Goal: Task Accomplishment & Management: Complete application form

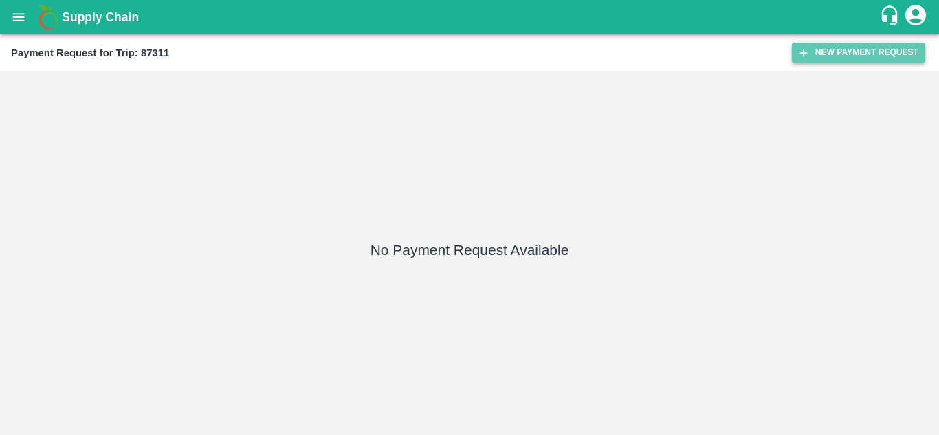
click at [864, 52] on button "New Payment Request" at bounding box center [858, 53] width 133 height 20
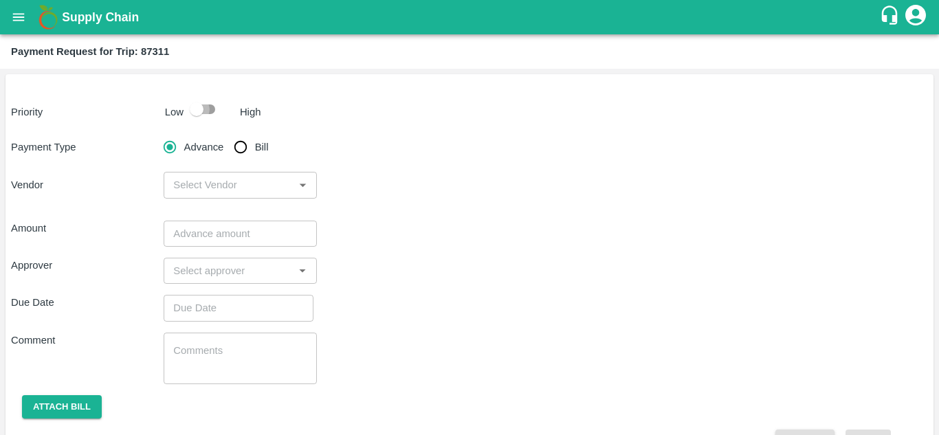
click at [212, 110] on input "checkbox" at bounding box center [196, 109] width 78 height 26
checkbox input "true"
click at [242, 149] on input "Bill" at bounding box center [240, 146] width 27 height 27
radio input "true"
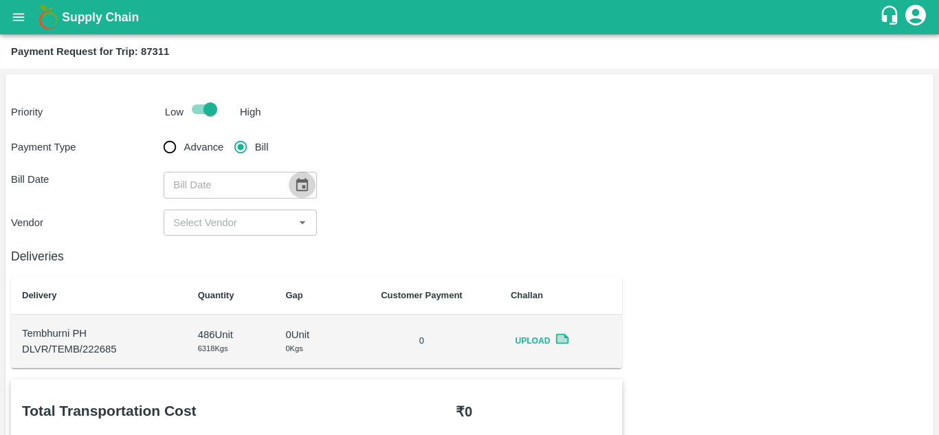
click at [300, 186] on icon "Choose date" at bounding box center [301, 184] width 15 height 15
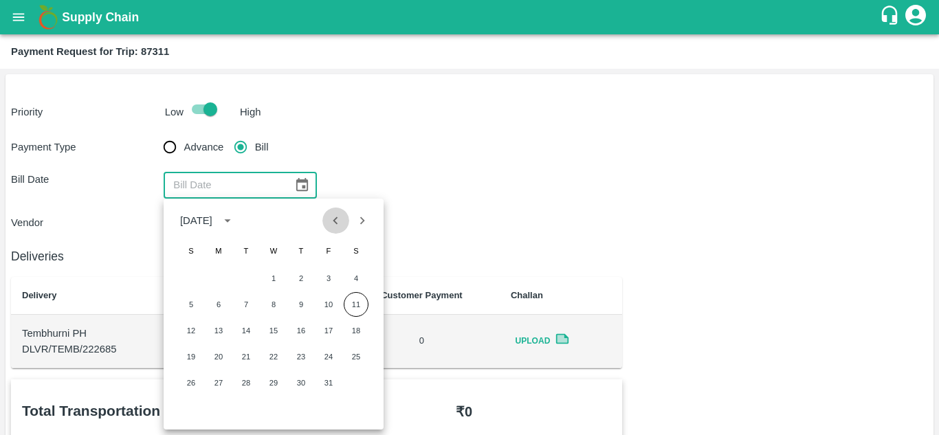
click at [338, 217] on icon "Previous month" at bounding box center [335, 221] width 5 height 8
click at [269, 275] on button "3" at bounding box center [273, 278] width 25 height 25
type input "03/09/2025"
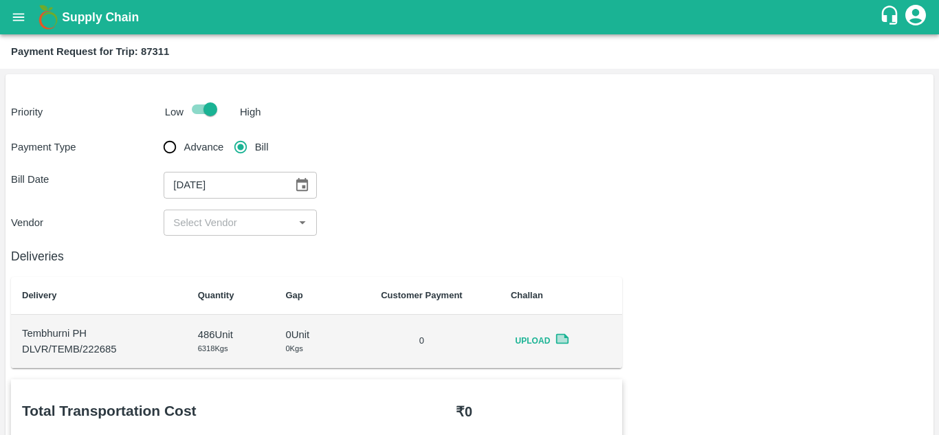
click at [210, 212] on div "​" at bounding box center [240, 223] width 153 height 26
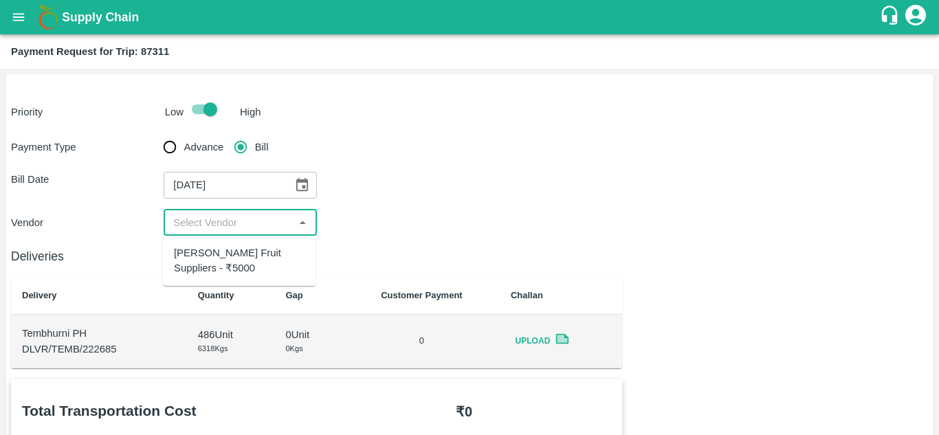
click at [218, 245] on div "Tuljai Fruit Suppliers - ₹5000" at bounding box center [239, 260] width 131 height 31
type input "Tuljai Fruit Suppliers - ₹5000"
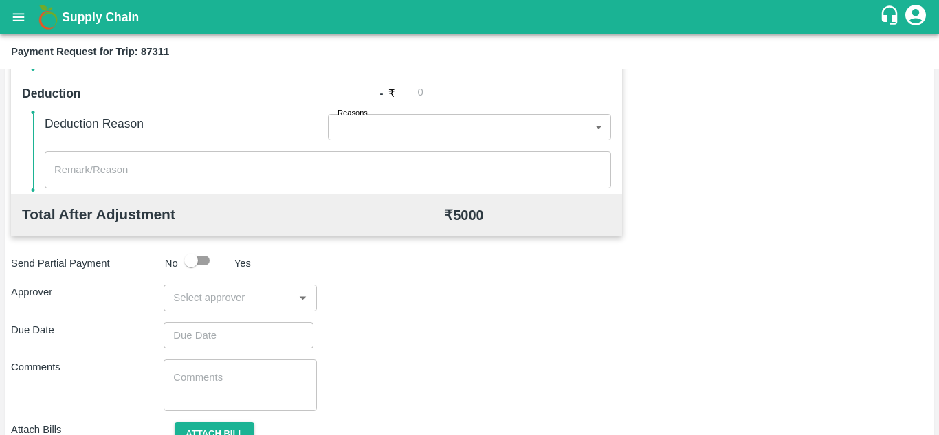
scroll to position [626, 0]
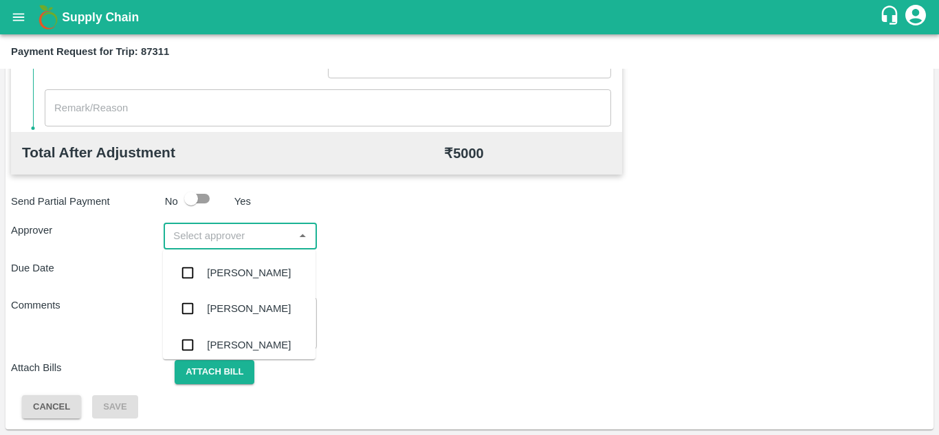
click at [221, 238] on input "input" at bounding box center [229, 236] width 122 height 18
type input "PRASA"
click at [252, 276] on div "[PERSON_NAME]" at bounding box center [249, 272] width 84 height 15
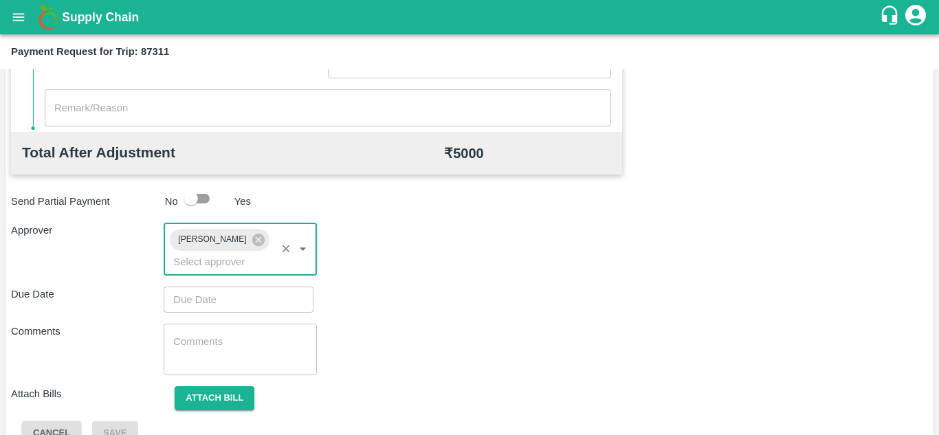
type input "DD/MM/YYYY hh:mm aa"
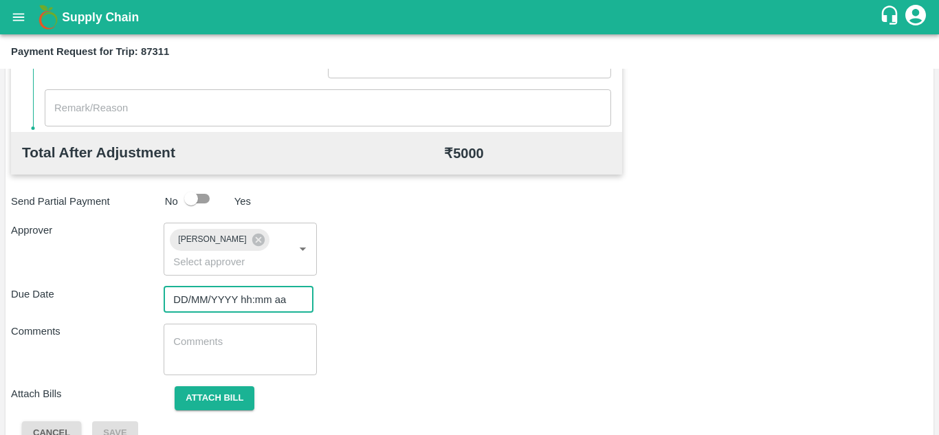
click at [206, 296] on input "DD/MM/YYYY hh:mm aa" at bounding box center [234, 300] width 140 height 26
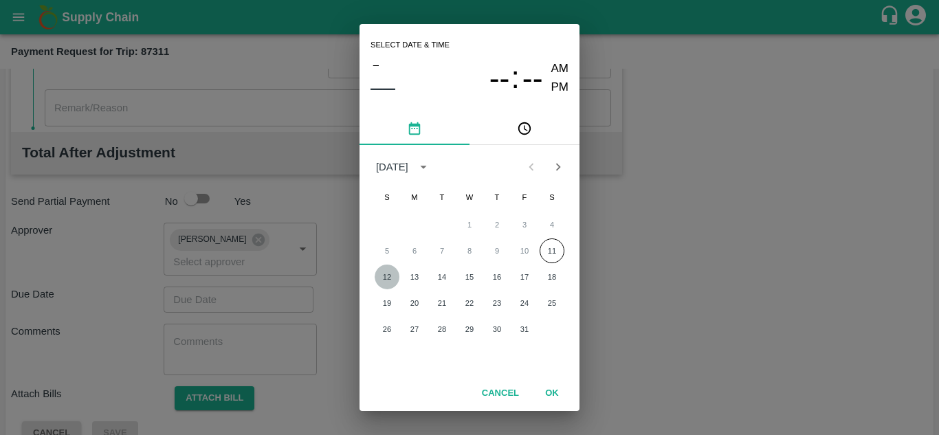
click at [388, 276] on button "12" at bounding box center [387, 277] width 25 height 25
type input "[DATE] 12:00 AM"
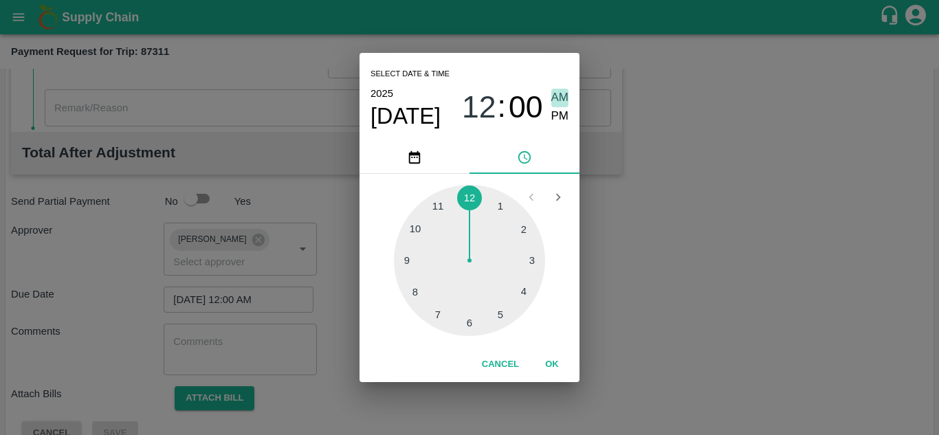
click at [556, 91] on span "AM" at bounding box center [560, 98] width 18 height 19
click at [554, 373] on button "OK" at bounding box center [552, 365] width 44 height 24
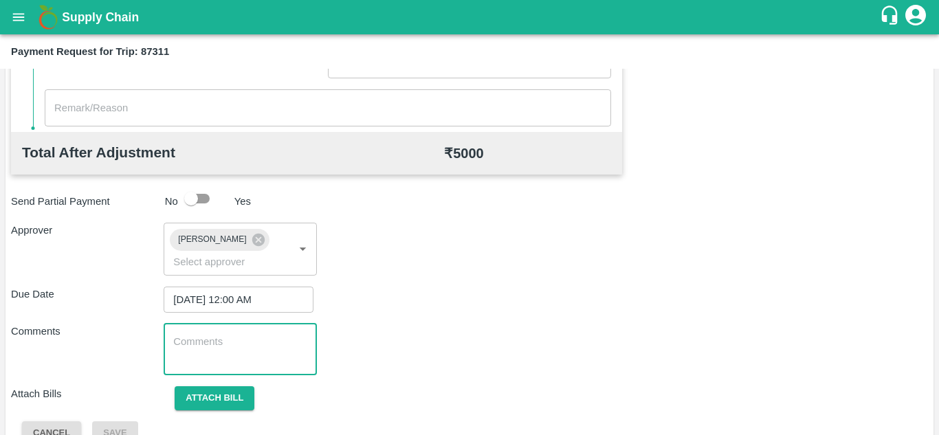
click at [256, 354] on textarea at bounding box center [239, 349] width 133 height 29
paste textarea "VF-0387"
type textarea "V"
type textarea "t"
type textarea "Transport Bill"
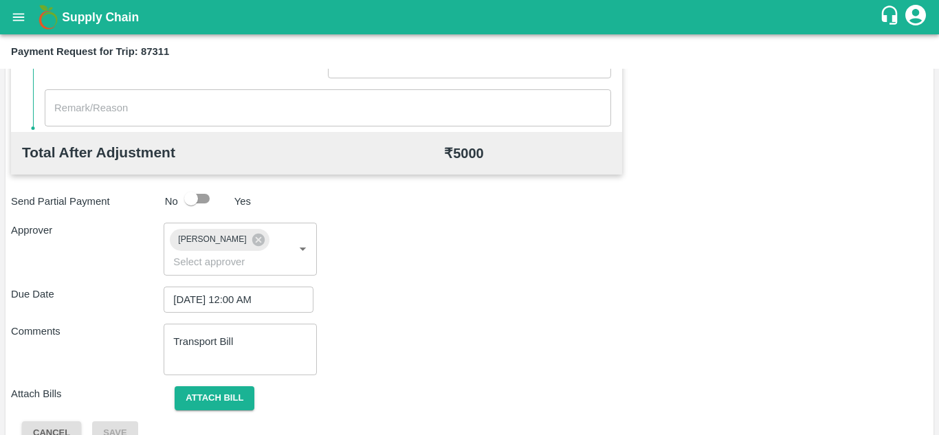
click at [529, 337] on div "Comments Transport Bill x ​" at bounding box center [469, 350] width 917 height 52
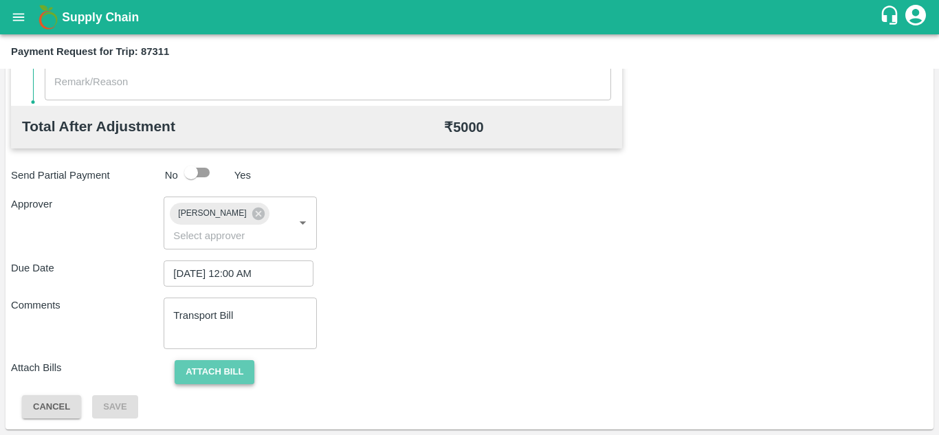
click at [228, 365] on button "Attach bill" at bounding box center [215, 372] width 80 height 24
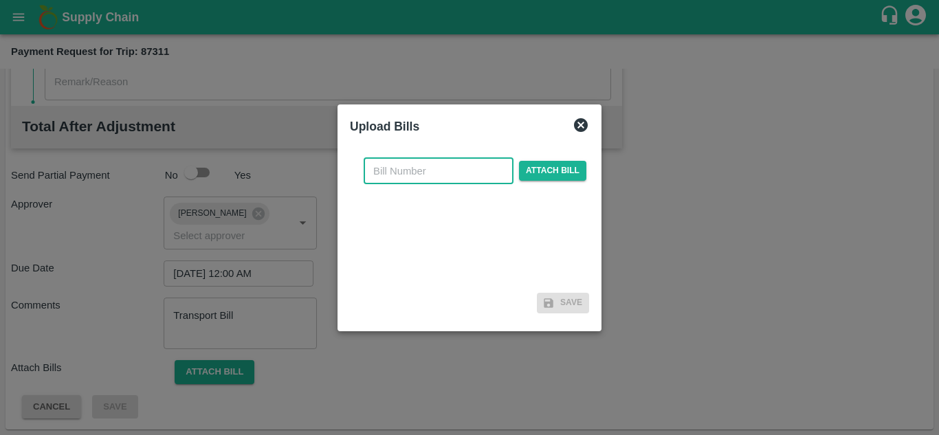
click at [408, 168] on input "text" at bounding box center [439, 171] width 150 height 26
type input "733"
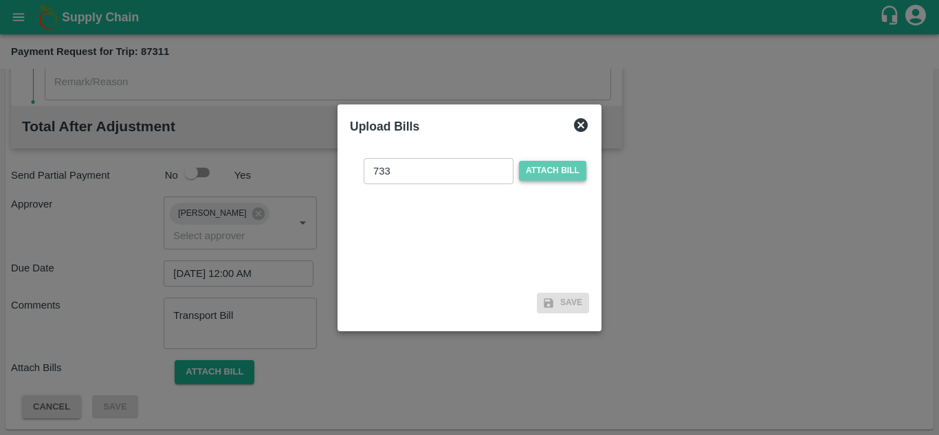
click at [540, 173] on span "Attach bill" at bounding box center [552, 171] width 67 height 20
click at [0, 0] on input "Attach bill" at bounding box center [0, 0] width 0 height 0
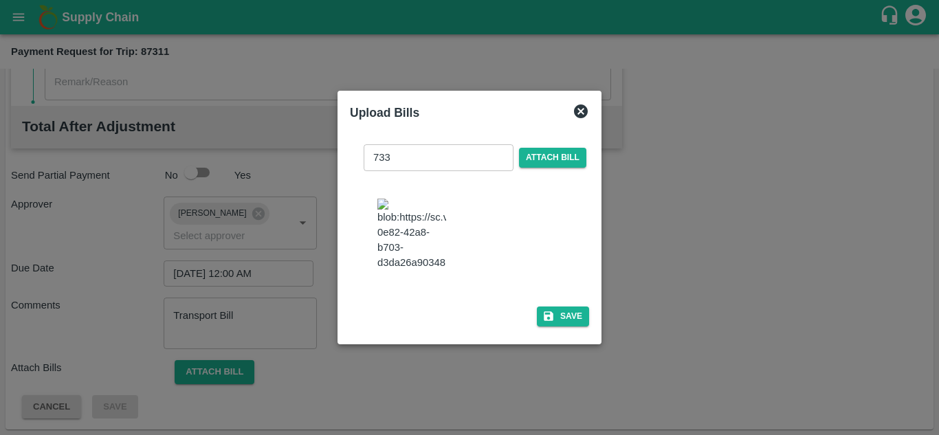
click at [568, 311] on div "733 ​ Attach bill Save" at bounding box center [469, 232] width 239 height 199
click at [569, 322] on button "Save" at bounding box center [563, 317] width 52 height 20
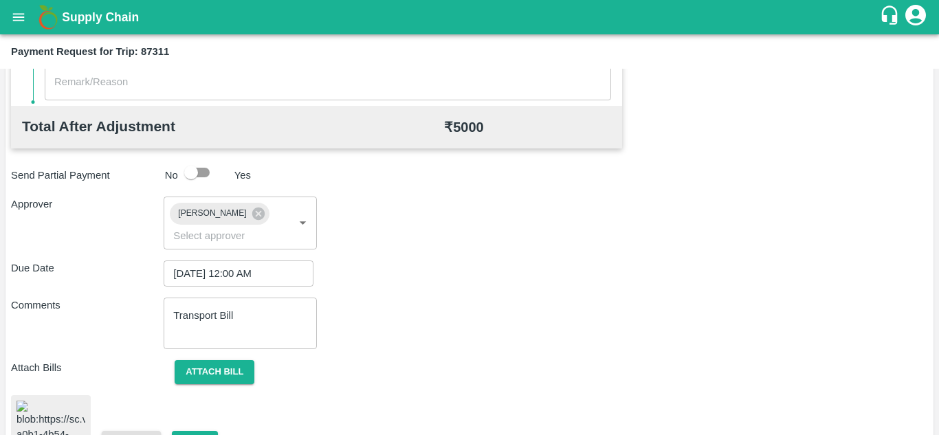
scroll to position [737, 0]
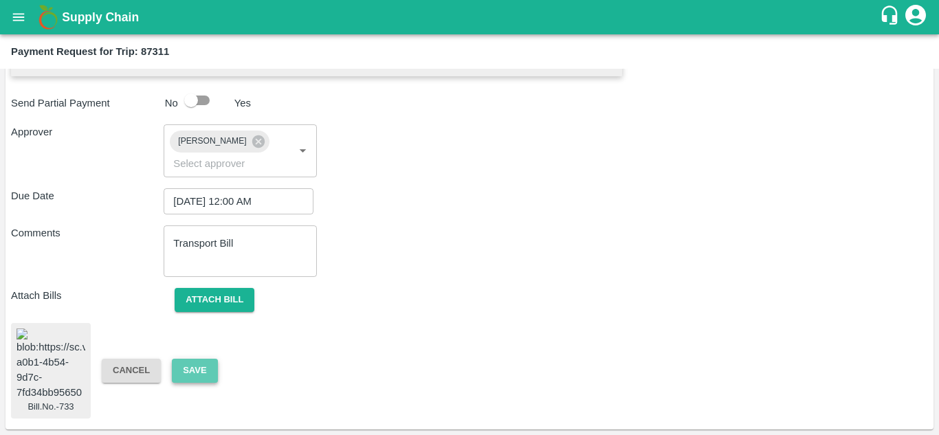
click at [212, 362] on button "Save" at bounding box center [194, 371] width 45 height 24
click at [199, 359] on button "Save" at bounding box center [194, 371] width 45 height 24
click at [192, 368] on button "Save" at bounding box center [194, 371] width 45 height 24
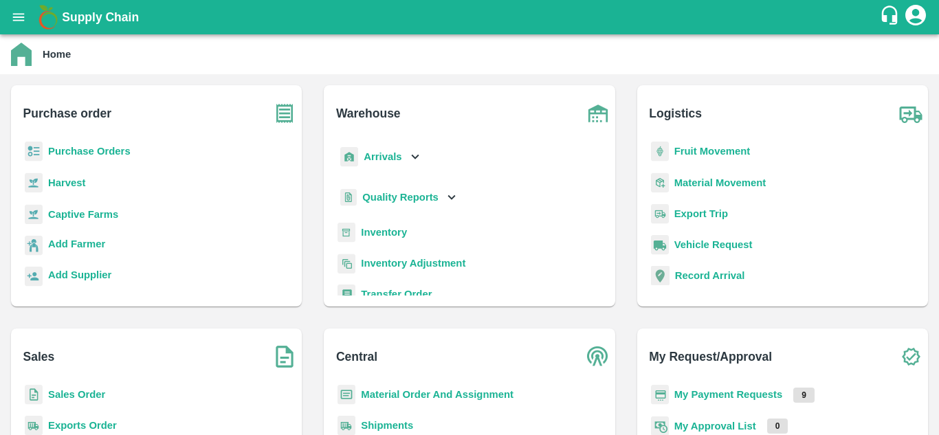
click at [697, 142] on div "Fruit Movement" at bounding box center [782, 157] width 269 height 31
click at [705, 149] on b "Fruit Movement" at bounding box center [712, 151] width 76 height 11
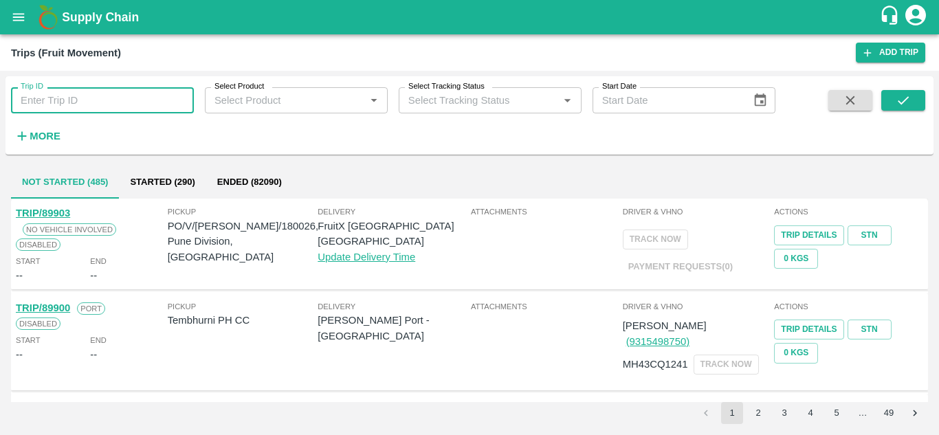
click at [95, 90] on input "Trip ID" at bounding box center [102, 100] width 183 height 26
type input "87311"
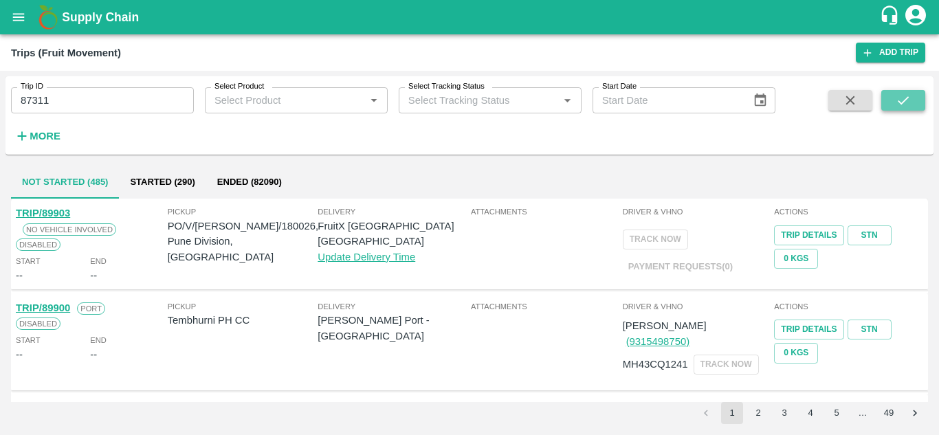
click at [904, 98] on icon "submit" at bounding box center [903, 100] width 15 height 15
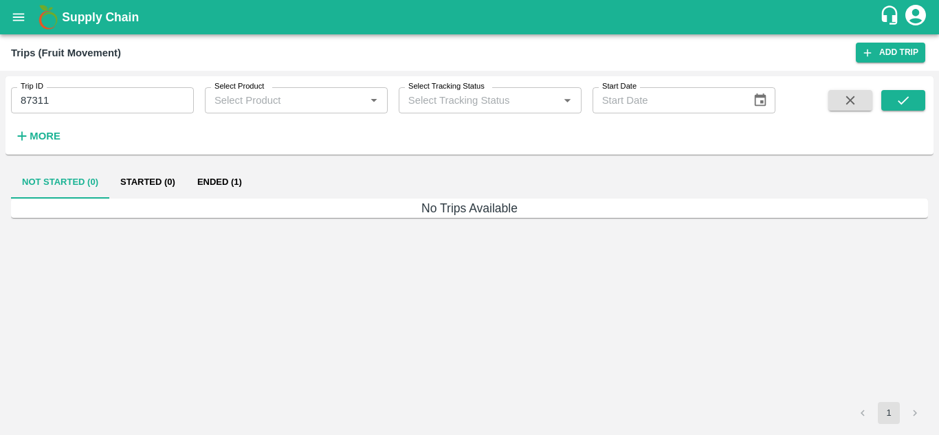
click at [207, 177] on button "Ended (1)" at bounding box center [219, 182] width 67 height 33
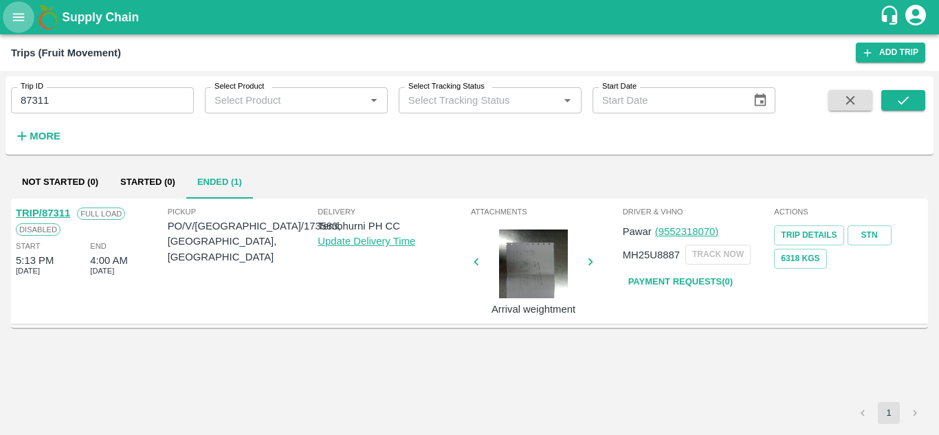
click at [21, 14] on icon "open drawer" at bounding box center [19, 17] width 12 height 8
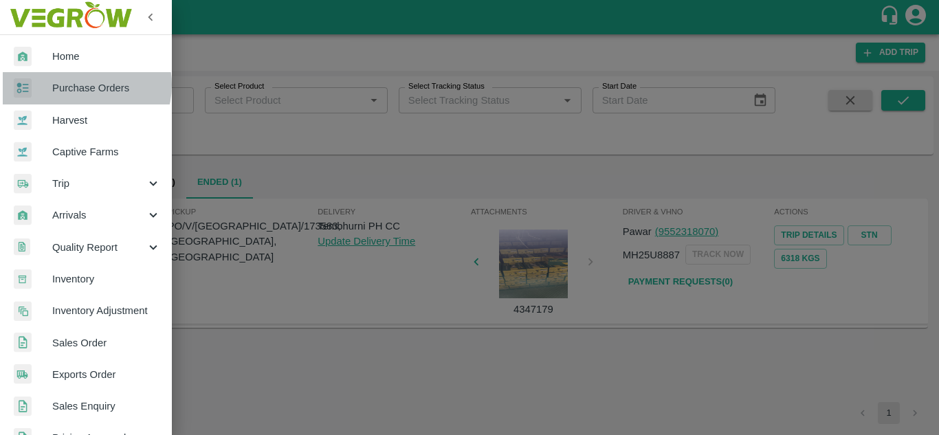
click at [86, 85] on span "Purchase Orders" at bounding box center [106, 87] width 109 height 15
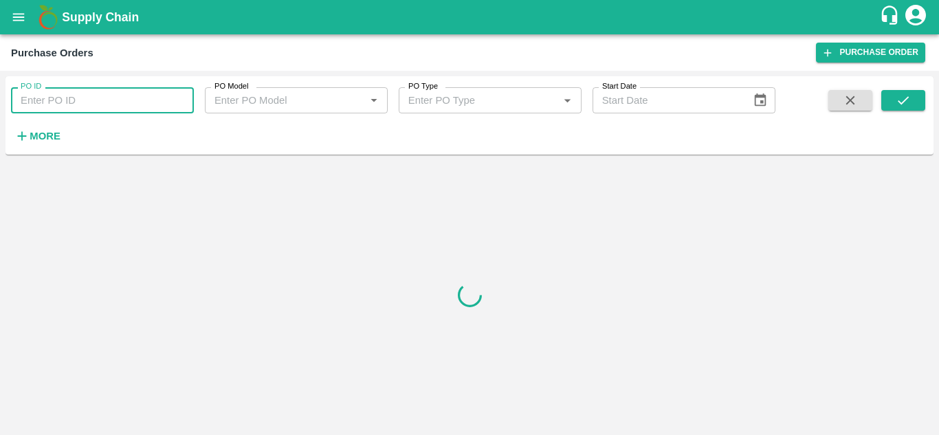
click at [62, 98] on input "PO ID" at bounding box center [102, 100] width 183 height 26
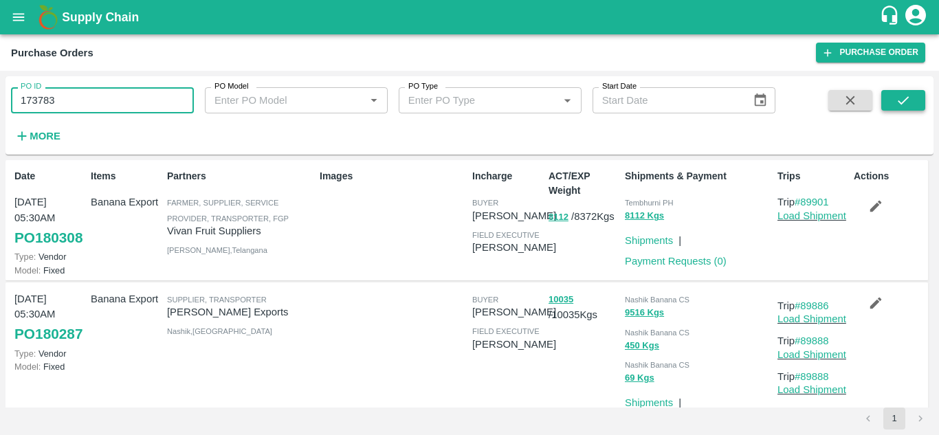
type input "173783"
click at [907, 107] on icon "submit" at bounding box center [903, 100] width 15 height 15
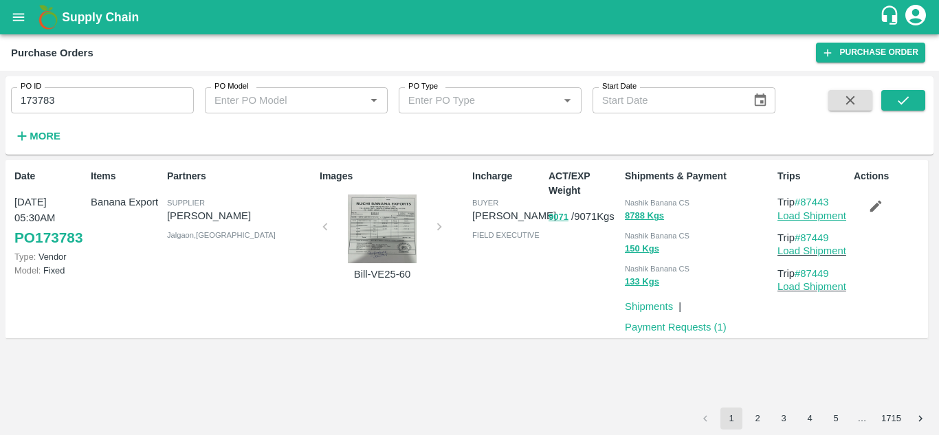
click at [819, 219] on link "Load Shipment" at bounding box center [811, 215] width 69 height 11
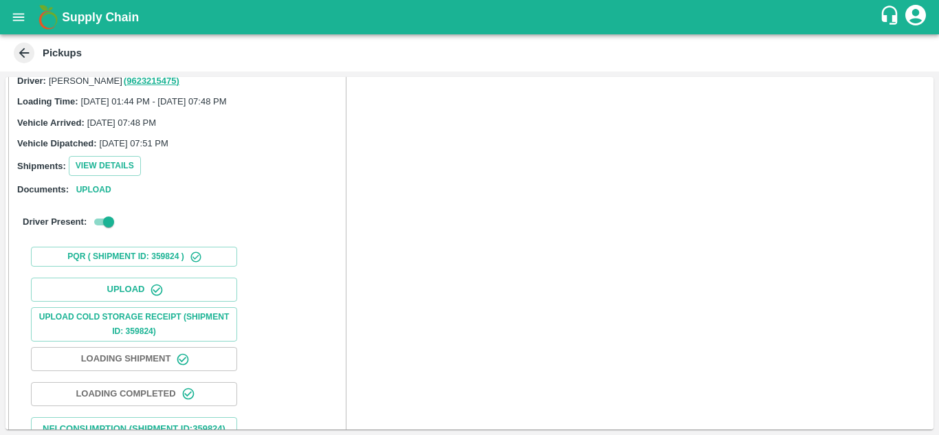
scroll to position [100, 0]
click at [166, 289] on button "Upload" at bounding box center [134, 288] width 206 height 24
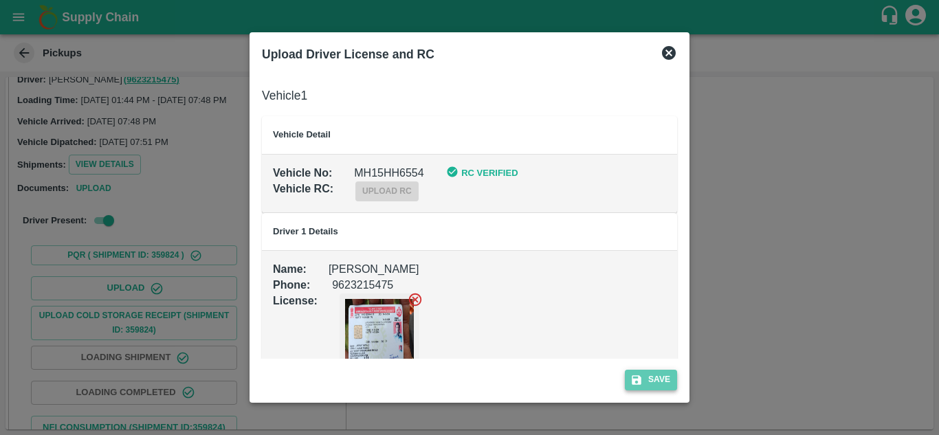
click at [661, 371] on button "Save" at bounding box center [651, 380] width 52 height 20
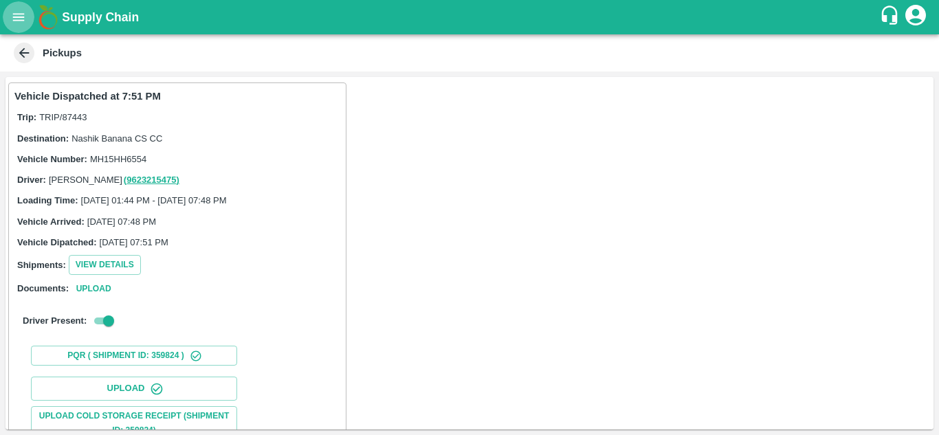
click at [16, 12] on icon "open drawer" at bounding box center [18, 17] width 15 height 15
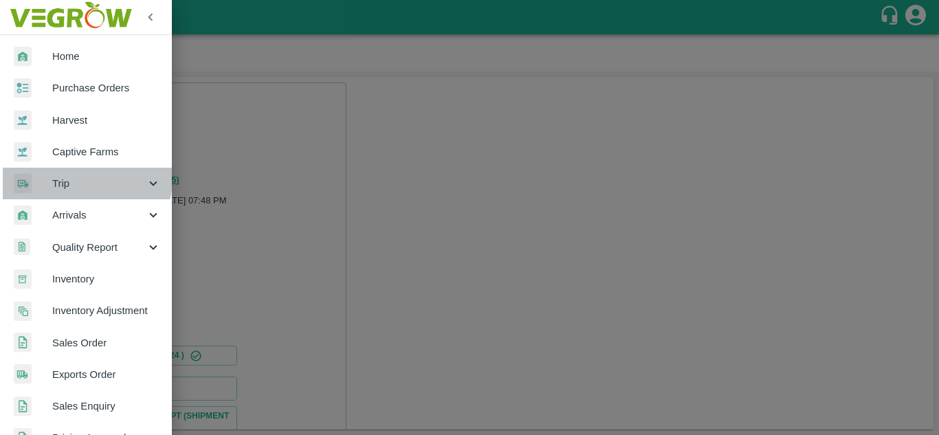
click at [83, 179] on span "Trip" at bounding box center [98, 183] width 93 height 15
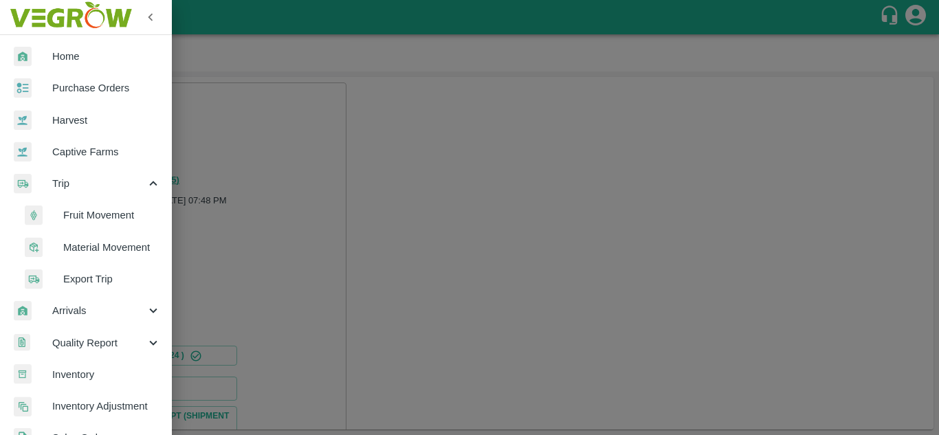
click at [82, 214] on span "Fruit Movement" at bounding box center [112, 215] width 98 height 15
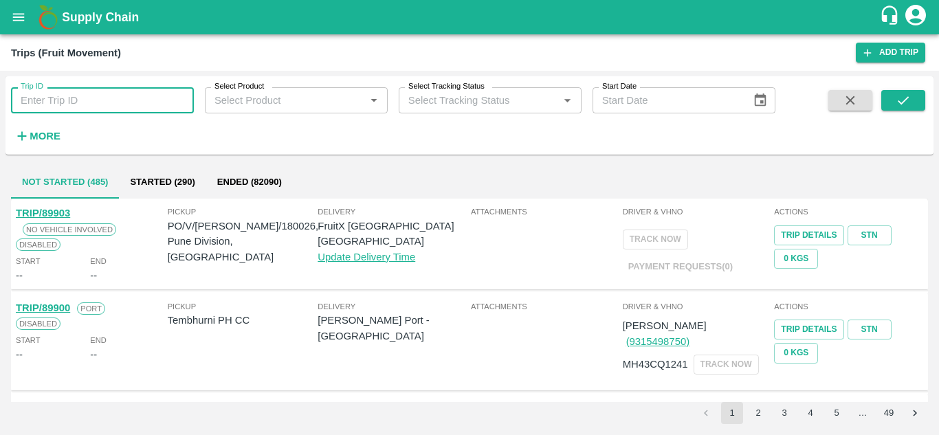
click at [52, 102] on input "Trip ID" at bounding box center [102, 100] width 183 height 26
type input "87311"
click at [894, 101] on button "submit" at bounding box center [903, 100] width 44 height 21
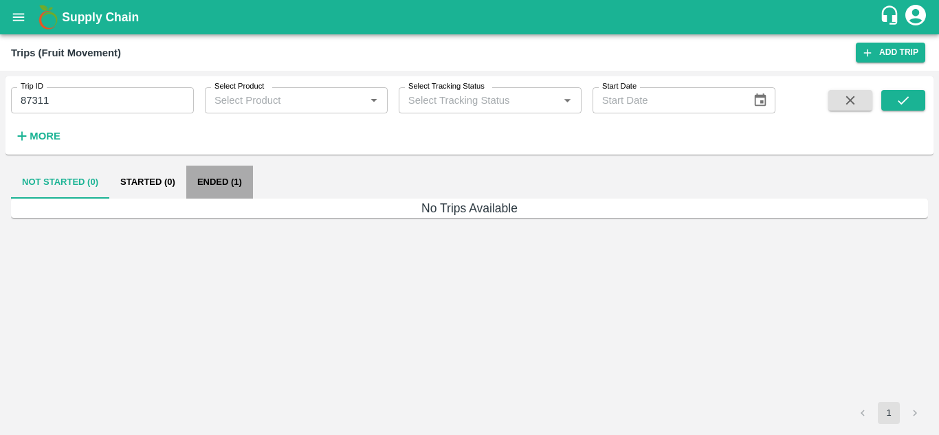
click at [213, 184] on button "Ended (1)" at bounding box center [219, 182] width 67 height 33
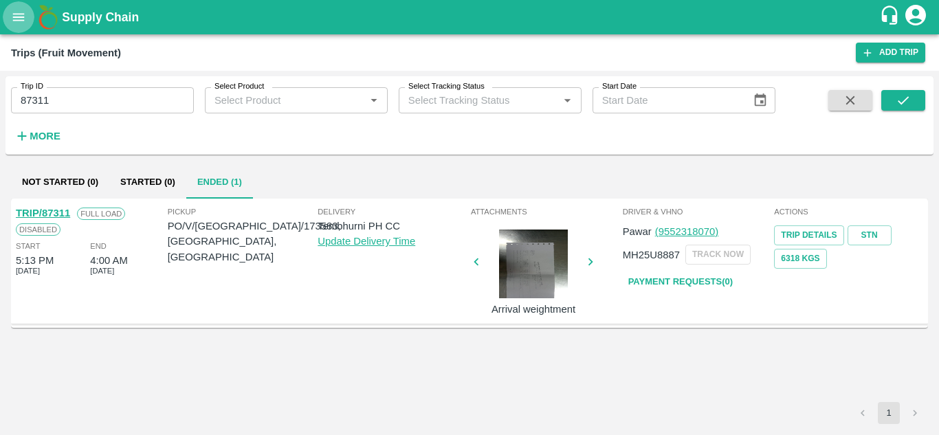
click at [21, 19] on icon "open drawer" at bounding box center [18, 17] width 15 height 15
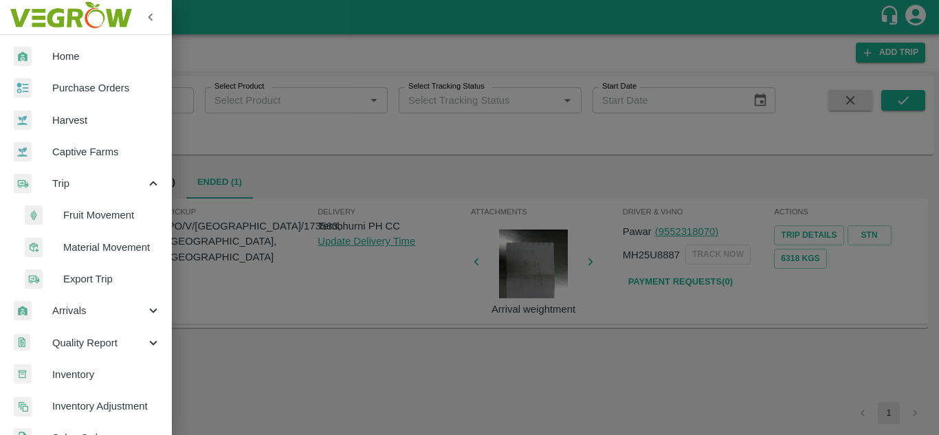
click at [90, 93] on span "Purchase Orders" at bounding box center [106, 87] width 109 height 15
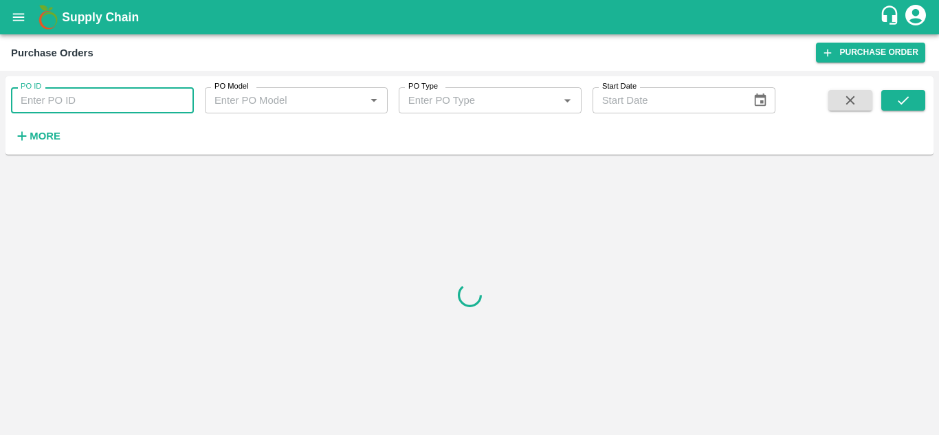
click at [114, 104] on input "PO ID" at bounding box center [102, 100] width 183 height 26
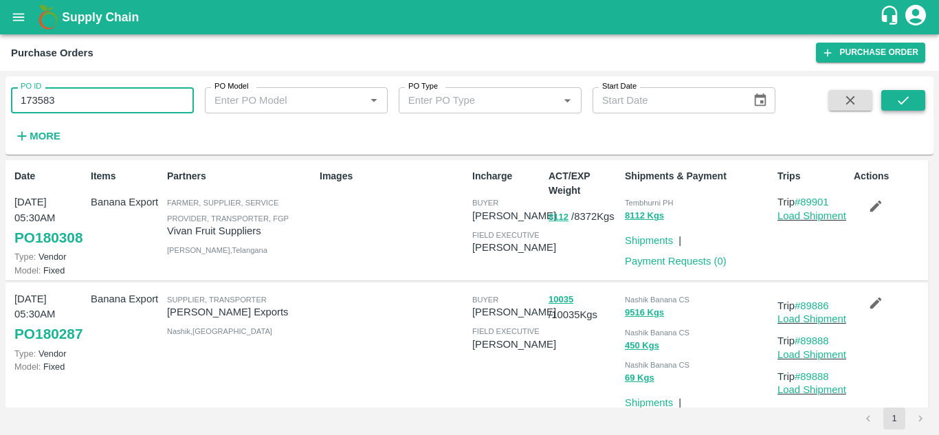
type input "173583"
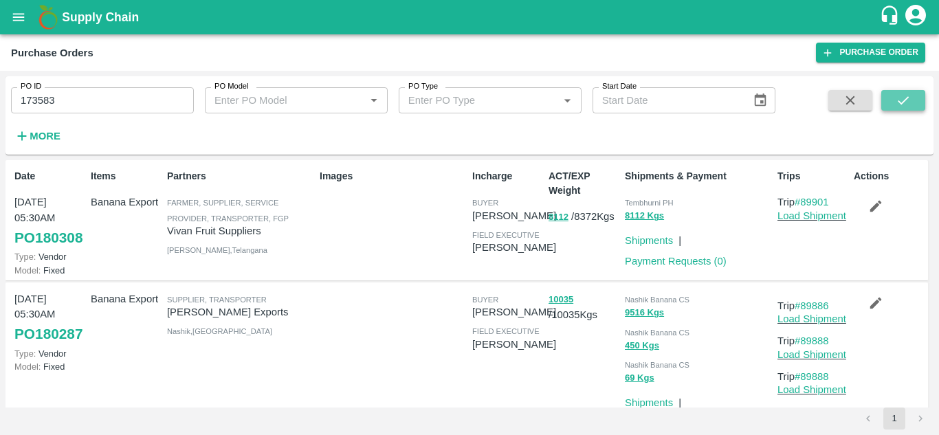
click at [896, 102] on icon "submit" at bounding box center [903, 100] width 15 height 15
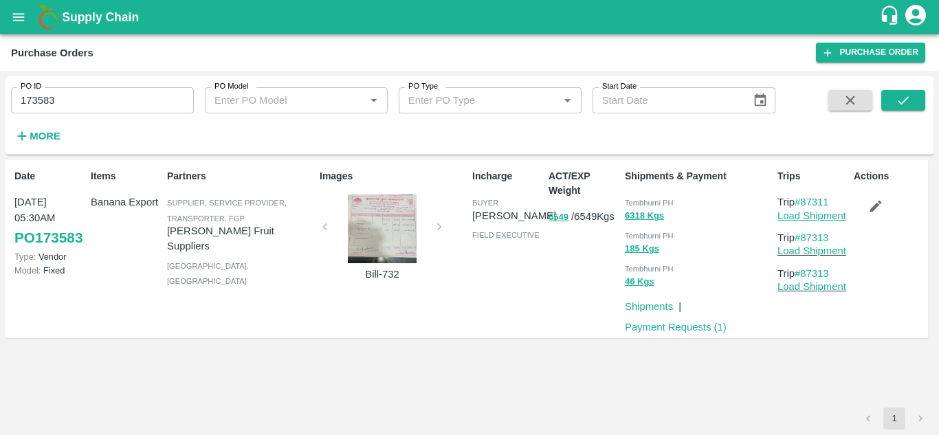
click at [817, 217] on link "Load Shipment" at bounding box center [811, 215] width 69 height 11
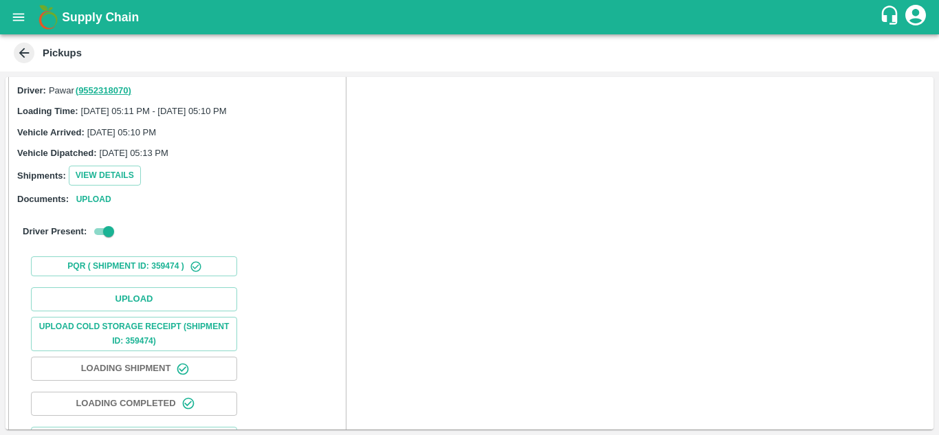
scroll to position [90, 0]
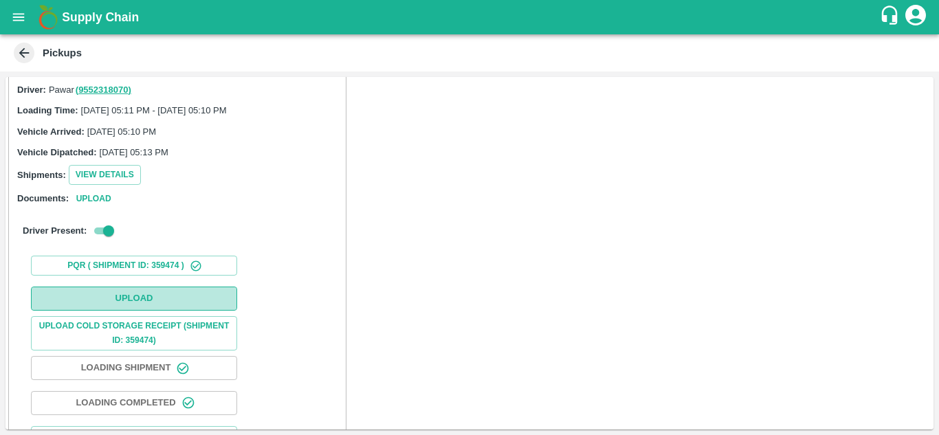
click at [146, 298] on button "Upload" at bounding box center [134, 299] width 206 height 24
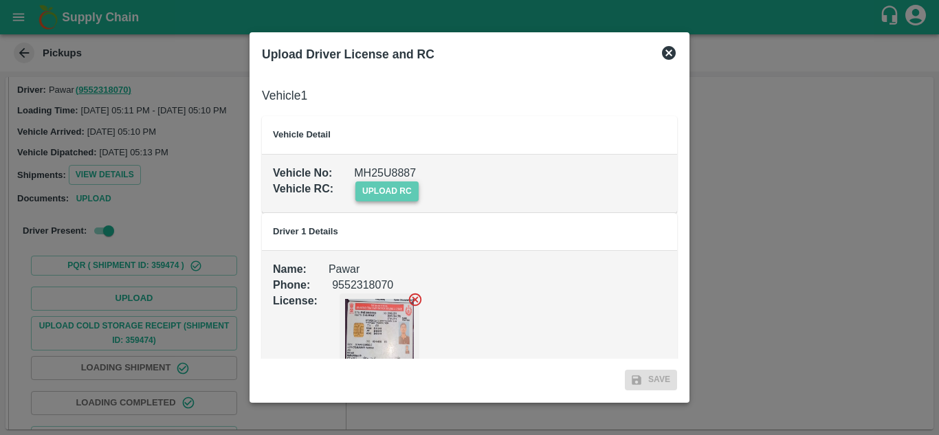
click at [389, 189] on span "upload rc" at bounding box center [386, 191] width 63 height 20
click at [0, 0] on input "upload rc" at bounding box center [0, 0] width 0 height 0
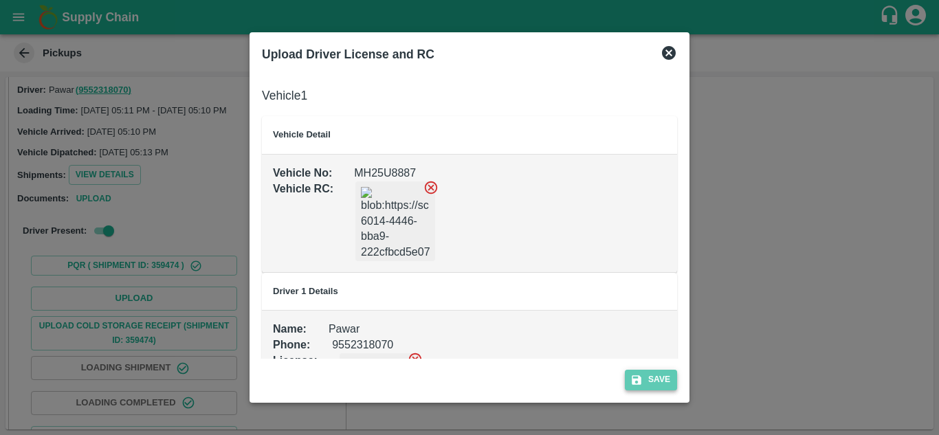
click at [661, 375] on button "Save" at bounding box center [651, 380] width 52 height 20
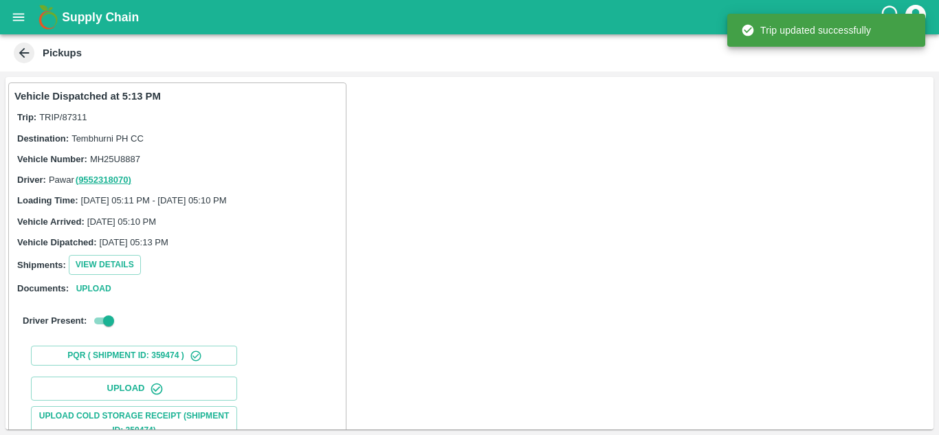
scroll to position [213, 0]
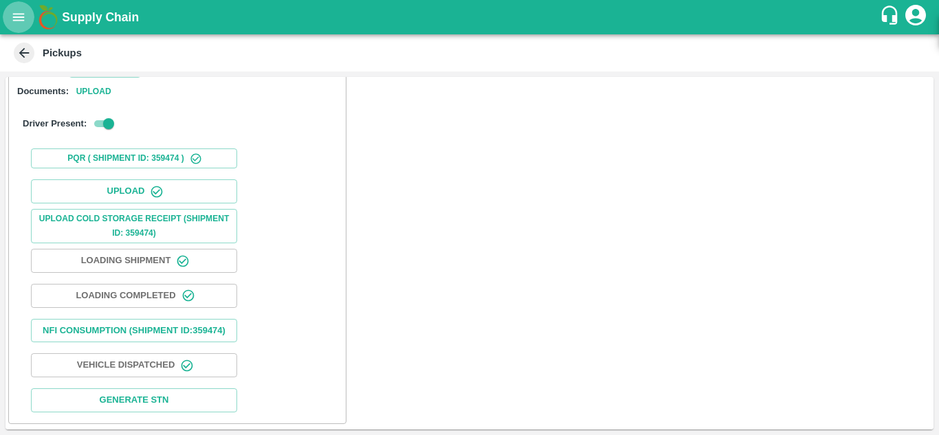
click at [10, 23] on button "open drawer" at bounding box center [19, 17] width 32 height 32
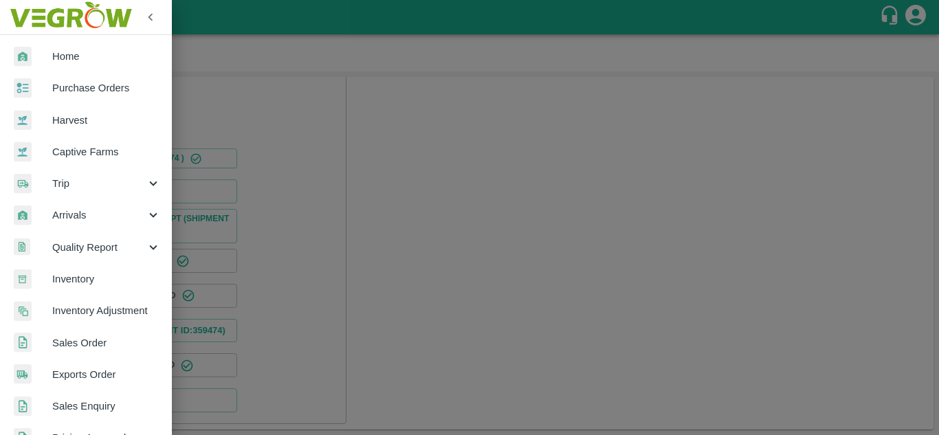
click at [85, 81] on span "Purchase Orders" at bounding box center [106, 87] width 109 height 15
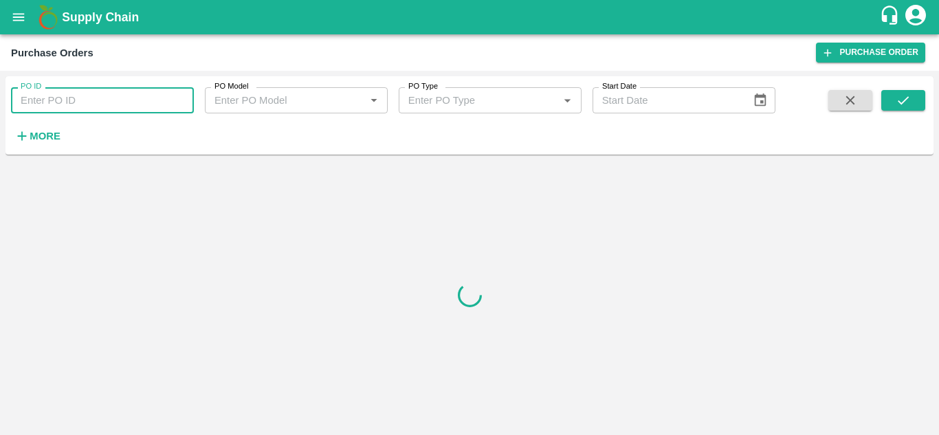
click at [99, 96] on input "PO ID" at bounding box center [102, 100] width 183 height 26
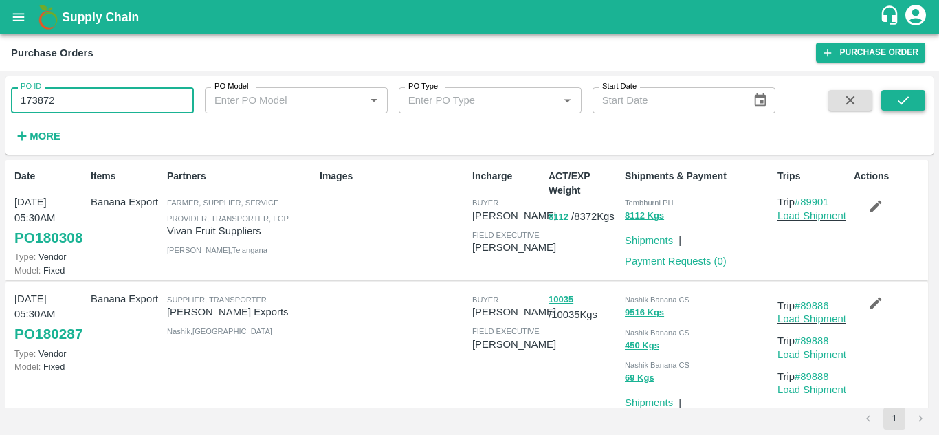
type input "173872"
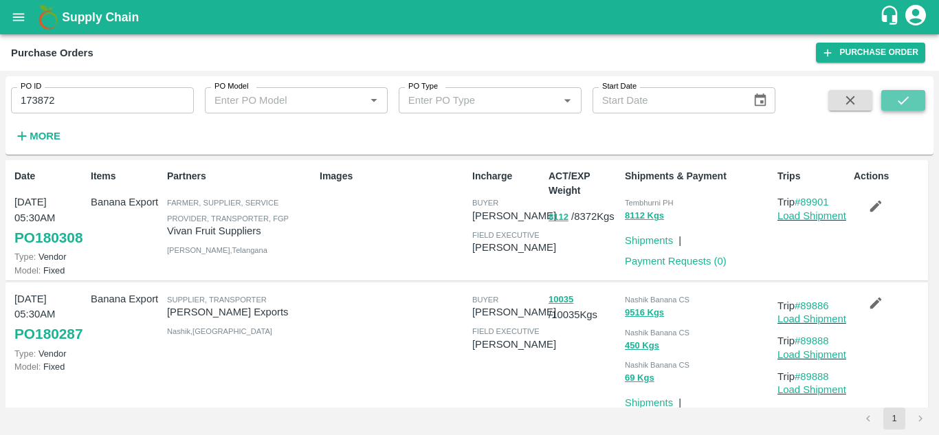
click at [900, 98] on icon "submit" at bounding box center [903, 100] width 15 height 15
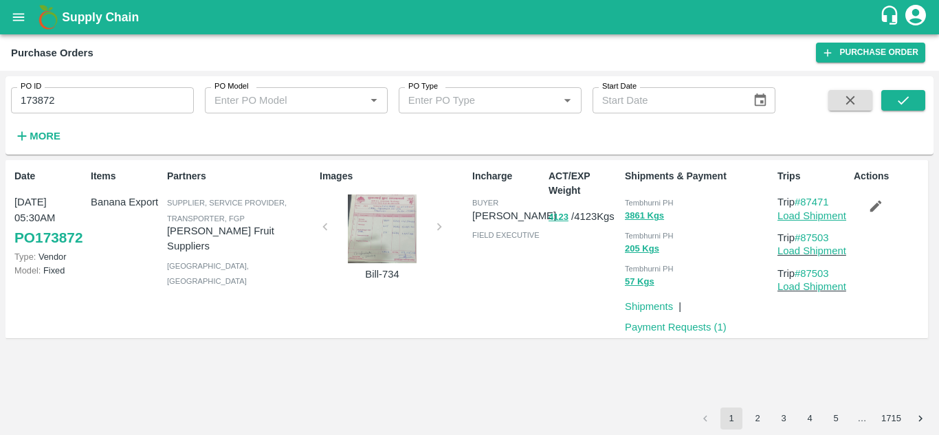
click at [823, 210] on link "Load Shipment" at bounding box center [811, 215] width 69 height 11
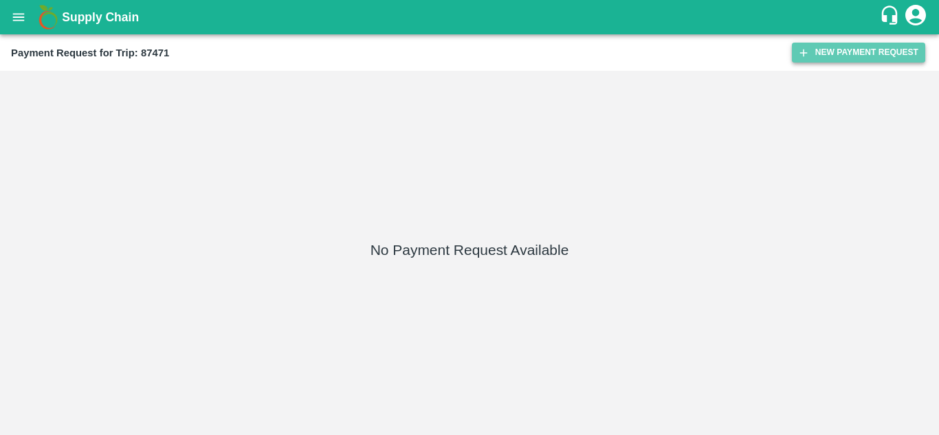
click at [849, 48] on button "New Payment Request" at bounding box center [858, 53] width 133 height 20
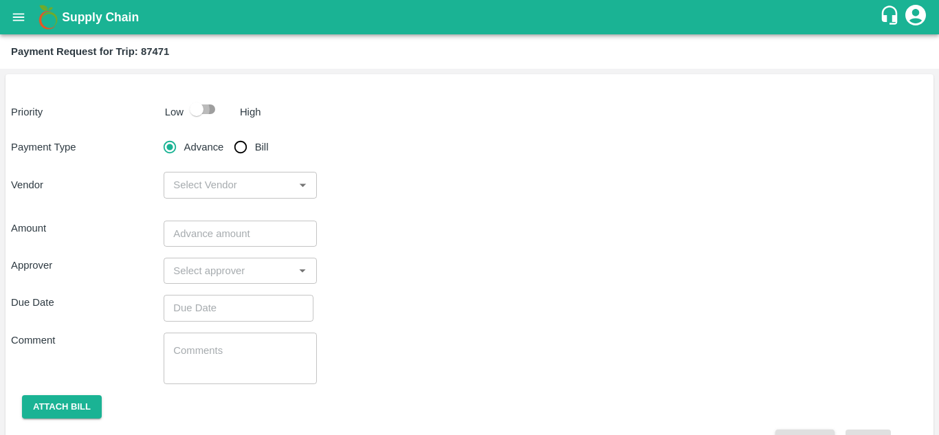
click at [210, 115] on input "checkbox" at bounding box center [196, 109] width 78 height 26
checkbox input "true"
click at [242, 139] on input "Bill" at bounding box center [240, 146] width 27 height 27
radio input "true"
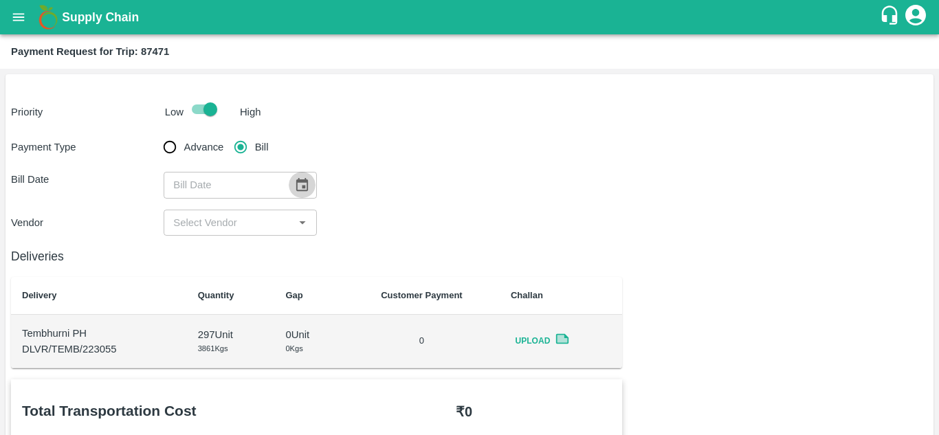
click at [302, 190] on icon "Choose date" at bounding box center [302, 184] width 12 height 13
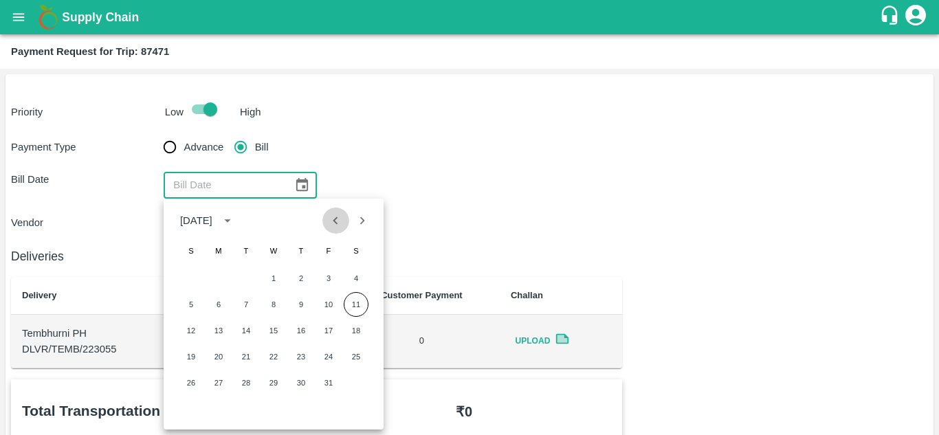
click at [333, 228] on icon "Previous month" at bounding box center [335, 220] width 15 height 15
click at [327, 277] on button "5" at bounding box center [328, 278] width 25 height 25
type input "[DATE]"
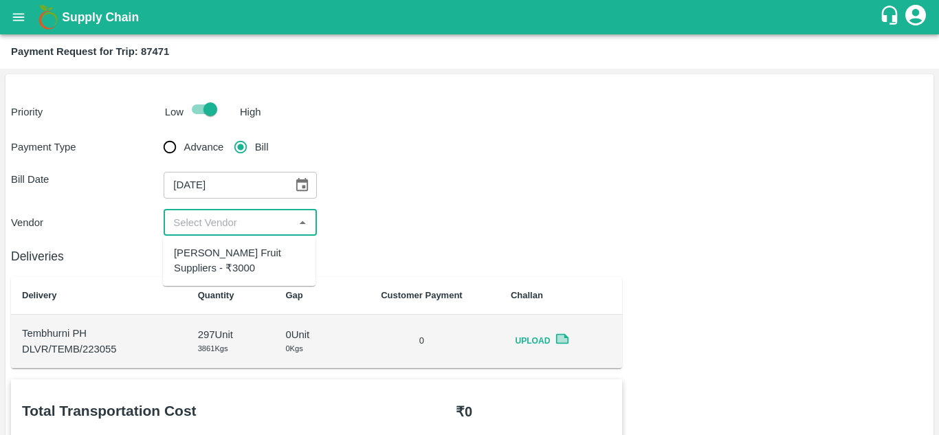
click at [210, 218] on input "input" at bounding box center [229, 223] width 122 height 18
click at [205, 262] on div "[PERSON_NAME] Fruit Suppliers - ₹3000" at bounding box center [239, 260] width 153 height 39
type input "[PERSON_NAME] Fruit Suppliers - ₹3000"
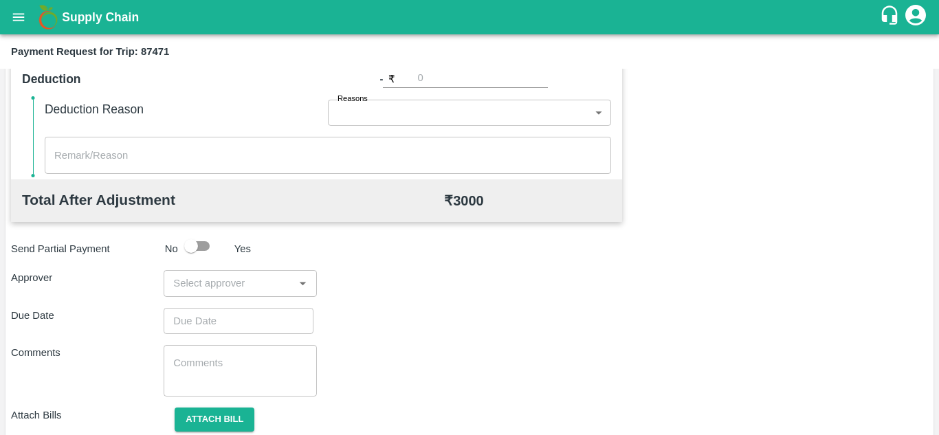
scroll to position [621, 0]
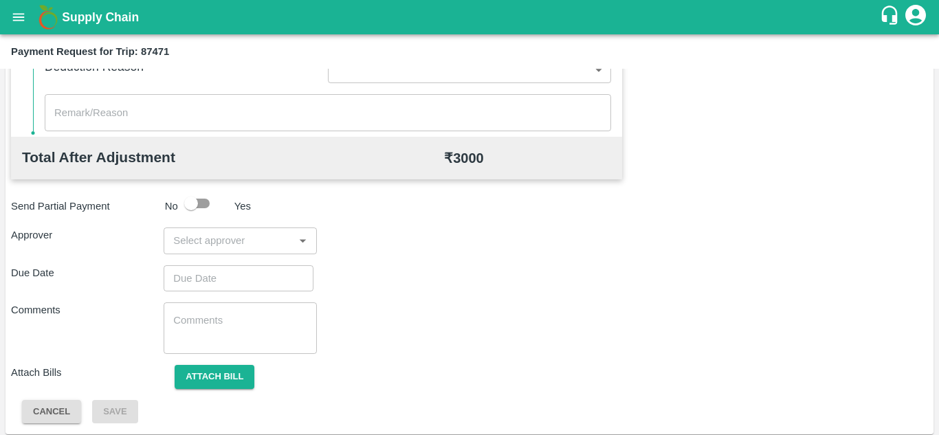
click at [206, 258] on div "Total Transportation Cost ₹ 3000 Advance payment - ₹ Additional Charges(+) Inam…" at bounding box center [469, 91] width 917 height 665
click at [190, 250] on input "input" at bounding box center [229, 241] width 122 height 18
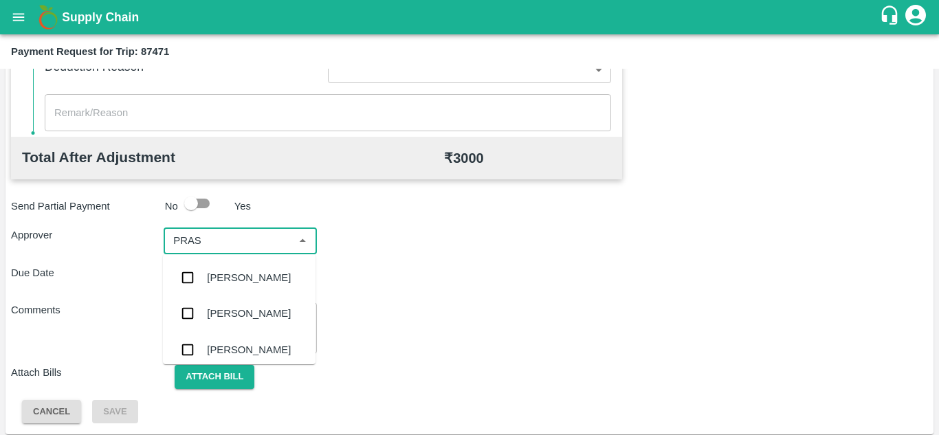
type input "PRASA"
click at [225, 279] on div "[PERSON_NAME]" at bounding box center [249, 277] width 84 height 15
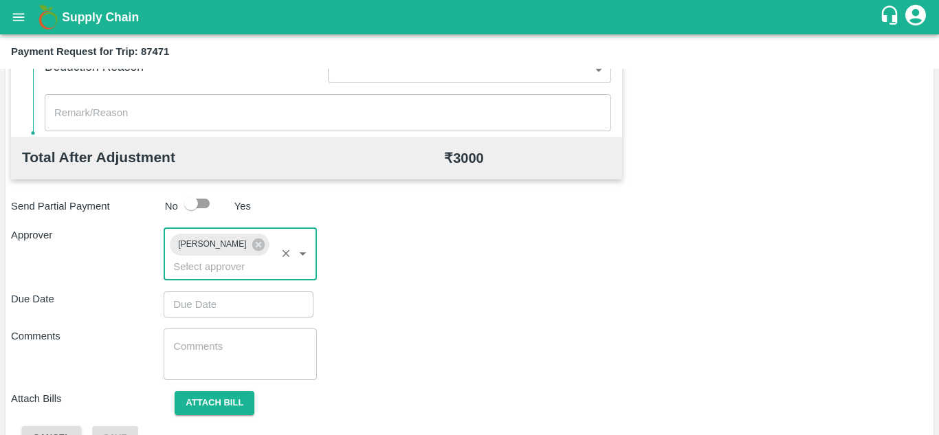
type input "DD/MM/YYYY hh:mm aa"
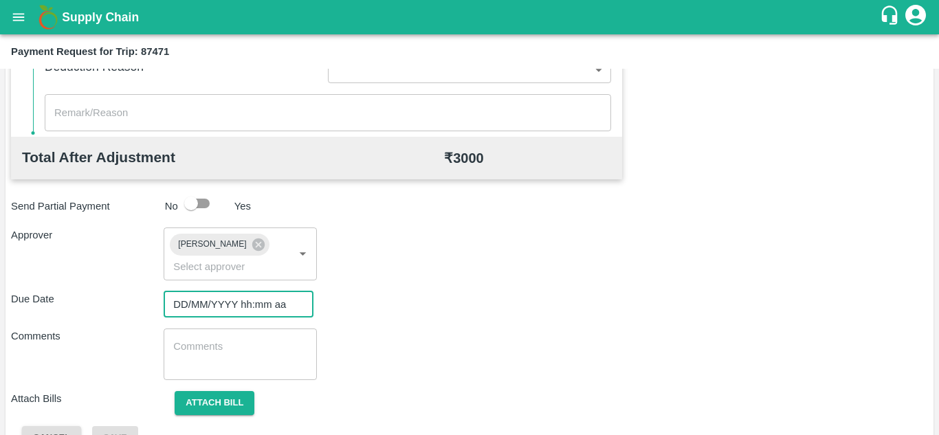
click at [188, 303] on input "DD/MM/YYYY hh:mm aa" at bounding box center [234, 304] width 140 height 26
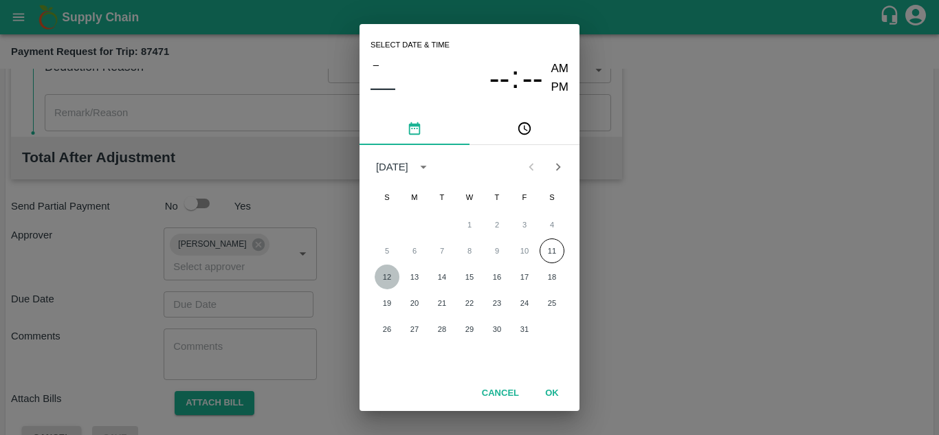
click at [390, 280] on button "12" at bounding box center [387, 277] width 25 height 25
type input "[DATE] 12:00 AM"
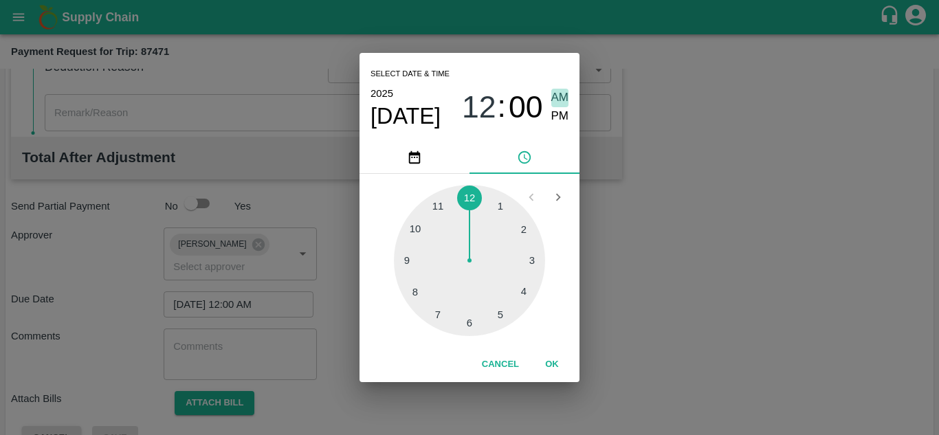
click at [560, 91] on span "AM" at bounding box center [560, 98] width 18 height 19
click at [555, 362] on button "OK" at bounding box center [552, 365] width 44 height 24
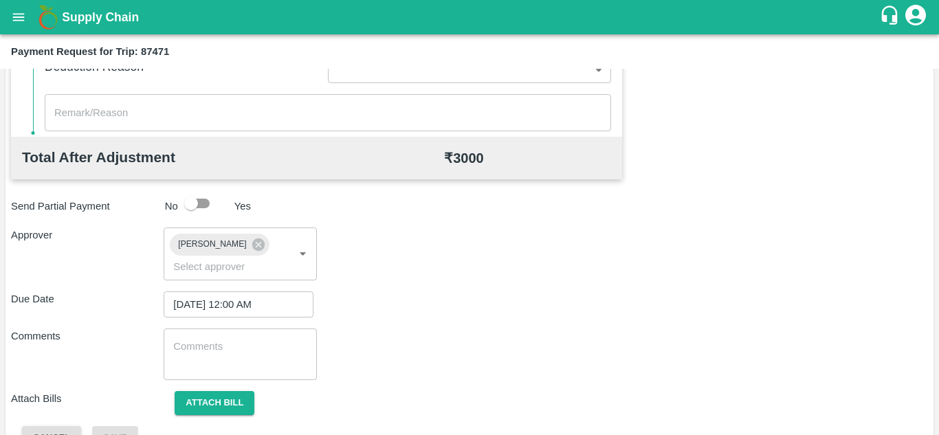
click at [168, 354] on div "x ​" at bounding box center [240, 355] width 153 height 52
paste textarea "Transport Bill"
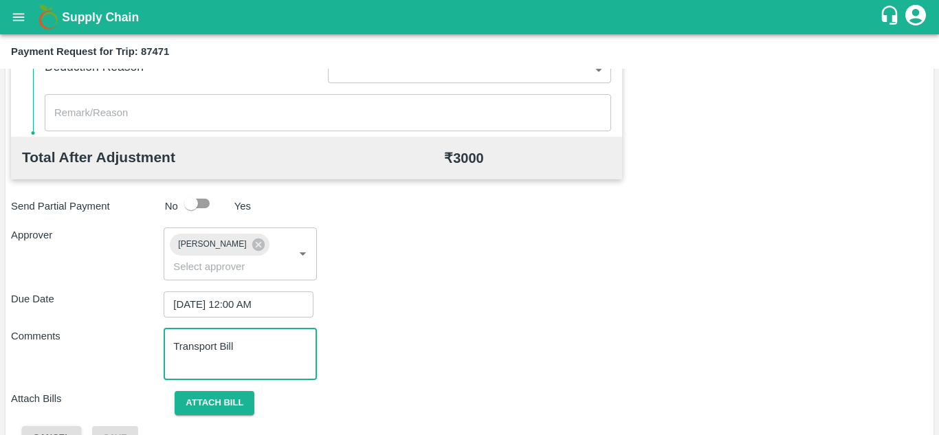
type textarea "Transport Bill"
click at [424, 260] on div "Approver Prasad Waghade ​" at bounding box center [469, 254] width 917 height 52
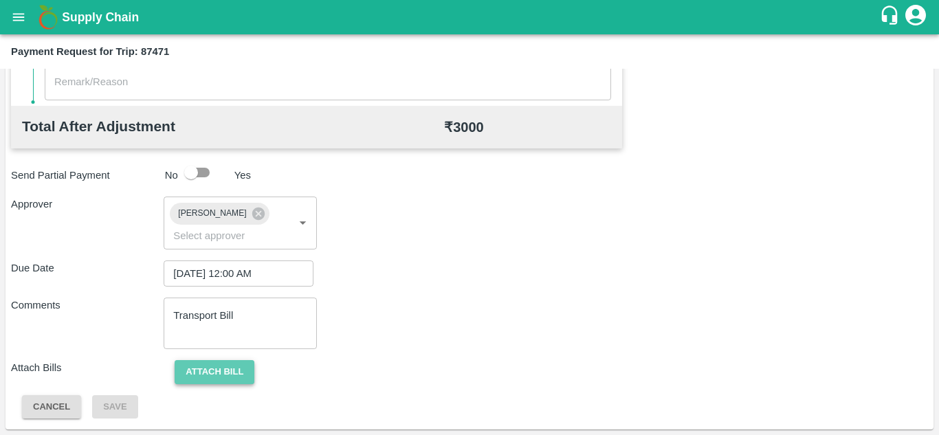
click at [211, 371] on button "Attach bill" at bounding box center [215, 372] width 80 height 24
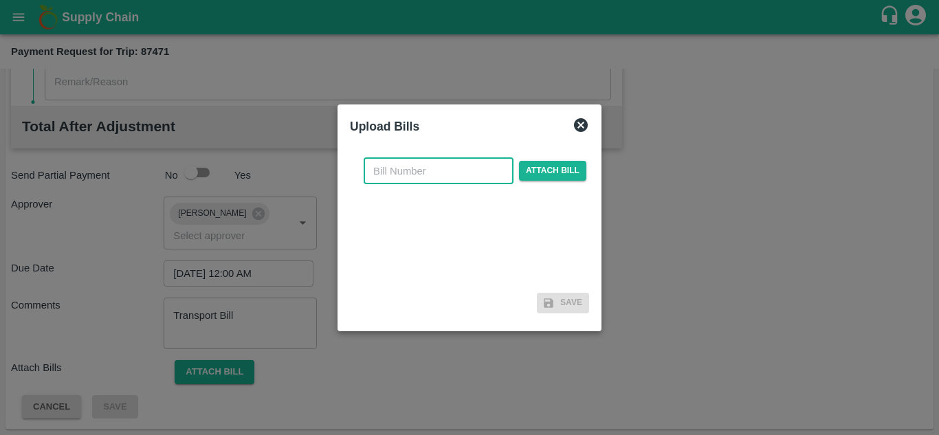
click at [377, 179] on input "text" at bounding box center [439, 171] width 150 height 26
type input "735"
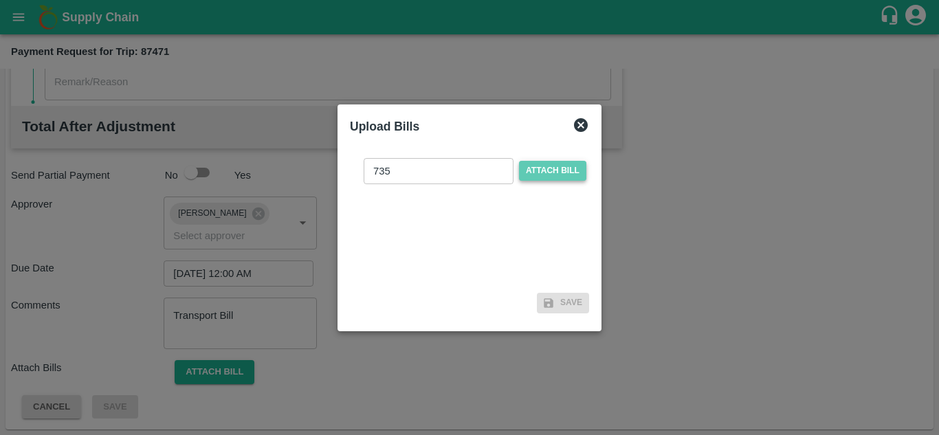
click at [546, 166] on span "Attach bill" at bounding box center [552, 171] width 67 height 20
click at [0, 0] on input "Attach bill" at bounding box center [0, 0] width 0 height 0
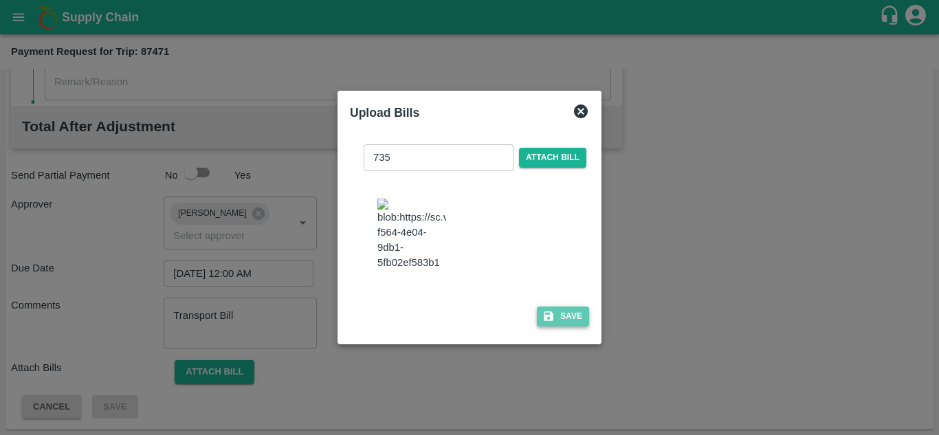
click at [566, 327] on button "Save" at bounding box center [563, 317] width 52 height 20
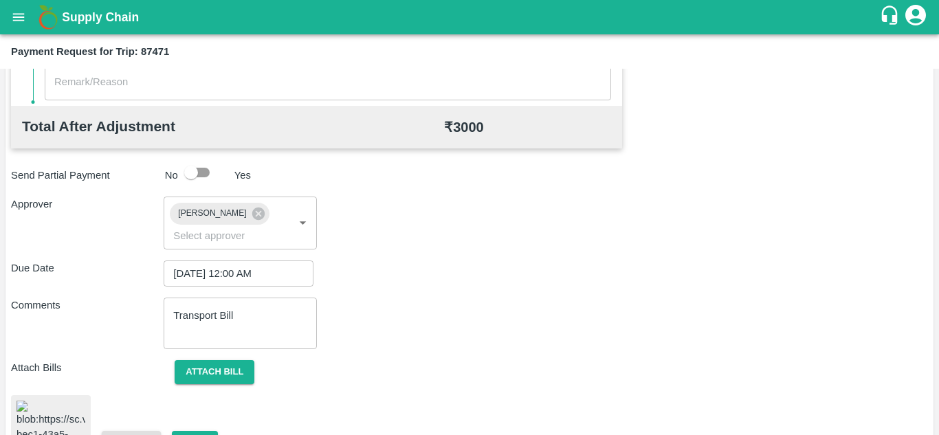
scroll to position [736, 0]
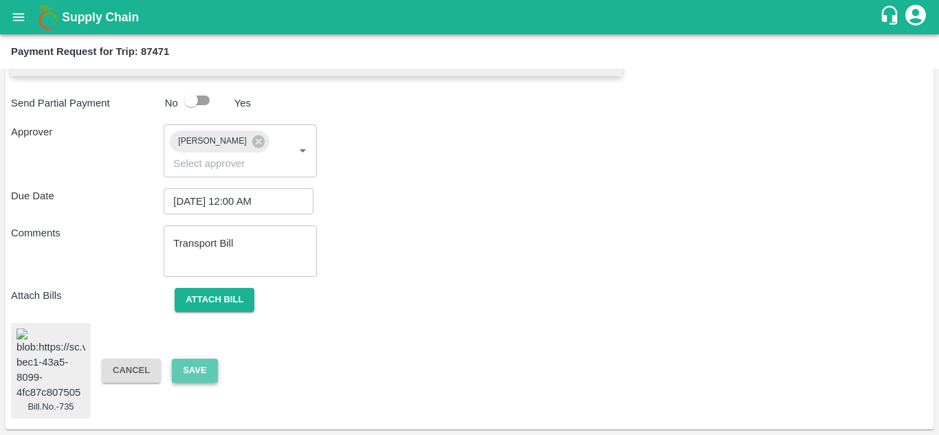
click at [189, 360] on button "Save" at bounding box center [194, 371] width 45 height 24
click at [190, 362] on button "Save" at bounding box center [194, 371] width 45 height 24
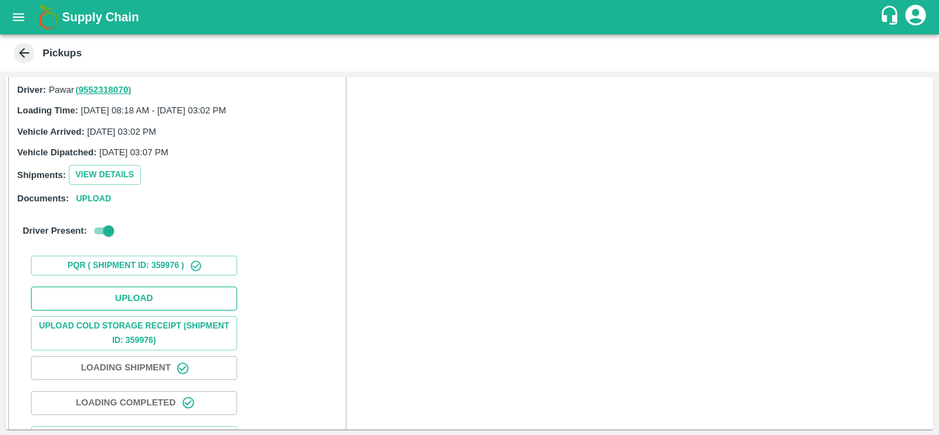
scroll to position [91, 0]
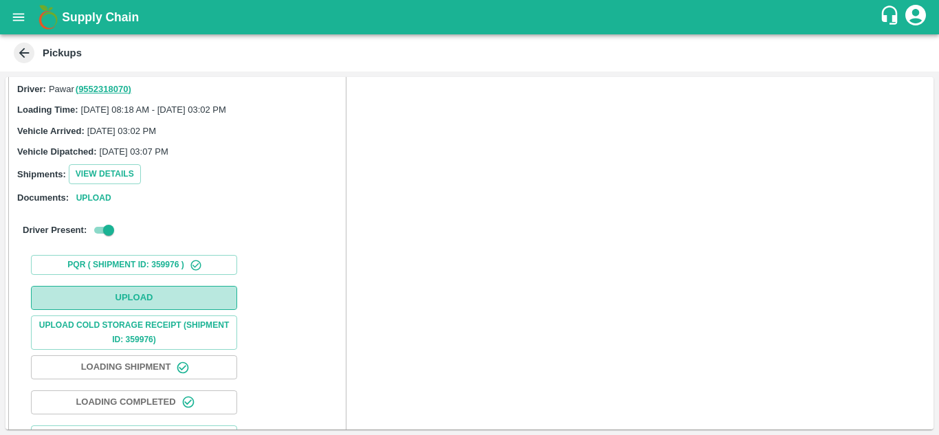
click at [147, 297] on button "Upload" at bounding box center [134, 298] width 206 height 24
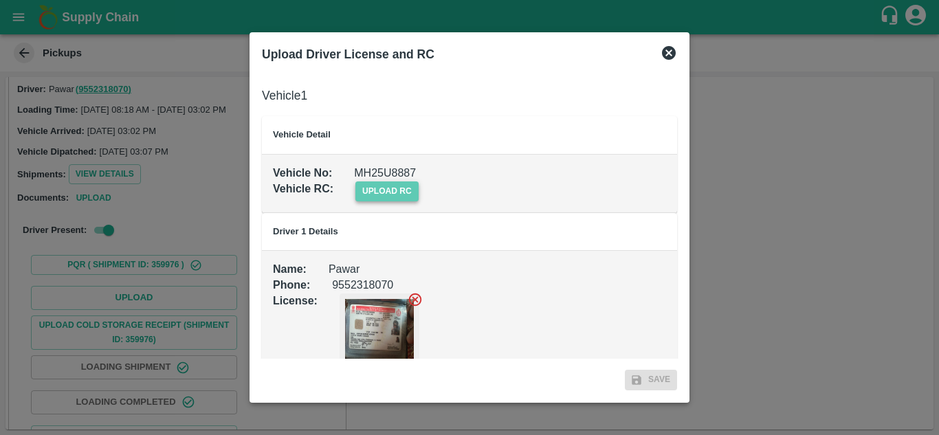
click at [402, 188] on span "upload rc" at bounding box center [386, 191] width 63 height 20
click at [0, 0] on input "upload rc" at bounding box center [0, 0] width 0 height 0
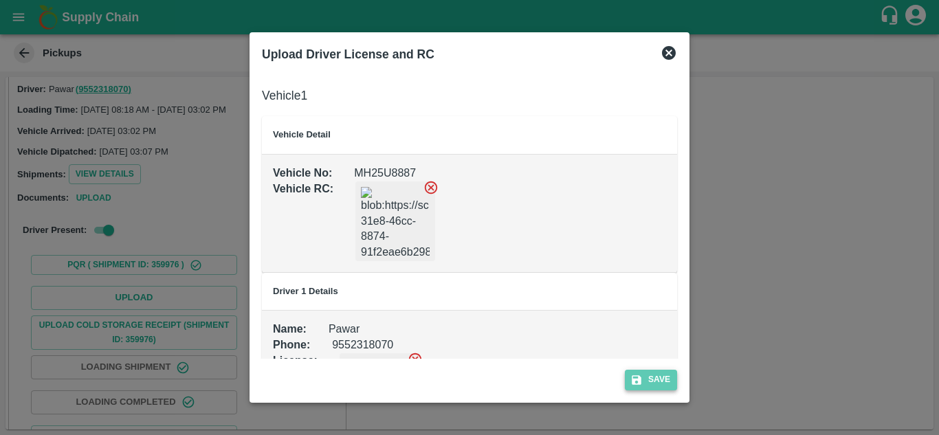
click at [641, 375] on icon "submit" at bounding box center [636, 380] width 12 height 12
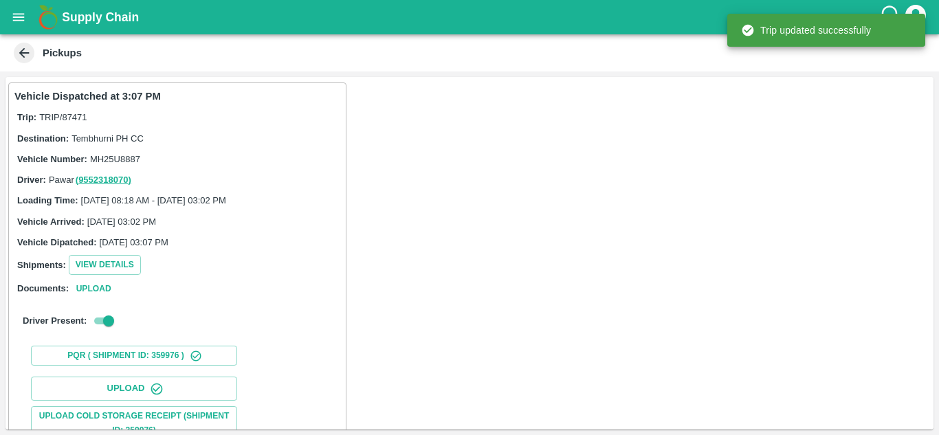
scroll to position [213, 0]
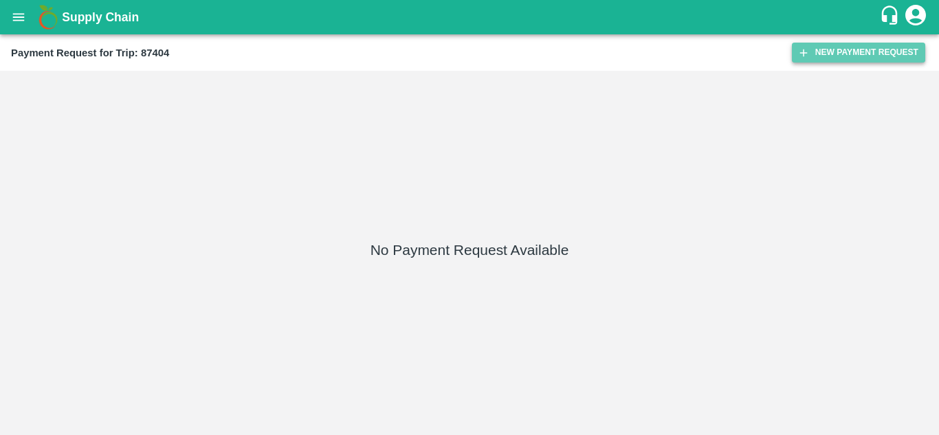
click at [850, 47] on button "New Payment Request" at bounding box center [858, 53] width 133 height 20
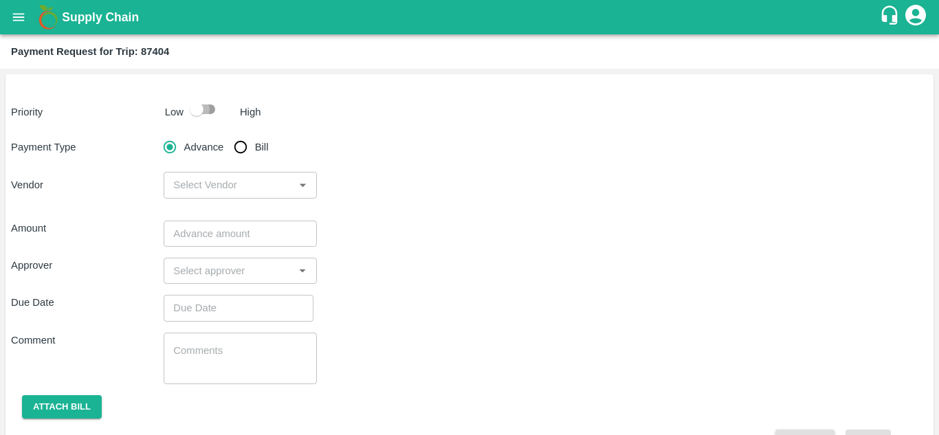
click at [207, 115] on input "checkbox" at bounding box center [196, 109] width 78 height 26
checkbox input "true"
click at [241, 153] on input "Bill" at bounding box center [240, 146] width 27 height 27
radio input "true"
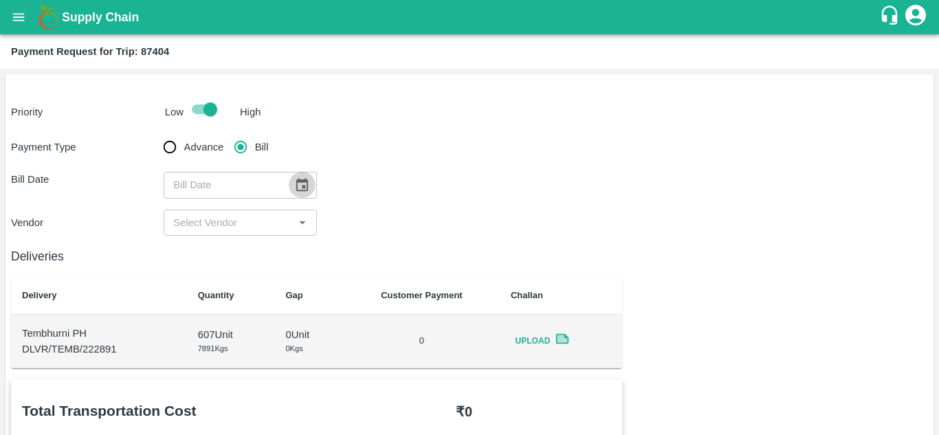
click at [300, 188] on icon "Choose date" at bounding box center [301, 184] width 15 height 15
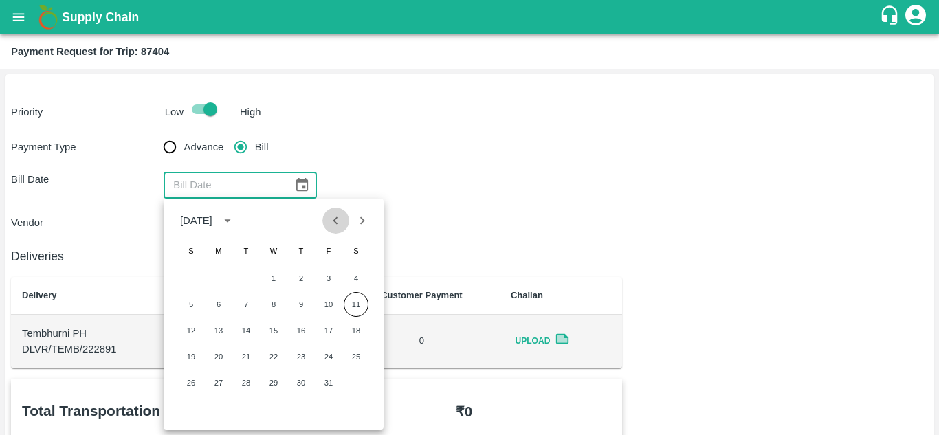
click at [331, 217] on icon "Previous month" at bounding box center [335, 220] width 15 height 15
click at [249, 279] on button "2" at bounding box center [246, 278] width 25 height 25
type input "02/09/2025"
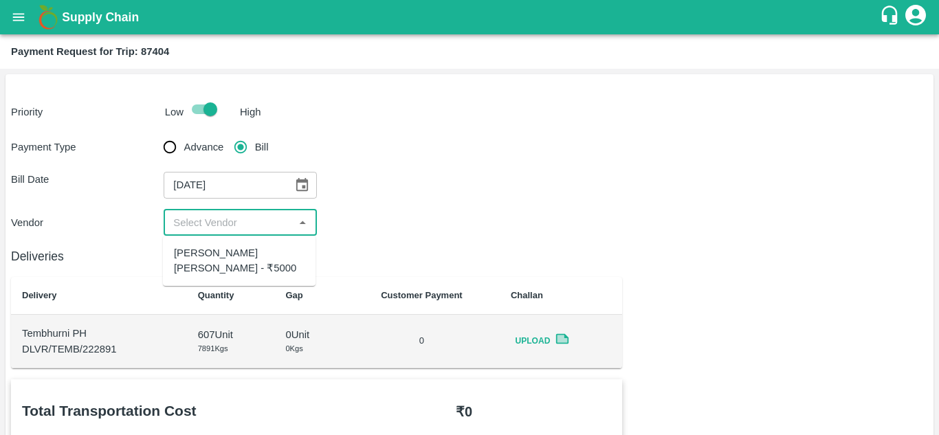
drag, startPoint x: 227, startPoint y: 225, endPoint x: 216, endPoint y: 255, distance: 32.2
click at [216, 255] on body "Supply Chain Payment Request for Trip: 87404 Priority Low High Payment Type Adv…" at bounding box center [469, 217] width 939 height 435
click at [216, 255] on div "AMOL SUBHASH CHINTAMAN - ₹5000" at bounding box center [239, 260] width 131 height 31
type input "AMOL SUBHASH CHINTAMAN - ₹5000"
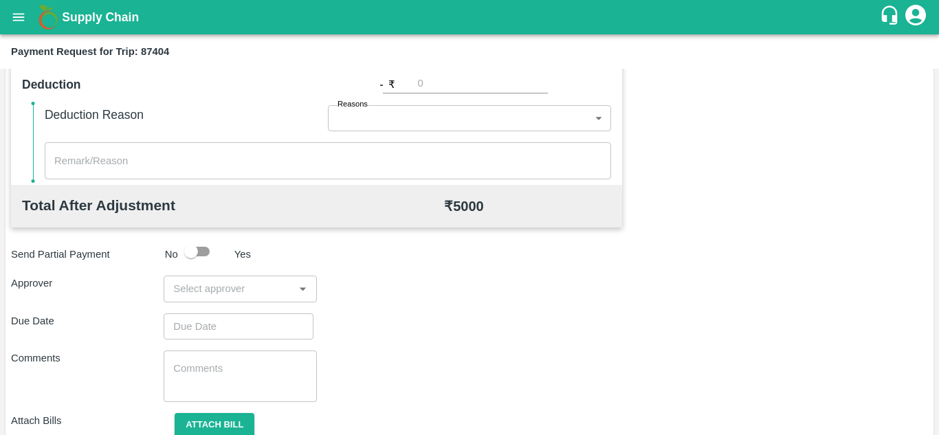
scroll to position [573, 0]
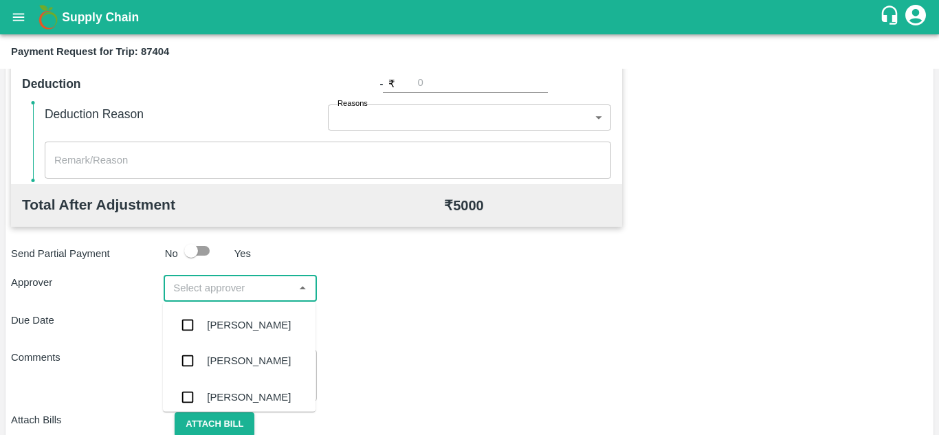
click at [212, 294] on input "input" at bounding box center [229, 288] width 122 height 18
type input "PRASA"
click at [236, 323] on div "[PERSON_NAME]" at bounding box center [249, 325] width 84 height 15
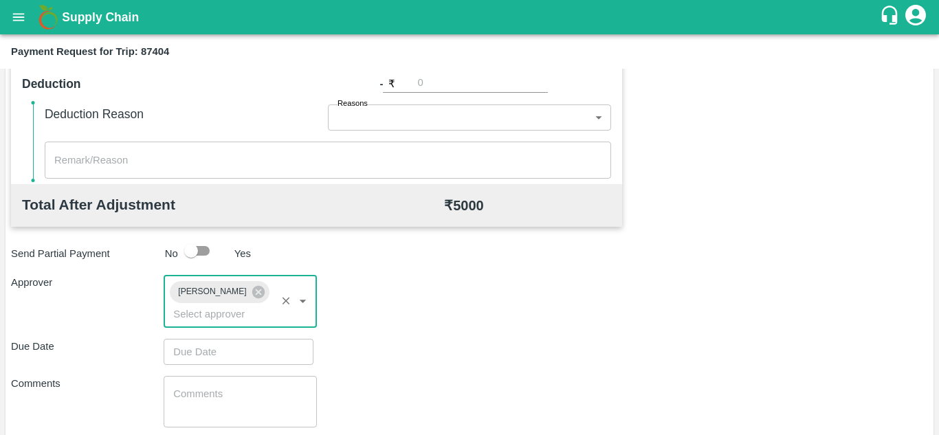
type input "DD/MM/YYYY hh:mm aa"
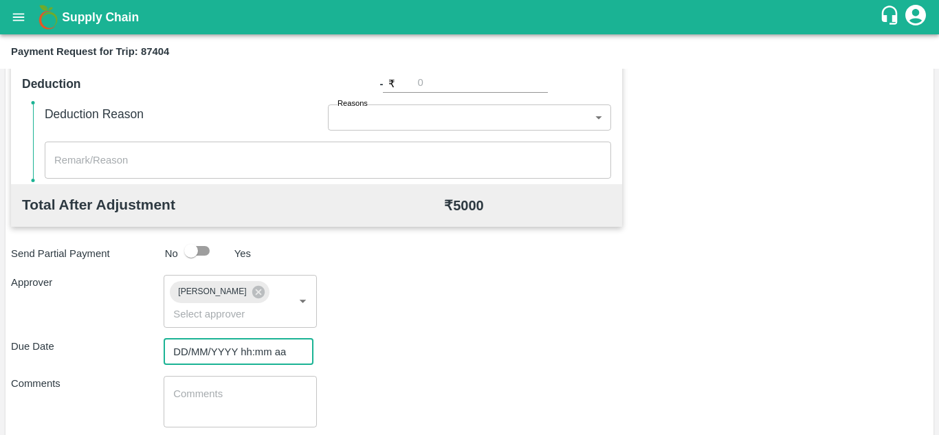
click at [208, 353] on input "DD/MM/YYYY hh:mm aa" at bounding box center [234, 352] width 140 height 26
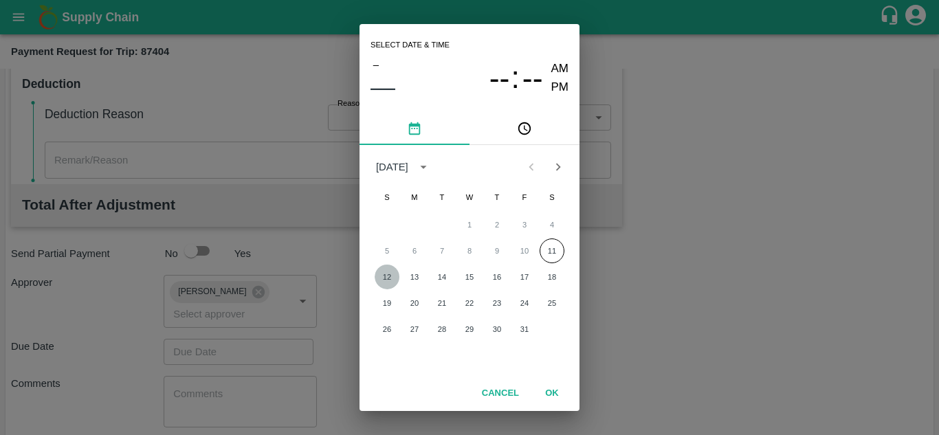
click at [390, 271] on button "12" at bounding box center [387, 277] width 25 height 25
type input "[DATE] 12:00 AM"
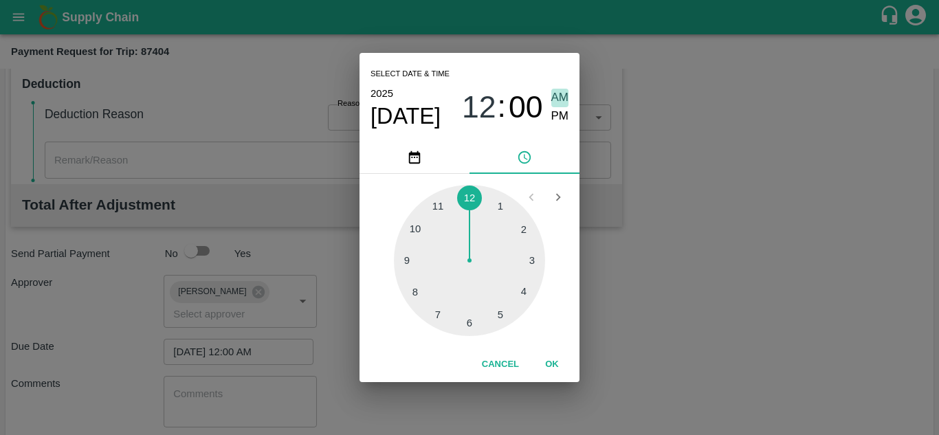
click at [560, 89] on span "AM" at bounding box center [560, 98] width 18 height 19
click at [549, 359] on button "OK" at bounding box center [552, 365] width 44 height 24
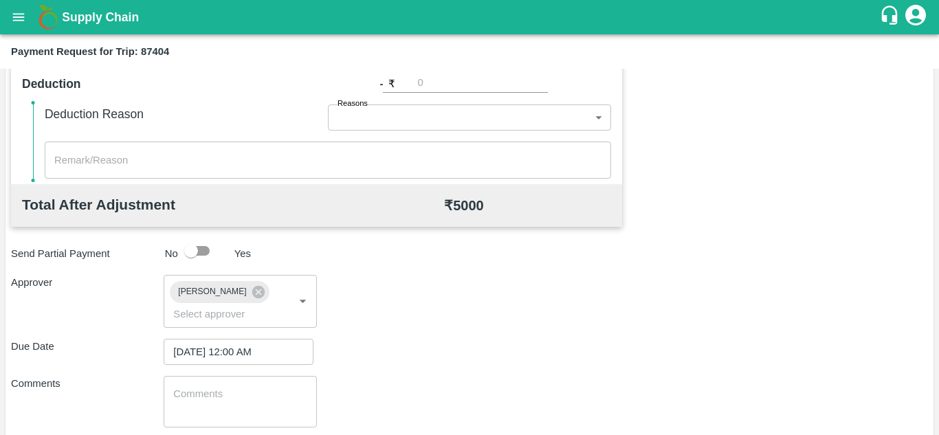
click at [246, 384] on div "x ​" at bounding box center [240, 402] width 153 height 52
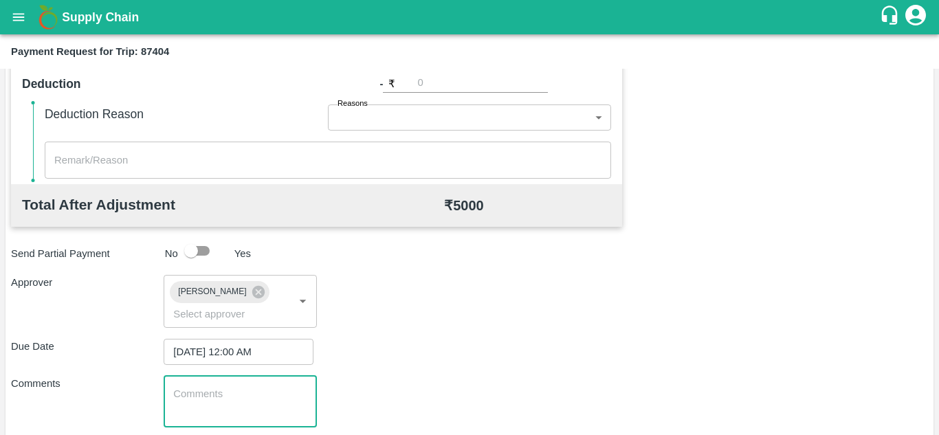
paste textarea "Transport Bill"
type textarea "Transport Bill"
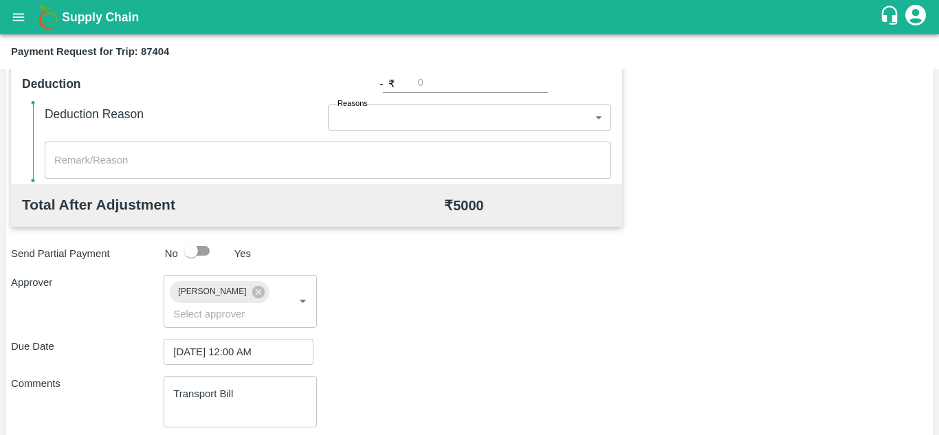
click at [388, 354] on div "Due Date [DATE] 12:00 AM ​" at bounding box center [469, 352] width 917 height 26
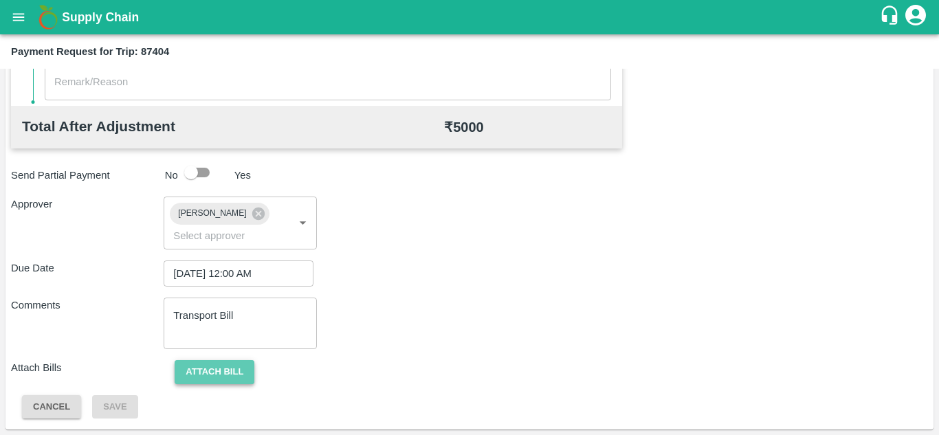
click at [224, 364] on button "Attach bill" at bounding box center [215, 372] width 80 height 24
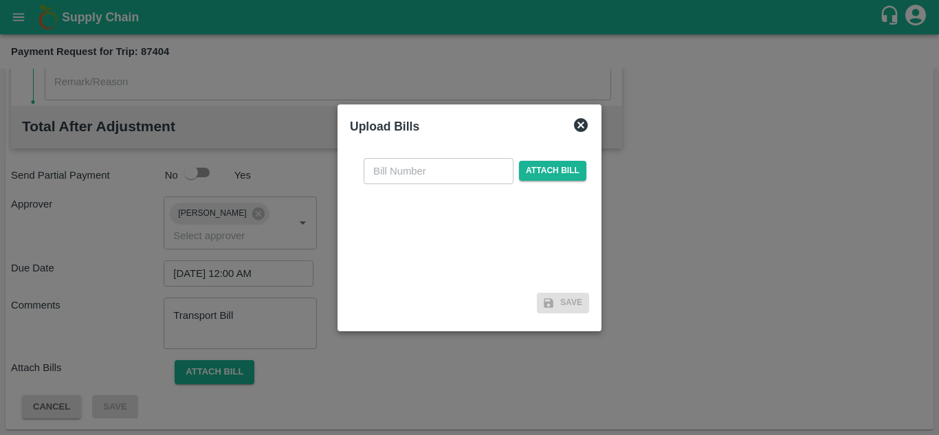
click at [386, 174] on input "text" at bounding box center [439, 171] width 150 height 26
type input "102"
click at [564, 168] on span "Attach bill" at bounding box center [552, 171] width 67 height 20
click at [0, 0] on input "Attach bill" at bounding box center [0, 0] width 0 height 0
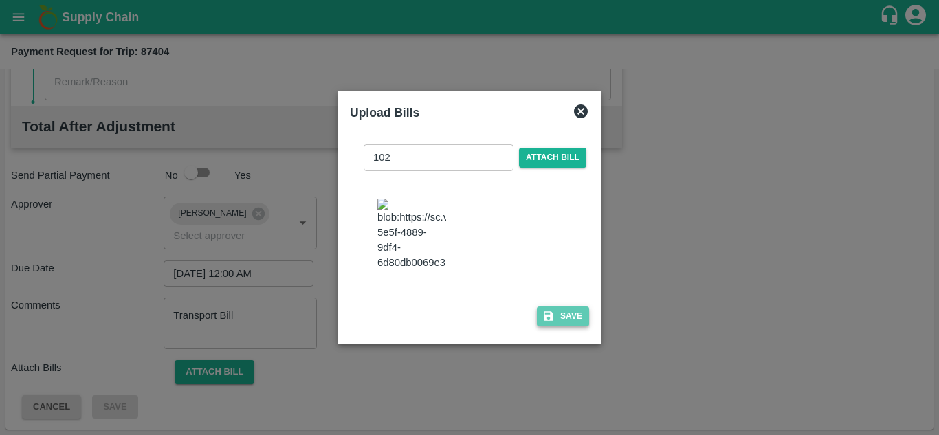
click at [572, 318] on button "Save" at bounding box center [563, 317] width 52 height 20
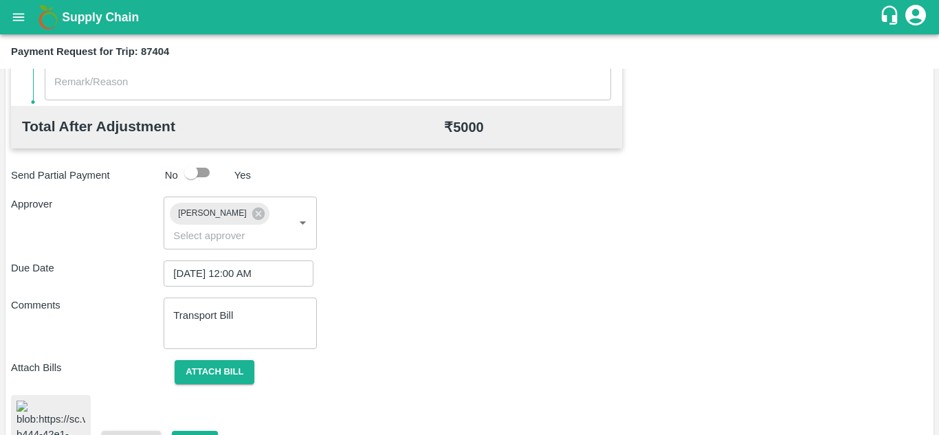
scroll to position [738, 0]
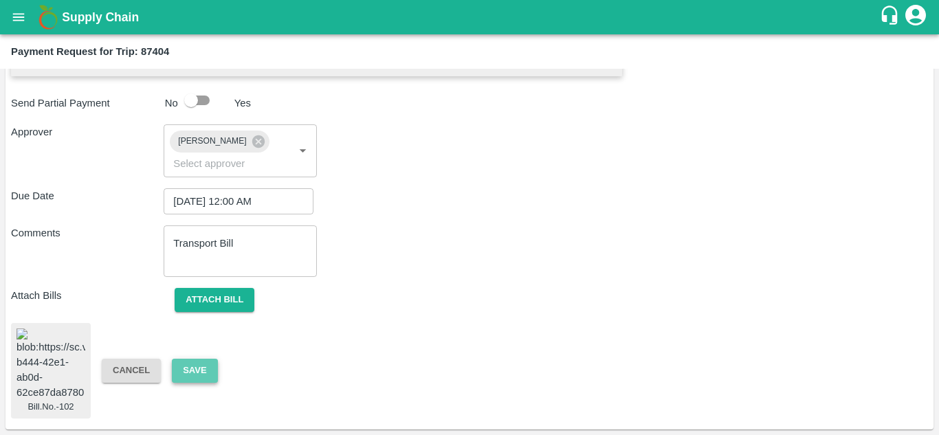
click at [214, 360] on button "Save" at bounding box center [194, 371] width 45 height 24
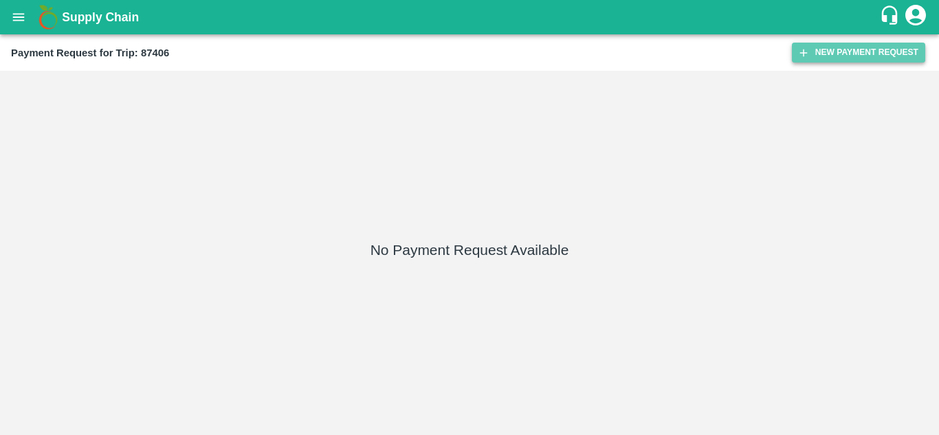
click at [866, 52] on button "New Payment Request" at bounding box center [858, 53] width 133 height 20
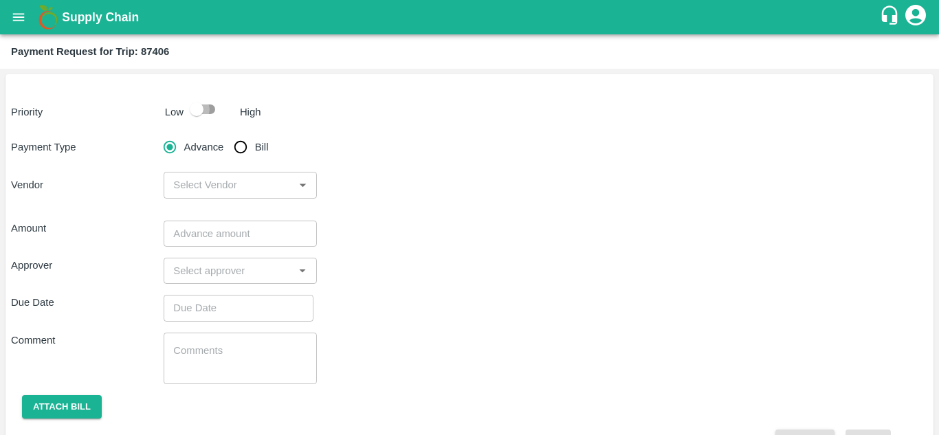
click at [208, 104] on input "checkbox" at bounding box center [196, 109] width 78 height 26
checkbox input "true"
click at [244, 142] on input "Bill" at bounding box center [240, 146] width 27 height 27
radio input "true"
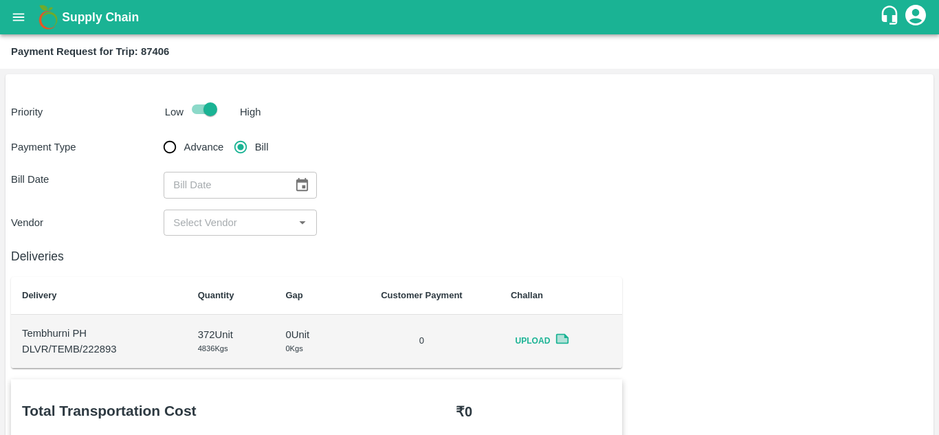
drag, startPoint x: 287, startPoint y: 177, endPoint x: 314, endPoint y: 191, distance: 30.1
click at [314, 191] on div "​" at bounding box center [240, 185] width 153 height 26
type input "DD/MM/YYYY"
click at [302, 186] on icon "Choose date" at bounding box center [302, 184] width 12 height 13
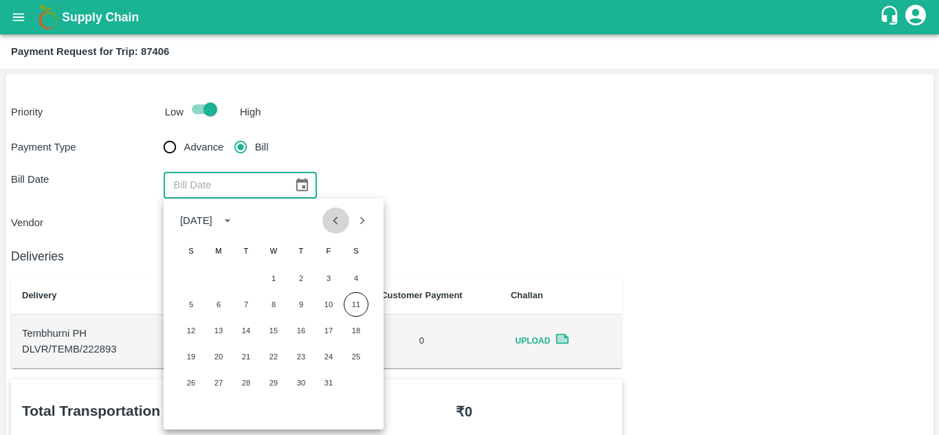
click at [337, 213] on icon "Previous month" at bounding box center [335, 220] width 15 height 15
click at [274, 280] on button "3" at bounding box center [273, 278] width 25 height 25
type input "03/09/2025"
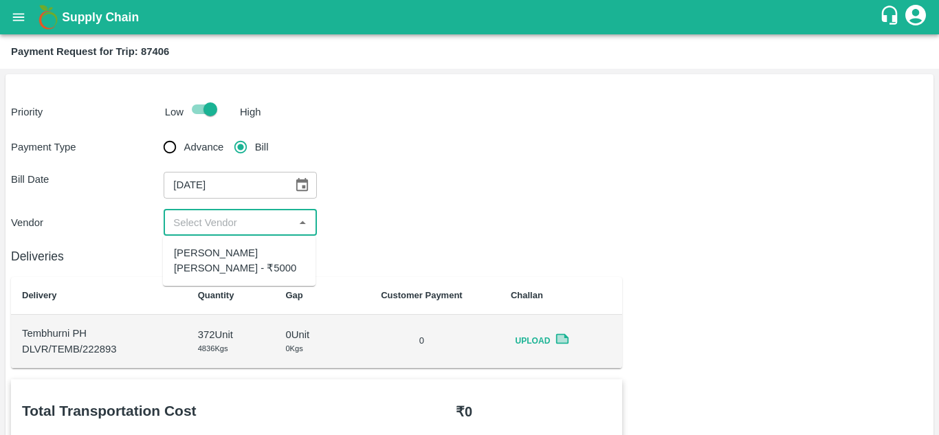
click at [215, 226] on input "input" at bounding box center [229, 223] width 122 height 18
click at [225, 247] on div "AMOL SUBHASH CHINTAMAN - ₹5000" at bounding box center [239, 260] width 131 height 31
type input "AMOL SUBHASH CHINTAMAN - ₹5000"
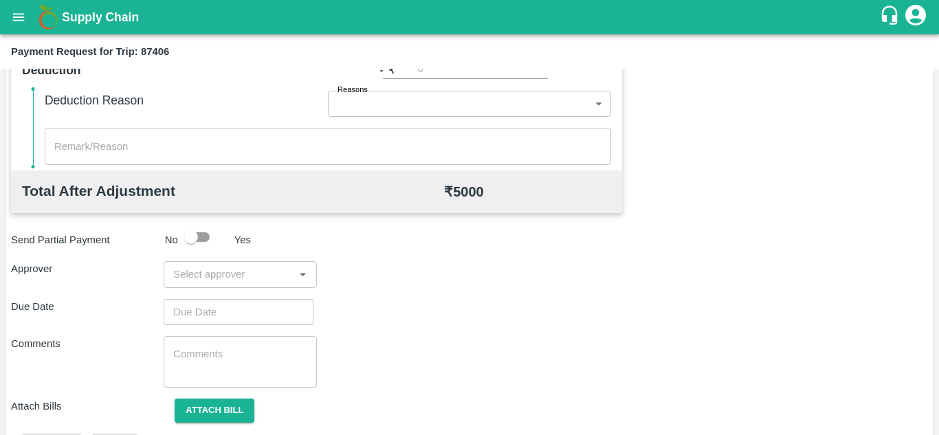
scroll to position [588, 0]
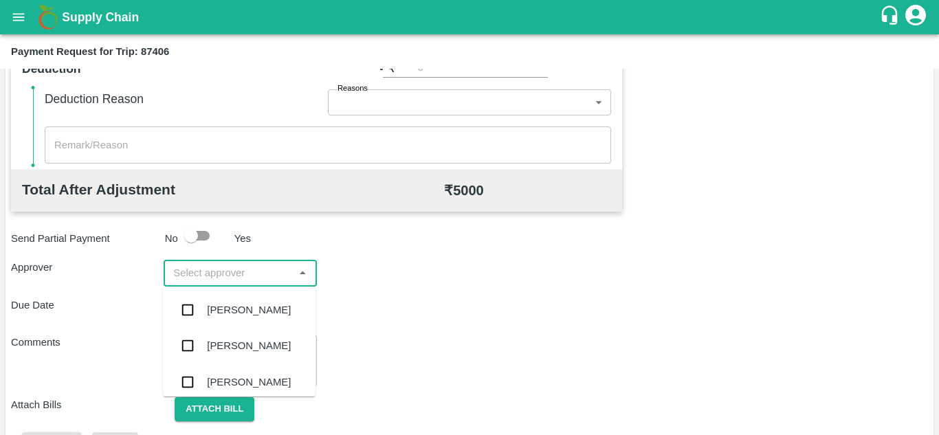
click at [215, 265] on input "input" at bounding box center [229, 273] width 122 height 18
type input "PRASA"
click at [250, 310] on div "Prasad Waghade" at bounding box center [249, 309] width 84 height 15
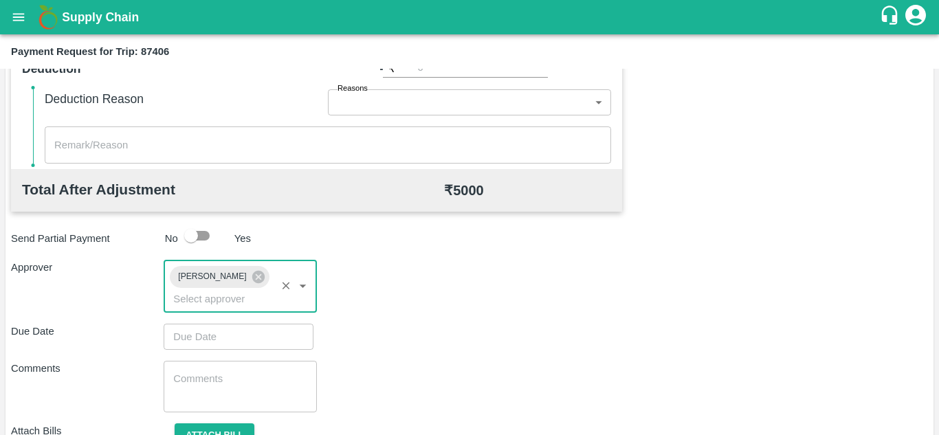
type input "DD/MM/YYYY hh:mm aa"
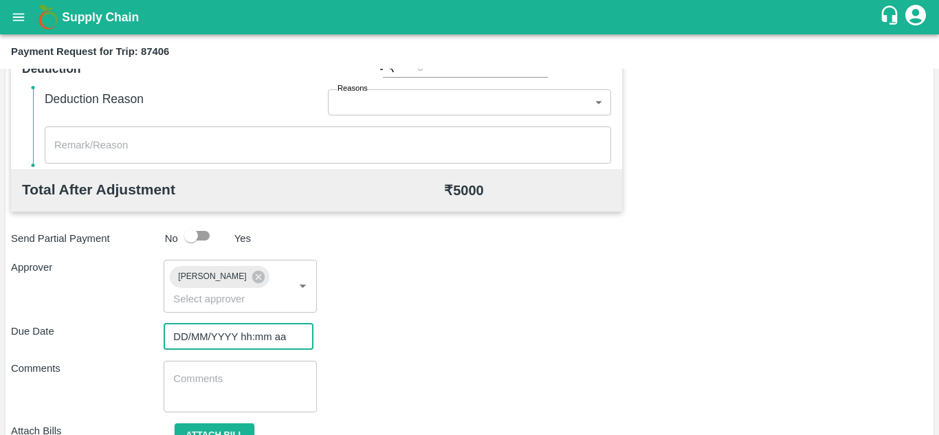
click at [184, 331] on input "DD/MM/YYYY hh:mm aa" at bounding box center [234, 337] width 140 height 26
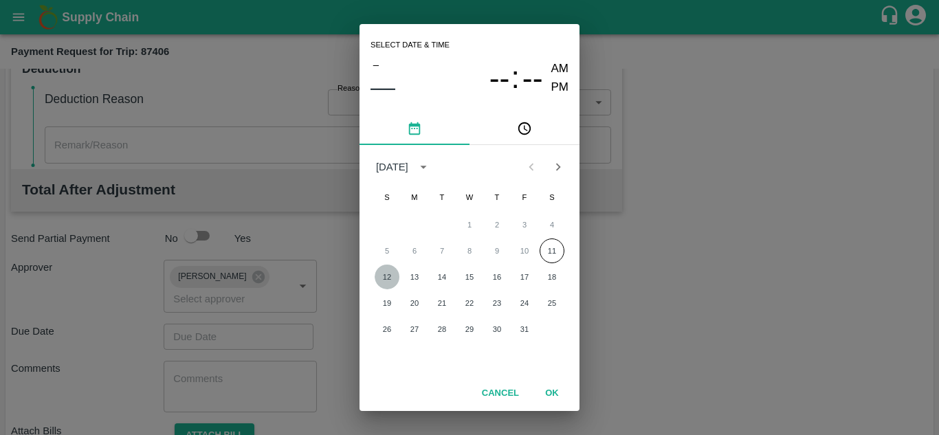
click at [387, 274] on button "12" at bounding box center [387, 277] width 25 height 25
type input "12/10/2025 12:00 AM"
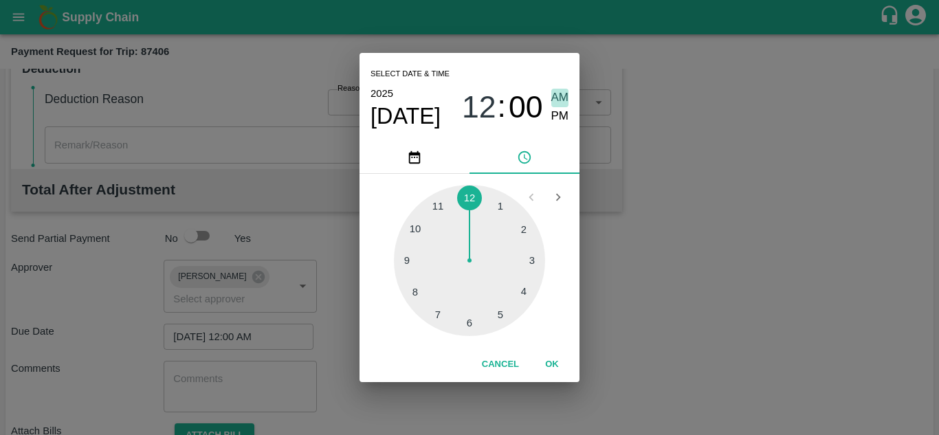
click at [555, 101] on span "AM" at bounding box center [560, 98] width 18 height 19
click at [558, 364] on button "OK" at bounding box center [552, 365] width 44 height 24
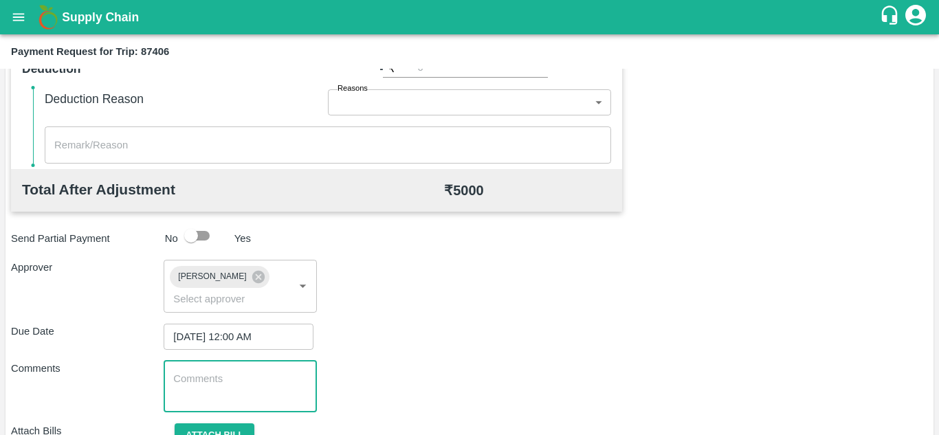
click at [219, 381] on textarea at bounding box center [239, 386] width 133 height 29
paste textarea "Transport Bill"
type textarea "Transport Bill"
click at [453, 346] on div "Due Date 12/10/2025 12:00 AM ​" at bounding box center [469, 337] width 917 height 26
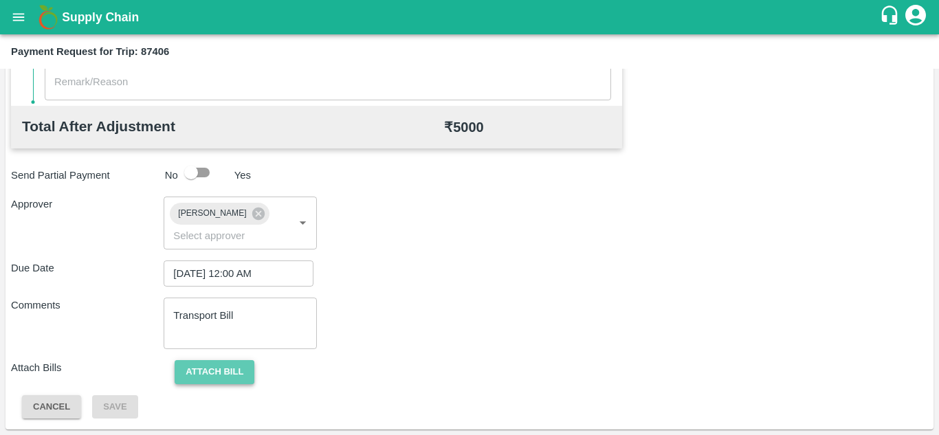
click at [213, 373] on button "Attach bill" at bounding box center [215, 372] width 80 height 24
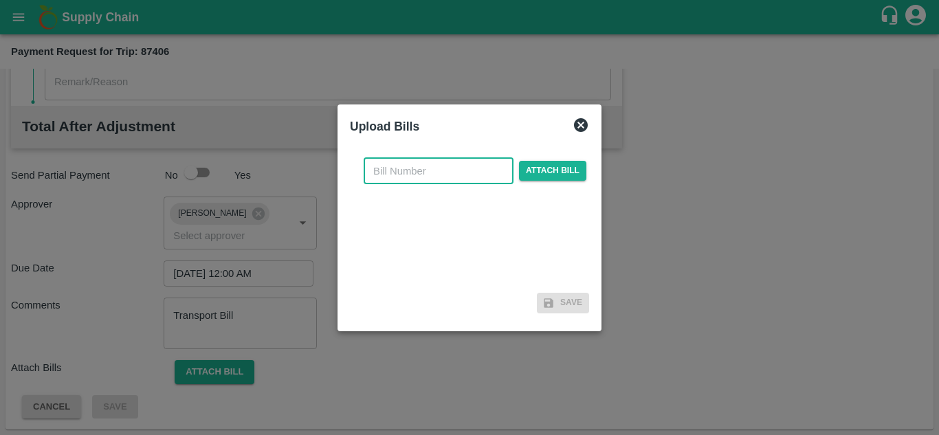
click at [412, 177] on input "text" at bounding box center [439, 171] width 150 height 26
type input "104"
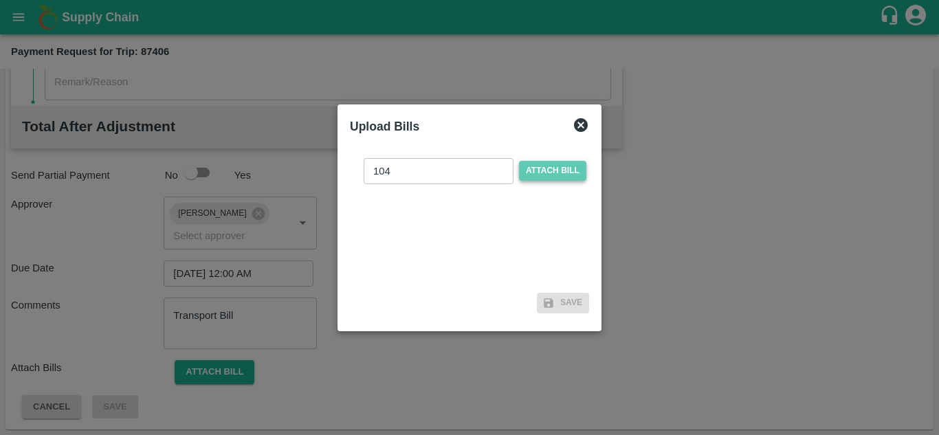
click at [546, 169] on span "Attach bill" at bounding box center [552, 171] width 67 height 20
click at [0, 0] on input "Attach bill" at bounding box center [0, 0] width 0 height 0
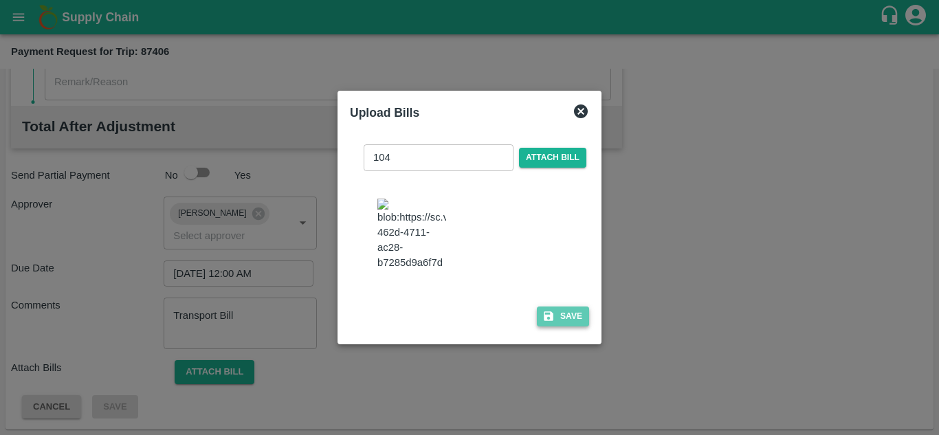
click at [569, 322] on button "Save" at bounding box center [563, 317] width 52 height 20
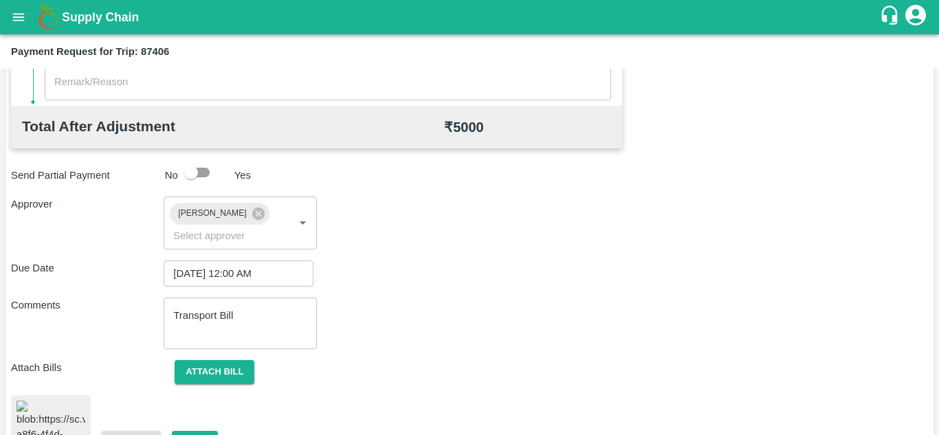
scroll to position [740, 0]
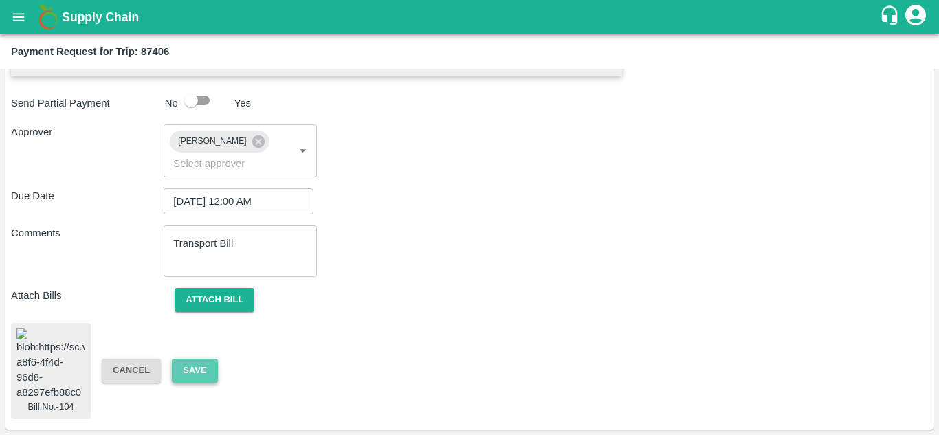
click at [180, 365] on button "Save" at bounding box center [194, 371] width 45 height 24
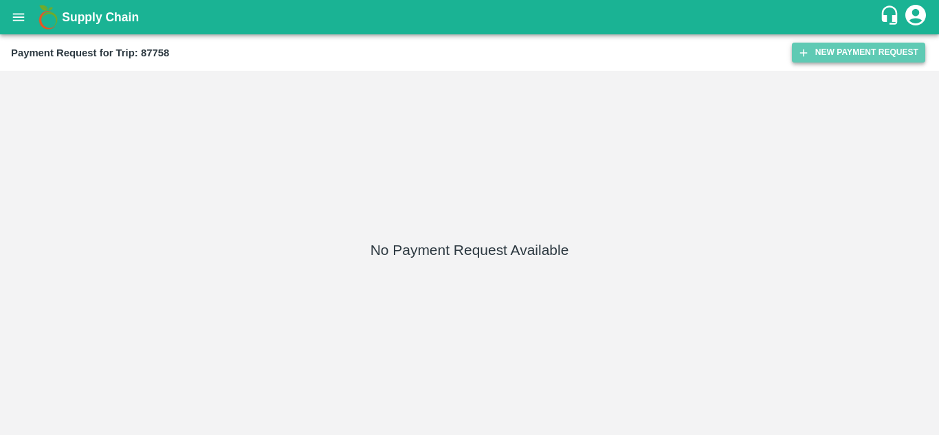
click at [837, 47] on button "New Payment Request" at bounding box center [858, 53] width 133 height 20
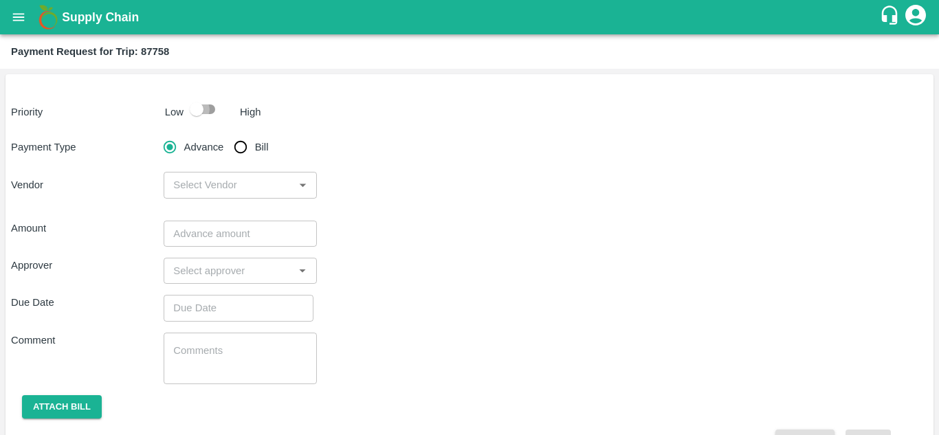
click at [213, 109] on input "checkbox" at bounding box center [196, 109] width 78 height 26
checkbox input "true"
click at [236, 145] on input "Bill" at bounding box center [240, 146] width 27 height 27
radio input "true"
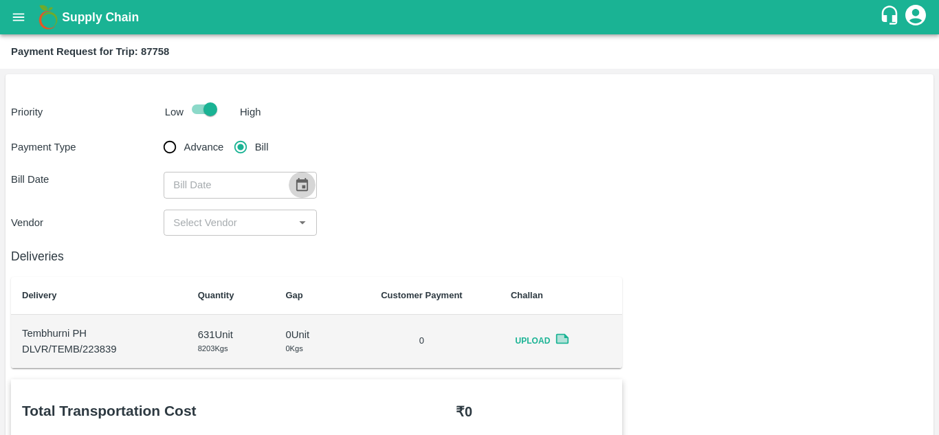
click at [296, 183] on icon "Choose date" at bounding box center [302, 184] width 12 height 13
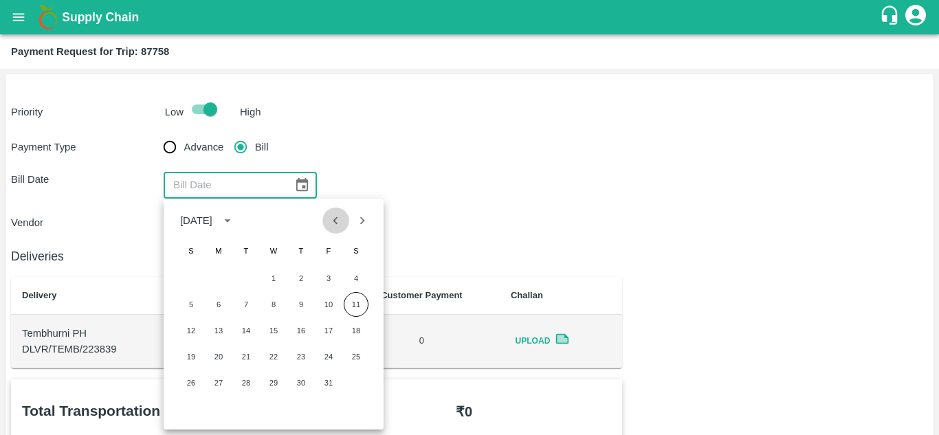
click at [336, 223] on icon "Previous month" at bounding box center [335, 221] width 5 height 8
click at [220, 302] on button "8" at bounding box center [218, 304] width 25 height 25
type input "[DATE]"
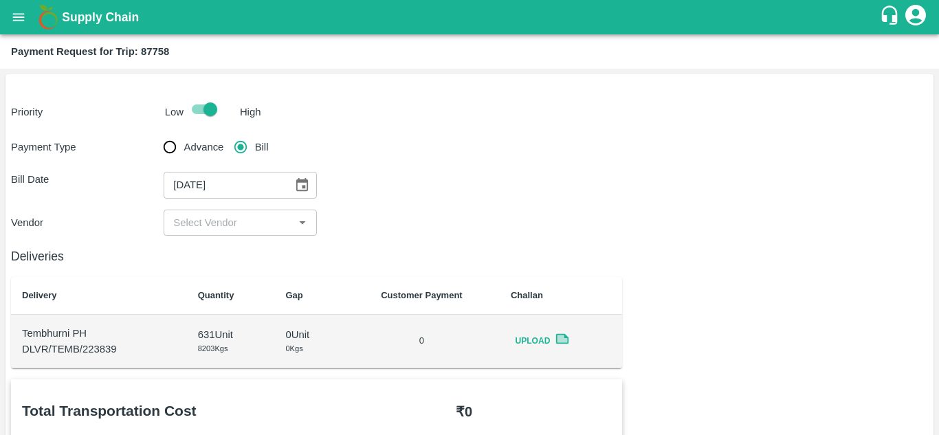
click at [252, 233] on div "​" at bounding box center [240, 223] width 153 height 26
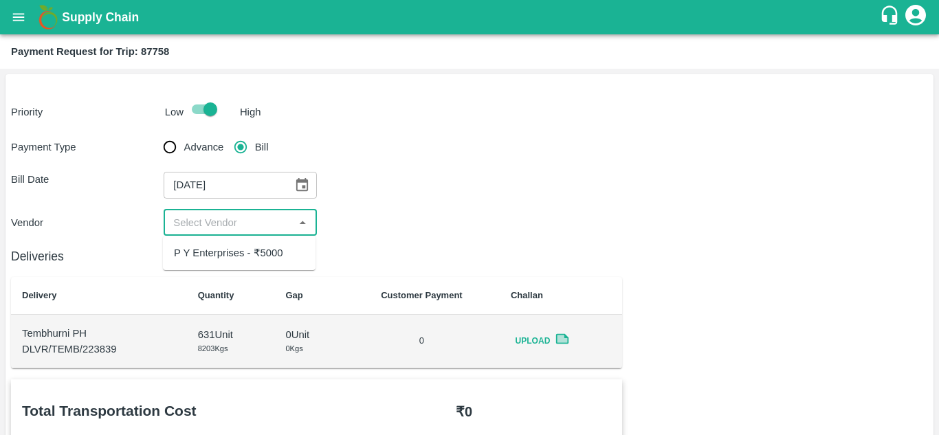
click at [263, 247] on div "P Y Enterprises - ₹5000" at bounding box center [228, 252] width 109 height 15
type input "P Y Enterprises - ₹5000"
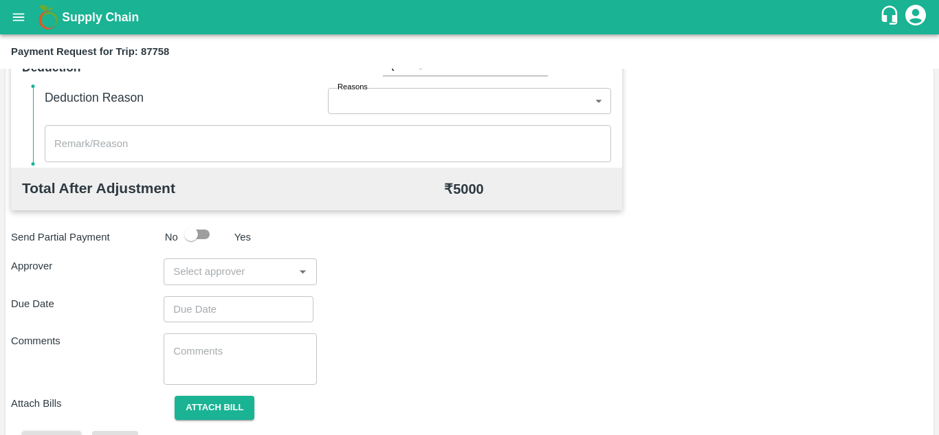
scroll to position [610, 0]
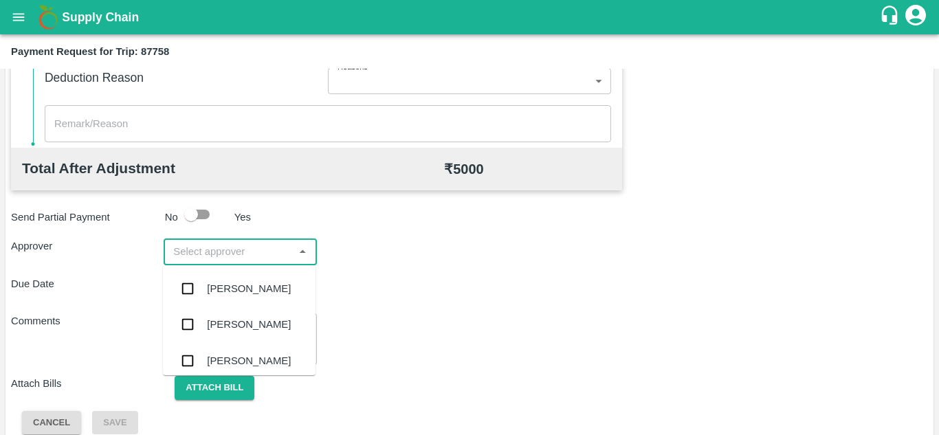
click at [235, 250] on input "input" at bounding box center [229, 252] width 122 height 18
type input "PRASA"
click at [251, 289] on div "[PERSON_NAME]" at bounding box center [249, 288] width 84 height 15
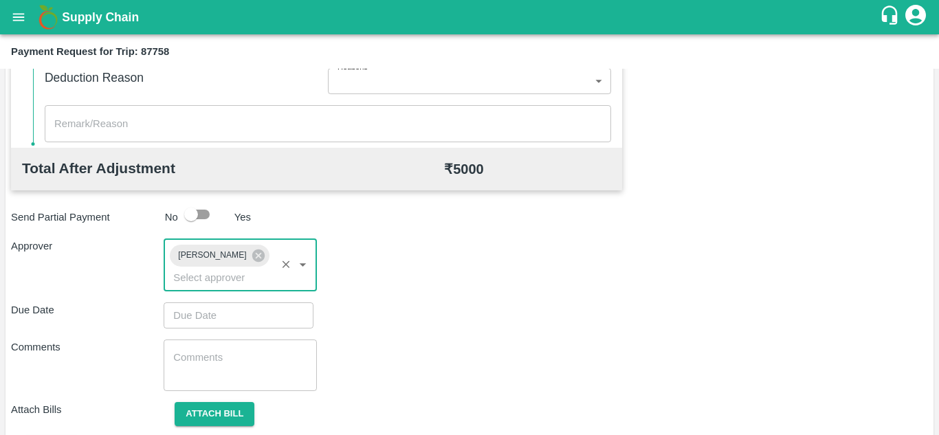
type input "DD/MM/YYYY hh:mm aa"
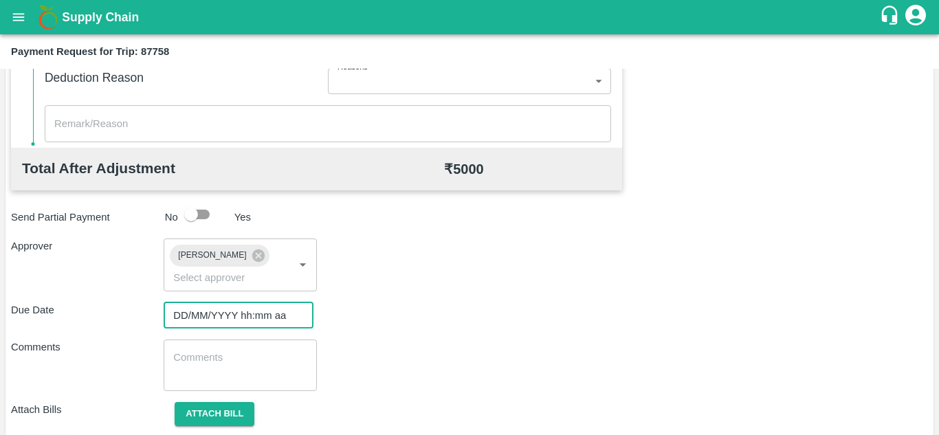
click at [186, 308] on input "DD/MM/YYYY hh:mm aa" at bounding box center [234, 315] width 140 height 26
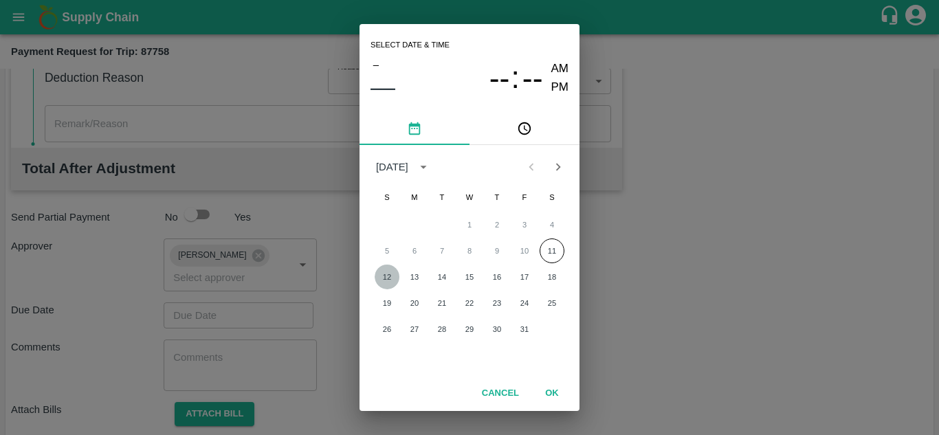
click at [389, 278] on button "12" at bounding box center [387, 277] width 25 height 25
type input "[DATE] 12:00 AM"
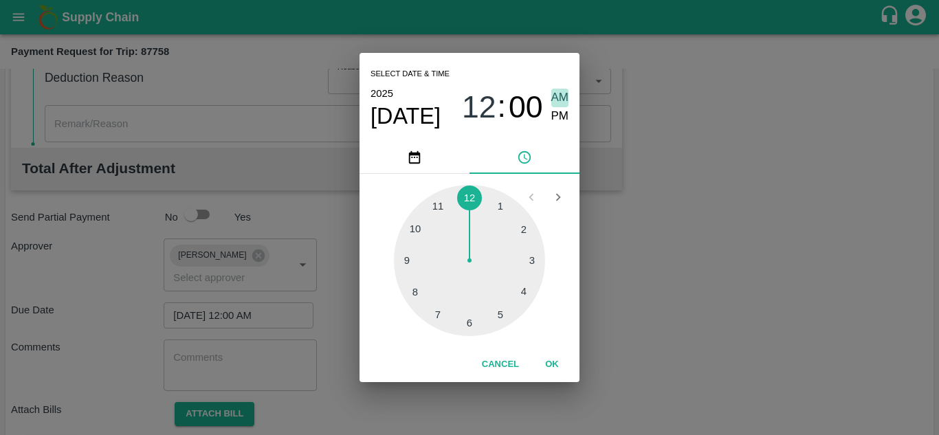
click at [560, 96] on span "AM" at bounding box center [560, 98] width 18 height 19
click at [553, 359] on button "OK" at bounding box center [552, 365] width 44 height 24
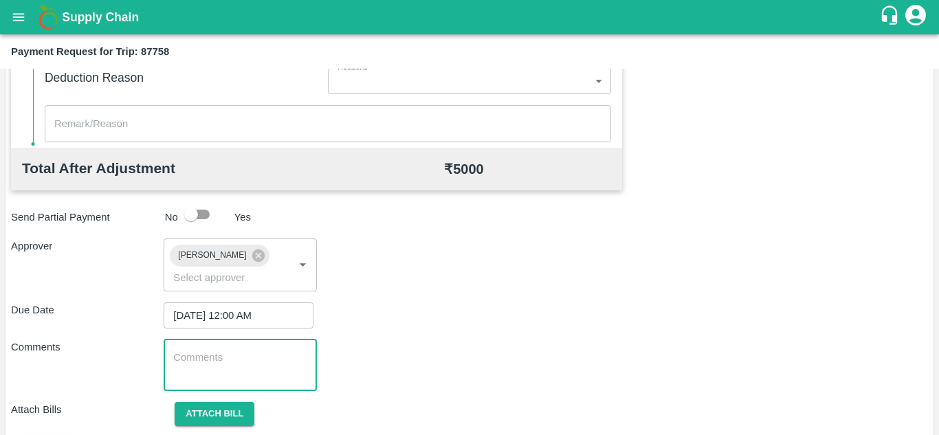
click at [245, 368] on textarea at bounding box center [239, 365] width 133 height 29
paste textarea "Transport Bill"
type textarea "Transport Bill"
click at [482, 311] on div "Due Date [DATE] 12:00 AM ​" at bounding box center [469, 315] width 917 height 26
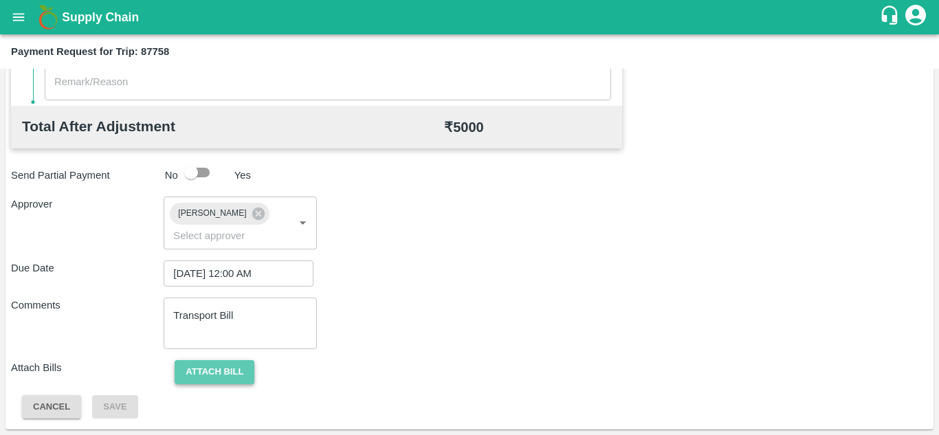
click at [210, 373] on button "Attach bill" at bounding box center [215, 372] width 80 height 24
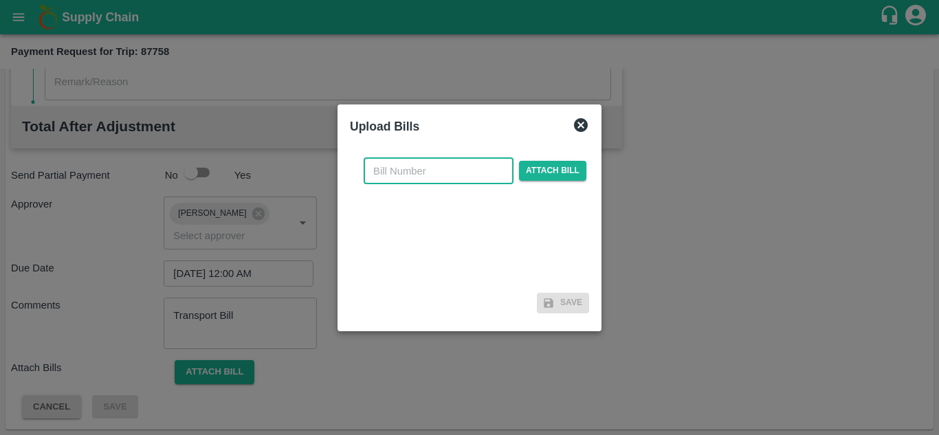
click at [412, 168] on input "text" at bounding box center [439, 171] width 150 height 26
type input "873"
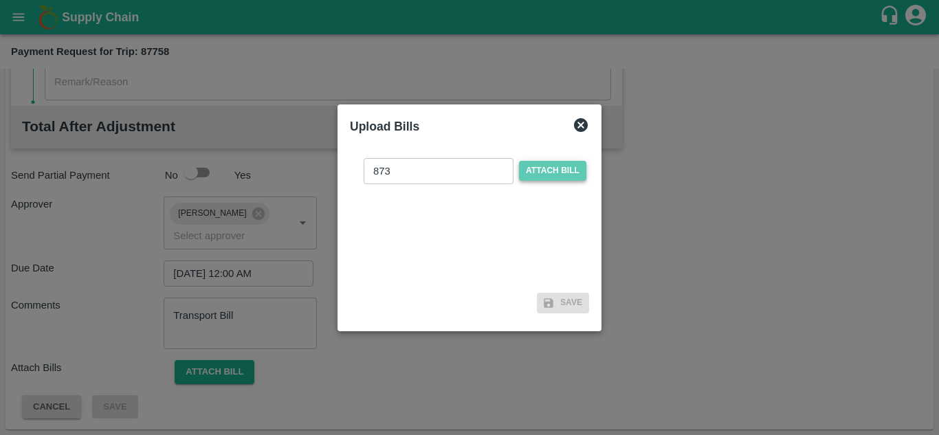
click at [532, 166] on span "Attach bill" at bounding box center [552, 171] width 67 height 20
click at [0, 0] on input "Attach bill" at bounding box center [0, 0] width 0 height 0
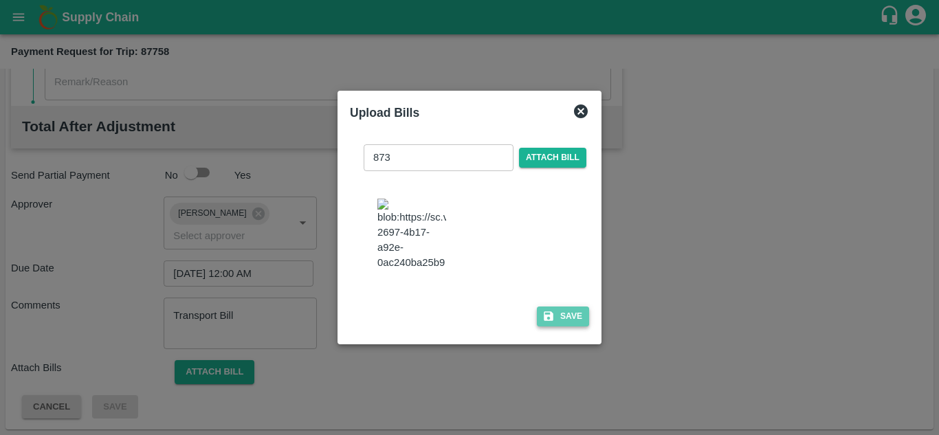
click at [575, 327] on button "Save" at bounding box center [563, 317] width 52 height 20
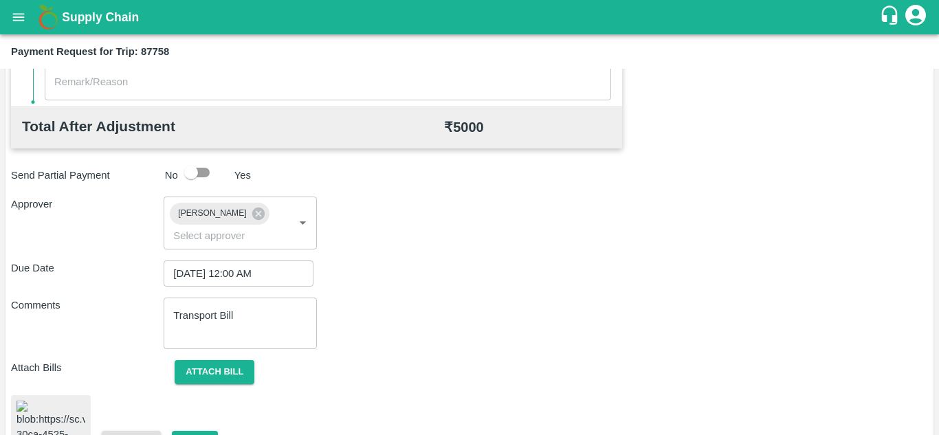
scroll to position [741, 0]
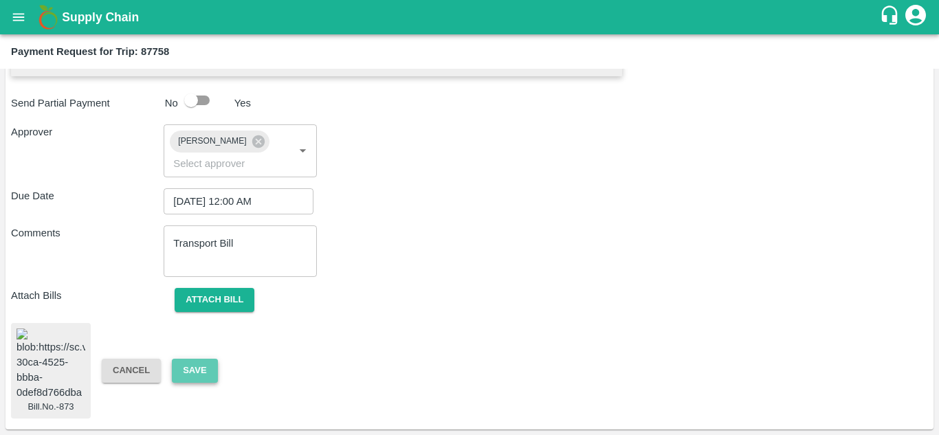
click at [203, 359] on button "Save" at bounding box center [194, 371] width 45 height 24
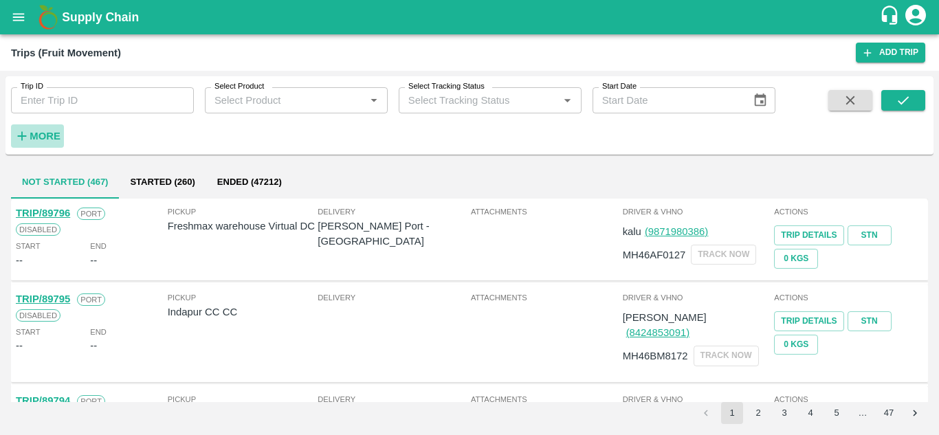
click at [48, 137] on strong "More" at bounding box center [45, 136] width 31 height 11
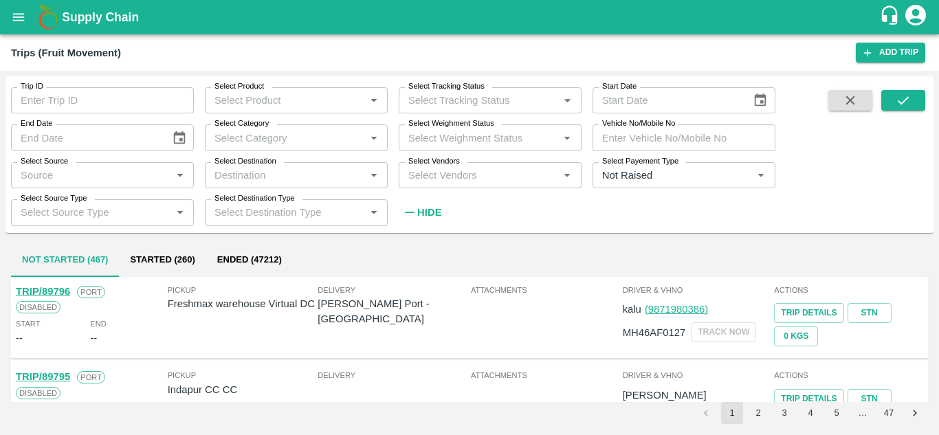
click at [403, 174] on input "Select Vendors" at bounding box center [479, 175] width 152 height 18
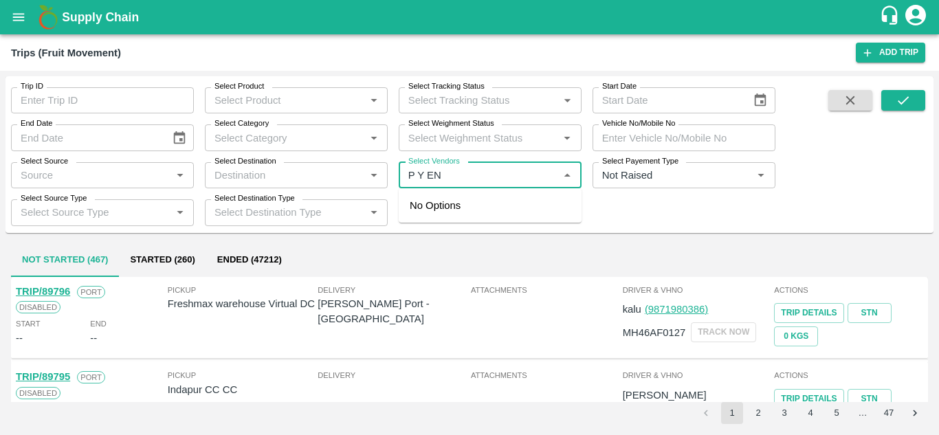
type input "P Y ENT"
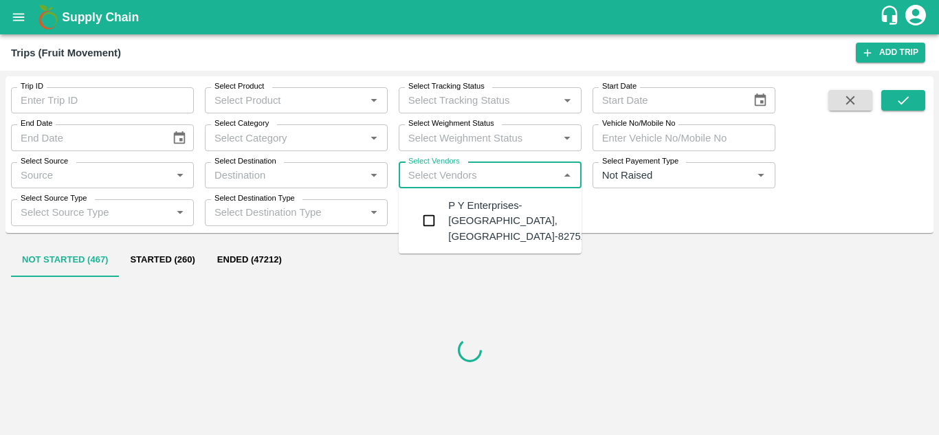
click at [490, 219] on div "P Y Enterprises-Kandar, Solapur-8275274400" at bounding box center [531, 221] width 166 height 46
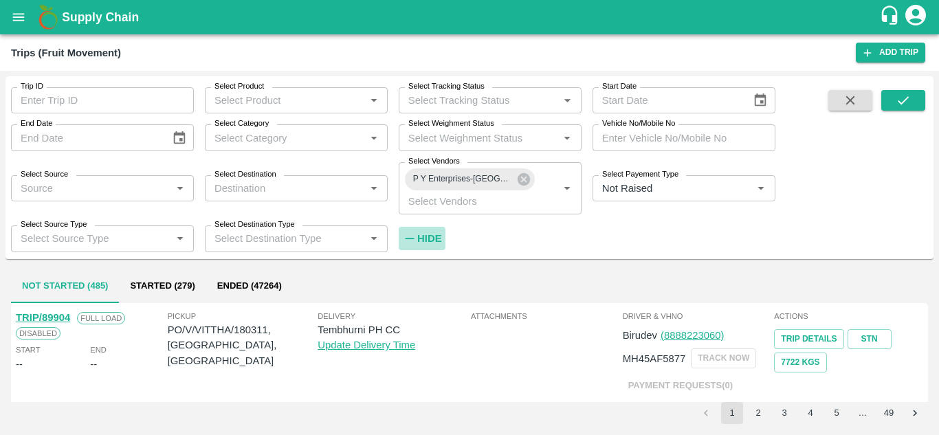
click at [426, 238] on strong "Hide" at bounding box center [429, 238] width 24 height 11
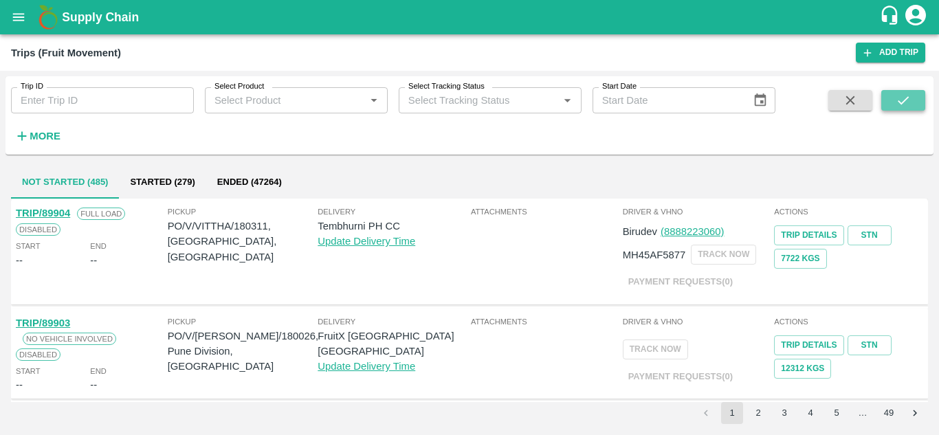
click at [894, 102] on button "submit" at bounding box center [903, 100] width 44 height 21
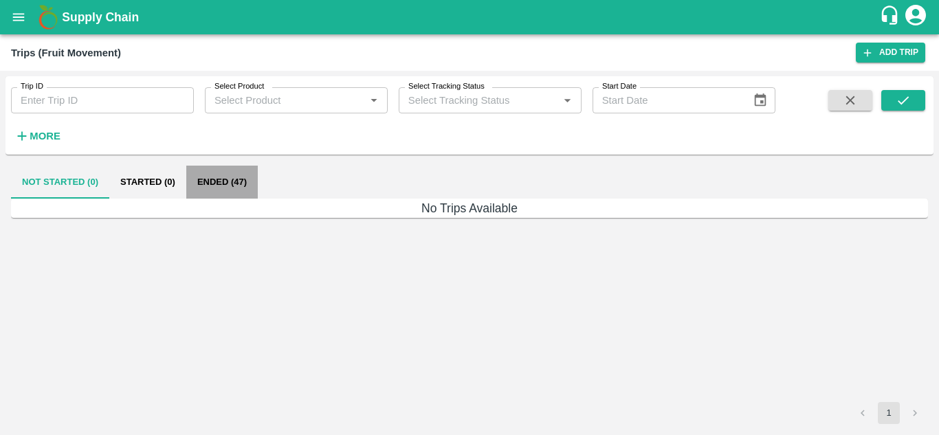
click at [230, 180] on button "Ended (47)" at bounding box center [221, 182] width 71 height 33
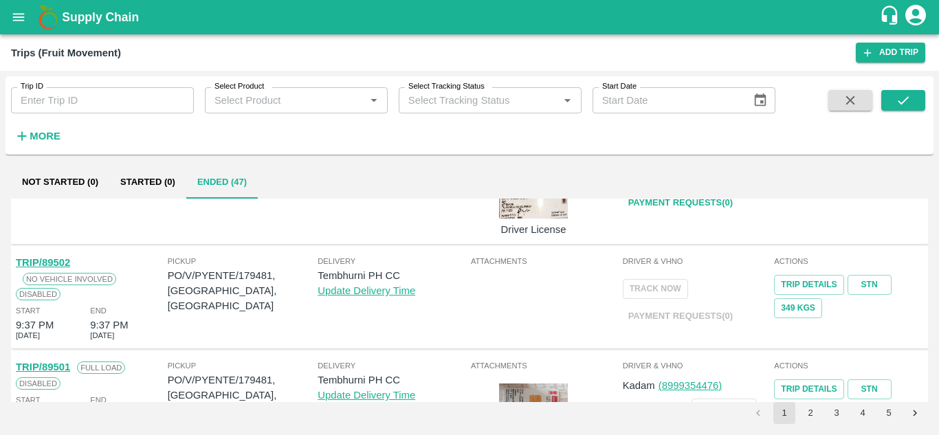
scroll to position [1013, 0]
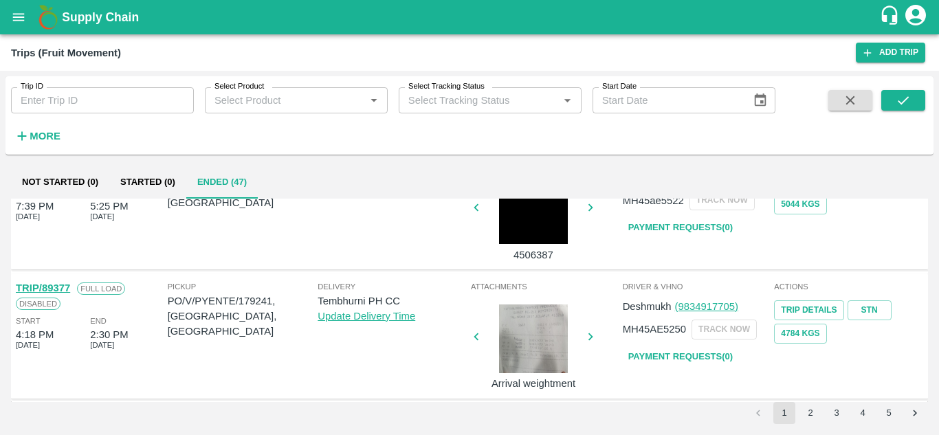
click at [890, 410] on button "5" at bounding box center [889, 413] width 22 height 22
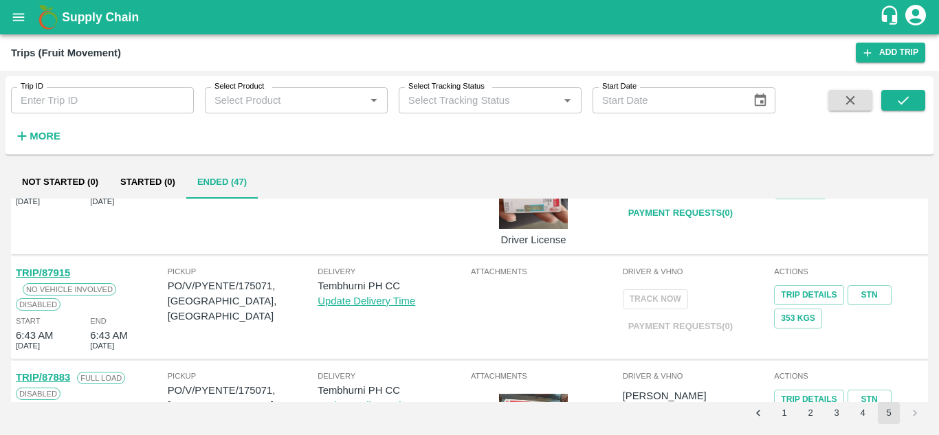
scroll to position [650, 0]
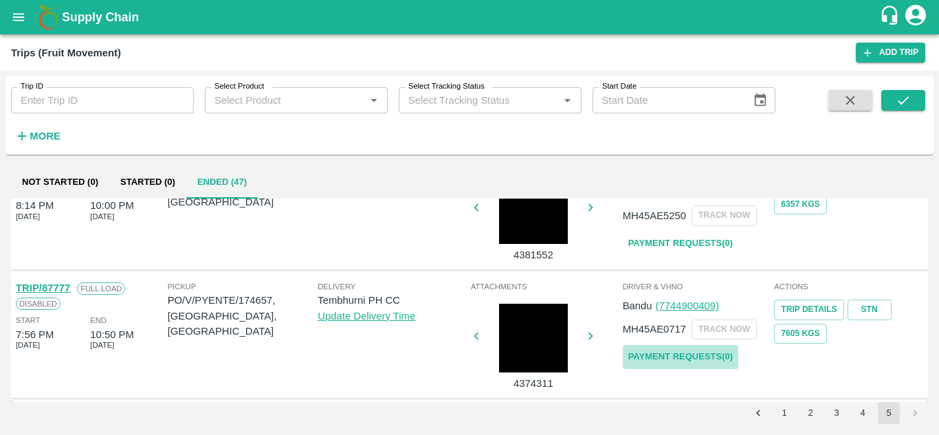
click at [698, 358] on link "Payment Requests( 0 )" at bounding box center [680, 357] width 115 height 24
click at [914, 98] on button "submit" at bounding box center [903, 100] width 44 height 21
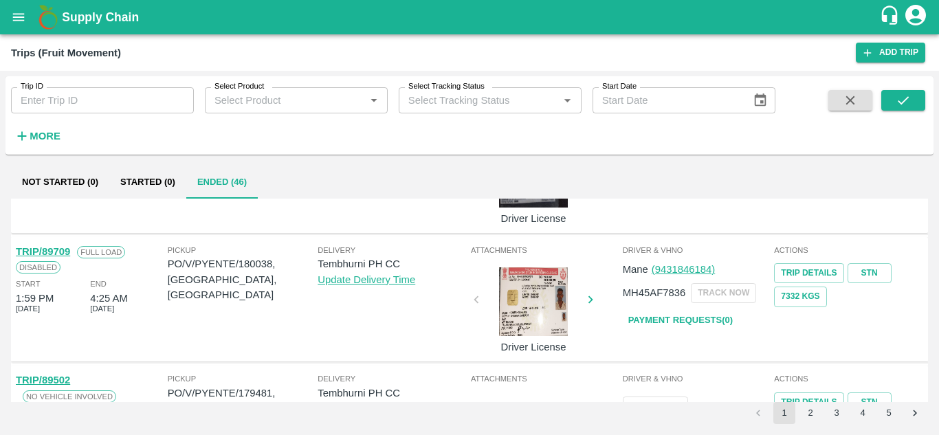
scroll to position [1013, 0]
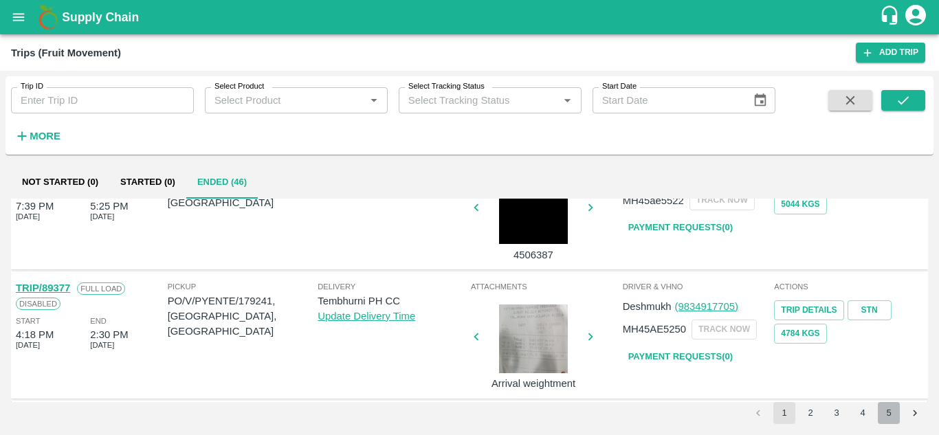
click at [888, 410] on button "5" at bounding box center [889, 413] width 22 height 22
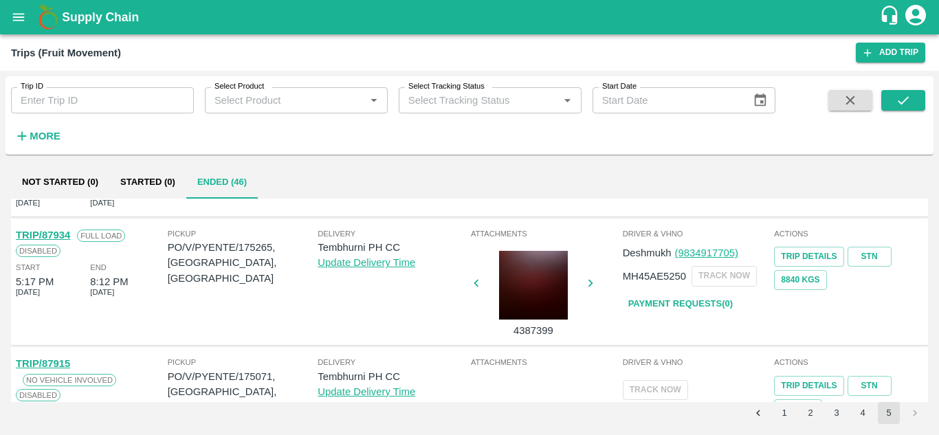
scroll to position [521, 0]
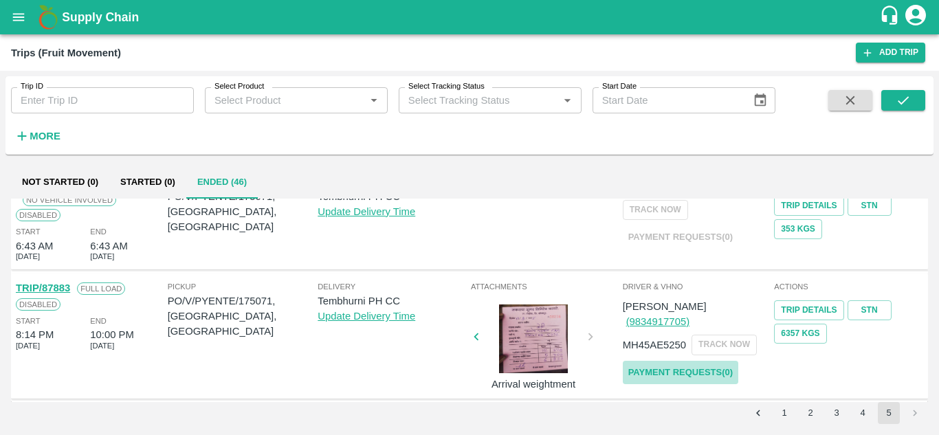
click at [689, 361] on link "Payment Requests( 0 )" at bounding box center [680, 373] width 115 height 24
click at [905, 93] on icon "submit" at bounding box center [903, 100] width 15 height 15
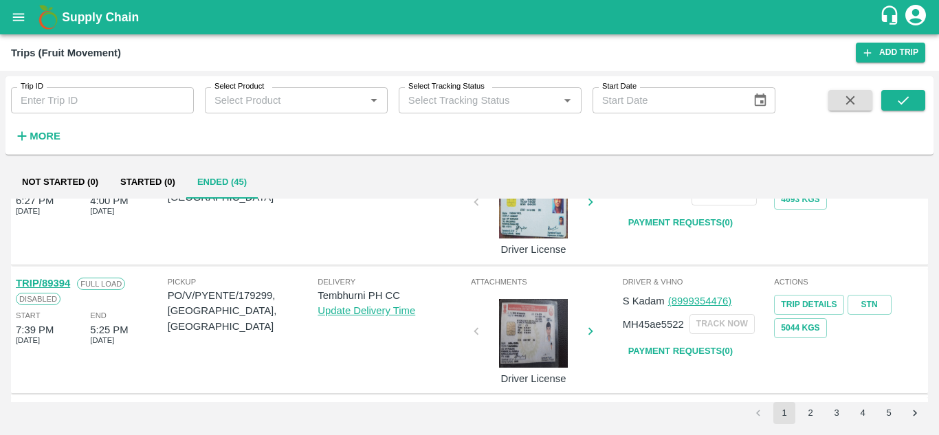
scroll to position [1013, 0]
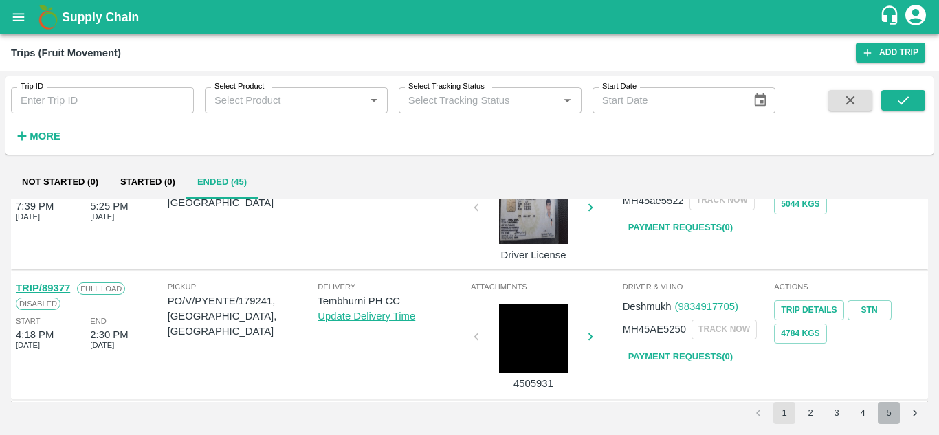
click at [896, 414] on button "5" at bounding box center [889, 413] width 22 height 22
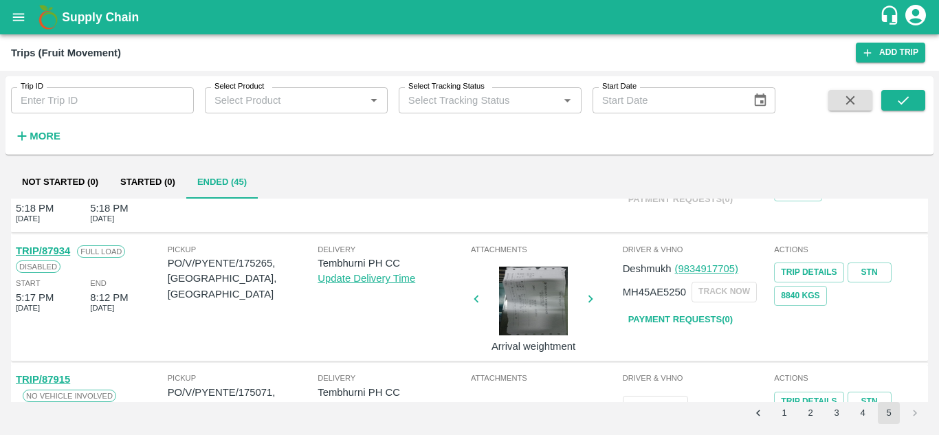
scroll to position [324, 0]
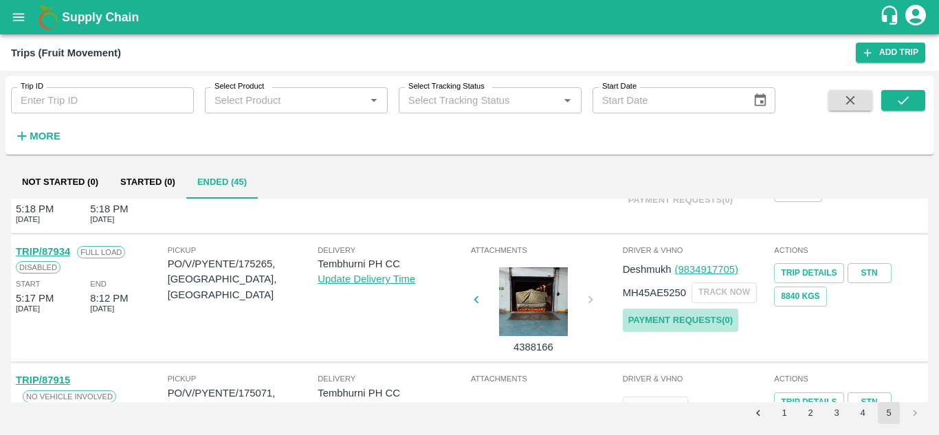
click at [700, 318] on link "Payment Requests( 0 )" at bounding box center [680, 321] width 115 height 24
click at [918, 96] on button "submit" at bounding box center [903, 100] width 44 height 21
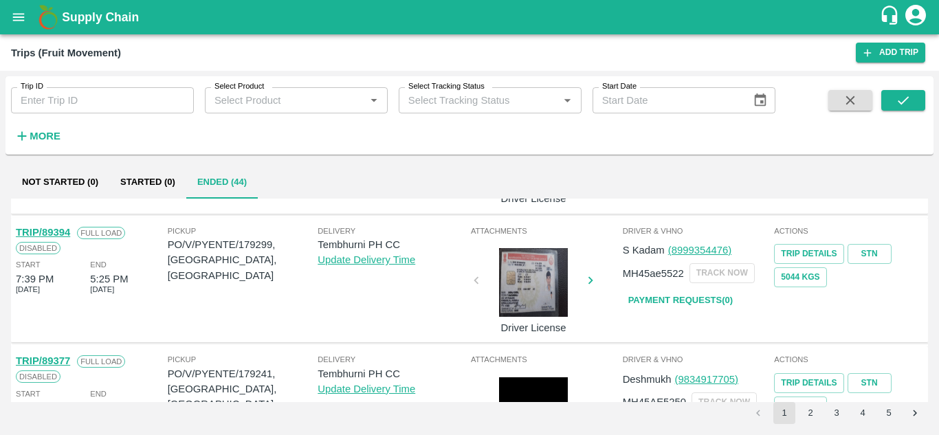
scroll to position [1013, 0]
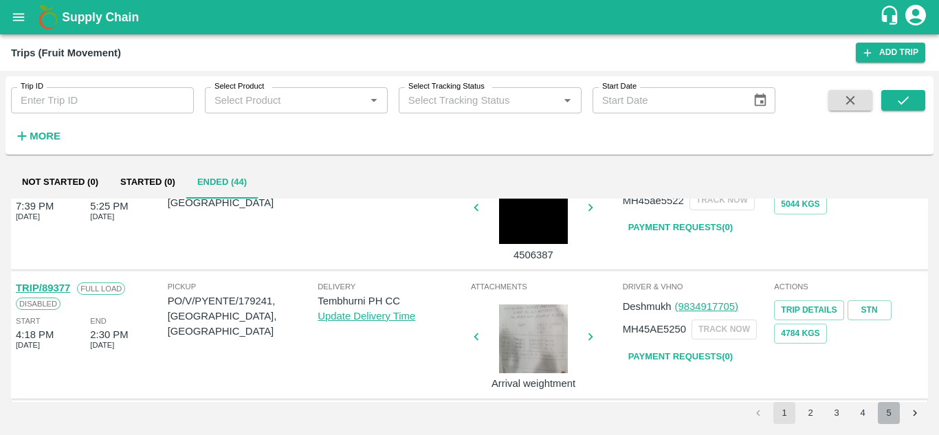
click at [885, 411] on button "5" at bounding box center [889, 413] width 22 height 22
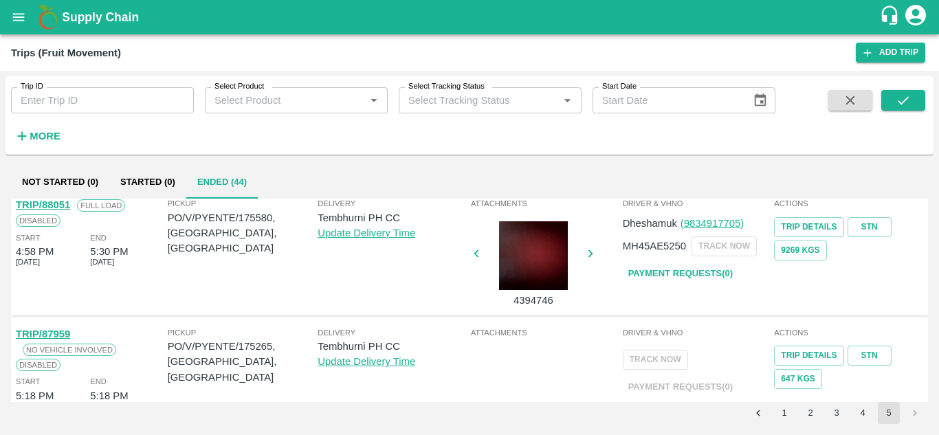
scroll to position [137, 0]
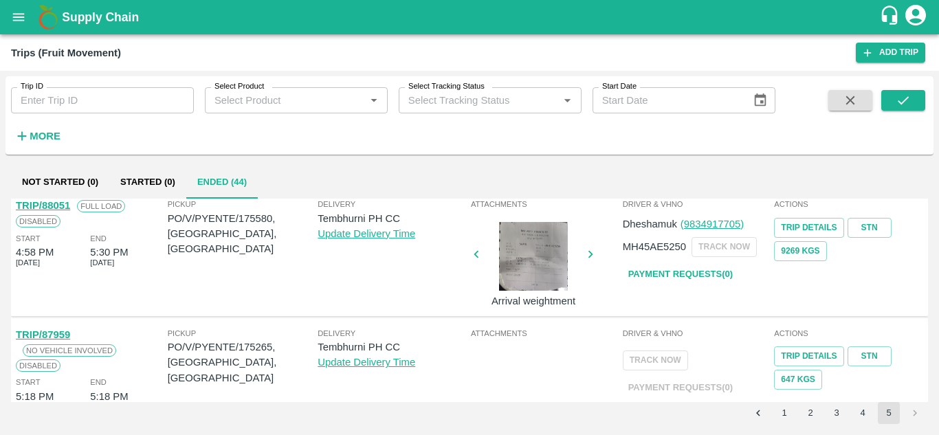
click at [47, 141] on strong "More" at bounding box center [45, 136] width 31 height 11
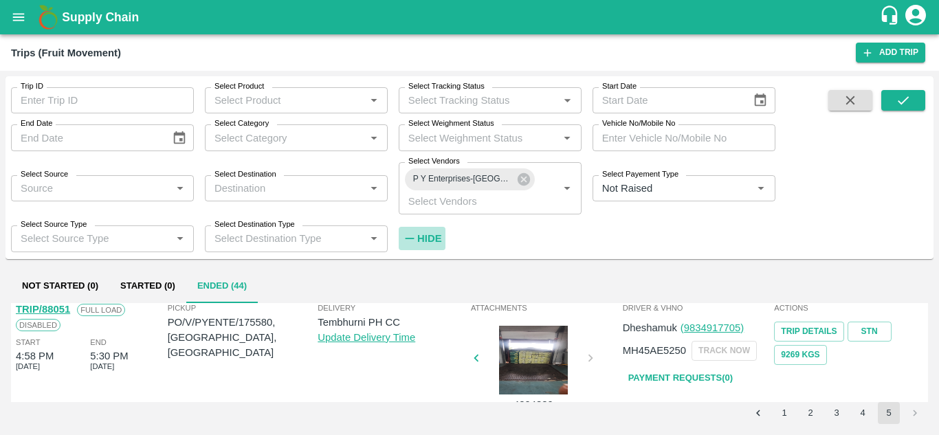
click at [437, 236] on strong "Hide" at bounding box center [429, 238] width 24 height 11
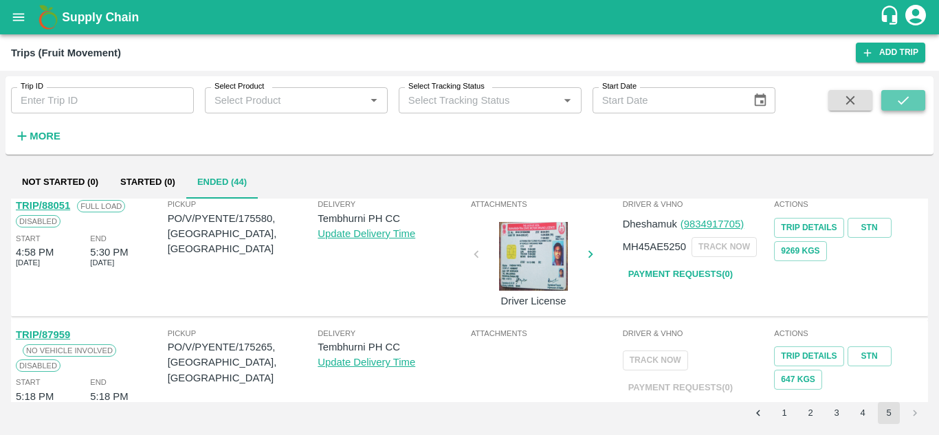
click at [919, 94] on button "submit" at bounding box center [903, 100] width 44 height 21
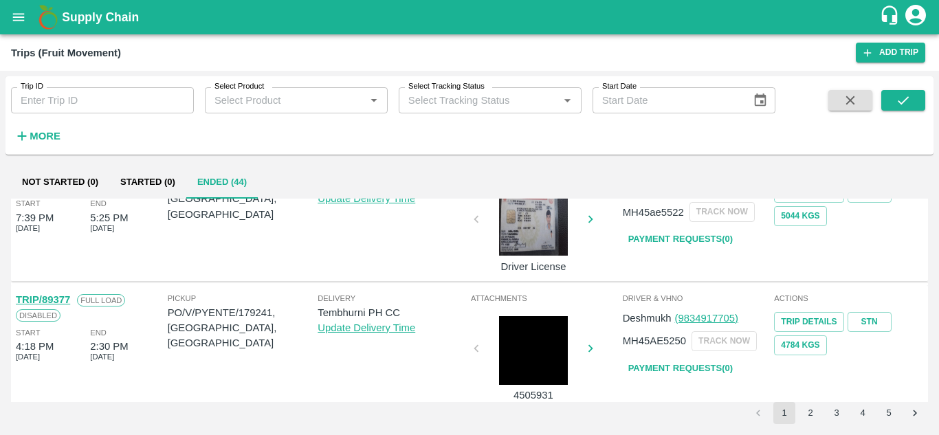
scroll to position [1013, 0]
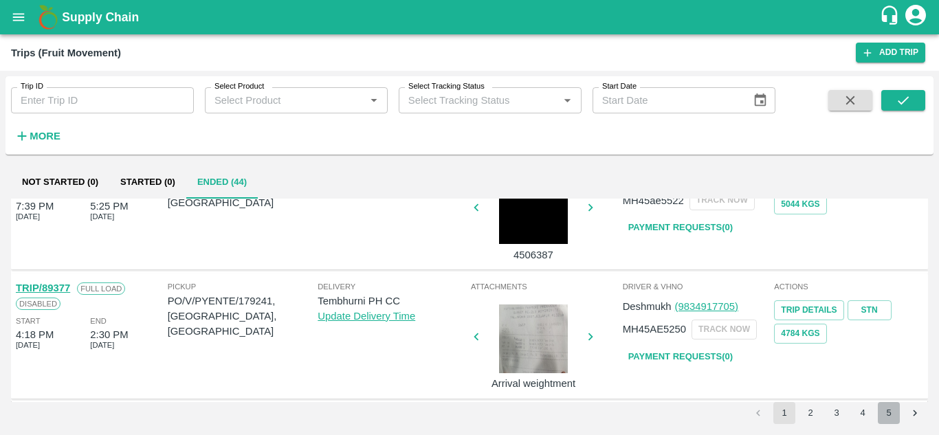
click at [891, 416] on button "5" at bounding box center [889, 413] width 22 height 22
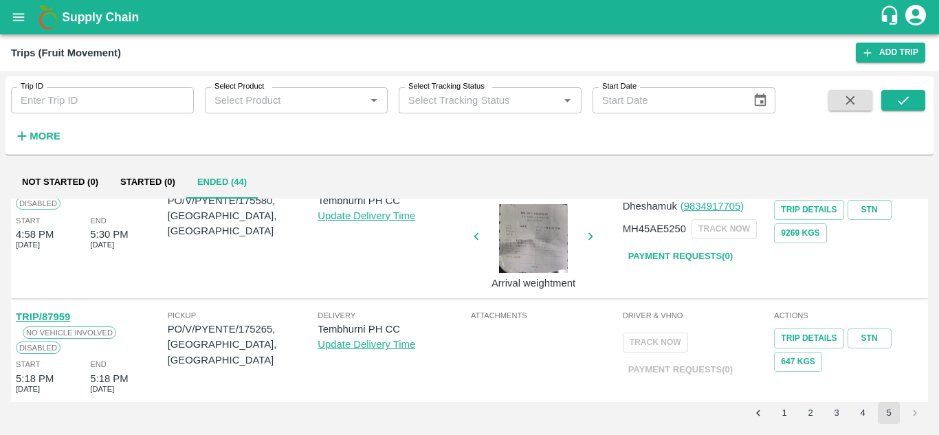
scroll to position [0, 0]
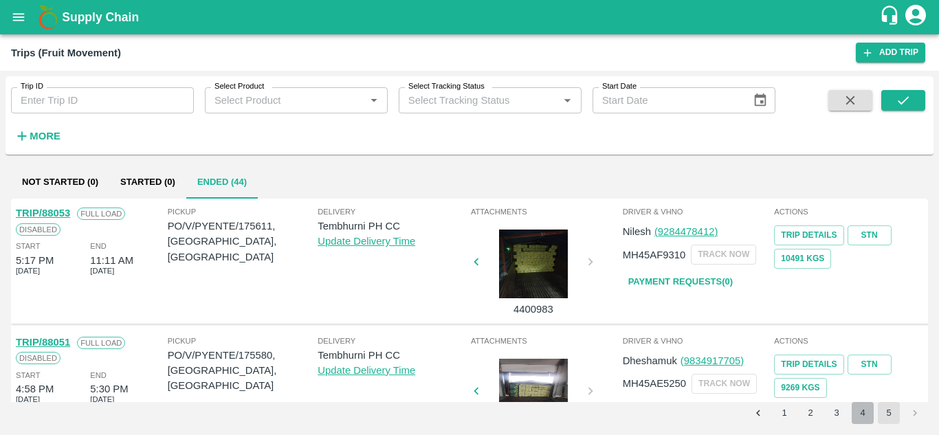
click at [859, 411] on button "4" at bounding box center [863, 413] width 22 height 22
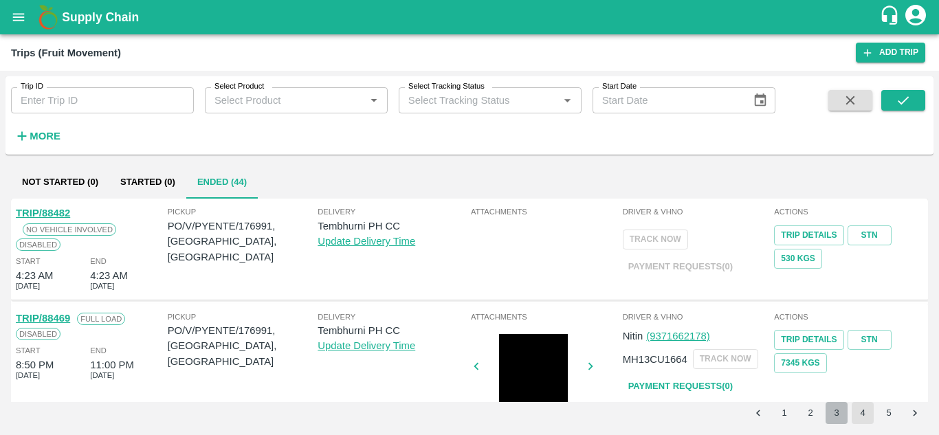
click at [830, 413] on button "3" at bounding box center [837, 413] width 22 height 22
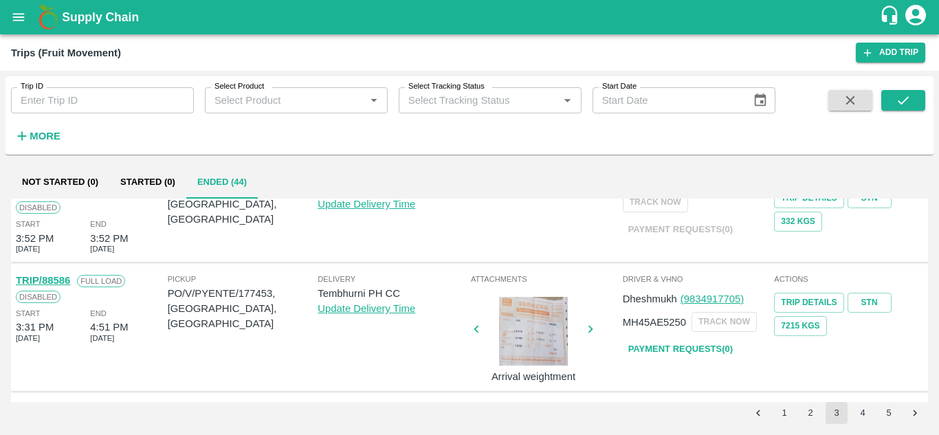
scroll to position [632, 0]
click at [694, 346] on link "Payment Requests( 0 )" at bounding box center [680, 350] width 115 height 24
click at [911, 104] on icon "submit" at bounding box center [903, 100] width 15 height 15
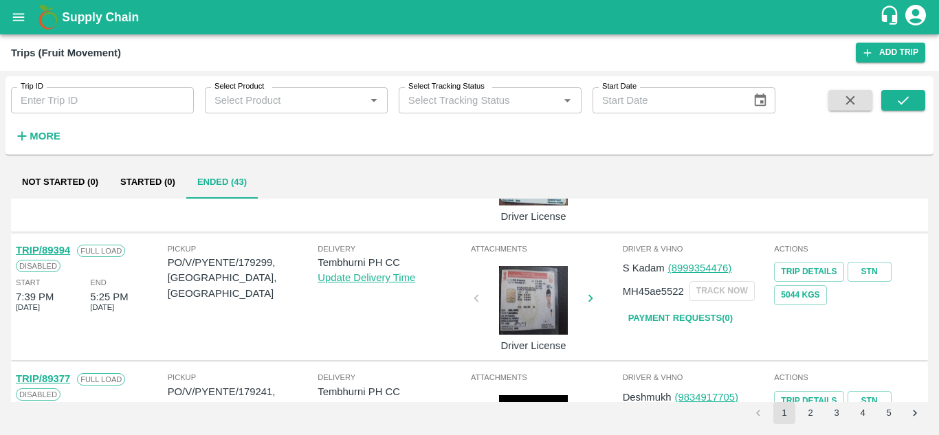
scroll to position [1013, 0]
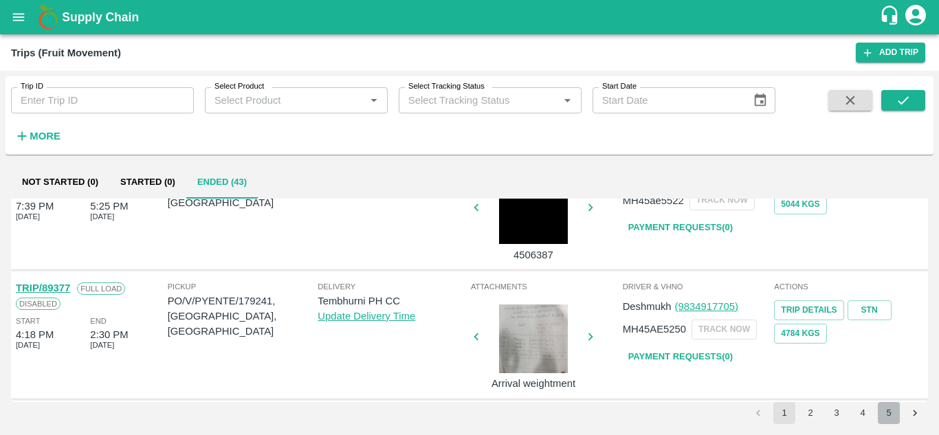
click at [888, 412] on button "5" at bounding box center [889, 413] width 22 height 22
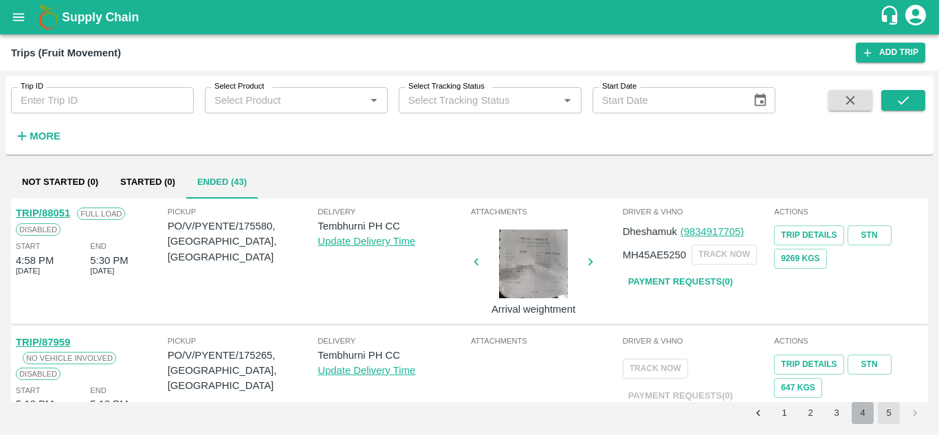
click at [859, 422] on button "4" at bounding box center [863, 413] width 22 height 22
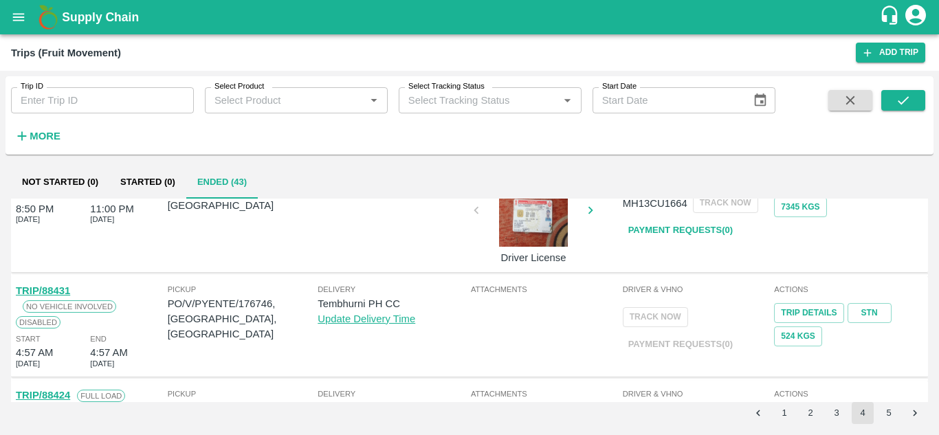
scroll to position [0, 0]
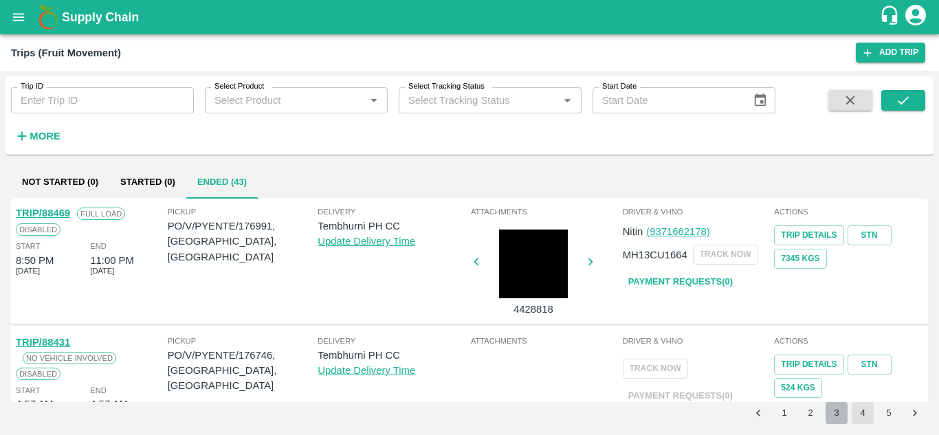
click at [835, 408] on button "3" at bounding box center [837, 413] width 22 height 22
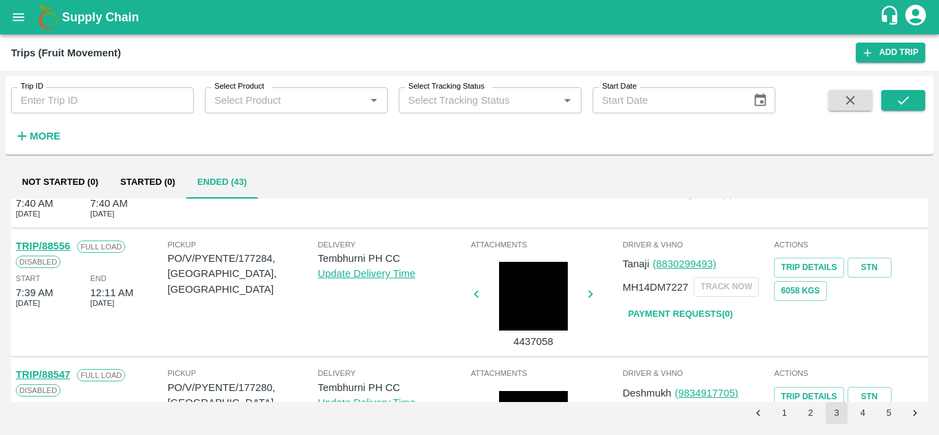
scroll to position [745, 0]
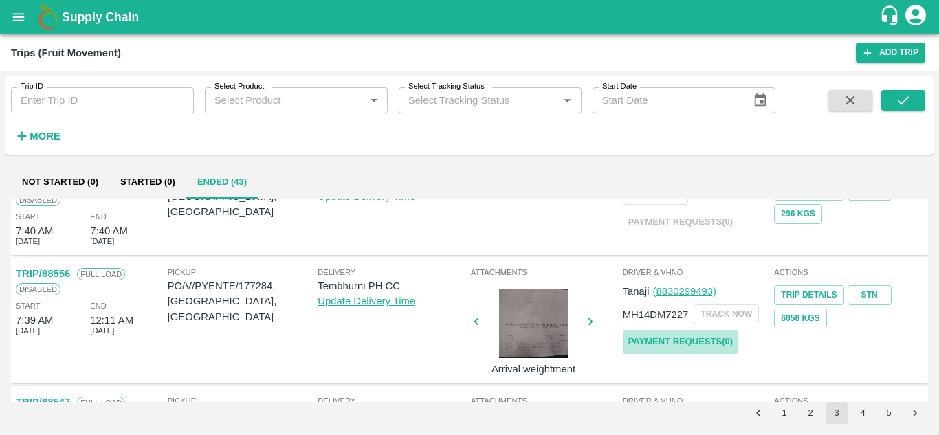
click at [678, 334] on link "Payment Requests( 0 )" at bounding box center [680, 342] width 115 height 24
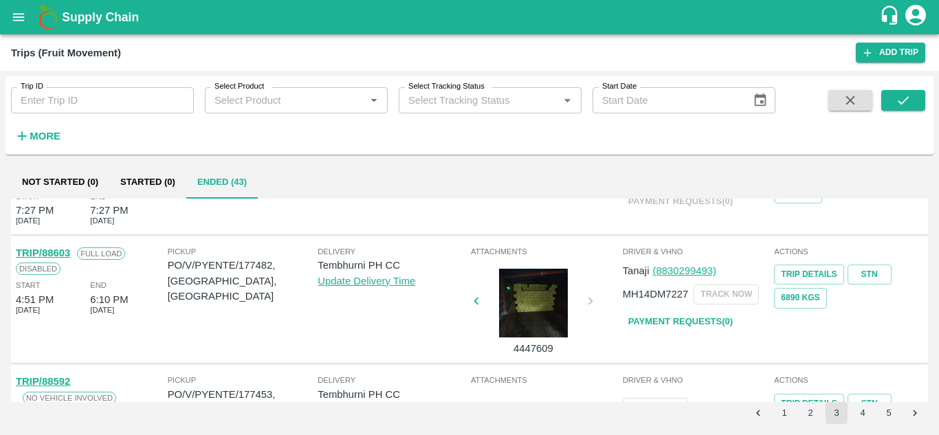
scroll to position [426, 0]
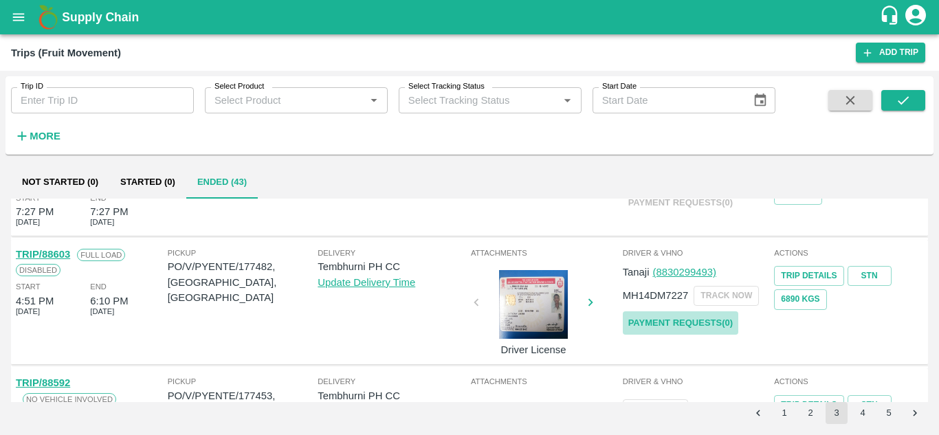
click at [679, 317] on link "Payment Requests( 0 )" at bounding box center [680, 323] width 115 height 24
click at [911, 100] on button "submit" at bounding box center [903, 100] width 44 height 21
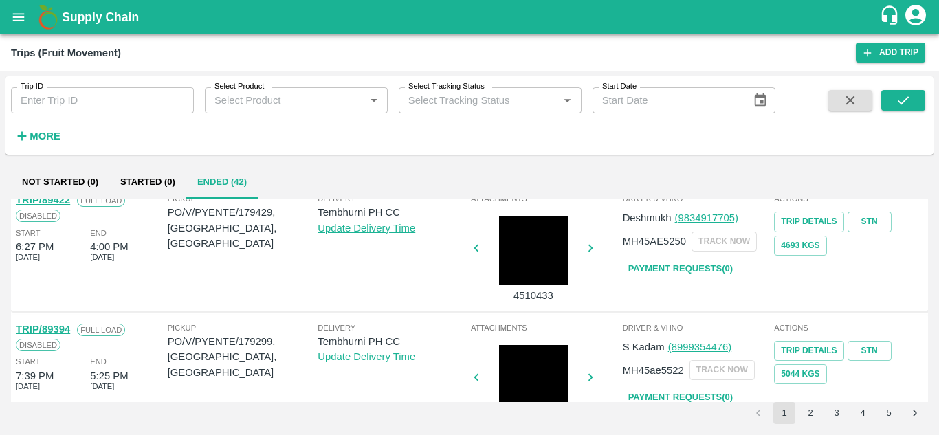
scroll to position [1013, 0]
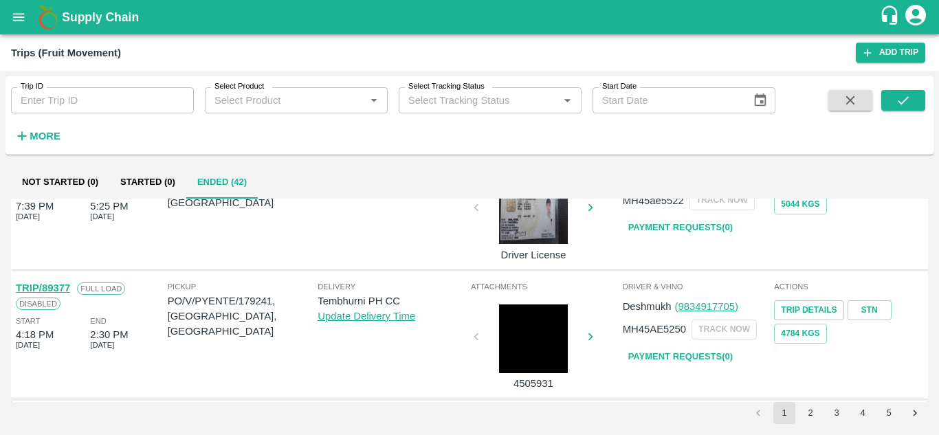
click at [861, 414] on button "4" at bounding box center [863, 413] width 22 height 22
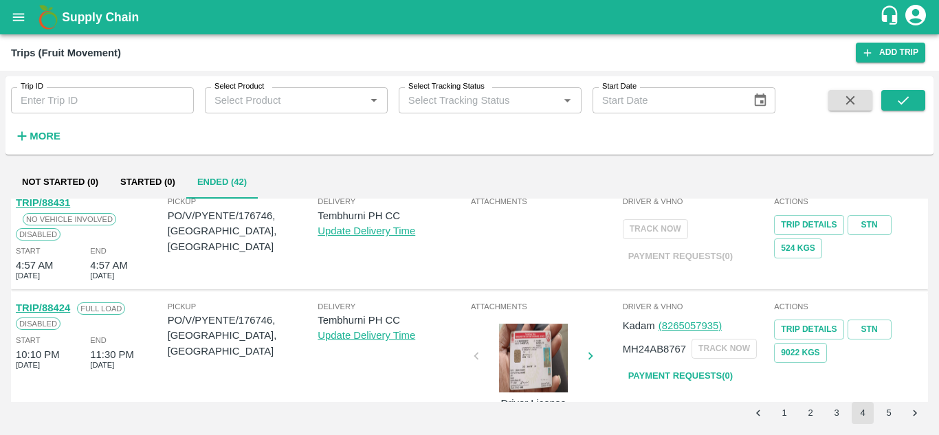
scroll to position [0, 0]
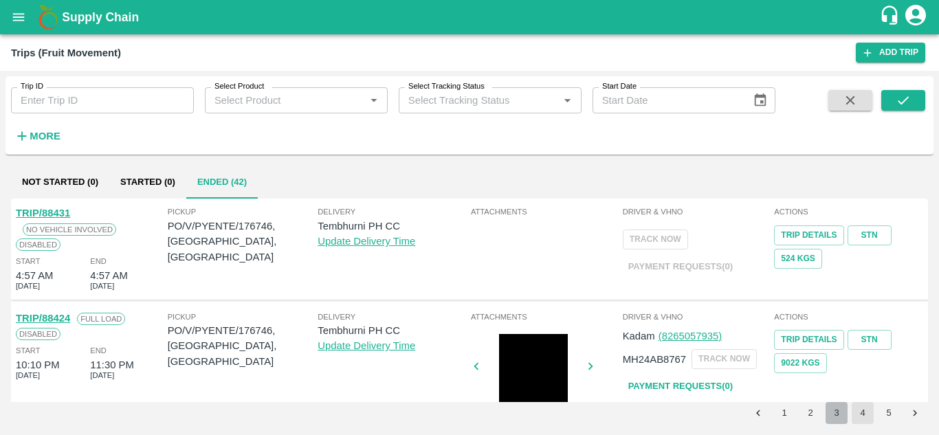
click at [835, 417] on button "3" at bounding box center [837, 413] width 22 height 22
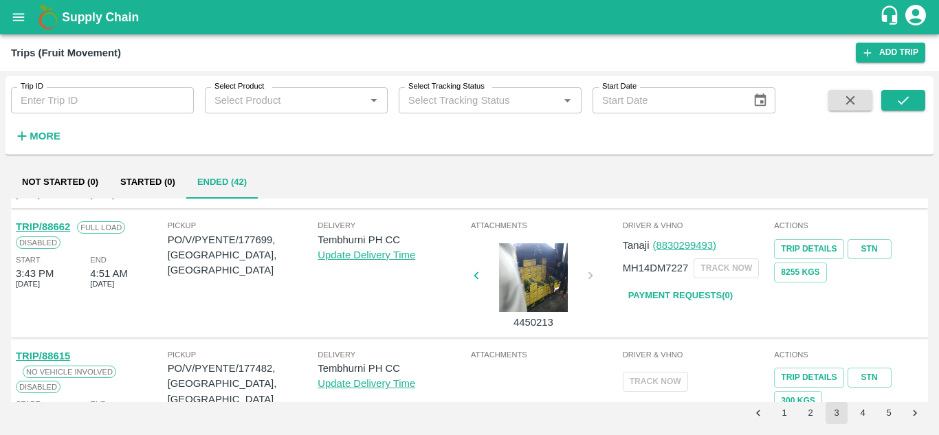
scroll to position [166, 0]
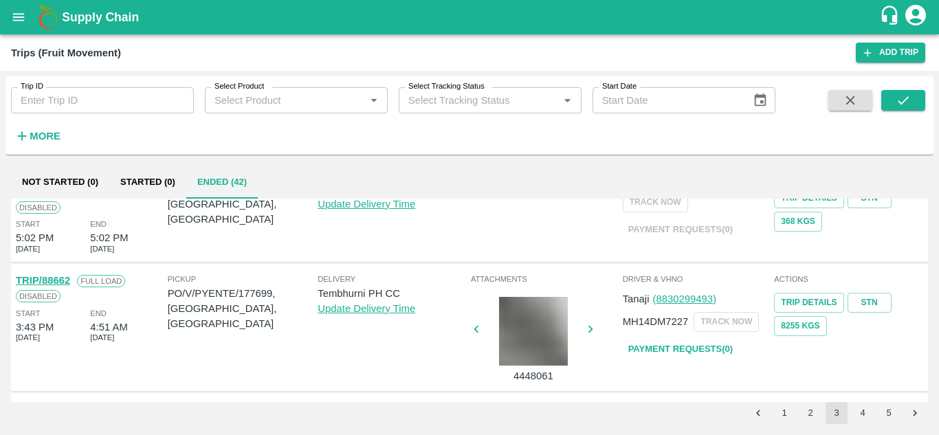
click at [689, 346] on link "Payment Requests( 0 )" at bounding box center [680, 350] width 115 height 24
click at [905, 103] on icon "submit" at bounding box center [903, 100] width 15 height 15
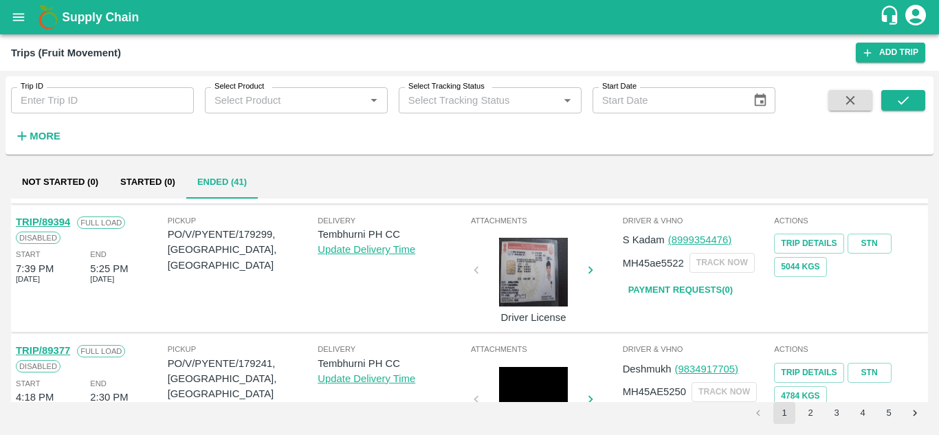
scroll to position [1013, 0]
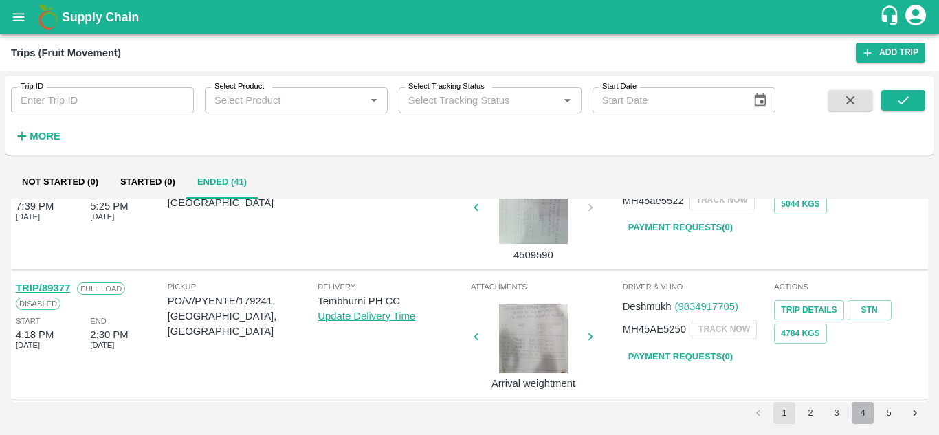
click at [859, 414] on button "4" at bounding box center [863, 413] width 22 height 22
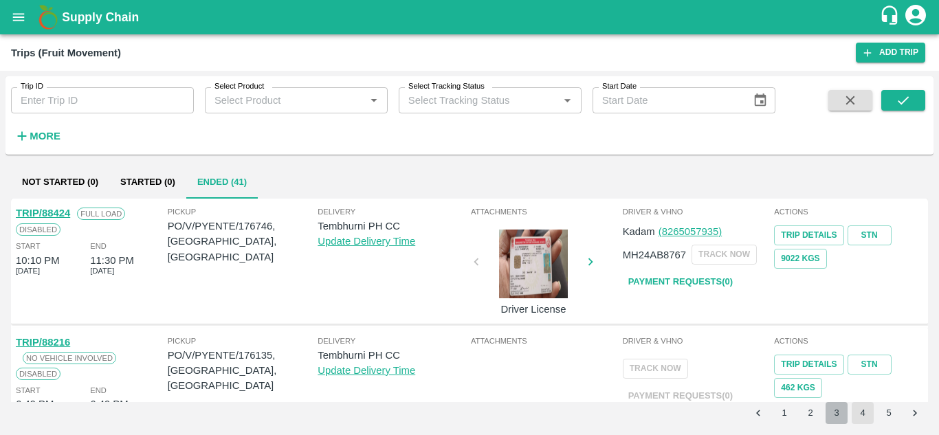
click at [837, 406] on button "3" at bounding box center [837, 413] width 22 height 22
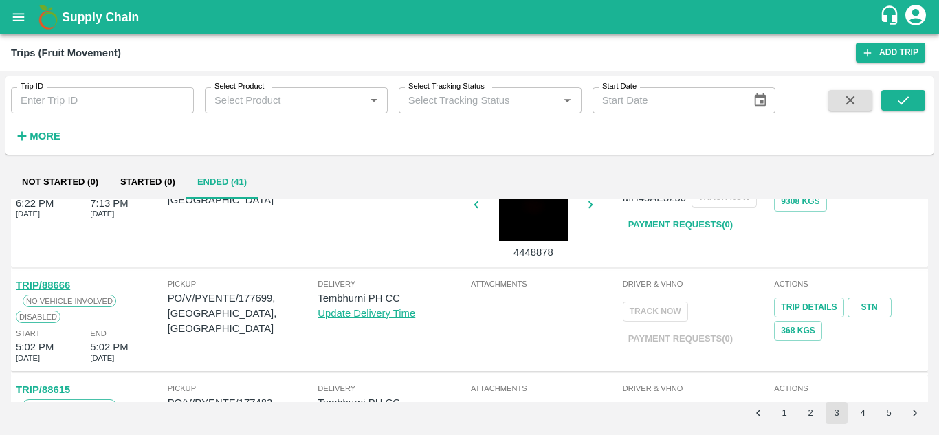
scroll to position [0, 0]
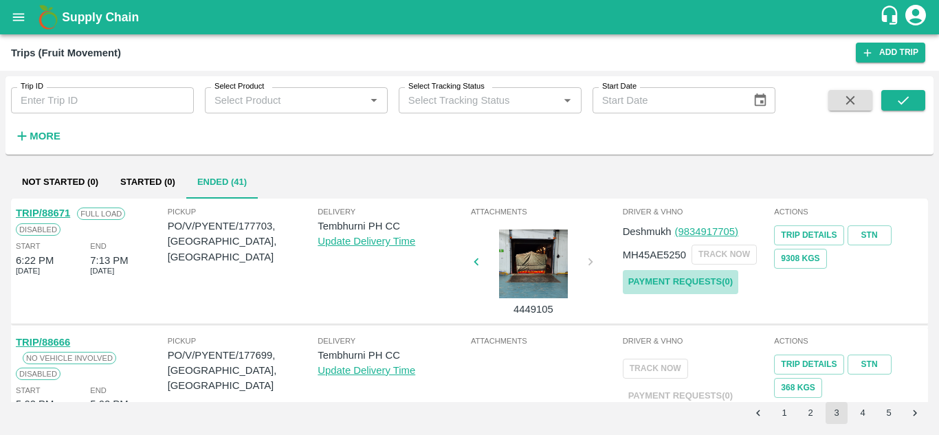
click at [705, 284] on link "Payment Requests( 0 )" at bounding box center [680, 282] width 115 height 24
click at [49, 136] on strong "More" at bounding box center [45, 136] width 31 height 11
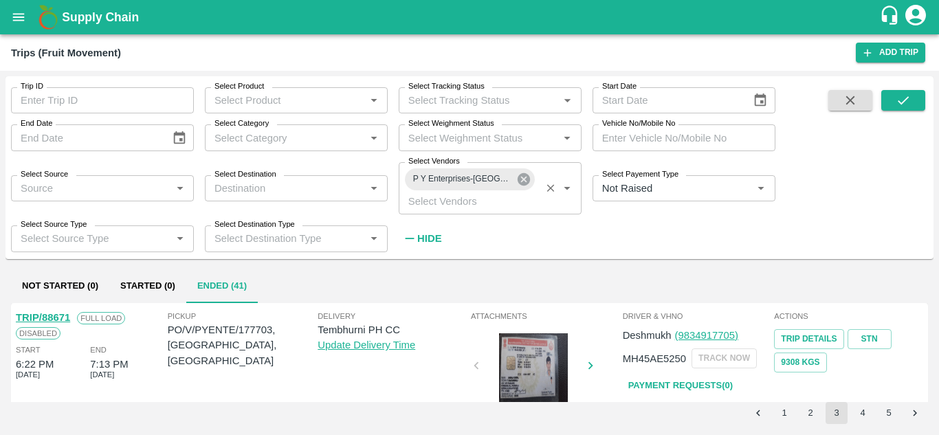
click at [524, 180] on icon at bounding box center [523, 179] width 15 height 15
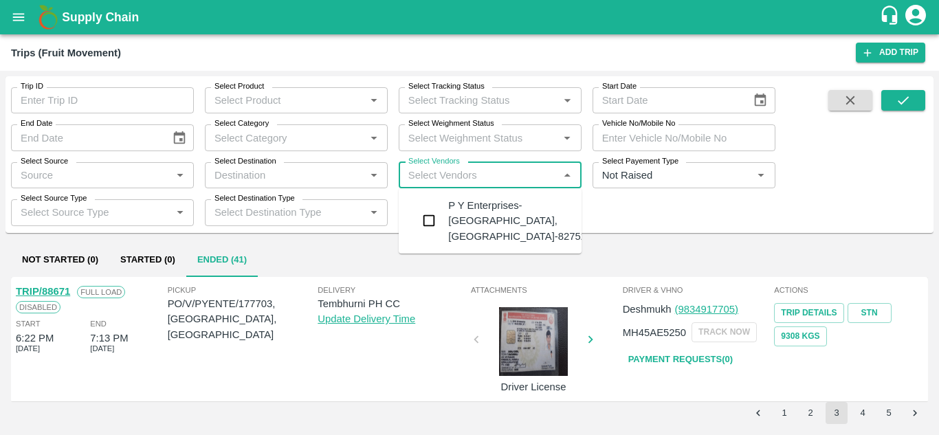
click at [432, 172] on input "Select Vendors" at bounding box center [479, 175] width 152 height 18
type input "sonai"
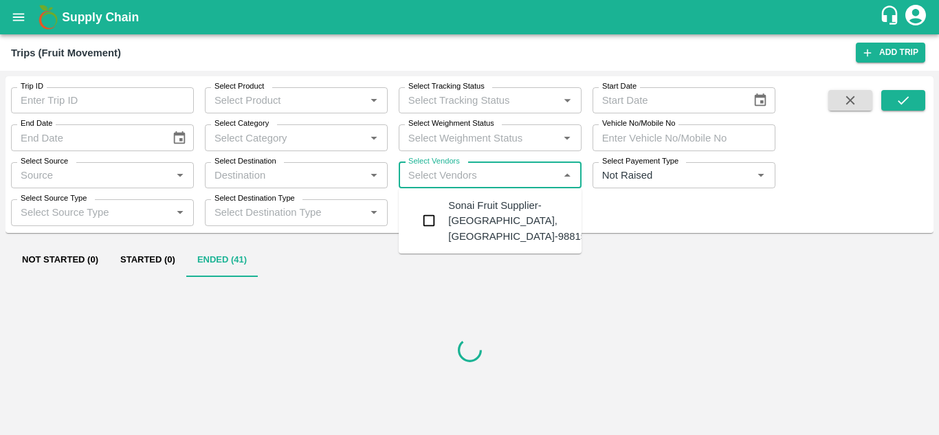
click at [487, 210] on div "Sonai Fruit Supplier-Babhulgaon, Solapur-9881584443" at bounding box center [531, 221] width 166 height 46
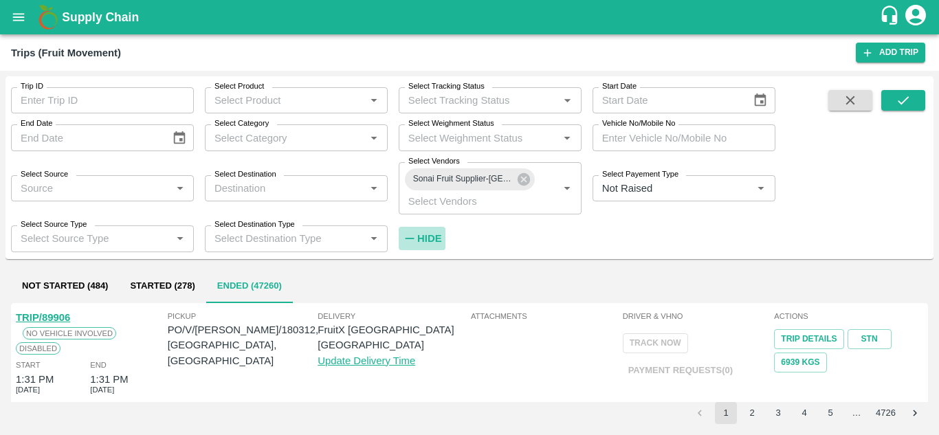
click at [436, 230] on h6 "Hide" at bounding box center [429, 239] width 24 height 18
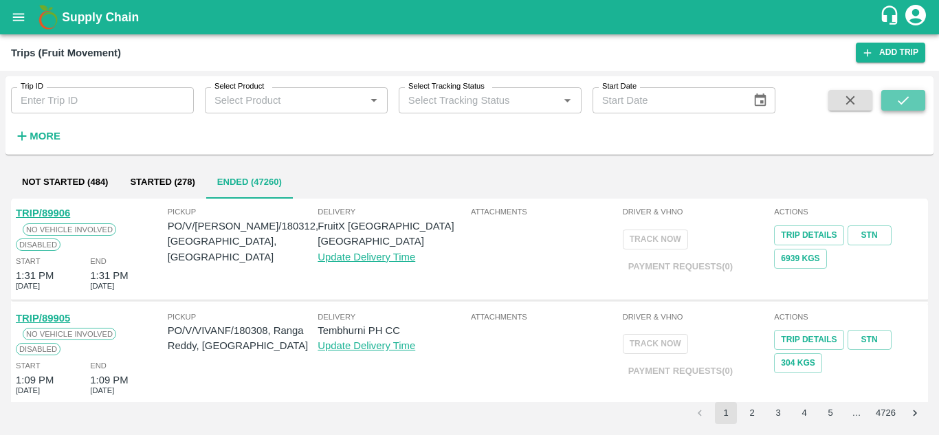
click at [896, 96] on icon "submit" at bounding box center [903, 100] width 15 height 15
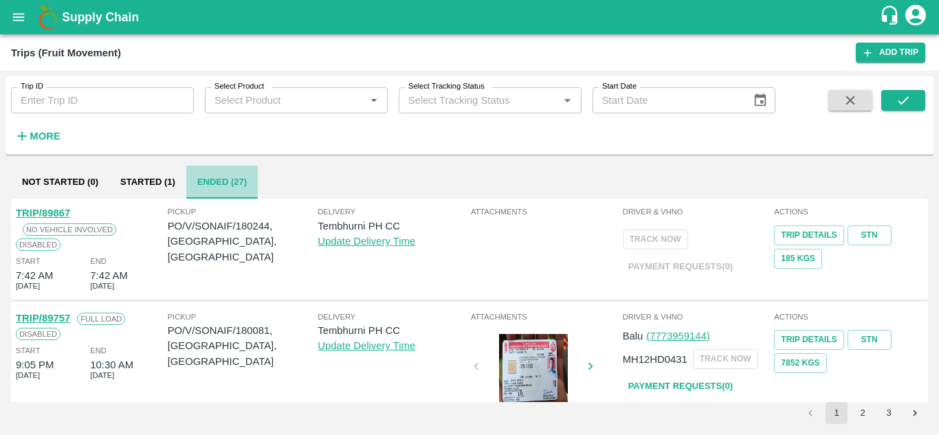
click at [212, 186] on button "Ended (27)" at bounding box center [221, 182] width 71 height 33
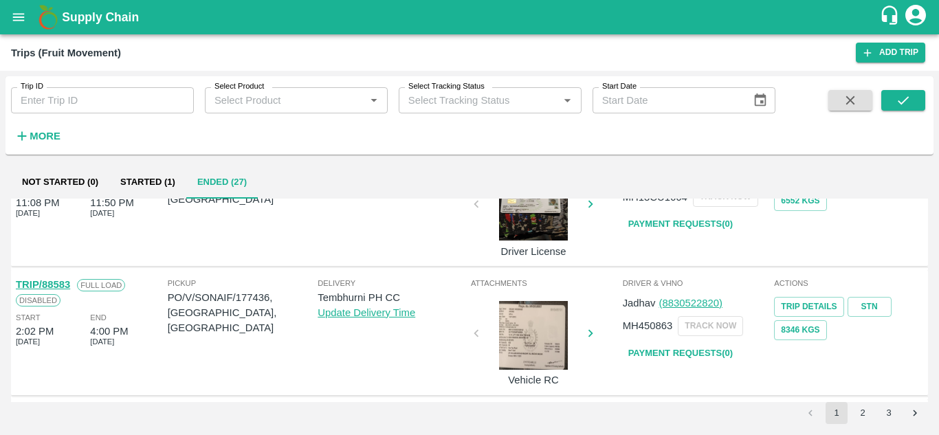
scroll to position [1037, 0]
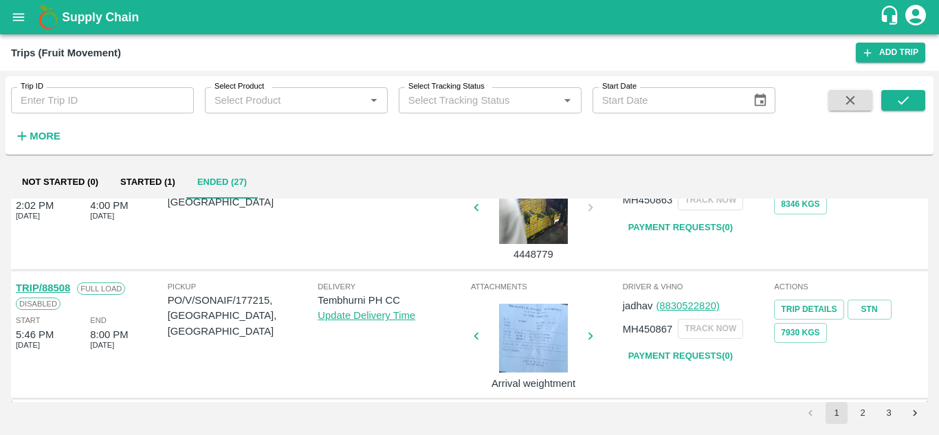
click at [897, 425] on div "Not Started (0) Started (1) Ended (27) TRIP/89867 No Vehicle Involved Disabled …" at bounding box center [469, 294] width 928 height 269
click at [885, 412] on button "3" at bounding box center [889, 413] width 22 height 22
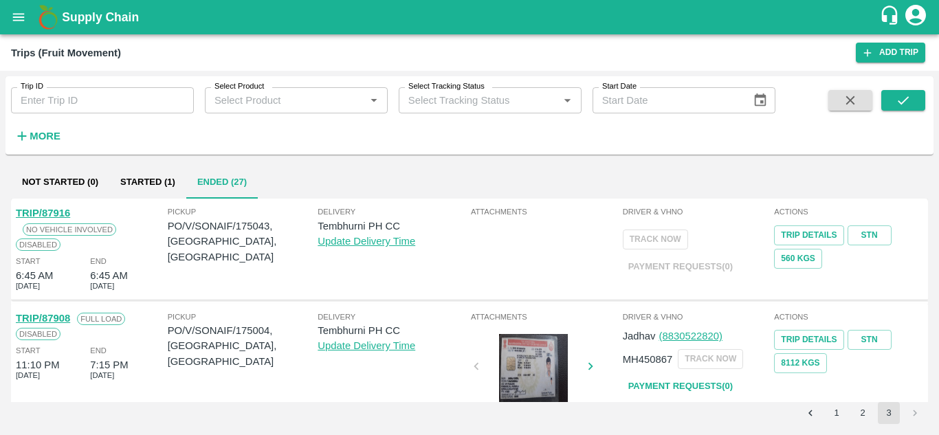
scroll to position [674, 0]
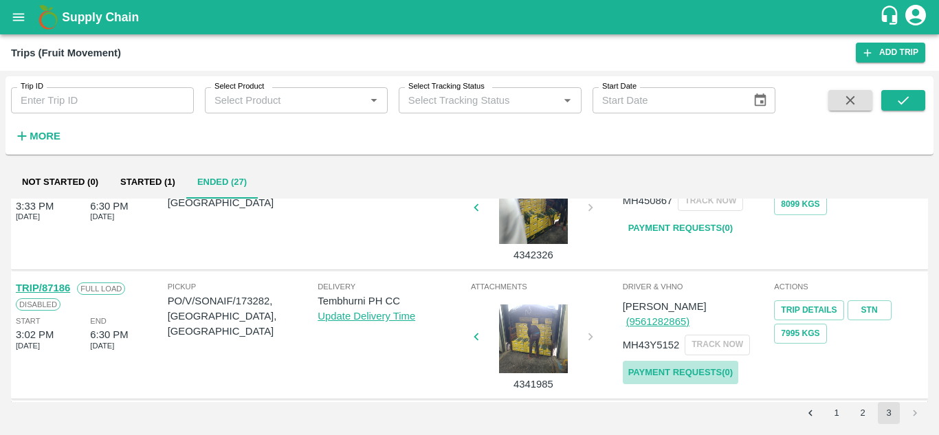
click at [685, 361] on link "Payment Requests( 0 )" at bounding box center [680, 373] width 115 height 24
click at [907, 107] on icon "submit" at bounding box center [903, 100] width 15 height 15
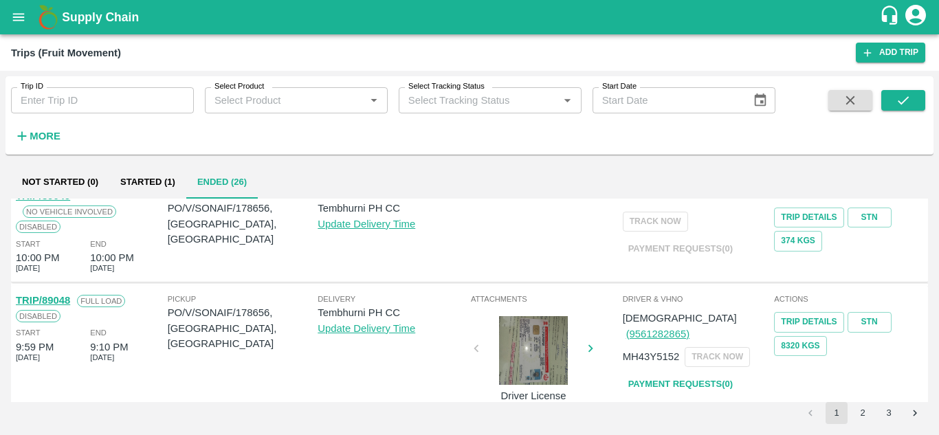
scroll to position [1037, 0]
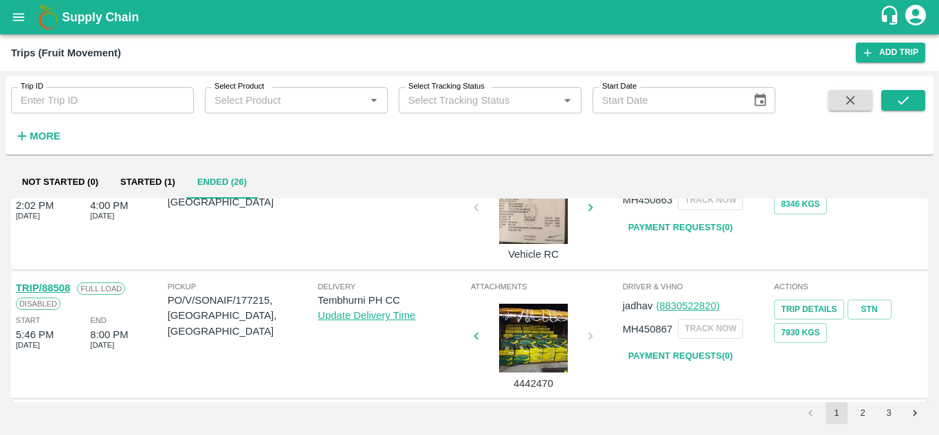
click at [885, 411] on button "3" at bounding box center [889, 413] width 22 height 22
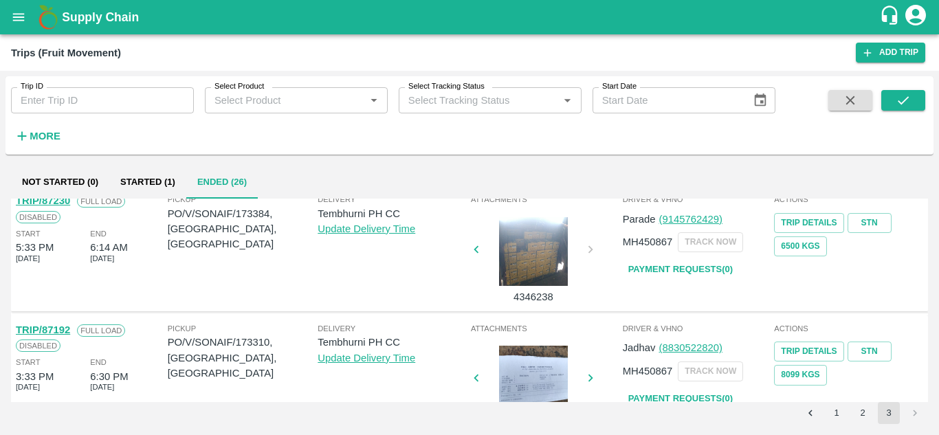
scroll to position [546, 0]
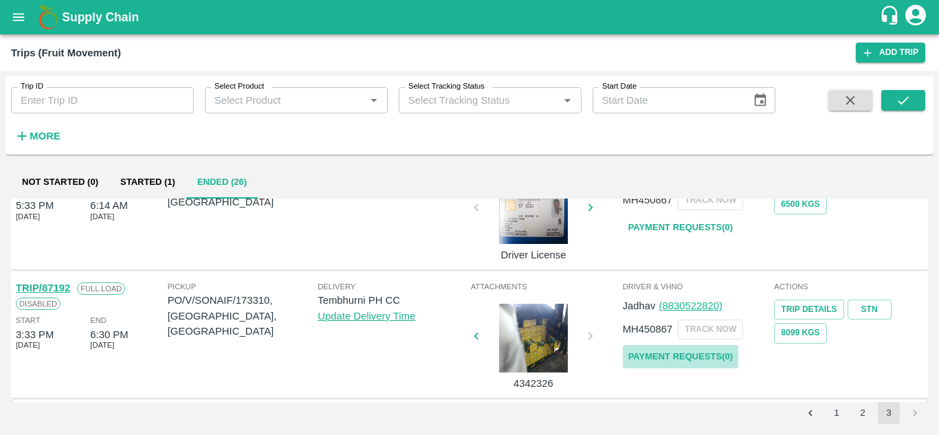
click at [674, 360] on link "Payment Requests( 0 )" at bounding box center [680, 357] width 115 height 24
click at [907, 93] on icon "submit" at bounding box center [903, 100] width 15 height 15
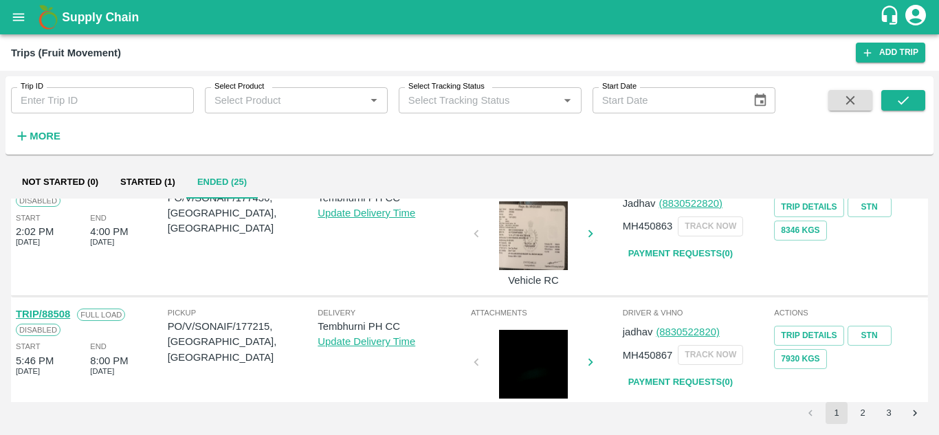
scroll to position [1037, 0]
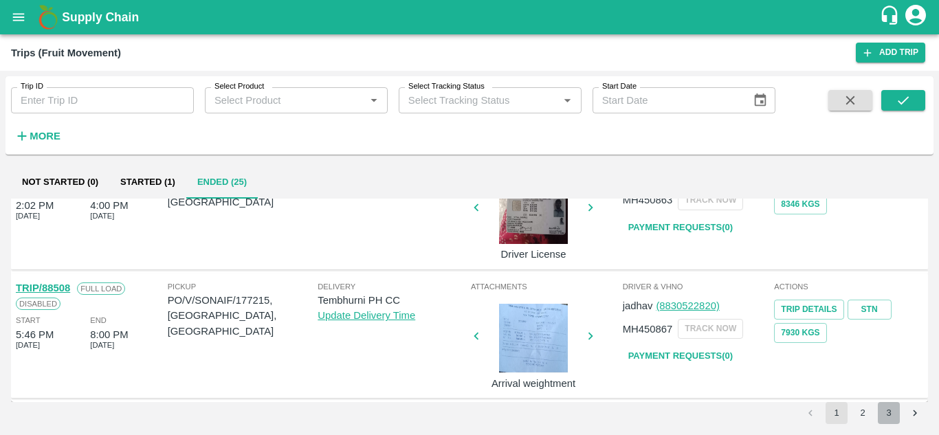
click at [887, 403] on button "3" at bounding box center [889, 413] width 22 height 22
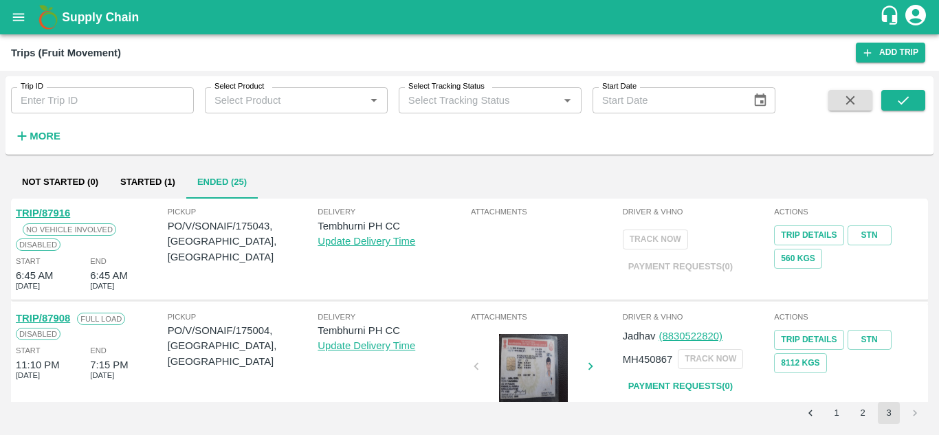
scroll to position [417, 0]
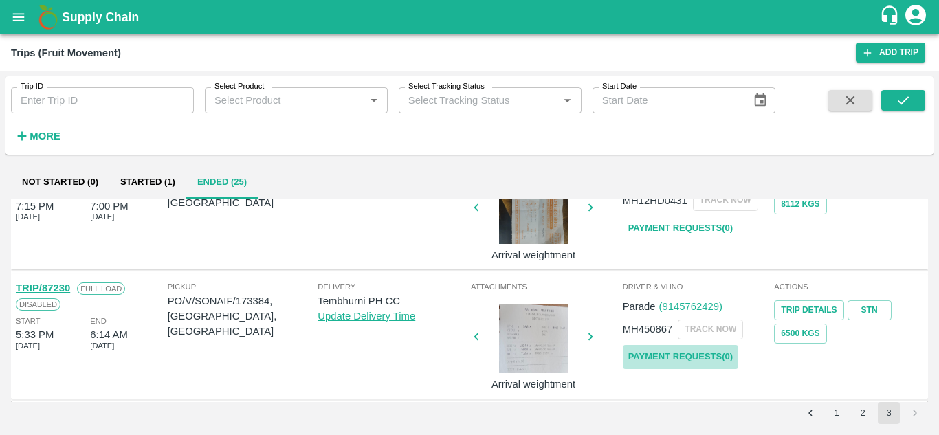
click at [689, 347] on link "Payment Requests( 0 )" at bounding box center [680, 357] width 115 height 24
click at [905, 104] on icon "submit" at bounding box center [903, 100] width 15 height 15
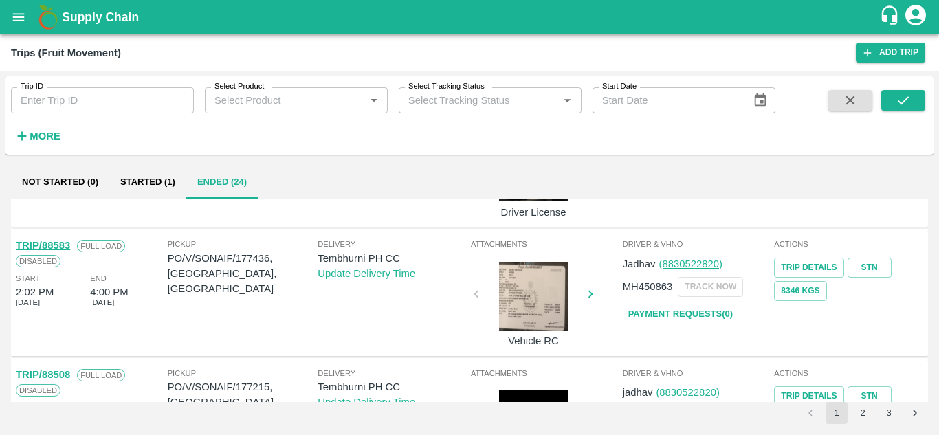
scroll to position [1037, 0]
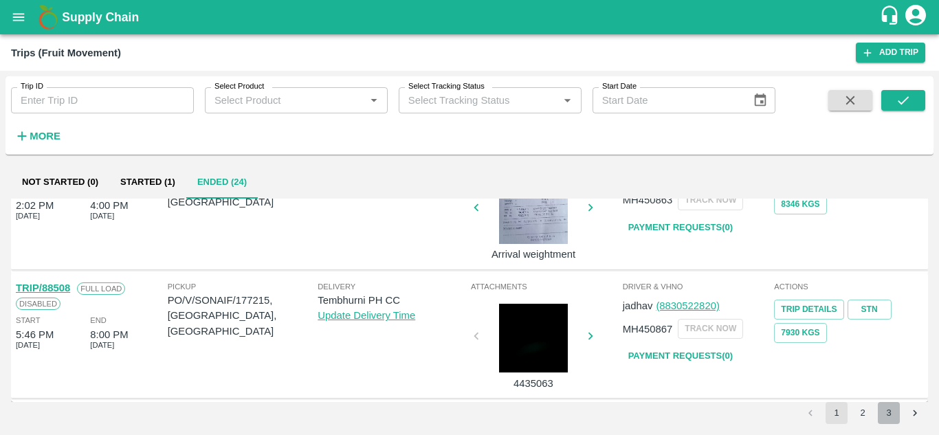
click at [886, 415] on button "3" at bounding box center [889, 413] width 22 height 22
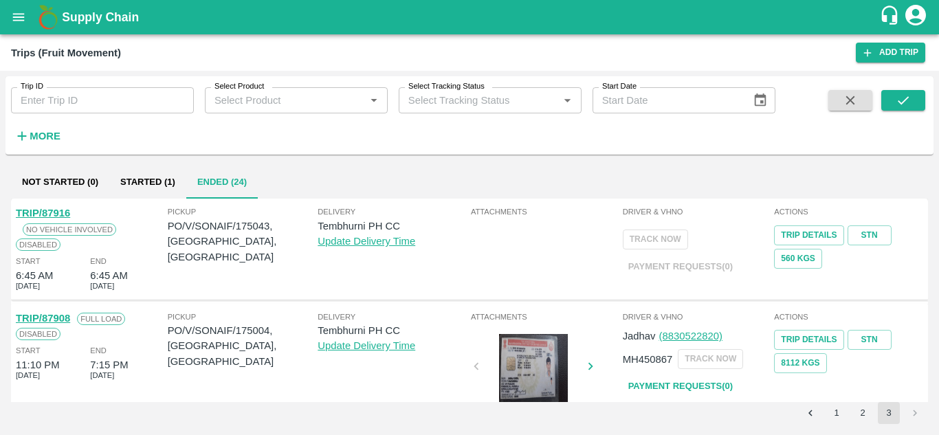
scroll to position [288, 0]
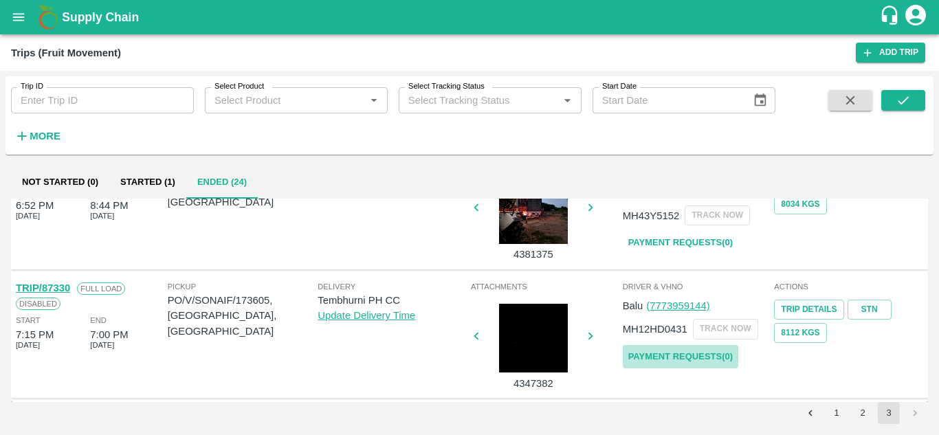
click at [712, 349] on link "Payment Requests( 0 )" at bounding box center [680, 357] width 115 height 24
click at [902, 106] on icon "submit" at bounding box center [903, 100] width 15 height 15
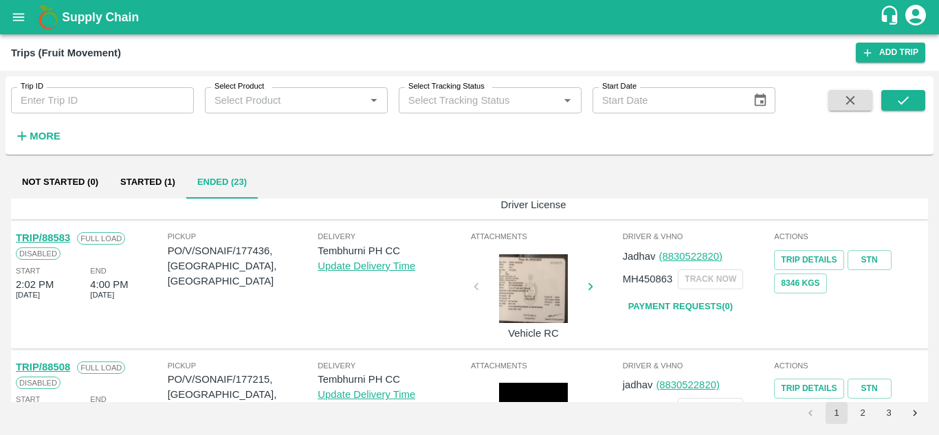
scroll to position [1037, 0]
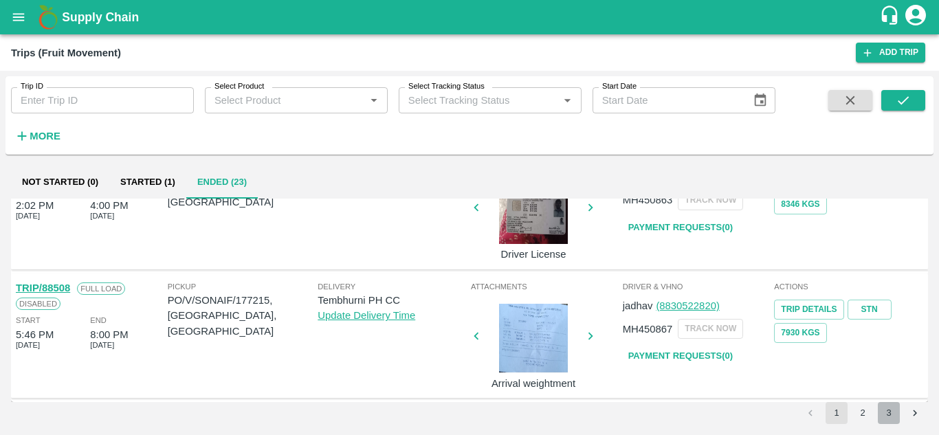
click at [885, 414] on button "3" at bounding box center [889, 413] width 22 height 22
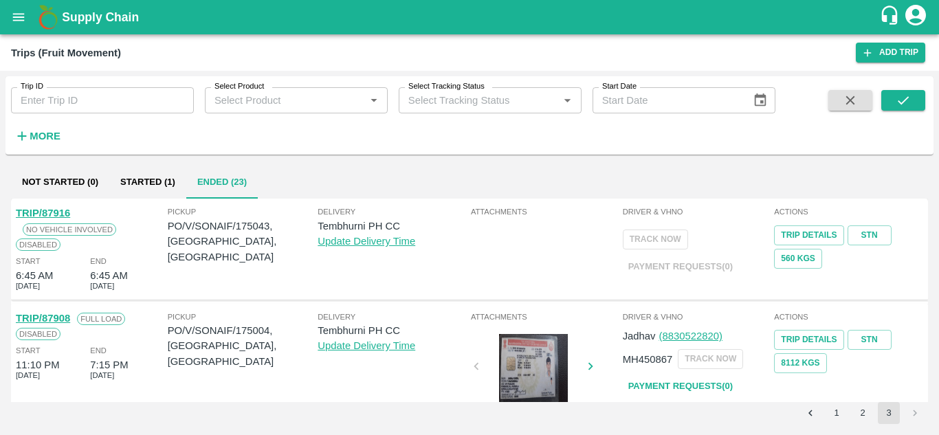
scroll to position [159, 0]
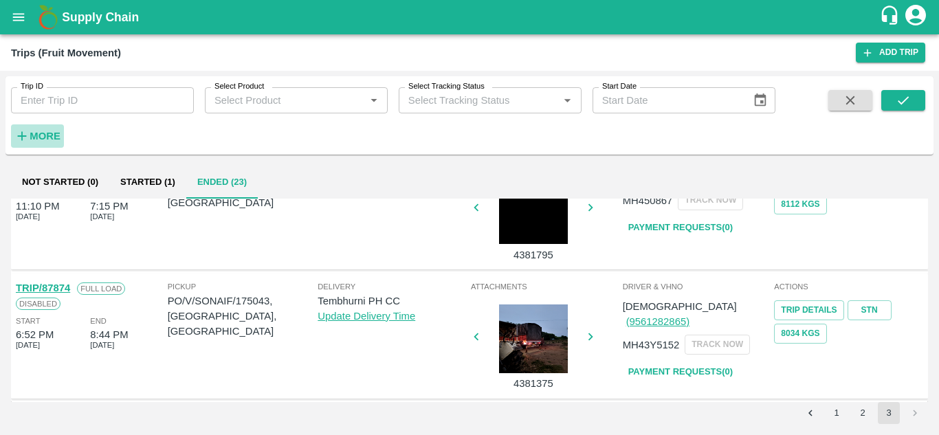
click at [47, 135] on strong "More" at bounding box center [45, 136] width 31 height 11
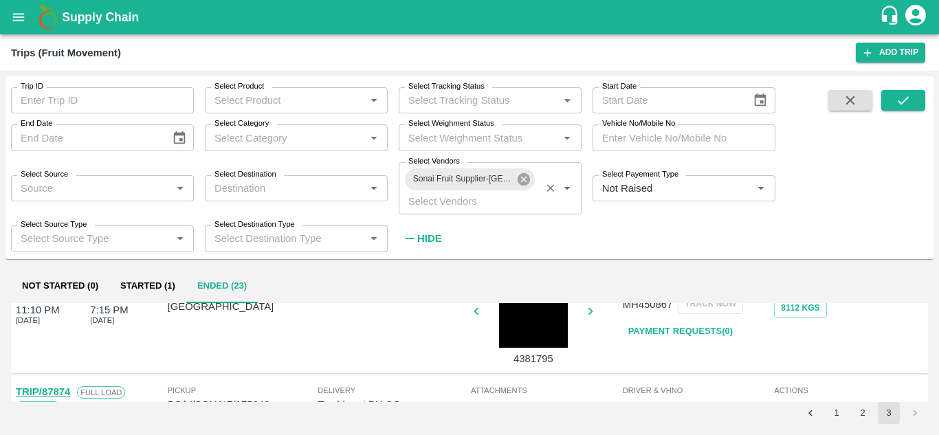
click at [519, 181] on icon at bounding box center [524, 179] width 12 height 12
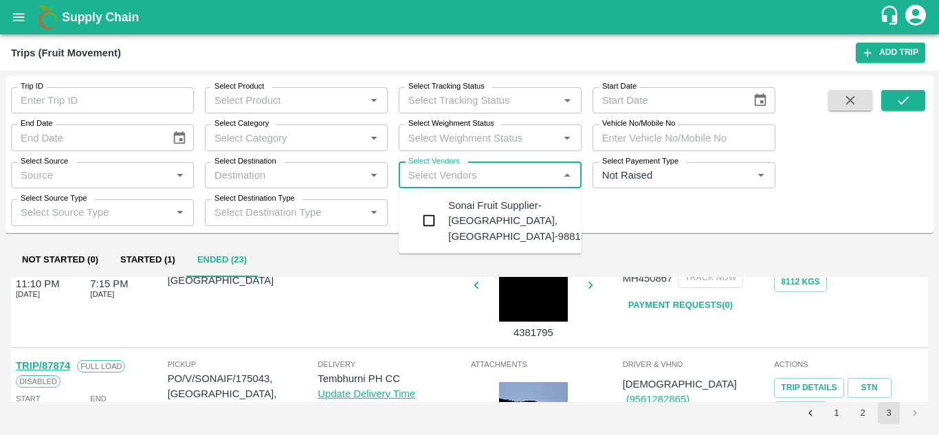
click at [404, 179] on input "Select Vendors" at bounding box center [479, 175] width 152 height 18
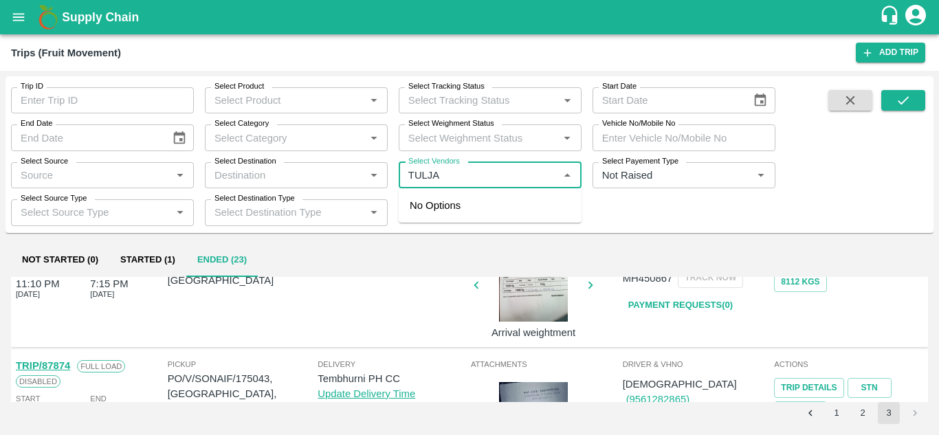
type input "TULJAI"
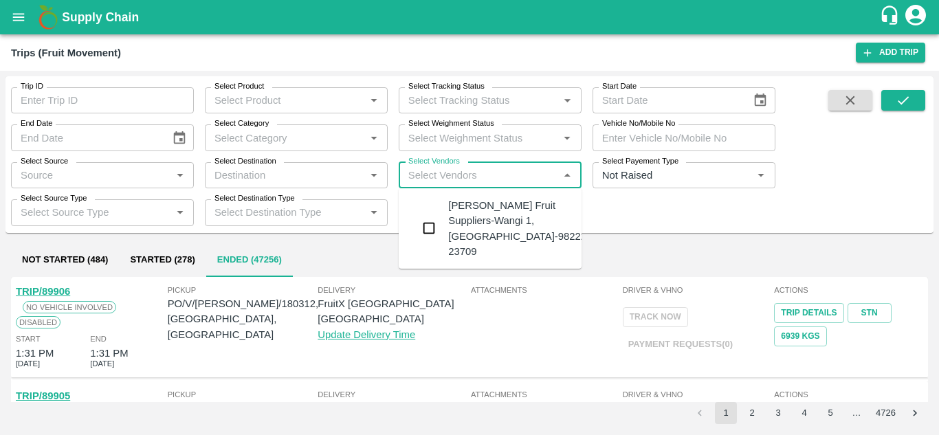
click at [479, 219] on div "Tuljai Fruit Suppliers-Wangi 1, Solapur-98222 23709" at bounding box center [517, 228] width 138 height 61
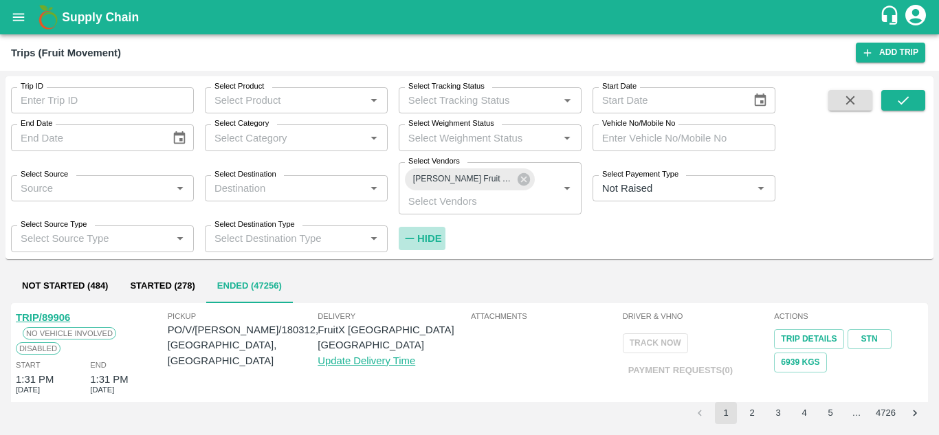
click at [419, 239] on strong "Hide" at bounding box center [429, 238] width 24 height 11
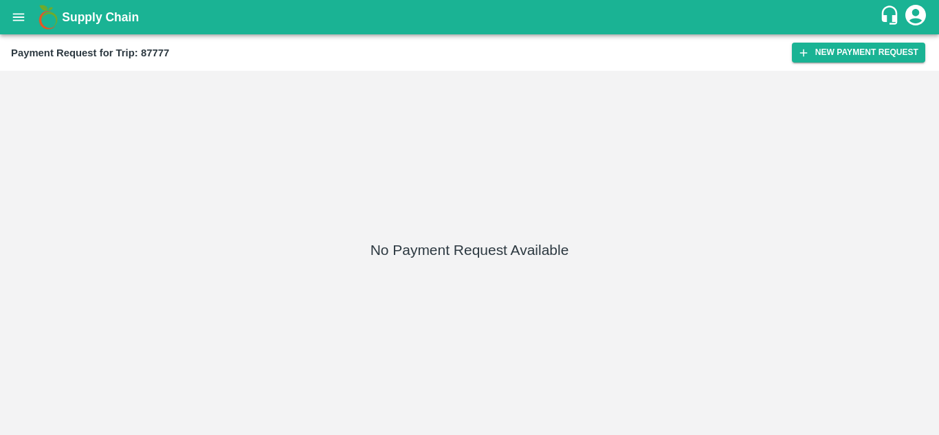
click at [853, 42] on div "Payment Request for Trip: 87777 New Payment Request" at bounding box center [469, 52] width 939 height 36
click at [837, 47] on button "New Payment Request" at bounding box center [858, 53] width 133 height 20
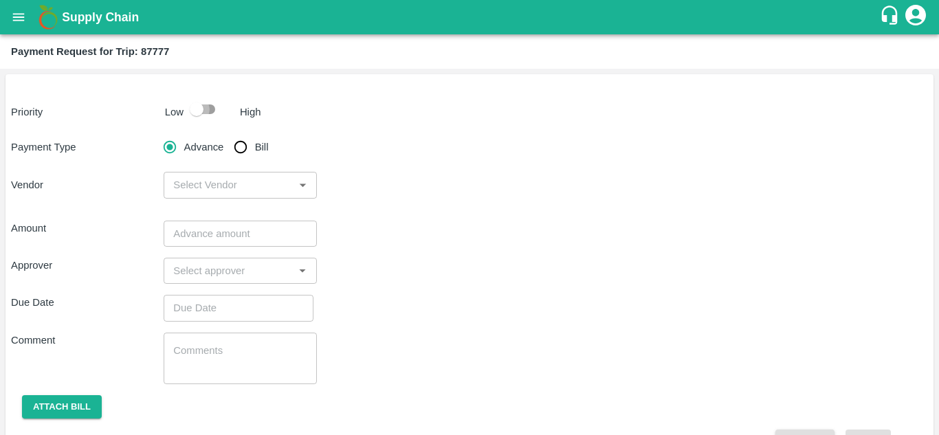
click at [212, 117] on input "checkbox" at bounding box center [196, 109] width 78 height 26
checkbox input "true"
click at [240, 138] on input "Bill" at bounding box center [240, 146] width 27 height 27
radio input "true"
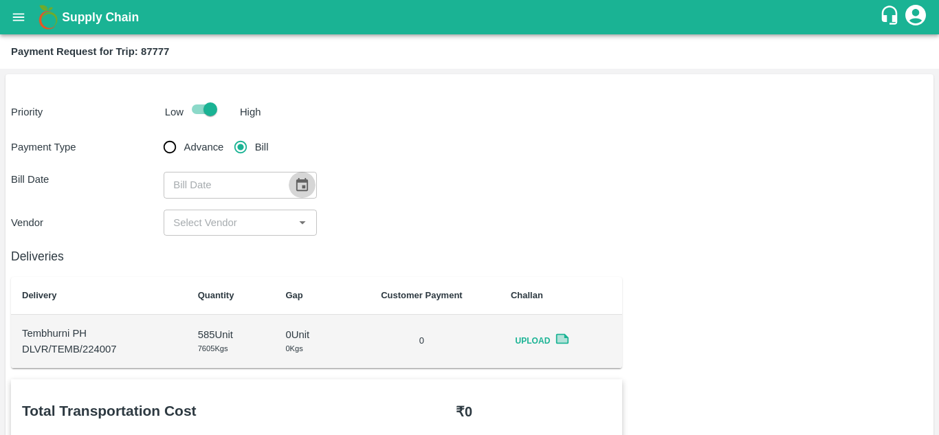
click at [298, 186] on icon "Choose date" at bounding box center [301, 184] width 15 height 15
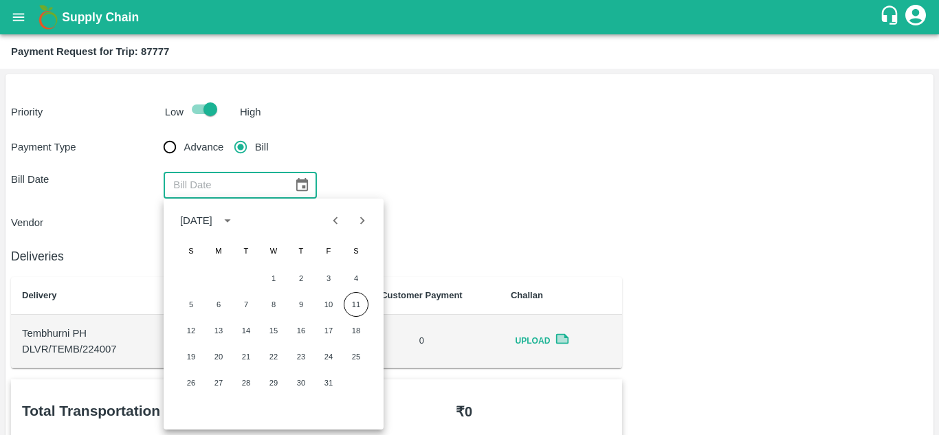
click at [335, 221] on icon "Previous month" at bounding box center [335, 221] width 5 height 8
click at [198, 303] on button "7" at bounding box center [191, 304] width 25 height 25
type input "[DATE]"
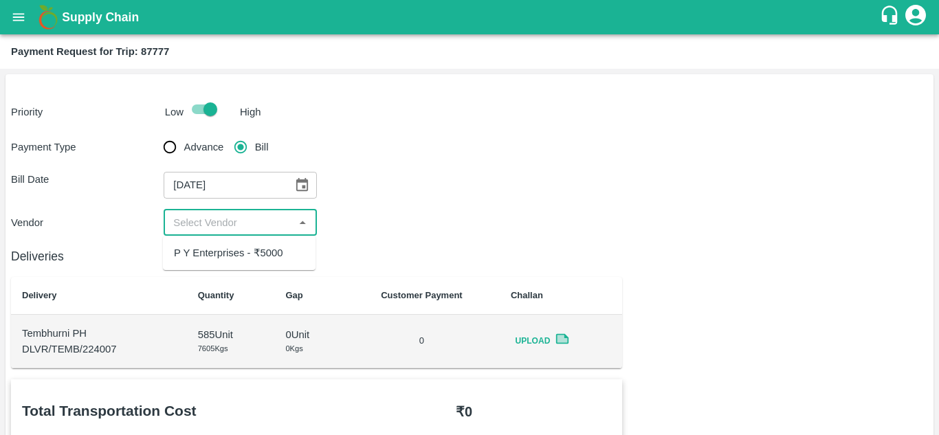
click at [225, 226] on input "input" at bounding box center [229, 223] width 122 height 18
click at [230, 246] on div "P Y Enterprises - ₹5000" at bounding box center [228, 252] width 109 height 15
type input "P Y Enterprises - ₹5000"
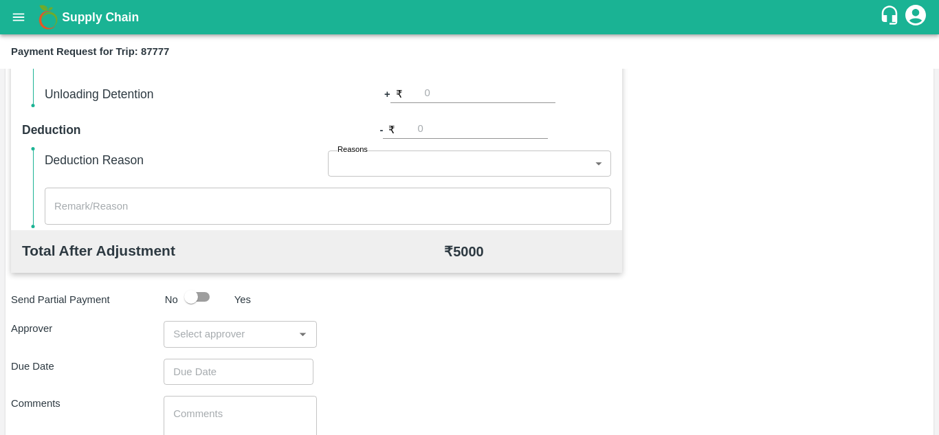
scroll to position [626, 0]
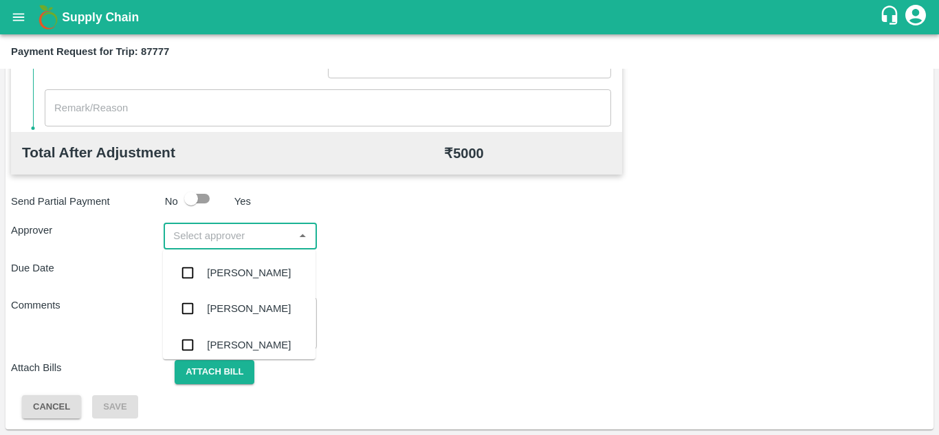
click at [215, 232] on input "input" at bounding box center [229, 236] width 122 height 18
type input "PRASA"
click at [236, 268] on div "[PERSON_NAME]" at bounding box center [249, 272] width 84 height 15
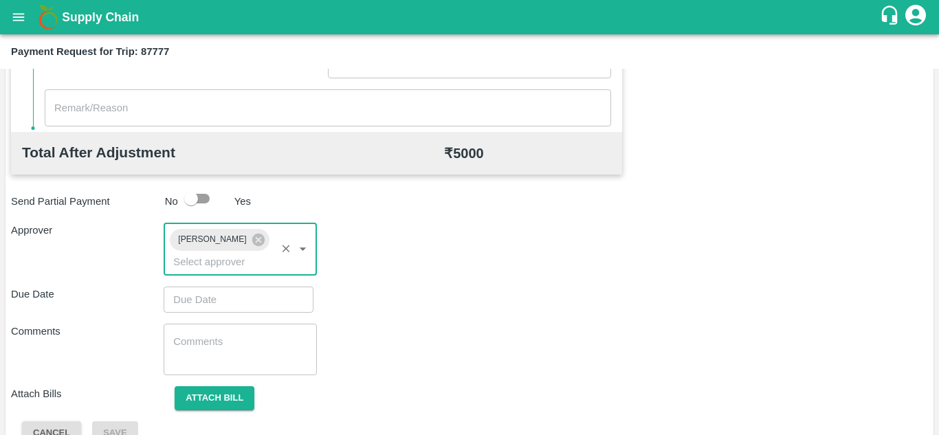
type input "DD/MM/YYYY hh:mm aa"
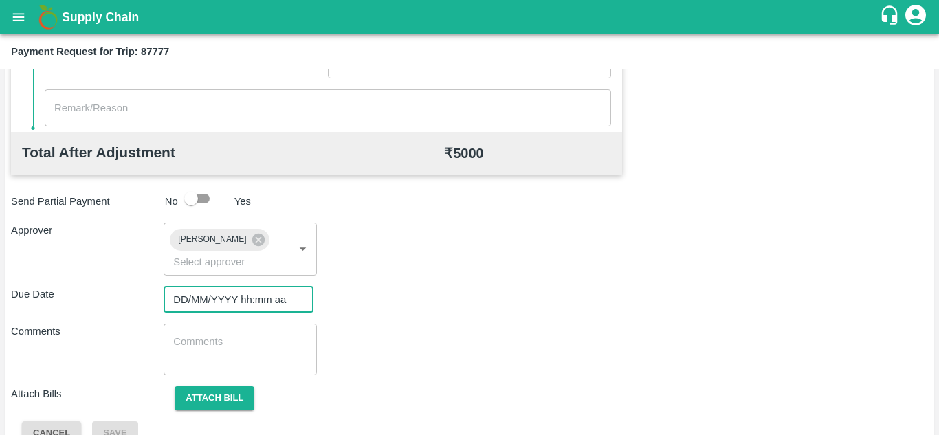
click at [188, 300] on input "DD/MM/YYYY hh:mm aa" at bounding box center [234, 300] width 140 height 26
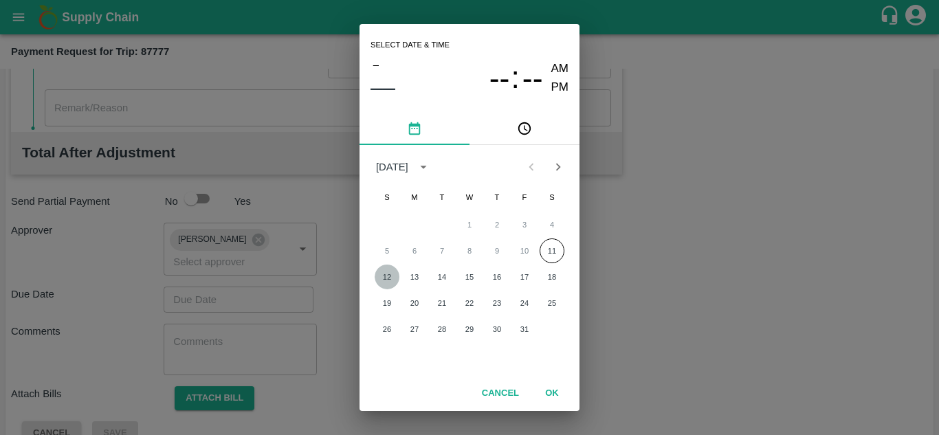
click at [386, 279] on button "12" at bounding box center [387, 277] width 25 height 25
type input "[DATE] 12:00 AM"
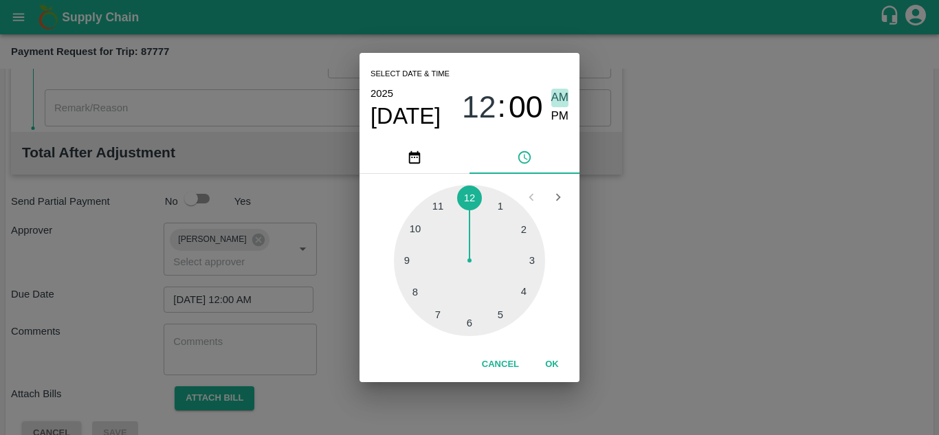
click at [564, 100] on span "AM" at bounding box center [560, 98] width 18 height 19
click at [552, 357] on button "OK" at bounding box center [552, 365] width 44 height 24
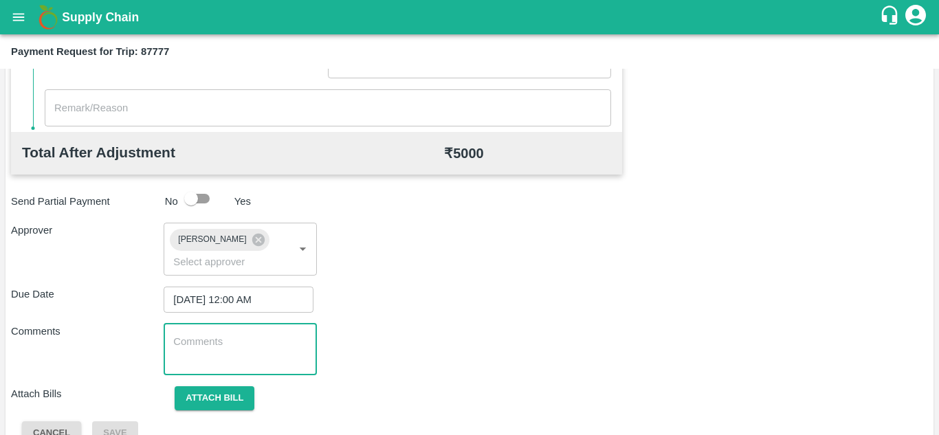
click at [285, 344] on textarea at bounding box center [239, 349] width 133 height 29
paste textarea "Transport Bill"
type textarea "Transport Bill"
click at [410, 350] on div "Comments Transport Bill x ​" at bounding box center [469, 350] width 917 height 52
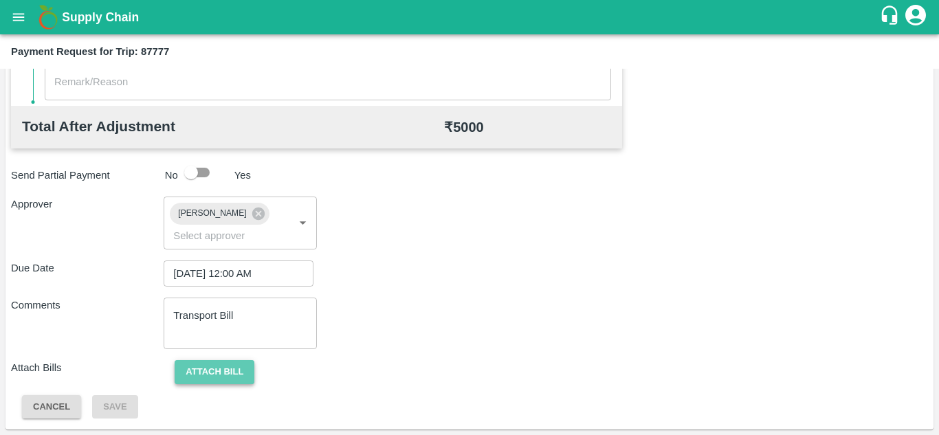
click at [219, 368] on button "Attach bill" at bounding box center [215, 372] width 80 height 24
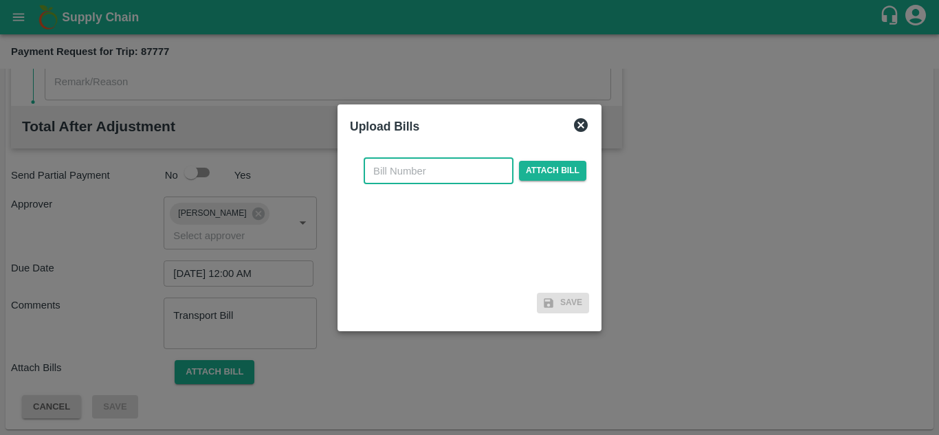
click at [397, 163] on input "text" at bounding box center [439, 171] width 150 height 26
type input "875"
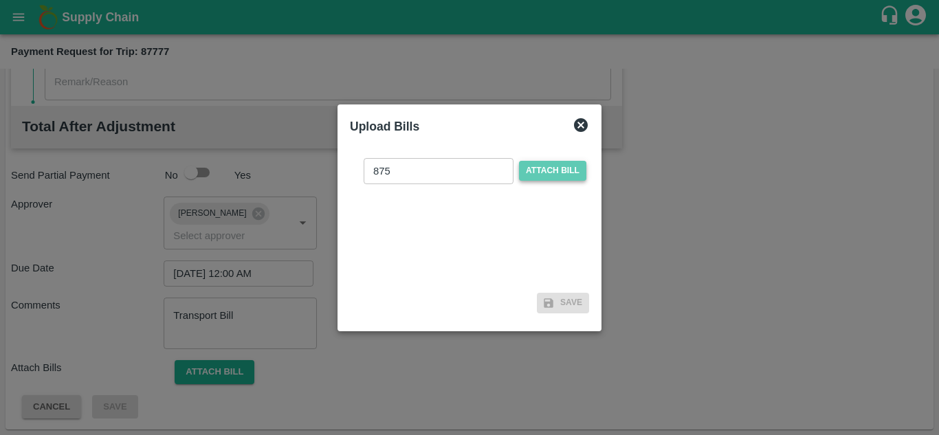
click at [565, 173] on span "Attach bill" at bounding box center [552, 171] width 67 height 20
click at [0, 0] on input "Attach bill" at bounding box center [0, 0] width 0 height 0
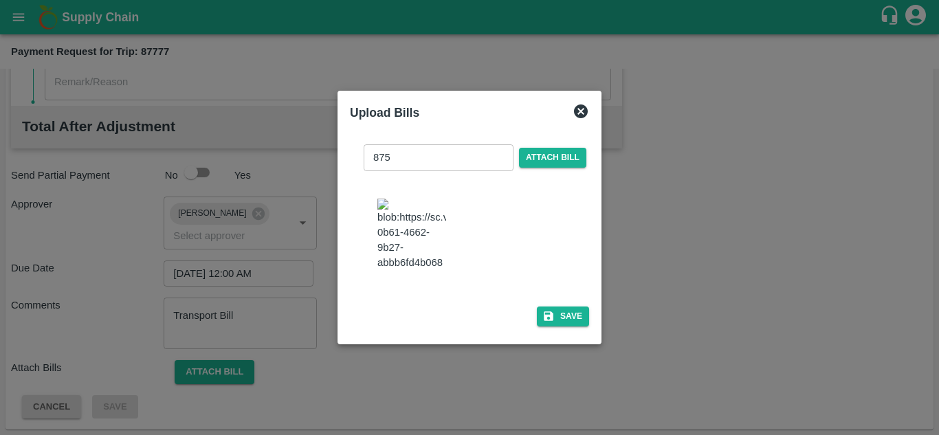
click at [423, 241] on img at bounding box center [411, 235] width 69 height 72
click at [573, 327] on button "Save" at bounding box center [563, 317] width 52 height 20
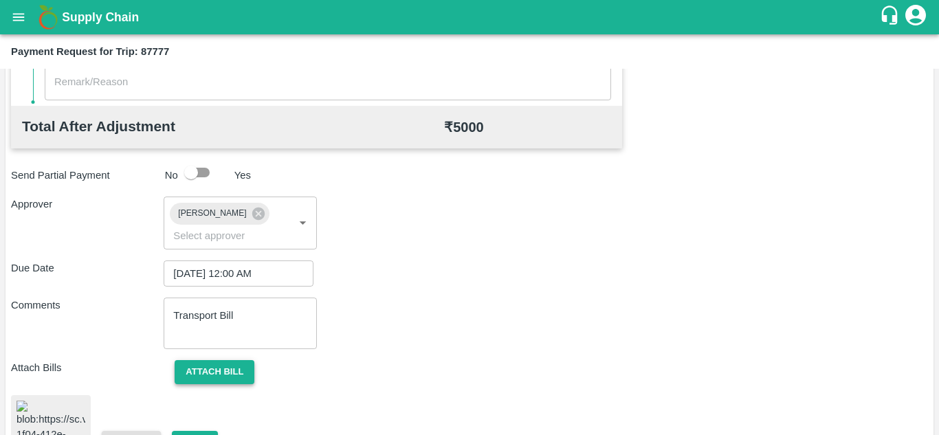
scroll to position [742, 0]
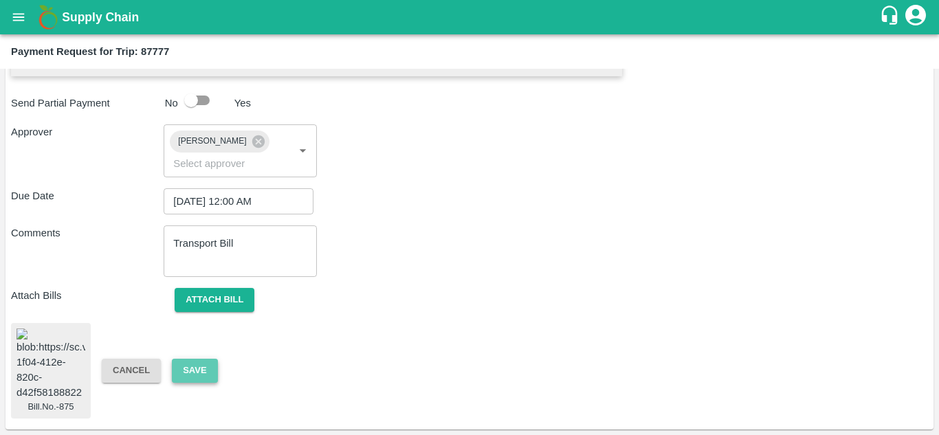
click at [187, 366] on button "Save" at bounding box center [194, 371] width 45 height 24
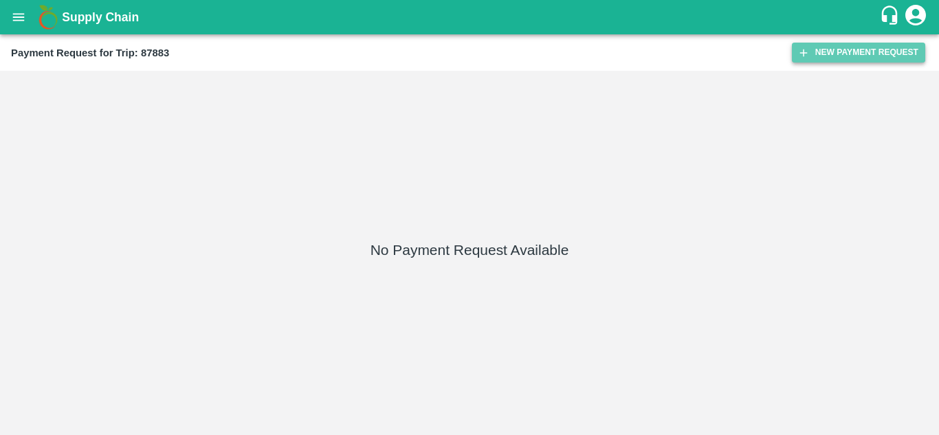
click at [847, 45] on button "New Payment Request" at bounding box center [858, 53] width 133 height 20
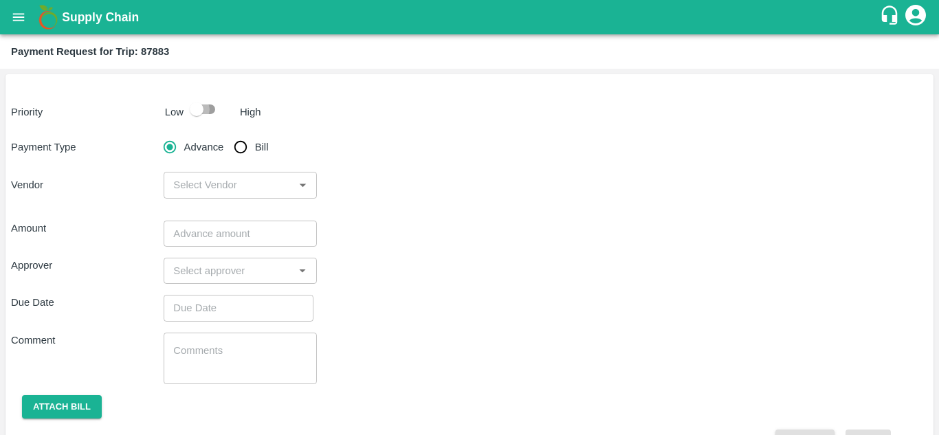
click at [210, 114] on input "checkbox" at bounding box center [196, 109] width 78 height 26
checkbox input "true"
click at [239, 147] on input "Bill" at bounding box center [240, 146] width 27 height 27
radio input "true"
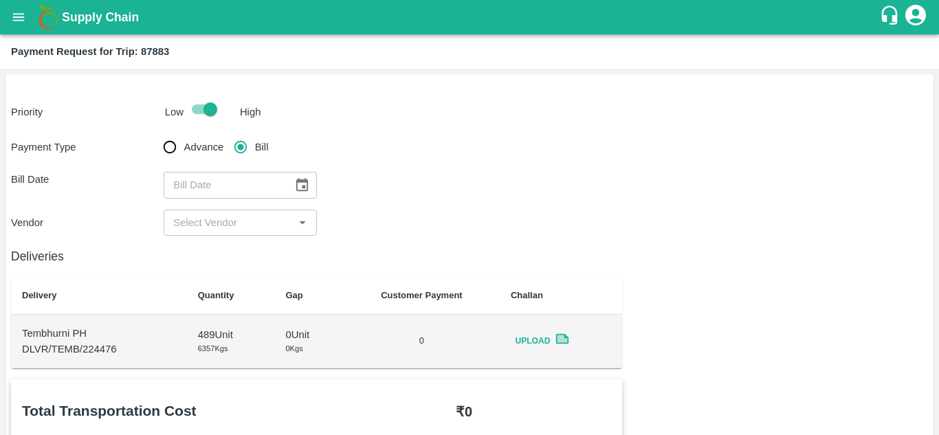
click at [302, 181] on icon "Choose date" at bounding box center [302, 184] width 12 height 13
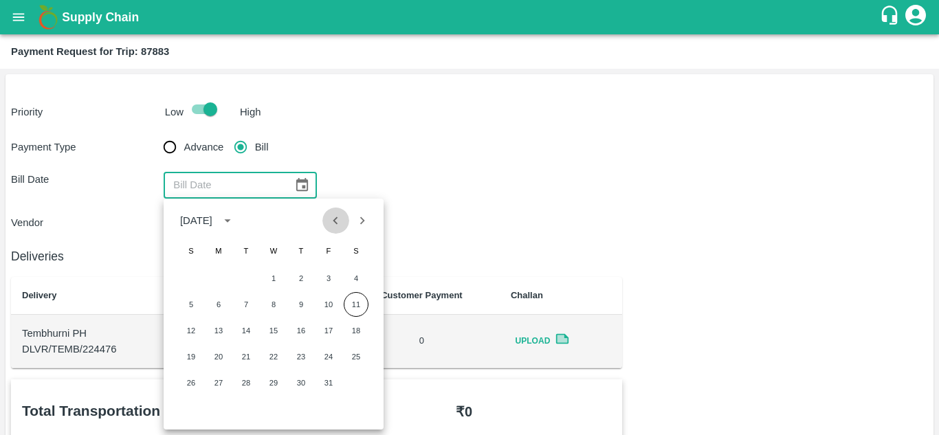
click at [335, 222] on icon "Previous month" at bounding box center [335, 221] width 5 height 8
click at [278, 307] on button "10" at bounding box center [273, 304] width 25 height 25
type input "10/09/2025"
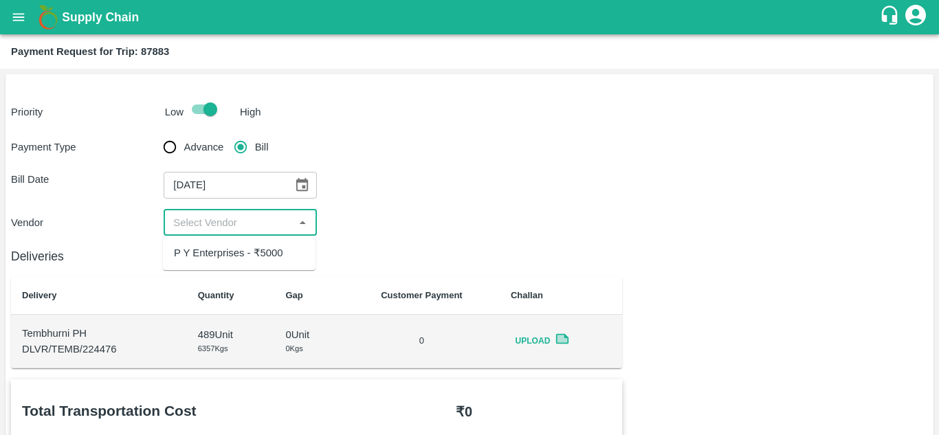
click at [234, 215] on input "input" at bounding box center [229, 223] width 122 height 18
click at [225, 255] on div "P Y Enterprises - ₹5000" at bounding box center [228, 252] width 109 height 15
type input "P Y Enterprises - ₹5000"
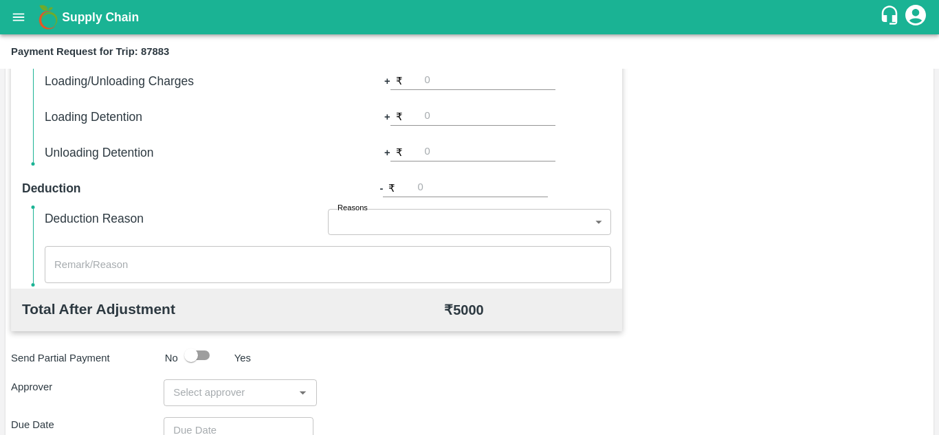
scroll to position [478, 0]
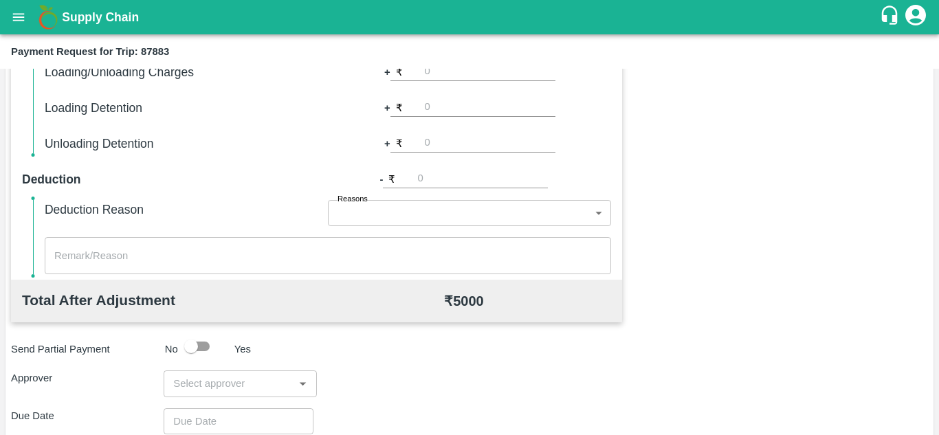
drag, startPoint x: 204, startPoint y: 368, endPoint x: 195, endPoint y: 387, distance: 21.2
click at [195, 387] on div "Total Transportation Cost ₹ 5000 Advance payment - ₹ Additional Charges(+) Inam…" at bounding box center [469, 234] width 917 height 665
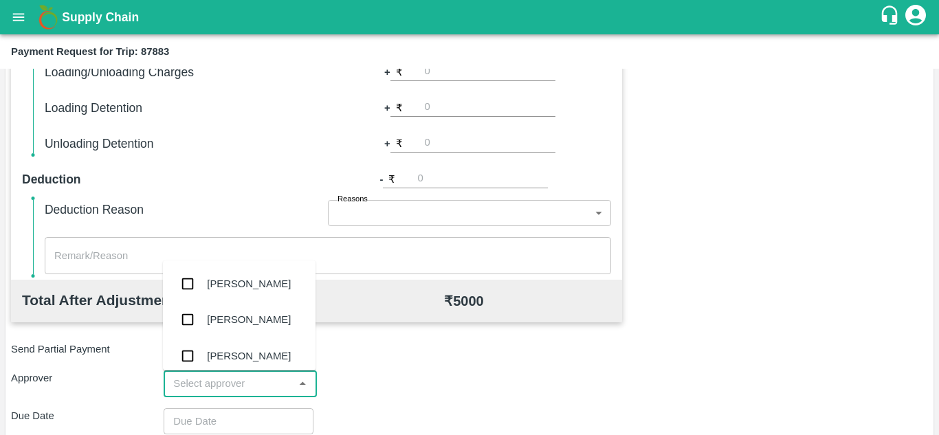
click at [195, 387] on input "input" at bounding box center [229, 384] width 122 height 18
type input "PRASA"
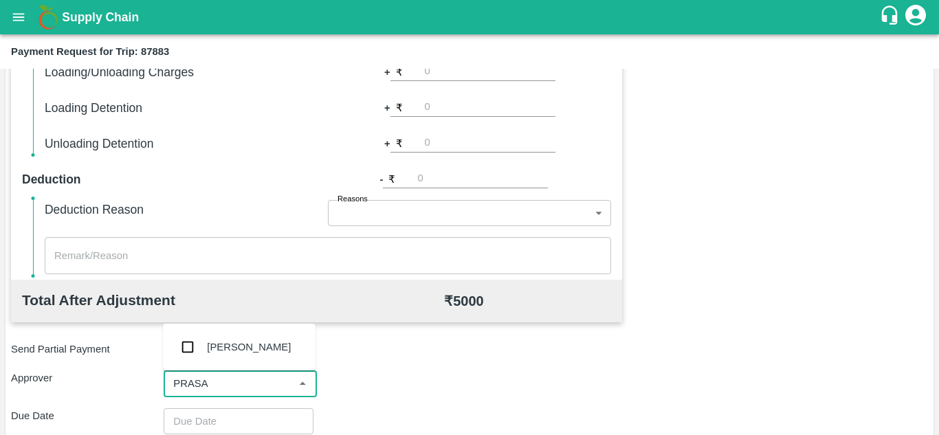
click at [264, 349] on div "[PERSON_NAME]" at bounding box center [249, 347] width 84 height 15
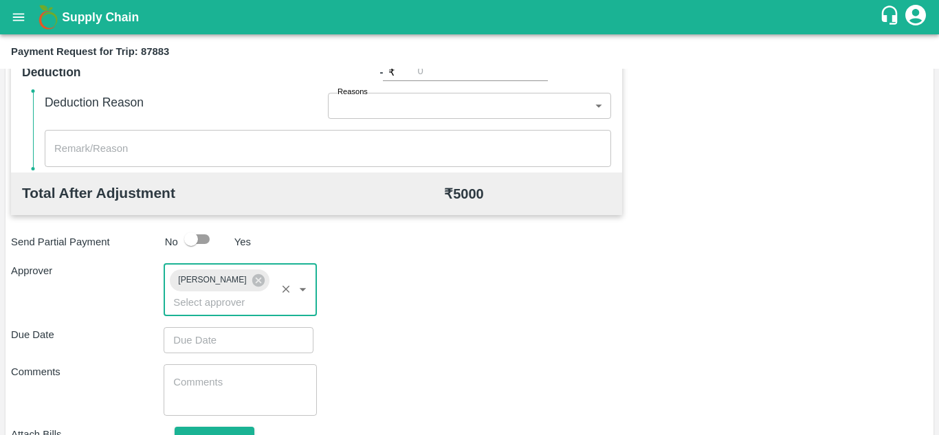
scroll to position [591, 0]
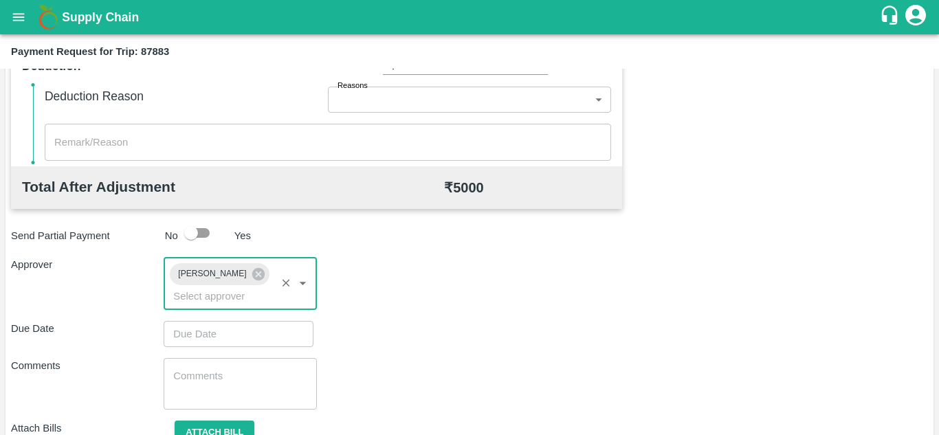
type input "DD/MM/YYYY hh:mm aa"
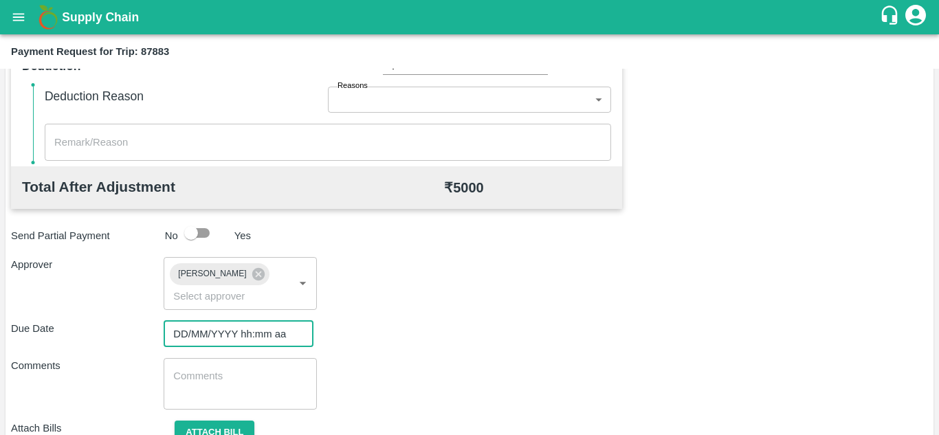
click at [226, 333] on input "DD/MM/YYYY hh:mm aa" at bounding box center [234, 334] width 140 height 26
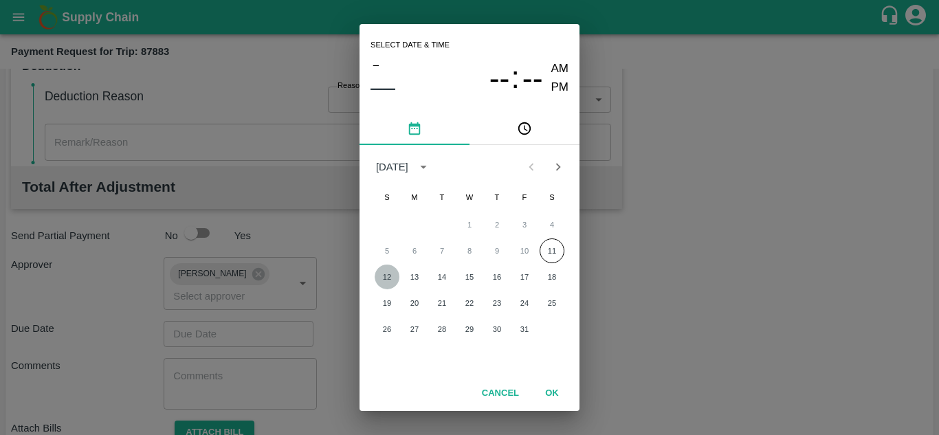
click at [382, 278] on button "12" at bounding box center [387, 277] width 25 height 25
type input "[DATE] 12:00 AM"
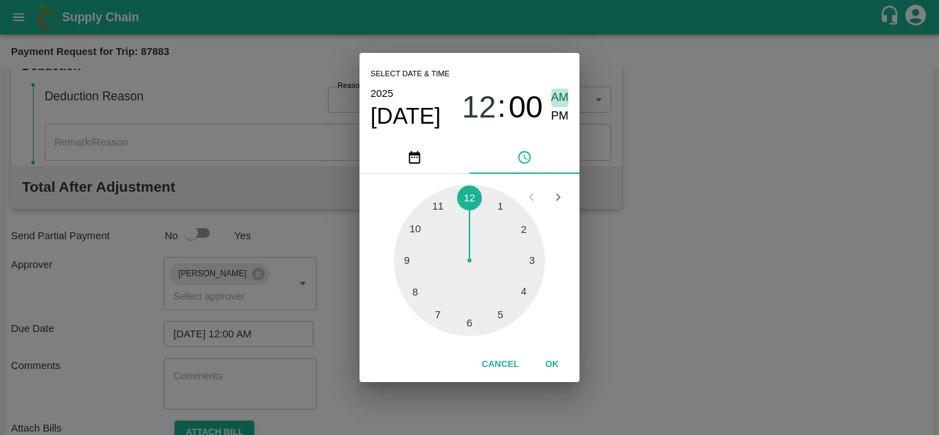
click at [560, 93] on span "AM" at bounding box center [560, 98] width 18 height 19
click at [551, 364] on button "OK" at bounding box center [552, 365] width 44 height 24
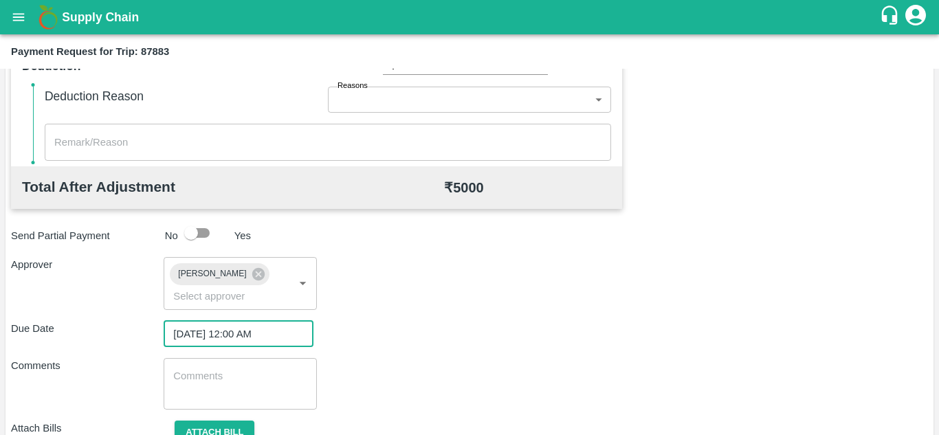
scroll to position [652, 0]
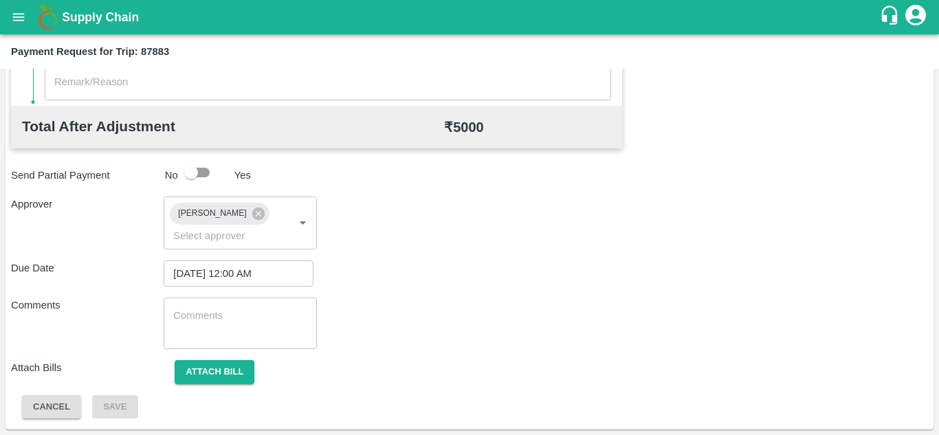
click at [220, 298] on div "x ​" at bounding box center [240, 324] width 153 height 52
click at [184, 313] on textarea at bounding box center [239, 323] width 133 height 29
paste textarea "Transport Bill"
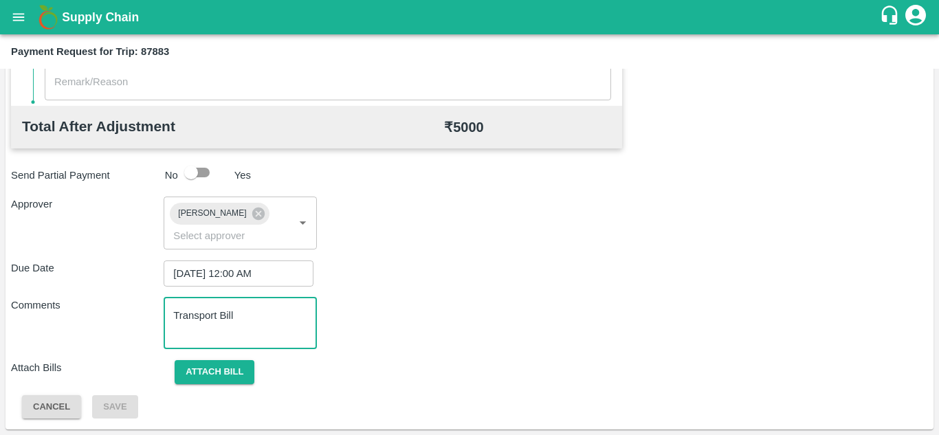
type textarea "Transport Bill"
click at [362, 290] on div "Total Transportation Cost ₹ 5000 Advance payment - ₹ Additional Charges(+) Inam…" at bounding box center [469, 74] width 917 height 692
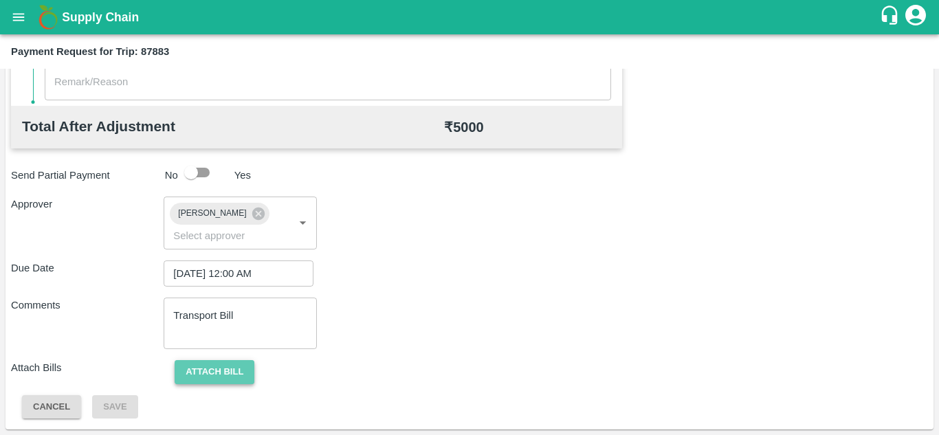
click at [221, 369] on button "Attach bill" at bounding box center [215, 372] width 80 height 24
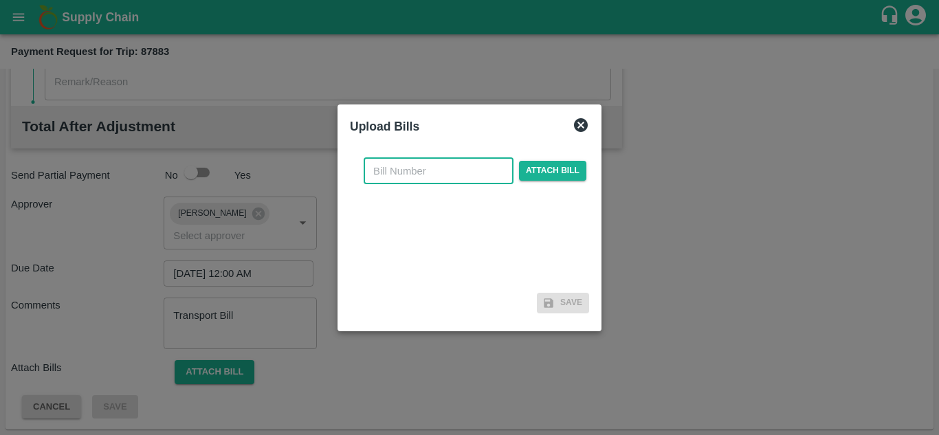
click at [414, 171] on input "text" at bounding box center [439, 171] width 150 height 26
type input "877"
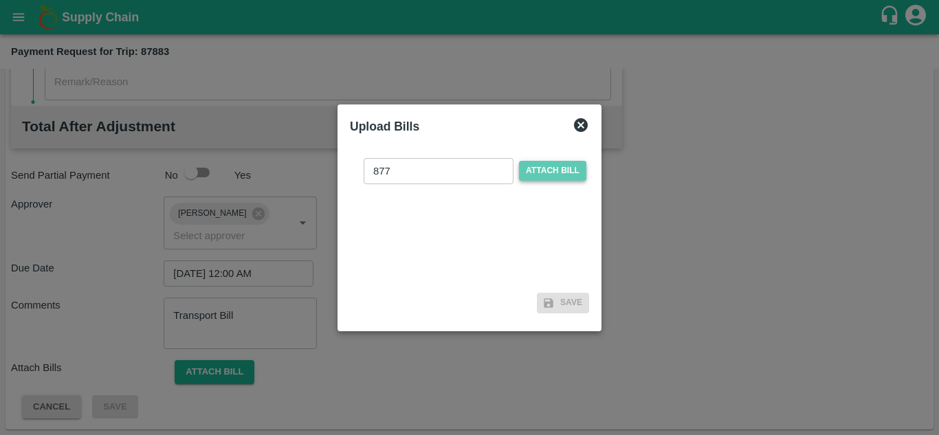
click at [557, 170] on span "Attach bill" at bounding box center [552, 171] width 67 height 20
click at [0, 0] on input "Attach bill" at bounding box center [0, 0] width 0 height 0
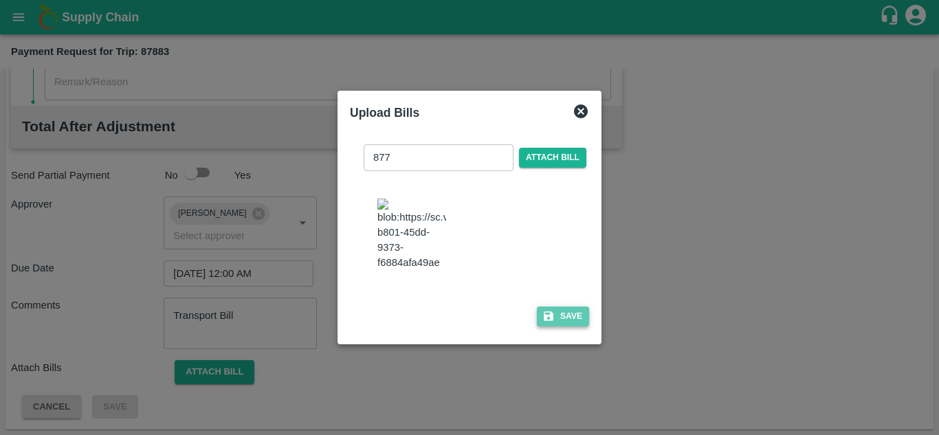
click at [562, 326] on button "Save" at bounding box center [563, 317] width 52 height 20
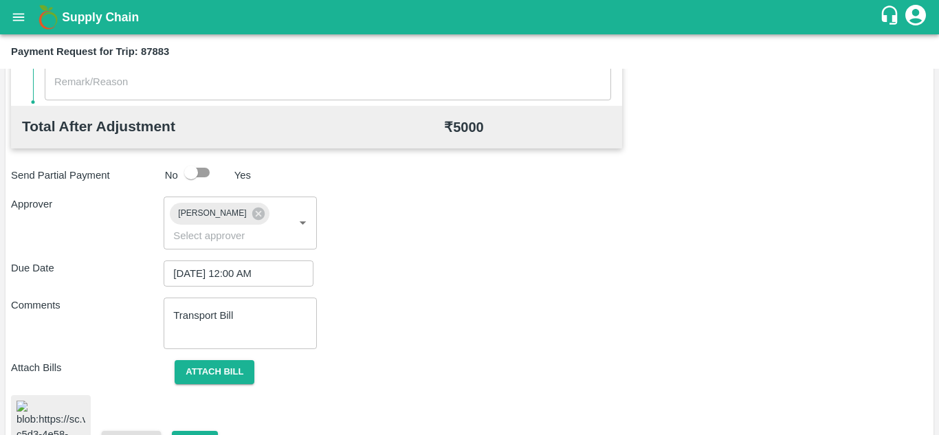
scroll to position [741, 0]
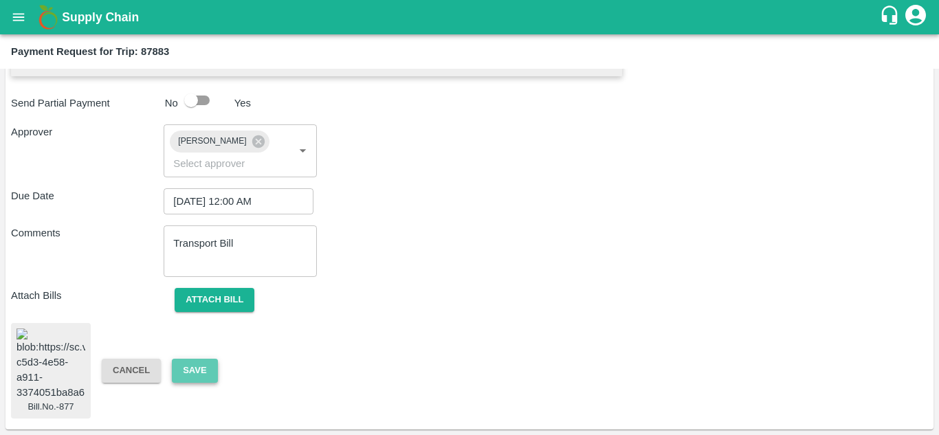
click at [191, 365] on button "Save" at bounding box center [194, 371] width 45 height 24
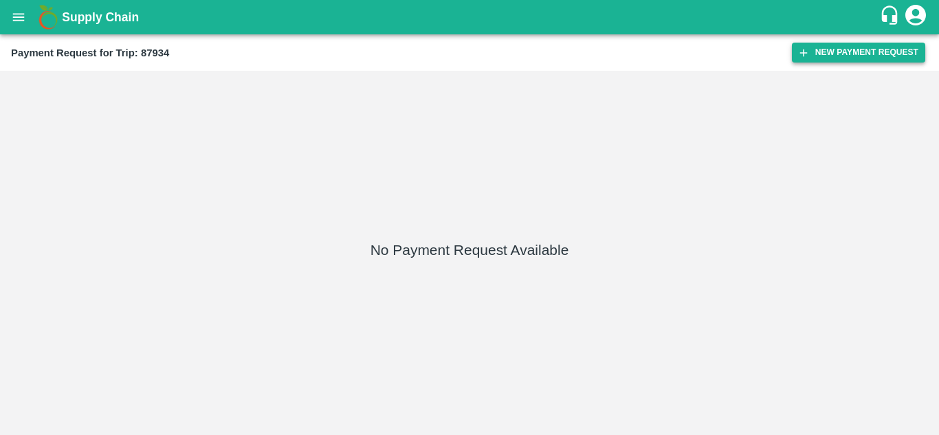
click at [872, 52] on button "New Payment Request" at bounding box center [858, 53] width 133 height 20
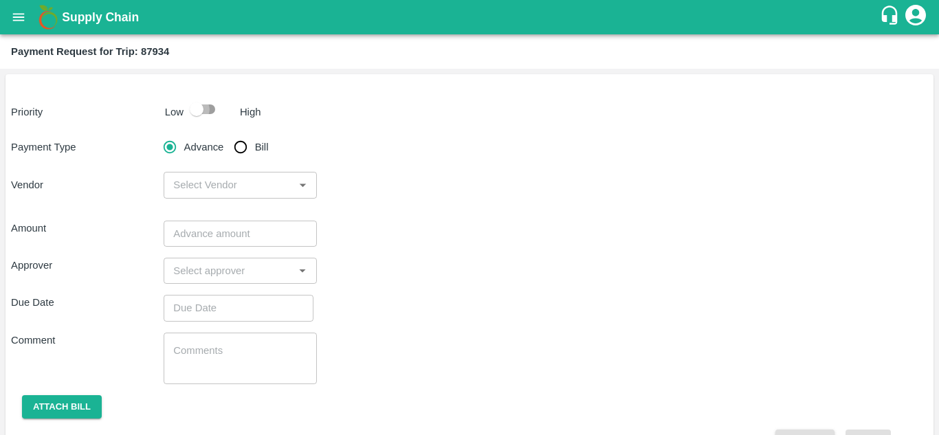
click at [210, 109] on input "checkbox" at bounding box center [196, 109] width 78 height 26
checkbox input "true"
click at [238, 153] on input "Bill" at bounding box center [240, 146] width 27 height 27
radio input "true"
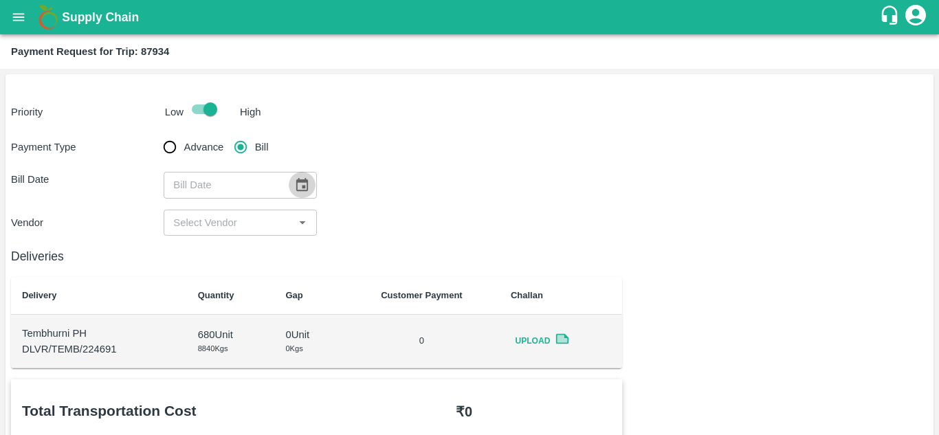
click at [297, 185] on icon "Choose date" at bounding box center [301, 184] width 15 height 15
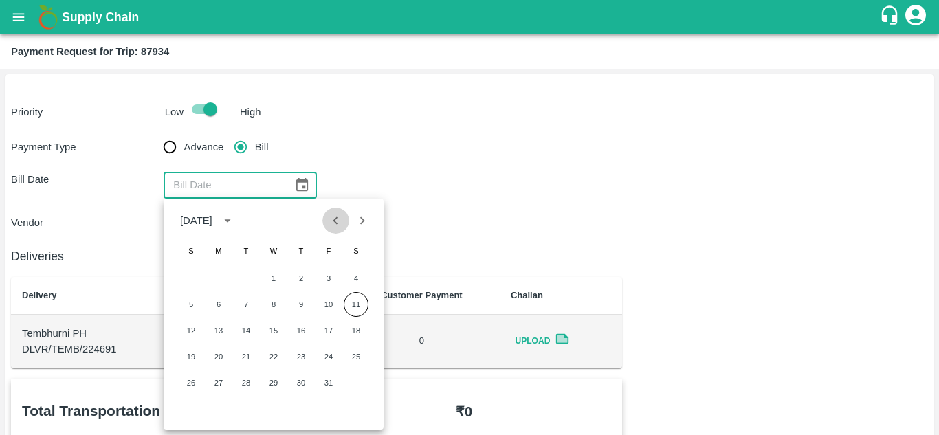
click at [341, 219] on icon "Previous month" at bounding box center [335, 220] width 15 height 15
click at [305, 307] on button "11" at bounding box center [301, 304] width 25 height 25
type input "[DATE]"
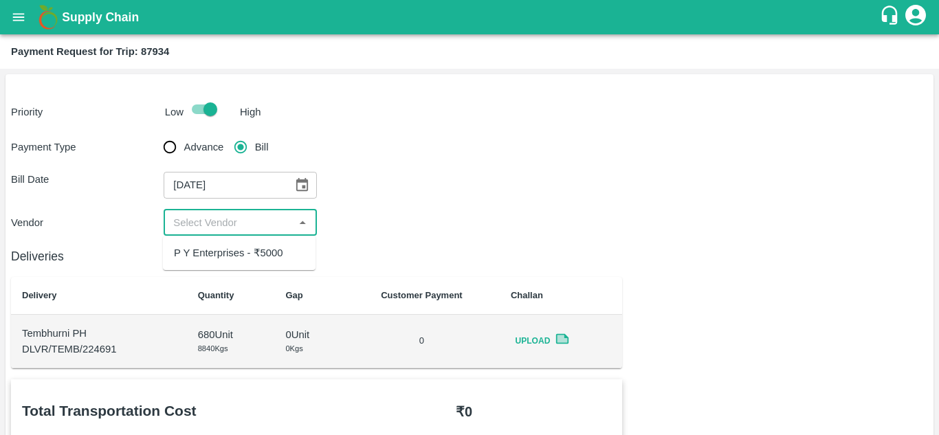
click at [228, 222] on input "input" at bounding box center [229, 223] width 122 height 18
click at [219, 250] on div "P Y Enterprises - ₹5000" at bounding box center [228, 252] width 109 height 15
type input "P Y Enterprises - ₹5000"
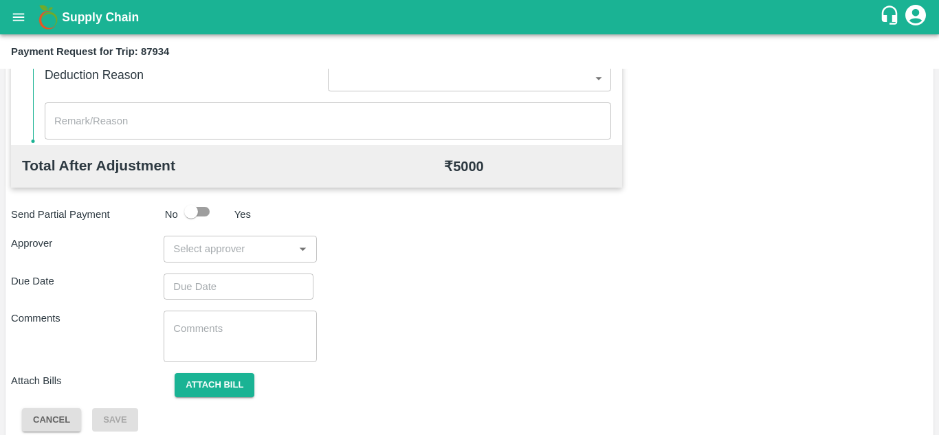
scroll to position [626, 0]
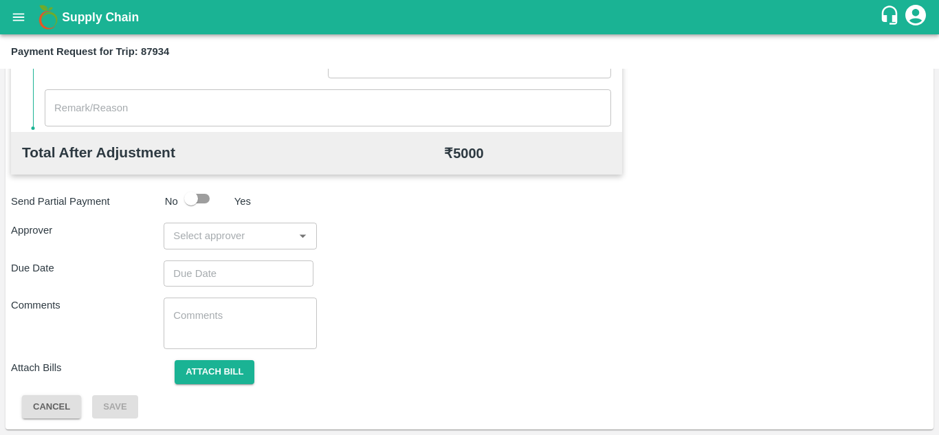
click at [235, 246] on div "​" at bounding box center [240, 236] width 153 height 26
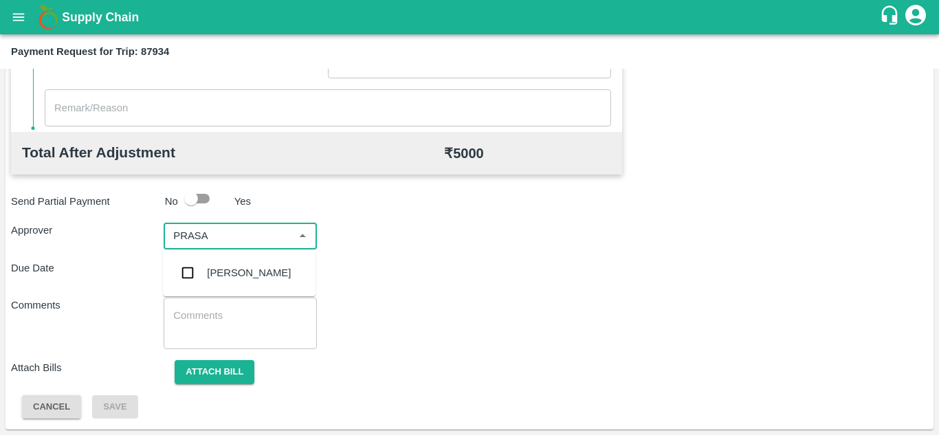
type input "PRASA"
click at [520, 256] on div "Total Transportation Cost ₹ 5000 Advance payment - ₹ Additional Charges(+) Inam…" at bounding box center [469, 86] width 917 height 665
click at [272, 236] on input "input" at bounding box center [229, 236] width 122 height 18
type input "PRASA"
click at [236, 271] on div "[PERSON_NAME]" at bounding box center [249, 272] width 84 height 15
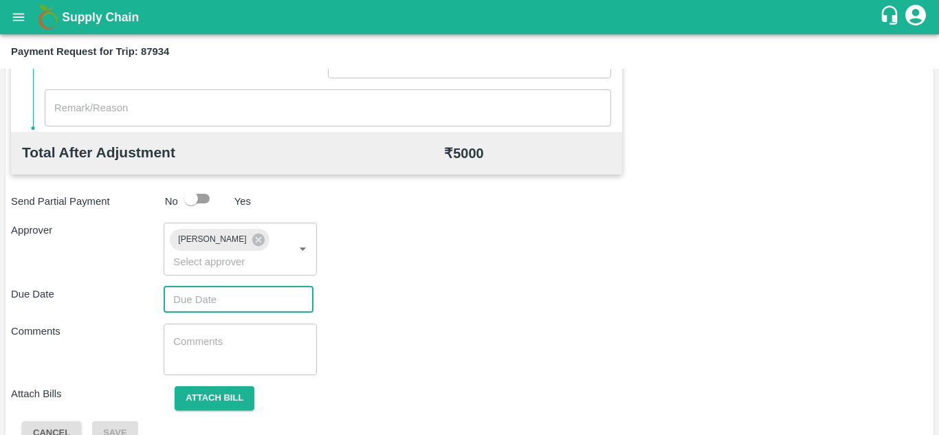
type input "DD/MM/YYYY hh:mm aa"
click at [172, 293] on input "DD/MM/YYYY hh:mm aa" at bounding box center [234, 300] width 140 height 26
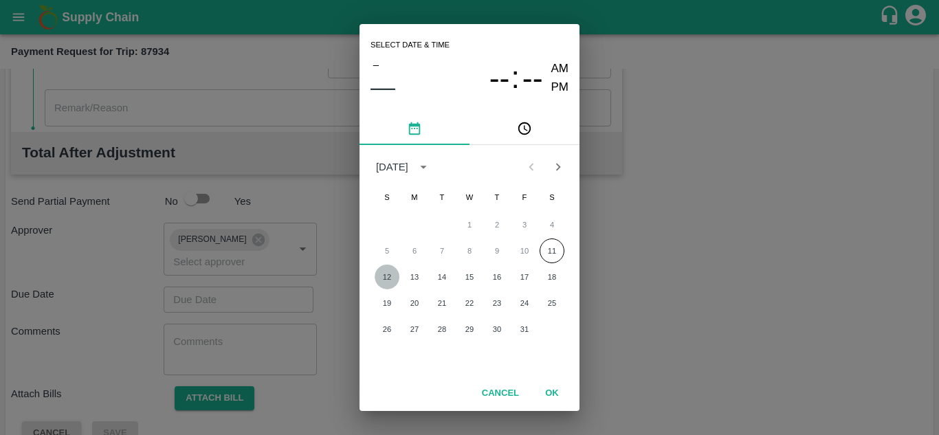
click at [388, 283] on button "12" at bounding box center [387, 277] width 25 height 25
type input "[DATE] 12:00 AM"
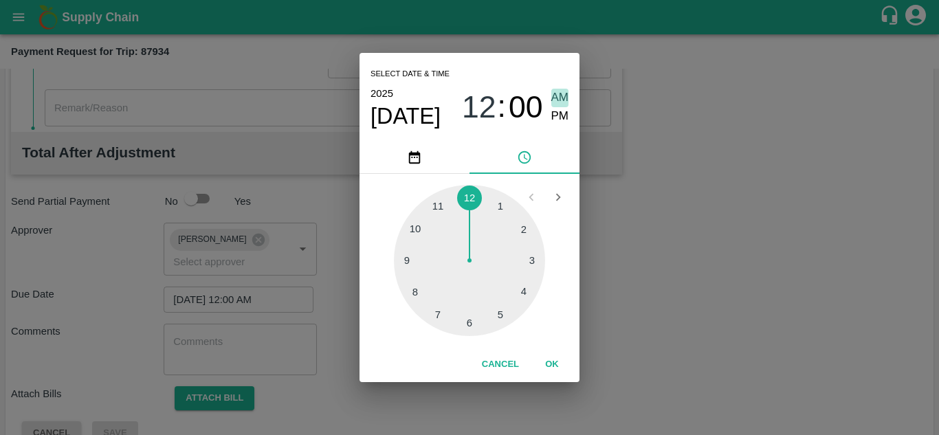
click at [555, 95] on span "AM" at bounding box center [560, 98] width 18 height 19
click at [558, 364] on button "OK" at bounding box center [552, 365] width 44 height 24
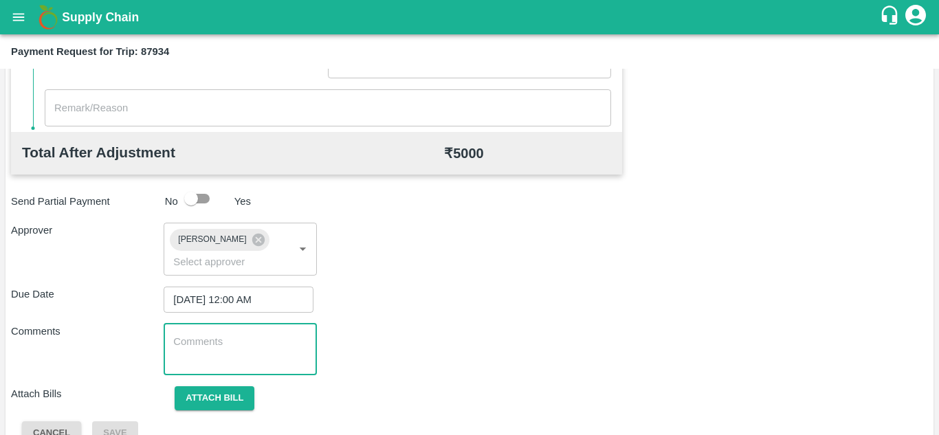
click at [253, 362] on textarea at bounding box center [239, 349] width 133 height 29
paste textarea "Transport Bill"
type textarea "Transport Bill"
click at [457, 298] on div "Due Date [DATE] 12:00 AM ​" at bounding box center [469, 300] width 917 height 26
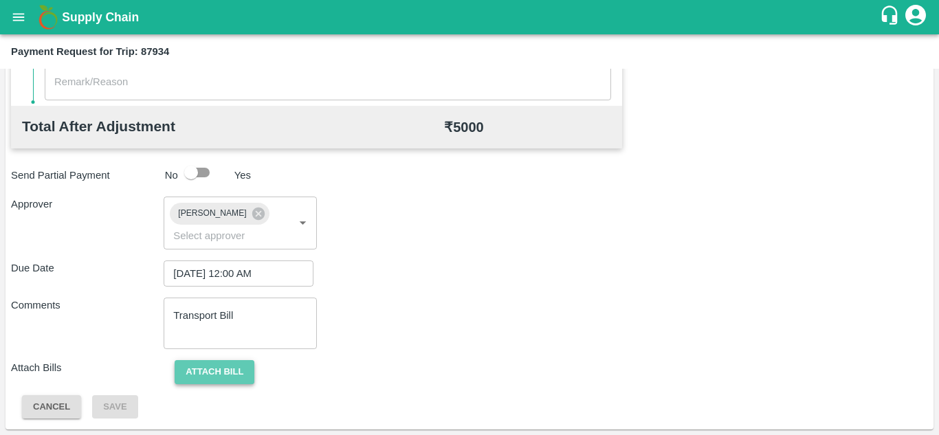
click at [204, 373] on button "Attach bill" at bounding box center [215, 372] width 80 height 24
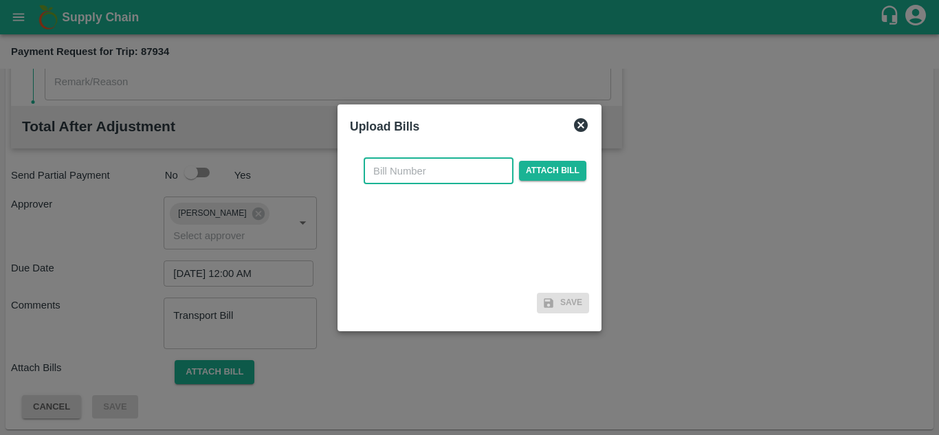
click at [376, 168] on input "text" at bounding box center [439, 171] width 150 height 26
type input "879"
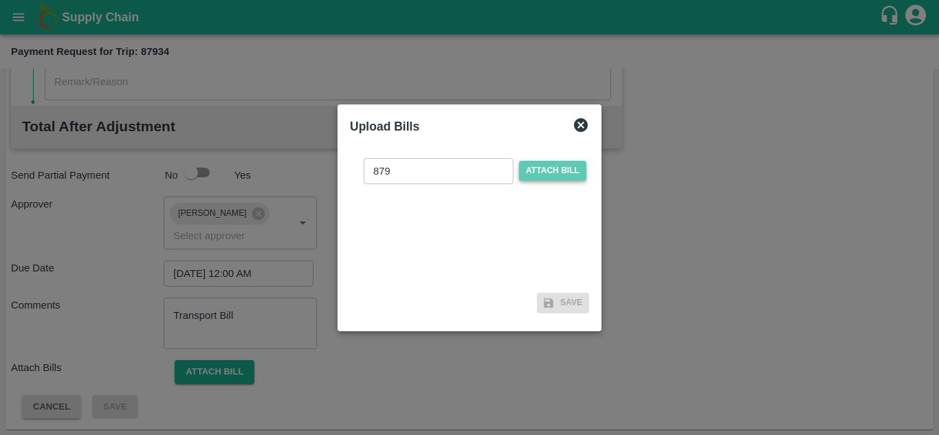
click at [566, 166] on span "Attach bill" at bounding box center [552, 171] width 67 height 20
click at [0, 0] on input "Attach bill" at bounding box center [0, 0] width 0 height 0
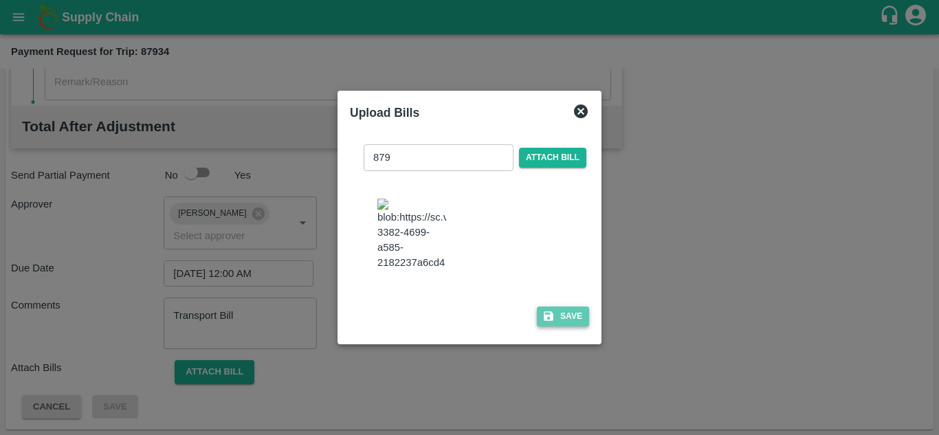
click at [568, 327] on button "Save" at bounding box center [563, 317] width 52 height 20
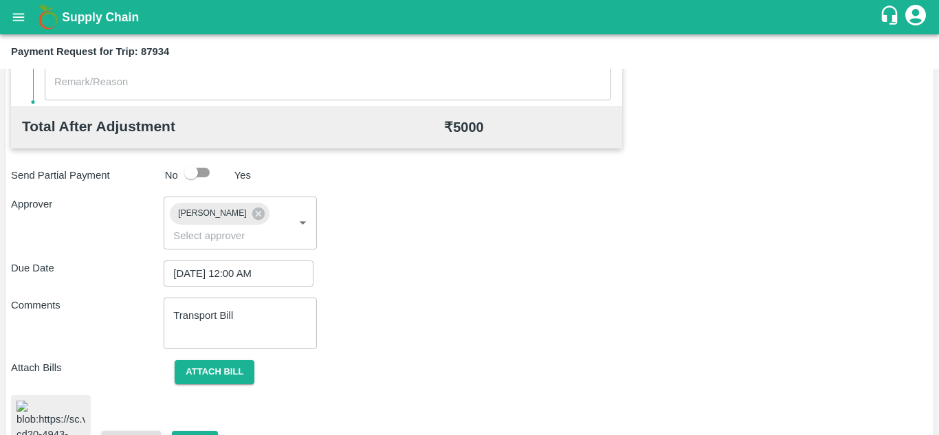
scroll to position [740, 0]
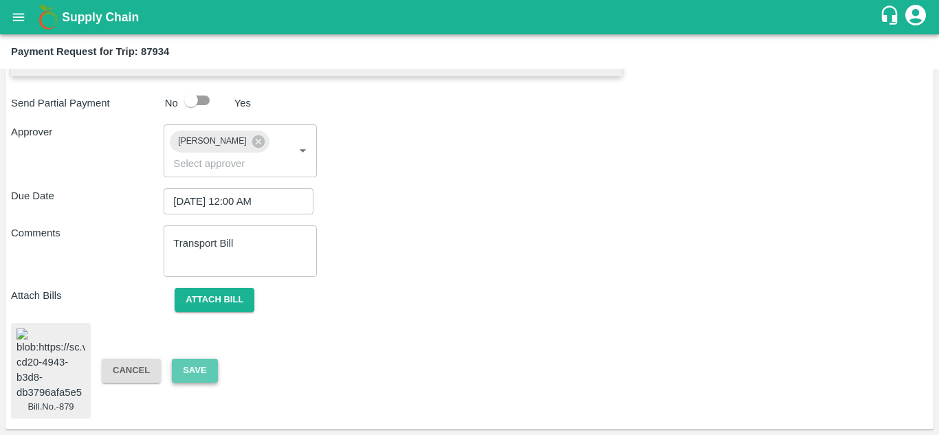
click at [191, 359] on button "Save" at bounding box center [194, 371] width 45 height 24
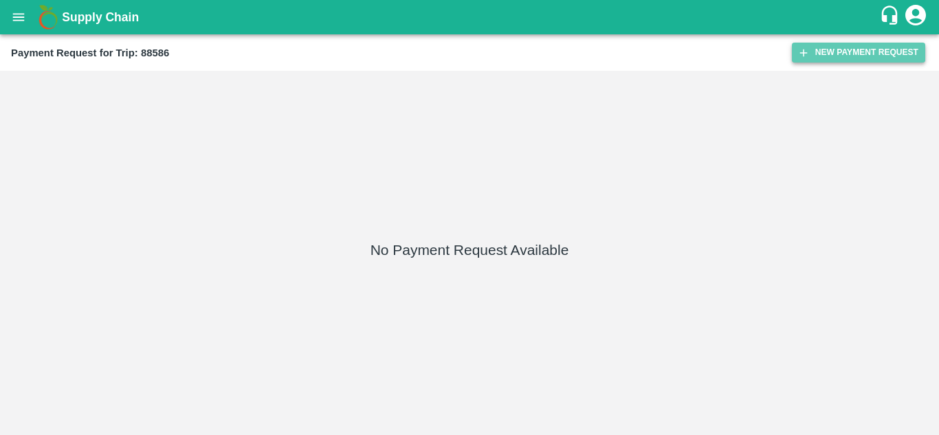
click at [838, 52] on button "New Payment Request" at bounding box center [858, 53] width 133 height 20
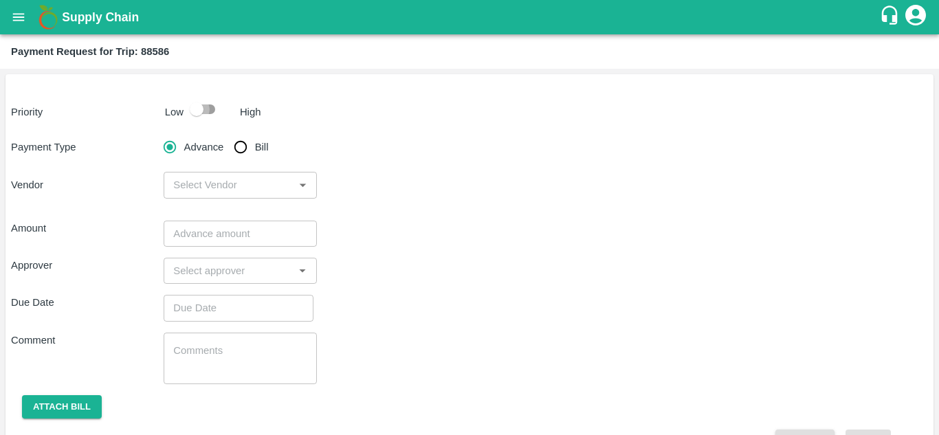
click at [203, 102] on input "checkbox" at bounding box center [196, 109] width 78 height 26
checkbox input "true"
click at [246, 149] on input "Bill" at bounding box center [240, 146] width 27 height 27
radio input "true"
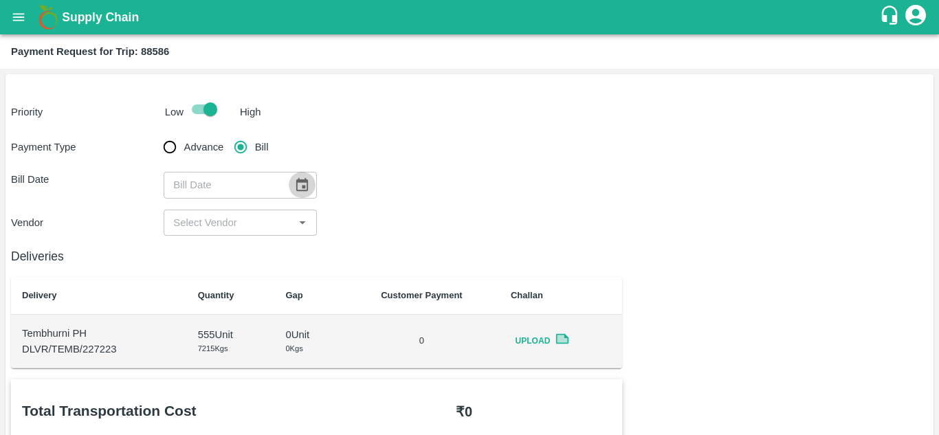
click at [304, 181] on icon "Choose date" at bounding box center [302, 184] width 12 height 13
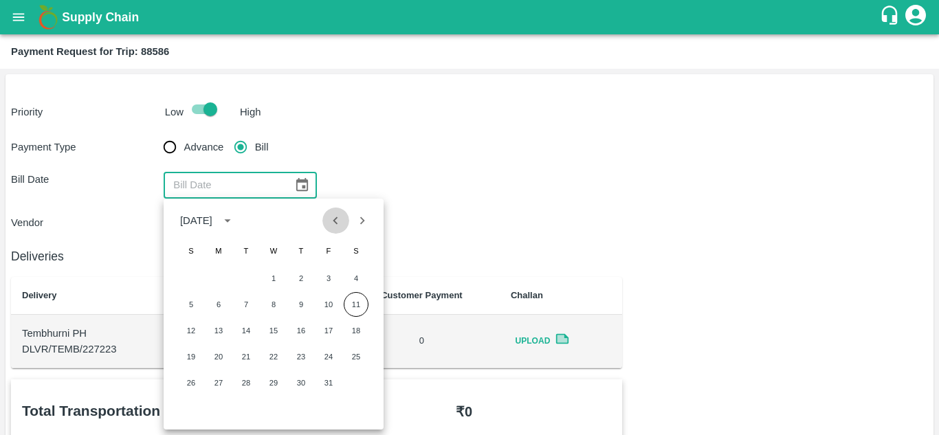
click at [336, 229] on button "Previous month" at bounding box center [335, 221] width 26 height 26
click at [327, 334] on button "19" at bounding box center [328, 330] width 25 height 25
type input "[DATE]"
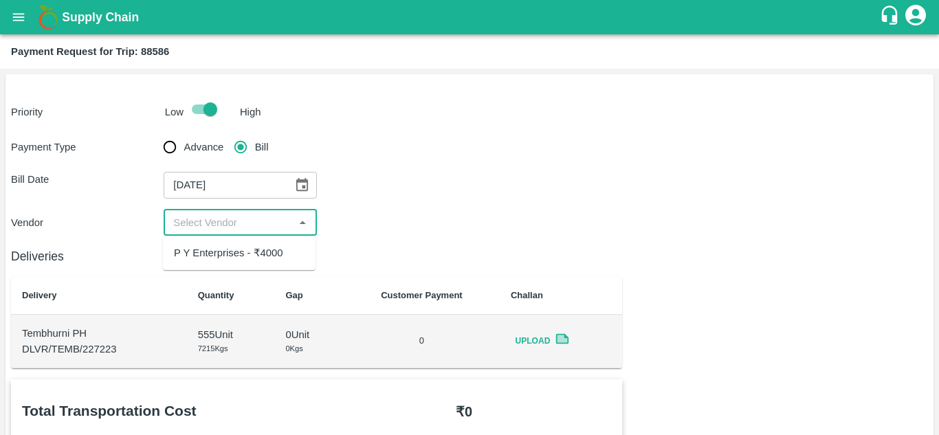
click at [242, 220] on input "input" at bounding box center [229, 223] width 122 height 18
click at [212, 250] on div "P Y Enterprises - ₹4000" at bounding box center [228, 252] width 109 height 15
type input "P Y Enterprises - ₹4000"
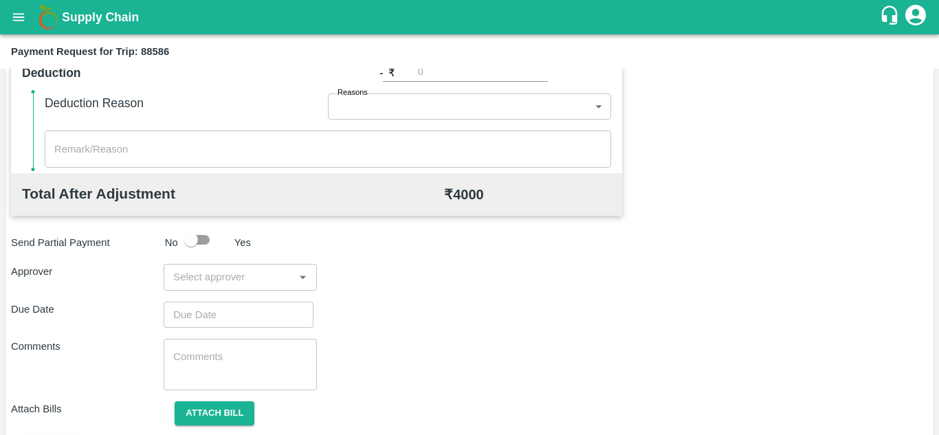
scroll to position [585, 0]
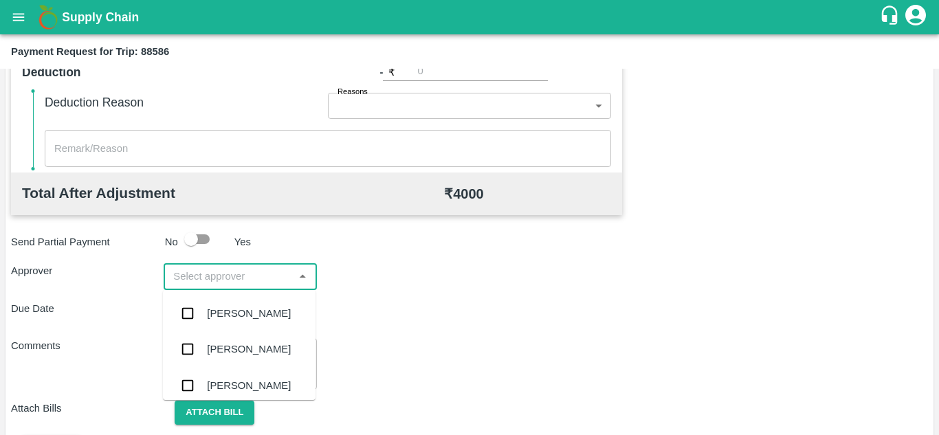
click at [201, 278] on input "input" at bounding box center [229, 276] width 122 height 18
type input "PRASA"
click at [240, 307] on div "[PERSON_NAME]" at bounding box center [249, 313] width 84 height 15
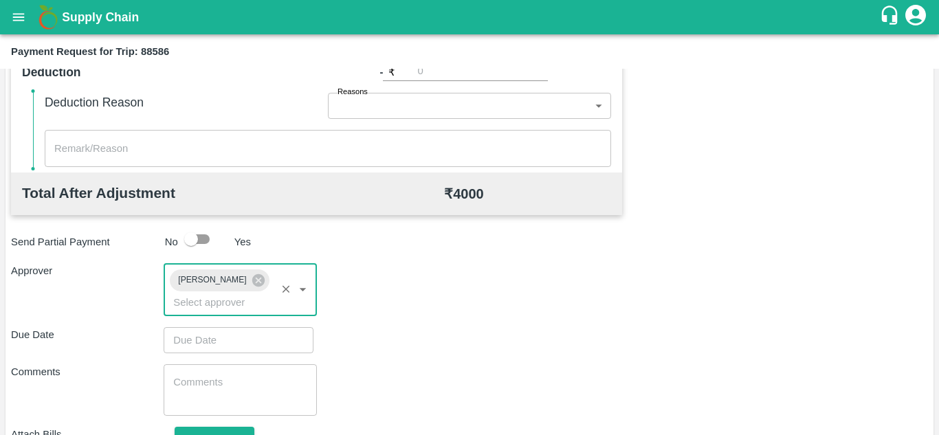
type input "DD/MM/YYYY hh:mm aa"
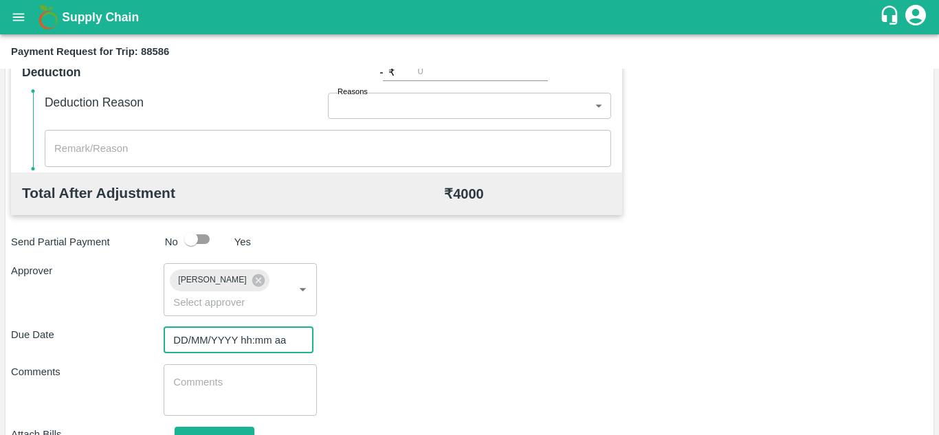
click at [189, 335] on input "DD/MM/YYYY hh:mm aa" at bounding box center [234, 340] width 140 height 26
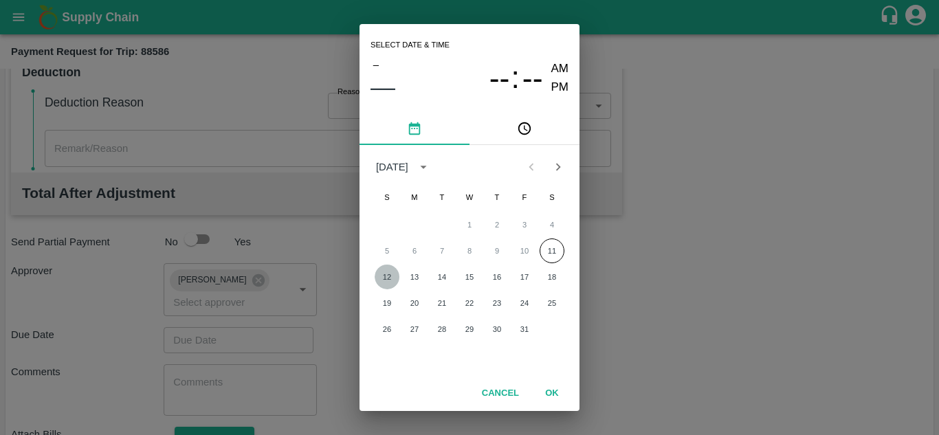
click at [388, 282] on button "12" at bounding box center [387, 277] width 25 height 25
type input "12/10/2025 12:00 AM"
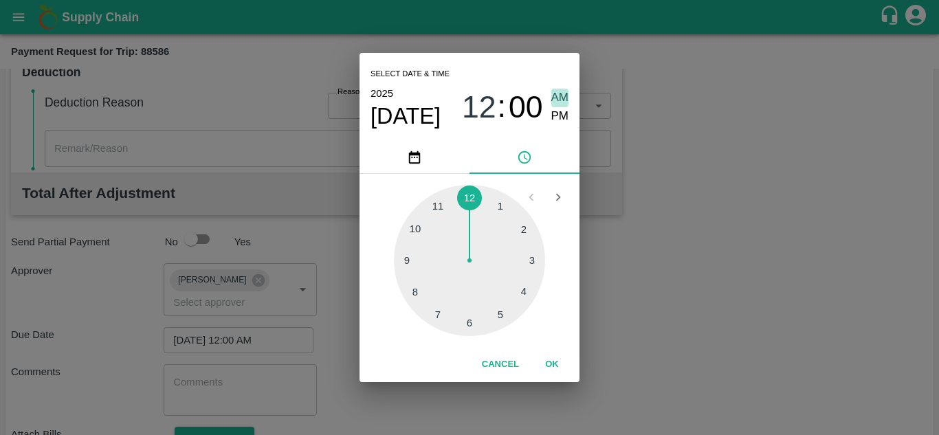
click at [559, 95] on span "AM" at bounding box center [560, 98] width 18 height 19
click at [553, 368] on button "OK" at bounding box center [552, 365] width 44 height 24
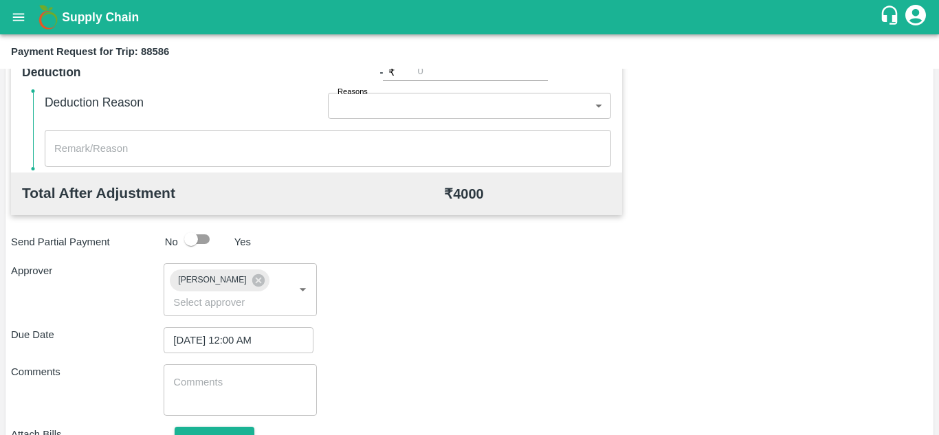
click at [234, 372] on div "x ​" at bounding box center [240, 390] width 153 height 52
paste textarea "Transport Bill"
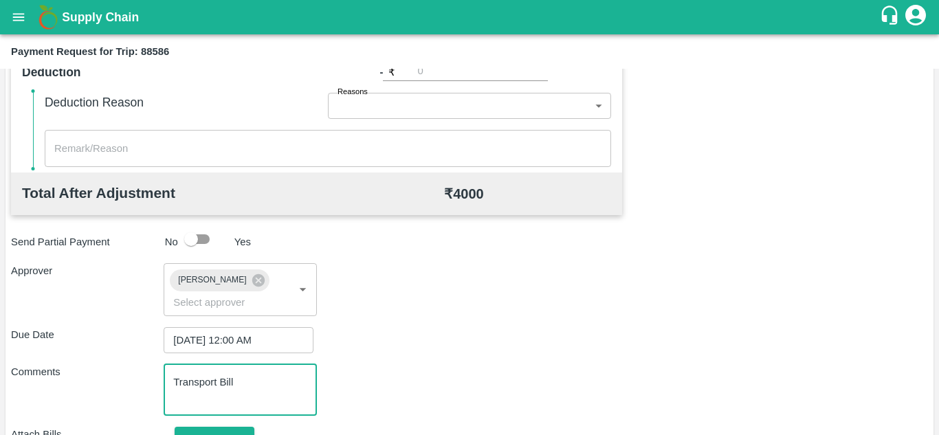
type textarea "Transport Bill"
click at [411, 379] on div "Comments Transport Bill x ​" at bounding box center [469, 390] width 917 height 52
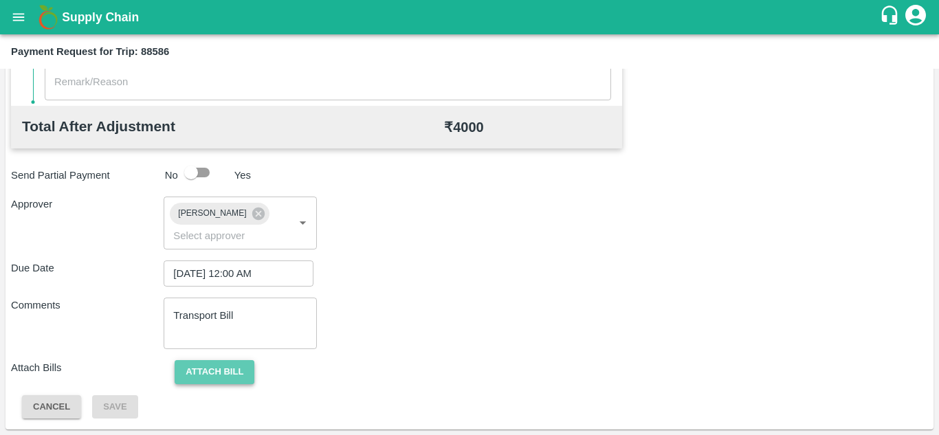
click at [212, 366] on button "Attach bill" at bounding box center [215, 372] width 80 height 24
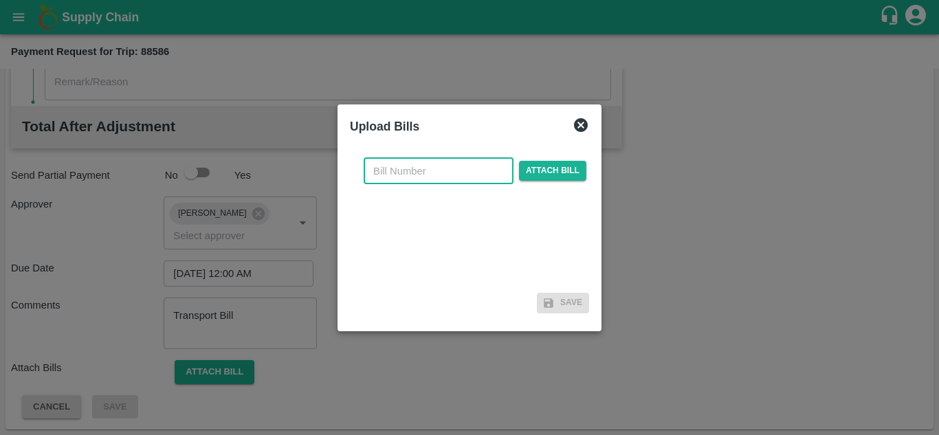
click at [390, 173] on input "text" at bounding box center [439, 171] width 150 height 26
type input "898"
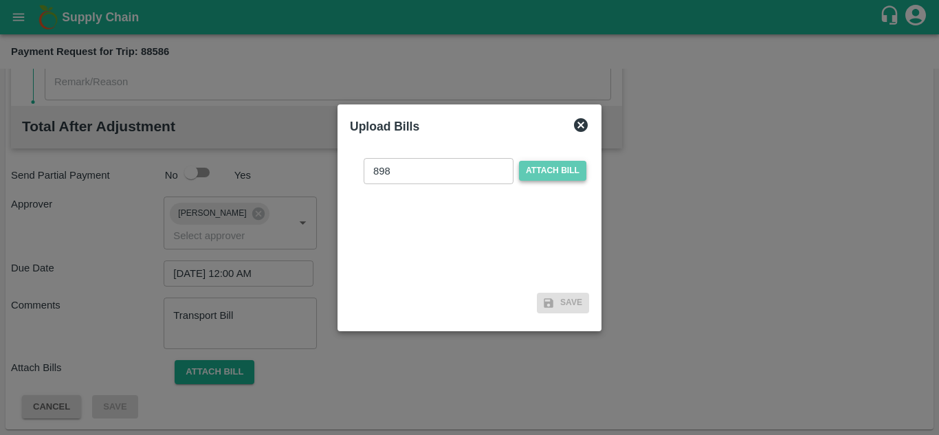
click at [546, 176] on span "Attach bill" at bounding box center [552, 171] width 67 height 20
click at [0, 0] on input "Attach bill" at bounding box center [0, 0] width 0 height 0
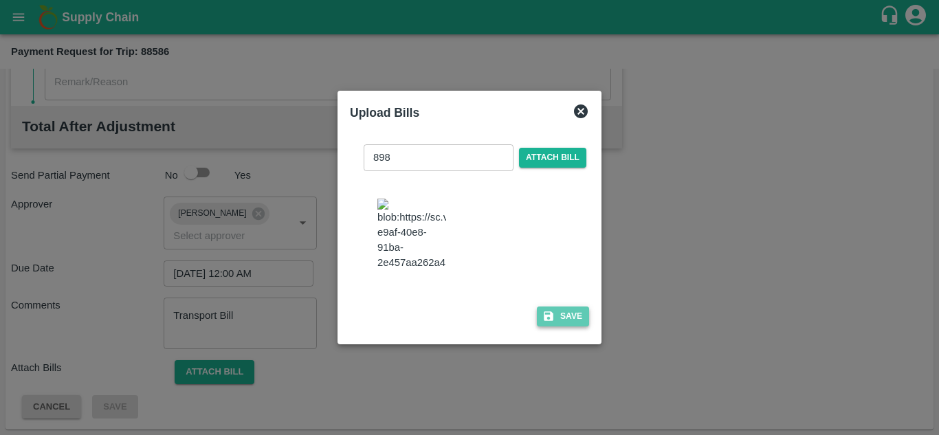
click at [564, 327] on button "Save" at bounding box center [563, 317] width 52 height 20
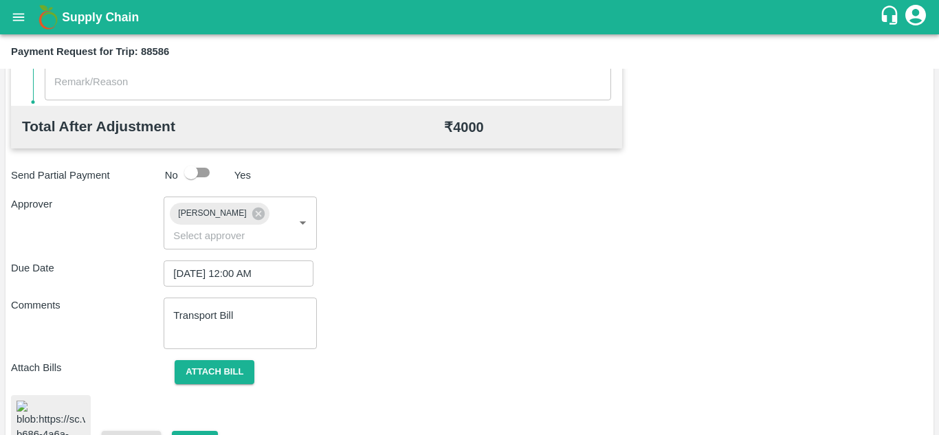
scroll to position [744, 0]
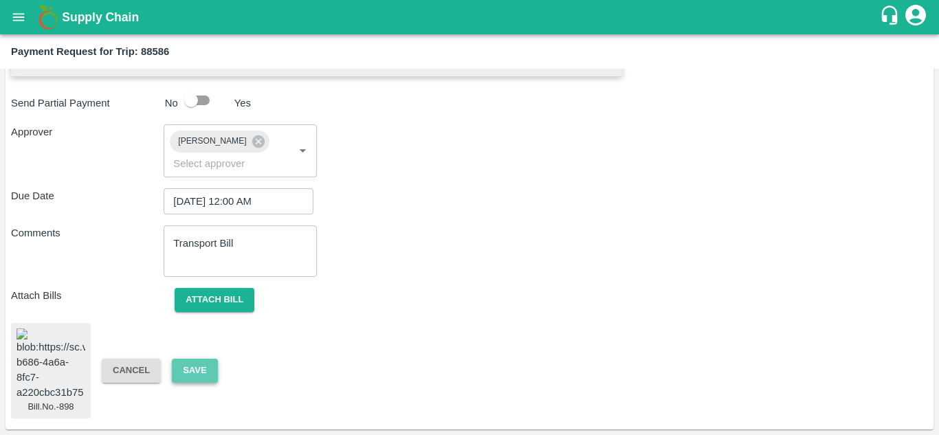
click at [191, 359] on button "Save" at bounding box center [194, 371] width 45 height 24
click at [193, 359] on button "Save" at bounding box center [194, 371] width 45 height 24
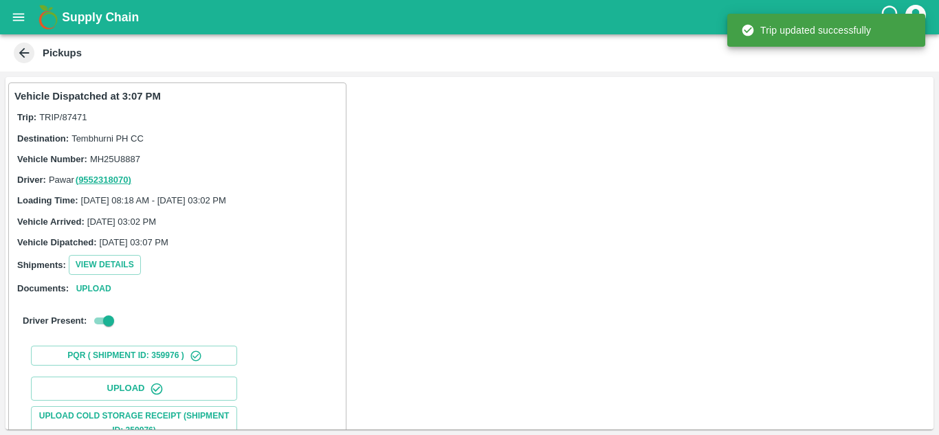
scroll to position [213, 0]
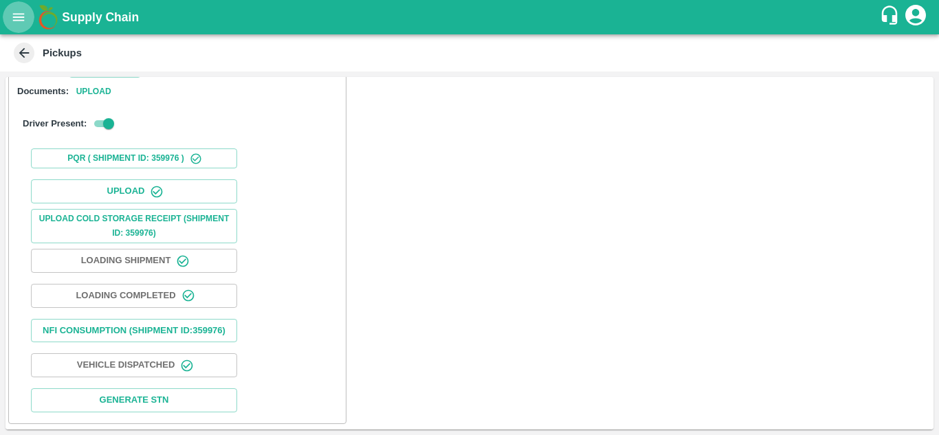
click at [18, 12] on icon "open drawer" at bounding box center [18, 17] width 15 height 15
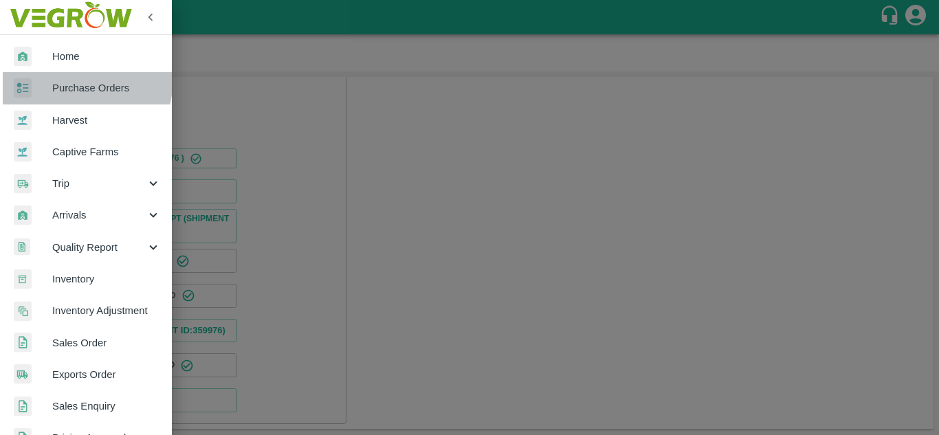
click at [77, 82] on span "Purchase Orders" at bounding box center [106, 87] width 109 height 15
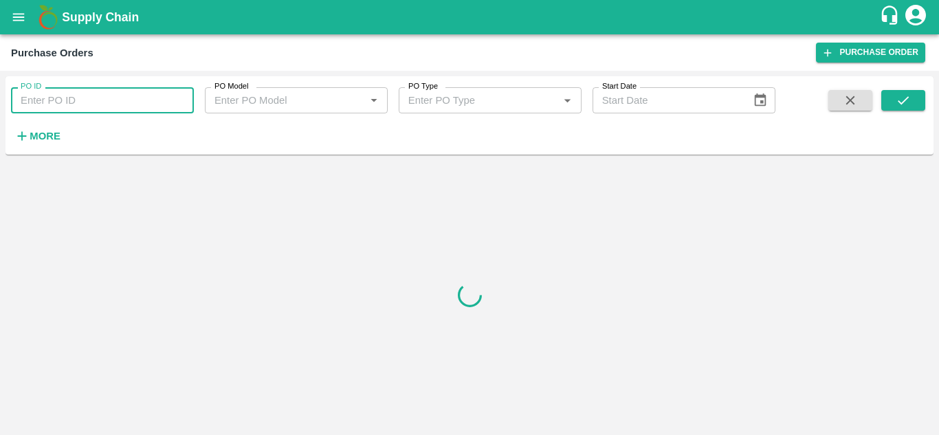
click at [92, 110] on input "PO ID" at bounding box center [102, 100] width 183 height 26
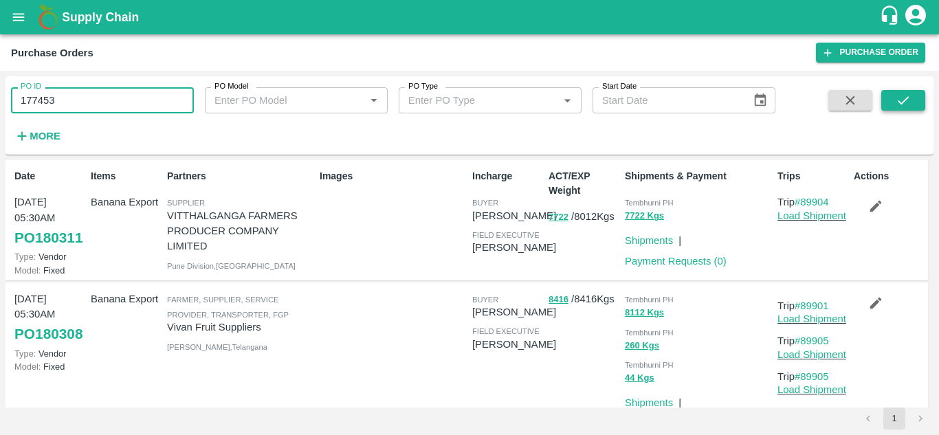
type input "177453"
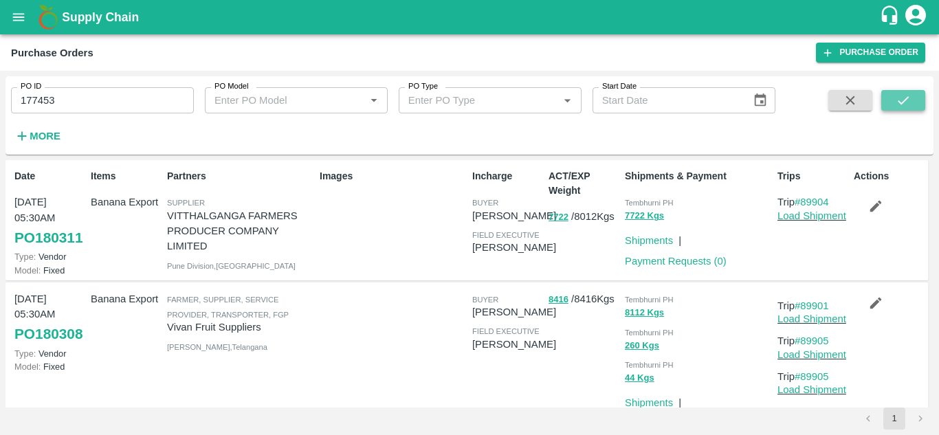
click at [911, 99] on button "submit" at bounding box center [903, 100] width 44 height 21
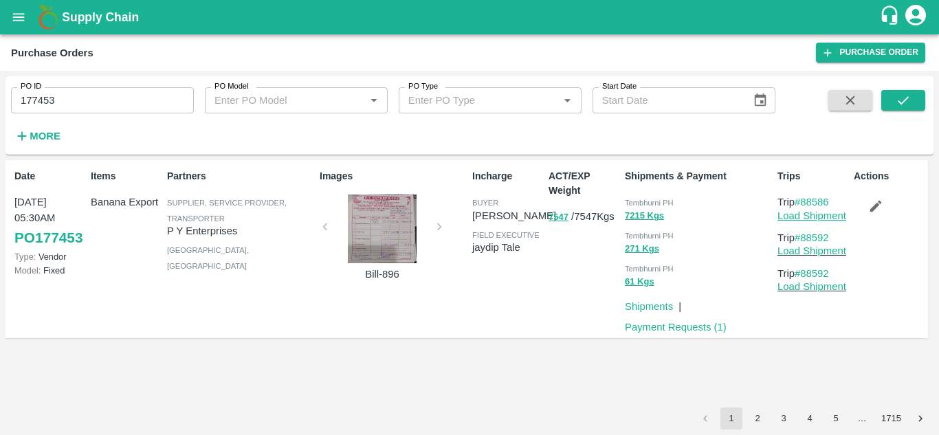
click at [817, 214] on link "Load Shipment" at bounding box center [811, 215] width 69 height 11
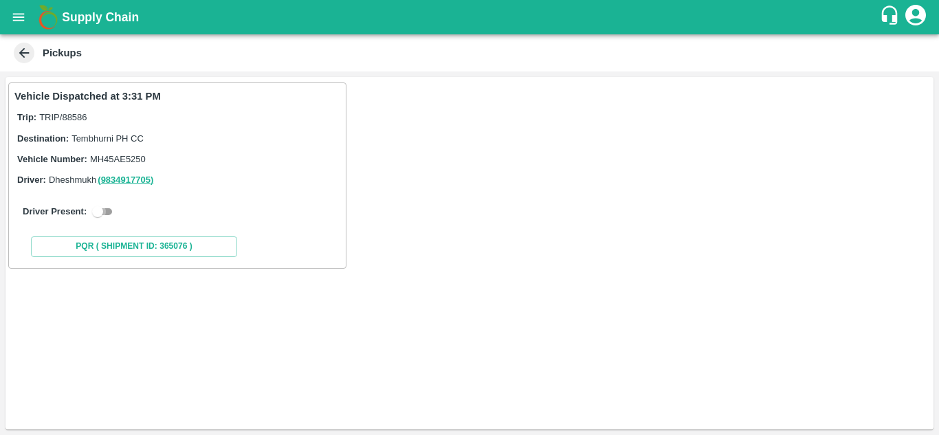
click at [106, 209] on input "checkbox" at bounding box center [97, 211] width 49 height 16
checkbox input "true"
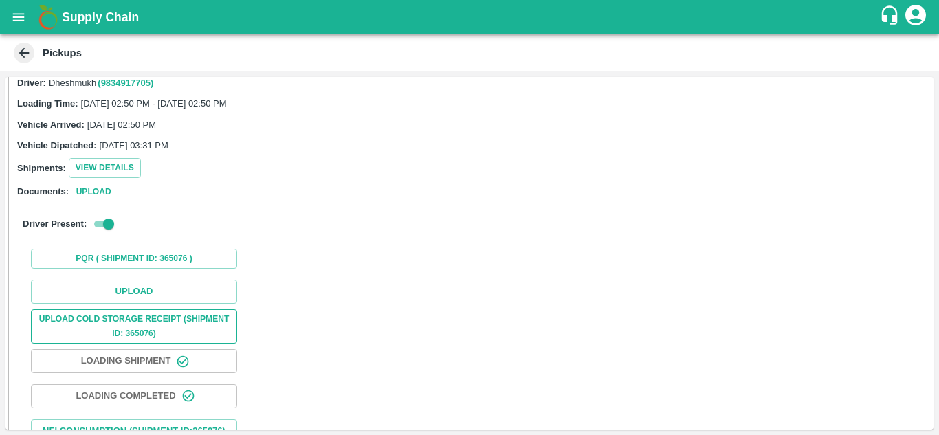
scroll to position [98, 0]
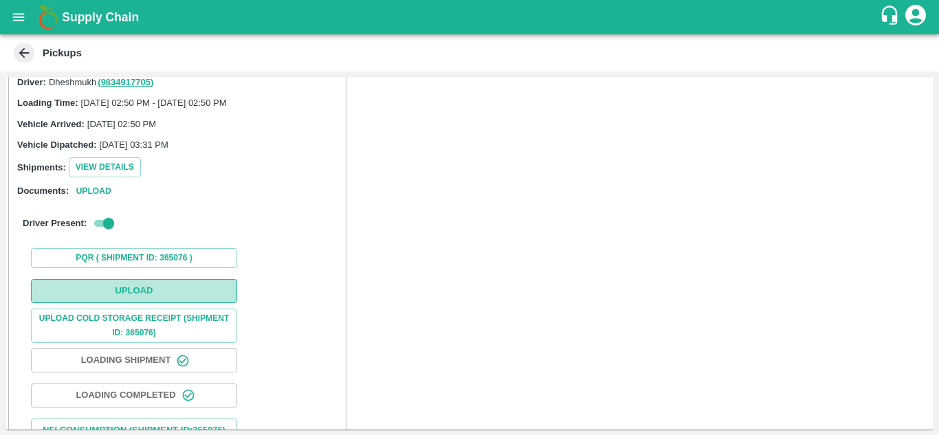
click at [155, 288] on button "Upload" at bounding box center [134, 291] width 206 height 24
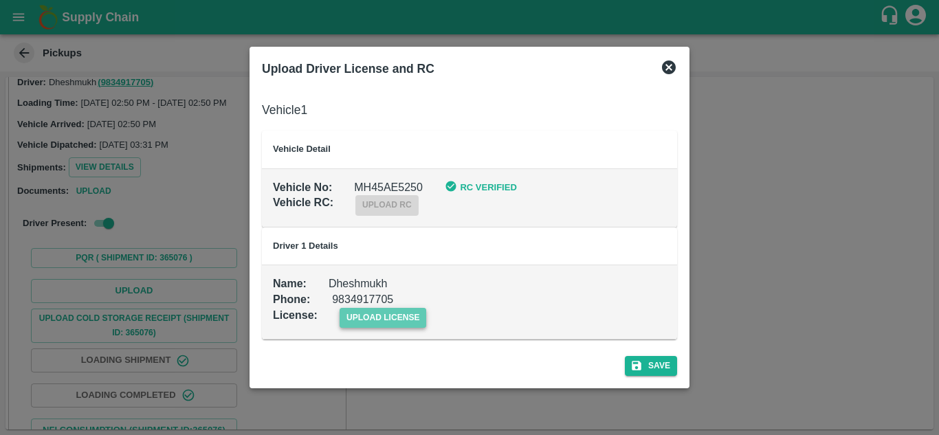
click at [403, 312] on span "upload license" at bounding box center [383, 318] width 87 height 20
click at [0, 0] on input "upload license" at bounding box center [0, 0] width 0 height 0
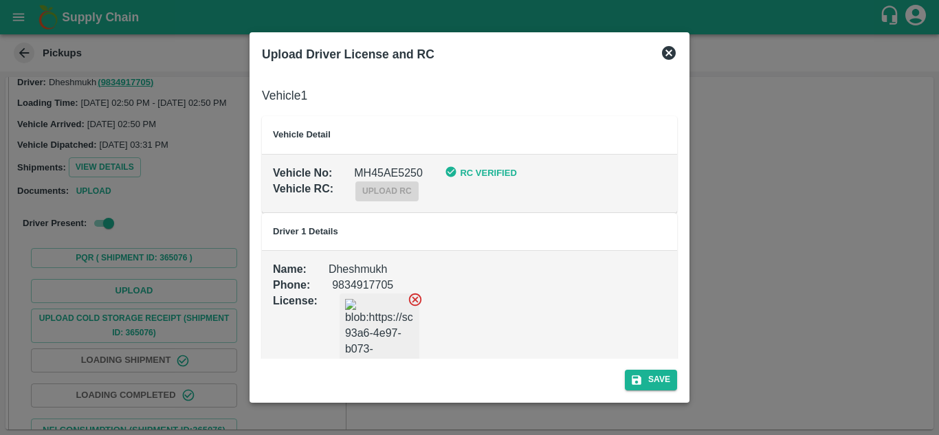
scroll to position [31, 0]
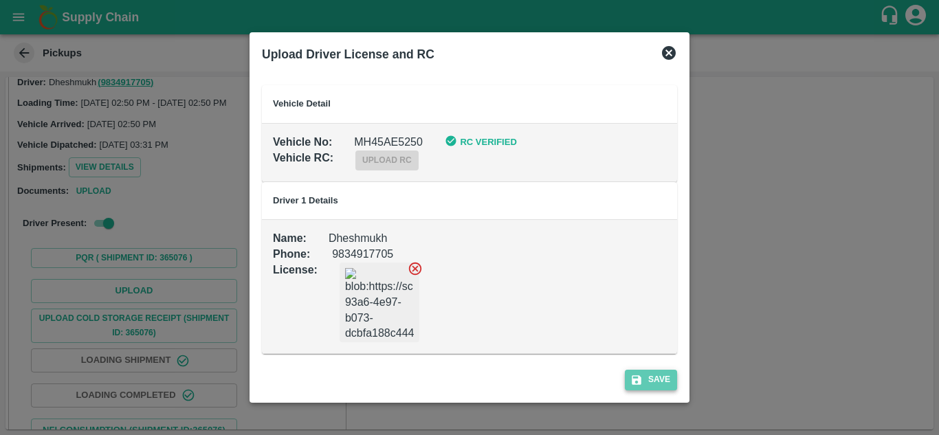
click at [661, 382] on button "Save" at bounding box center [651, 380] width 52 height 20
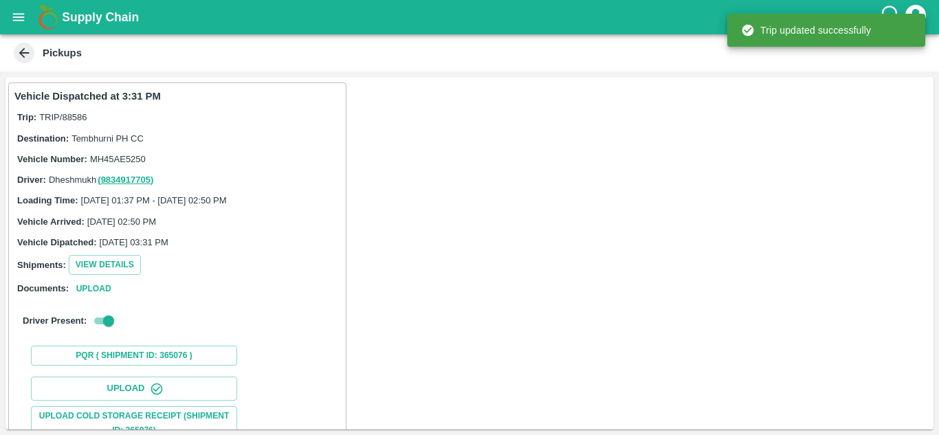
scroll to position [213, 0]
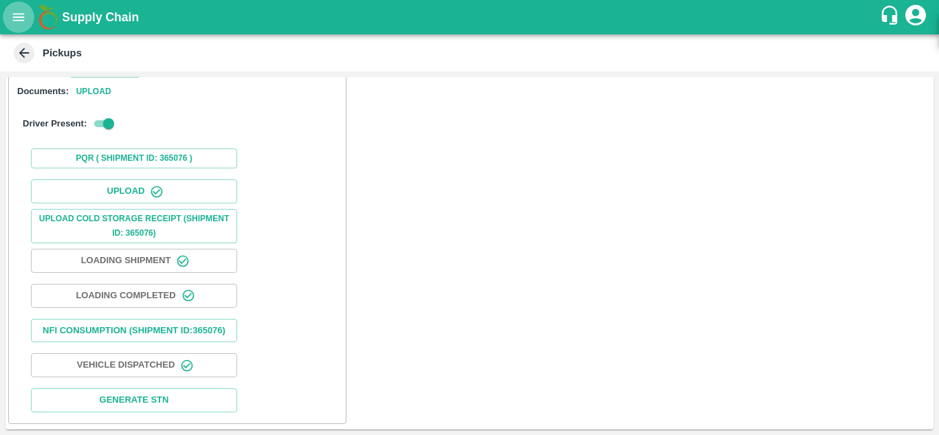
click at [20, 14] on icon "open drawer" at bounding box center [19, 17] width 12 height 8
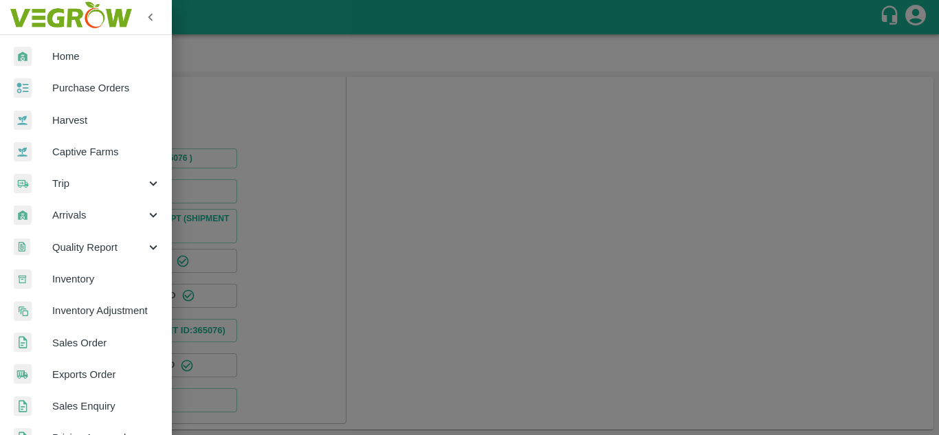
click at [102, 84] on span "Purchase Orders" at bounding box center [106, 87] width 109 height 15
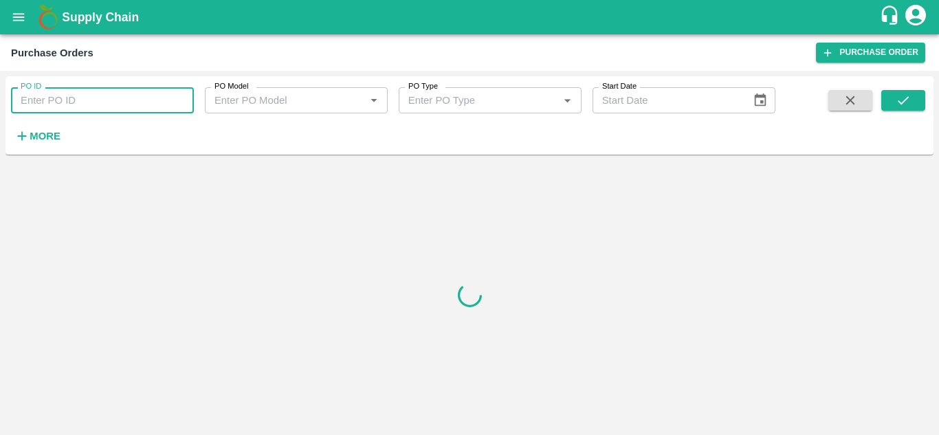
click at [83, 100] on input "PO ID" at bounding box center [102, 100] width 183 height 26
paste input "177482"
type input "177482"
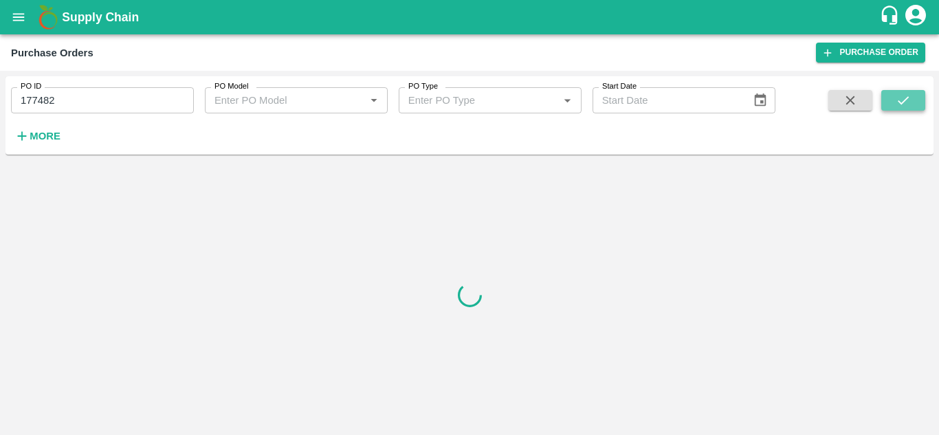
click at [907, 104] on icon "submit" at bounding box center [903, 100] width 15 height 15
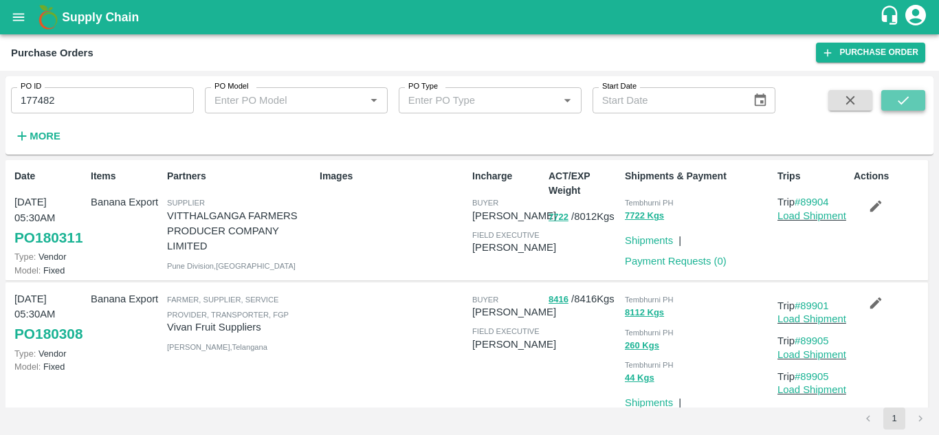
click at [915, 105] on button "submit" at bounding box center [903, 100] width 44 height 21
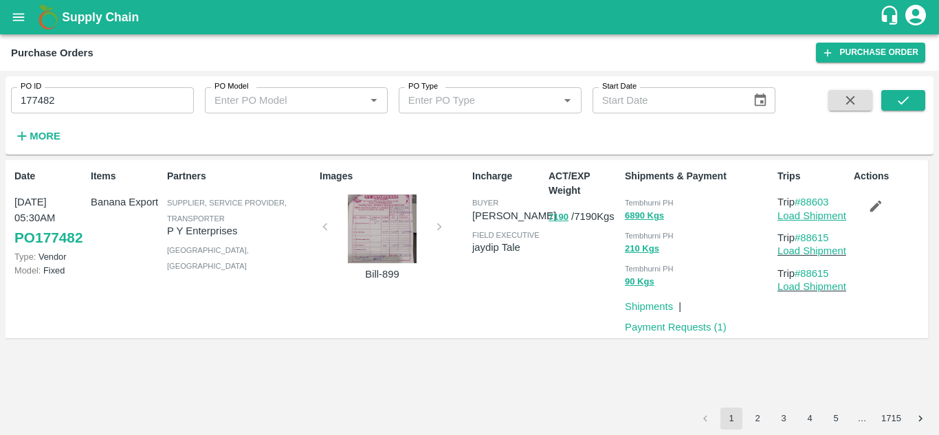
click at [817, 218] on link "Load Shipment" at bounding box center [811, 215] width 69 height 11
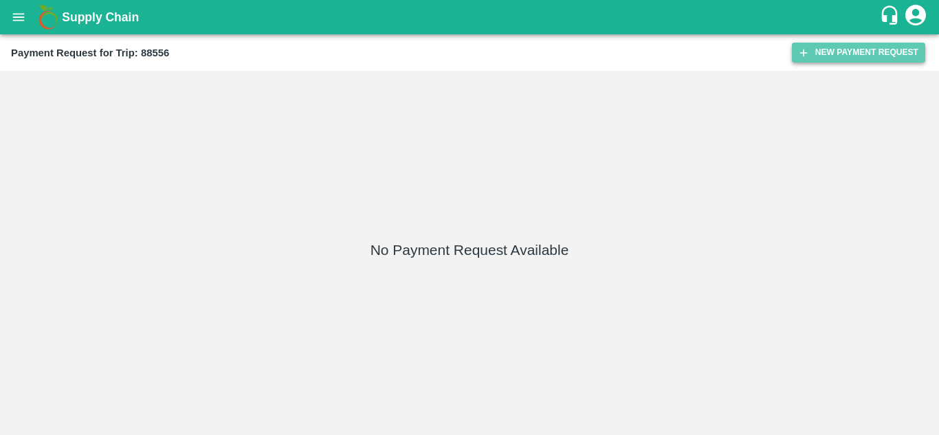
click at [835, 53] on button "New Payment Request" at bounding box center [858, 53] width 133 height 20
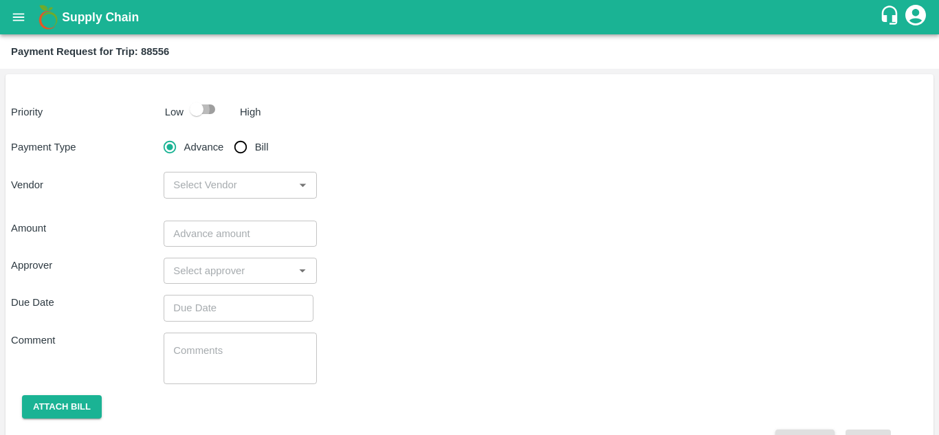
click at [210, 100] on input "checkbox" at bounding box center [196, 109] width 78 height 26
checkbox input "true"
click at [244, 148] on input "Bill" at bounding box center [240, 146] width 27 height 27
radio input "true"
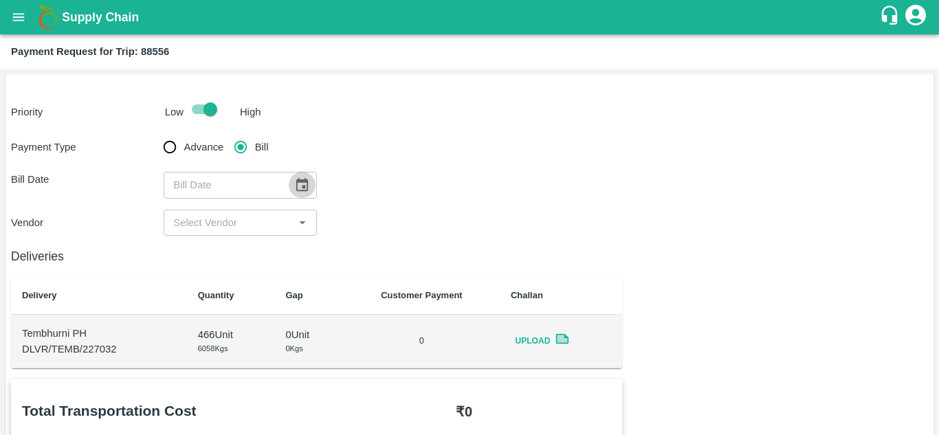
click at [303, 191] on icon "Choose date" at bounding box center [301, 184] width 15 height 15
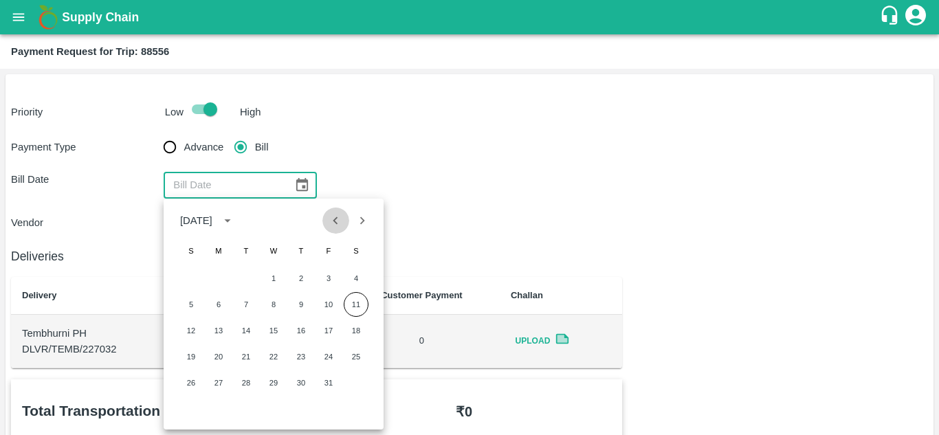
click at [341, 219] on icon "Previous month" at bounding box center [335, 220] width 15 height 15
click at [326, 330] on button "19" at bounding box center [328, 330] width 25 height 25
type input "[DATE]"
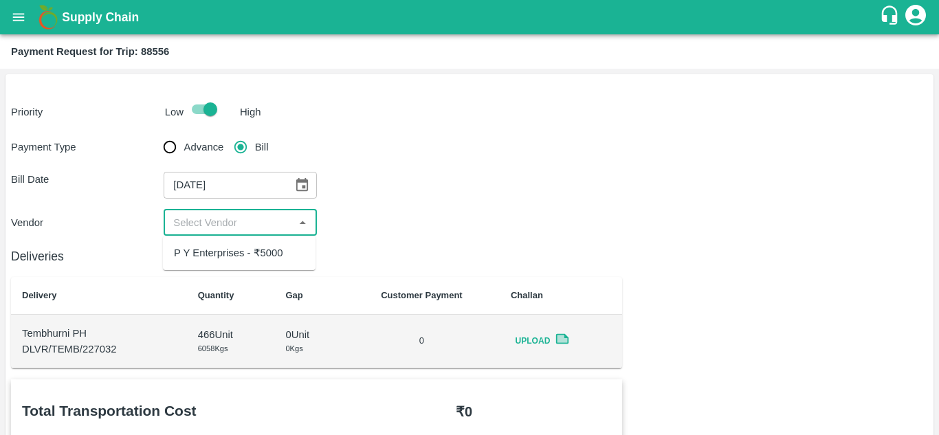
click at [230, 226] on input "input" at bounding box center [229, 223] width 122 height 18
click at [230, 264] on div "P Y Enterprises - ₹5000" at bounding box center [239, 252] width 153 height 23
type input "P Y Enterprises - ₹5000"
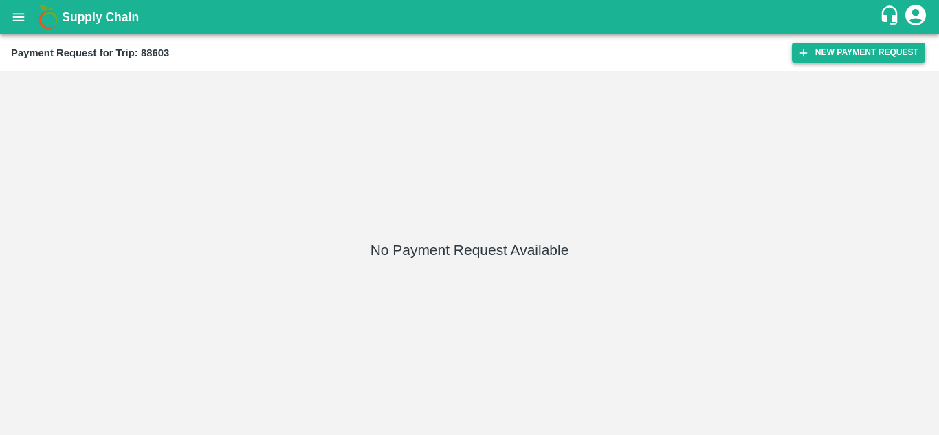
click at [852, 52] on button "New Payment Request" at bounding box center [858, 53] width 133 height 20
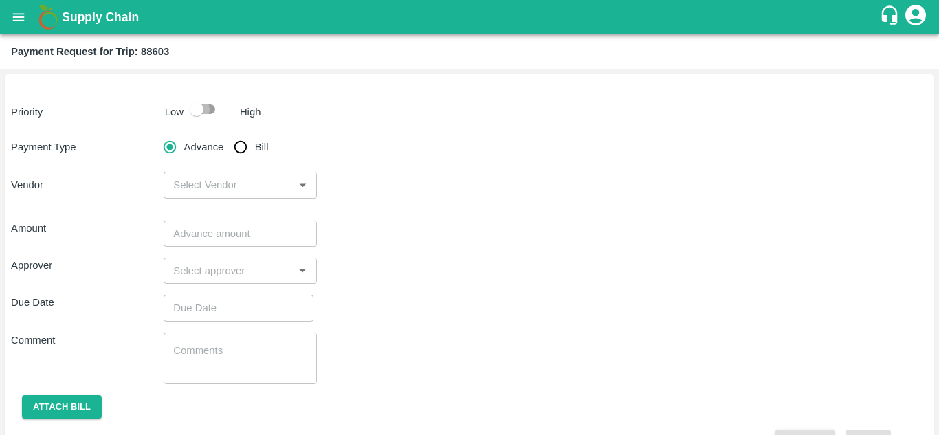
click at [204, 102] on input "checkbox" at bounding box center [196, 109] width 78 height 26
checkbox input "true"
click at [234, 142] on input "Bill" at bounding box center [240, 146] width 27 height 27
radio input "true"
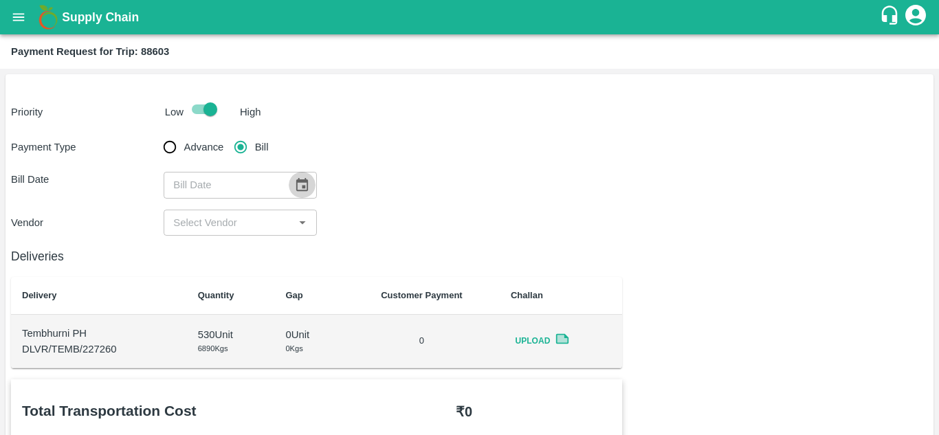
click at [298, 185] on icon "Choose date" at bounding box center [301, 184] width 15 height 15
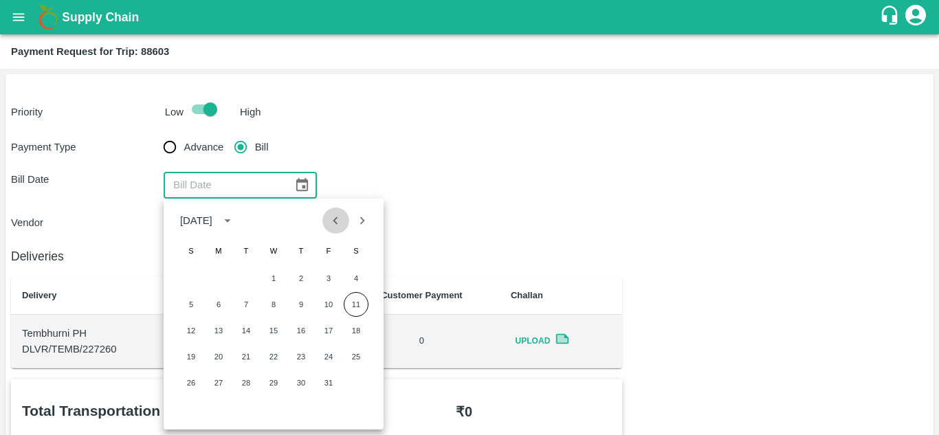
click at [340, 217] on icon "Previous month" at bounding box center [335, 220] width 15 height 15
click at [323, 327] on button "19" at bounding box center [328, 330] width 25 height 25
type input "[DATE]"
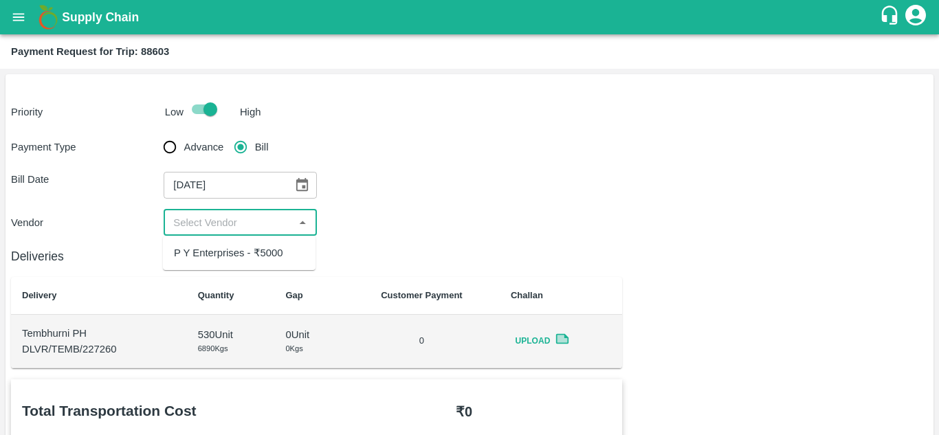
click at [228, 219] on input "input" at bounding box center [229, 223] width 122 height 18
click at [231, 261] on div "P Y Enterprises - ₹5000" at bounding box center [239, 252] width 153 height 23
type input "P Y Enterprises - ₹5000"
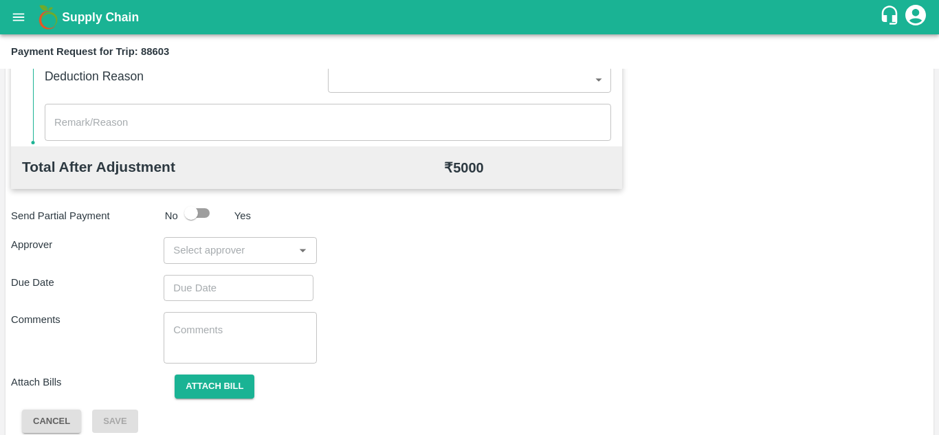
scroll to position [621, 0]
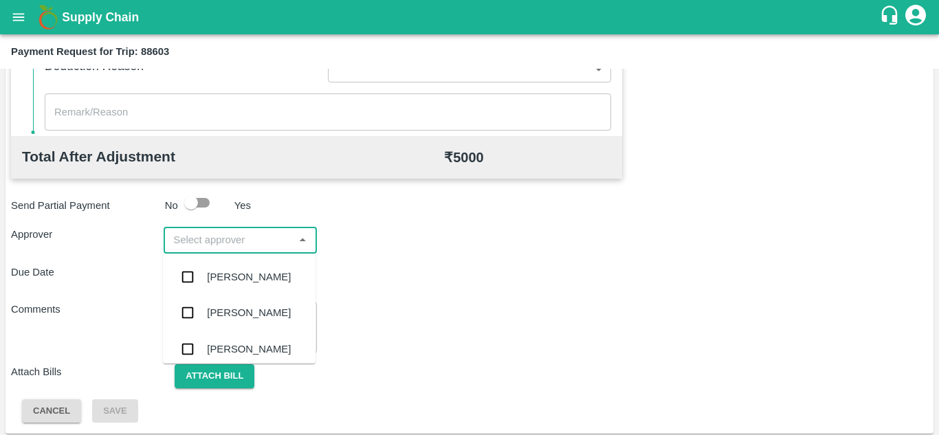
click at [190, 235] on input "input" at bounding box center [229, 240] width 122 height 18
type input "PRASA"
click at [231, 263] on div "Prasad Waghade" at bounding box center [239, 277] width 153 height 36
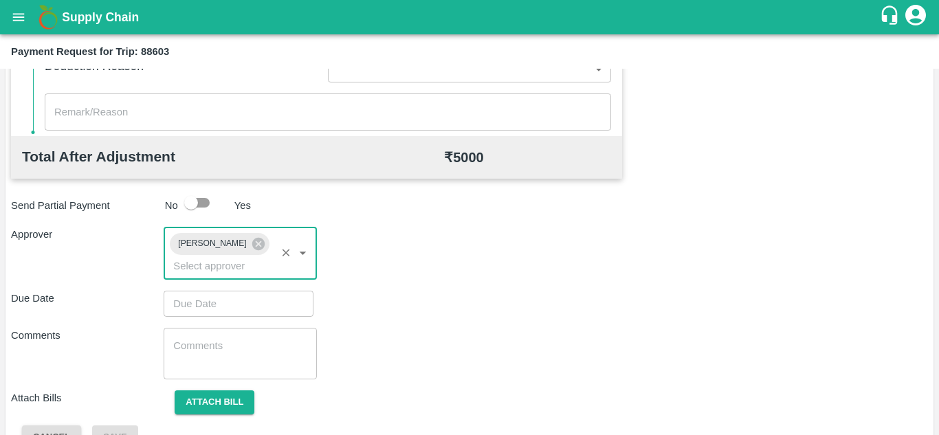
type input "DD/MM/YYYY hh:mm aa"
click at [199, 302] on input "DD/MM/YYYY hh:mm aa" at bounding box center [234, 304] width 140 height 26
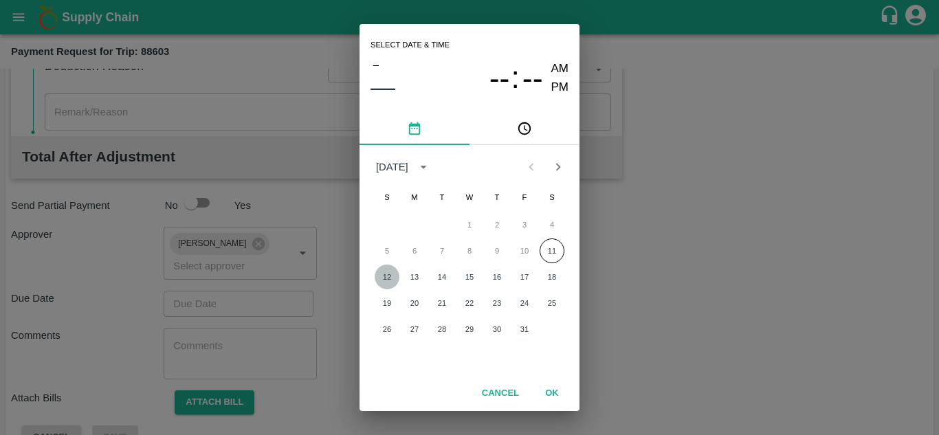
click at [386, 275] on button "12" at bounding box center [387, 277] width 25 height 25
type input "12/10/2025 12:00 AM"
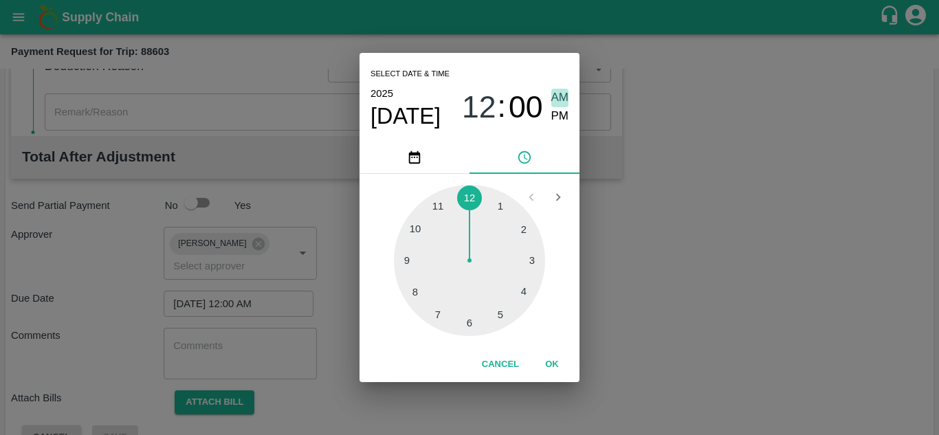
click at [558, 94] on span "AM" at bounding box center [560, 98] width 18 height 19
click at [554, 361] on button "OK" at bounding box center [552, 365] width 44 height 24
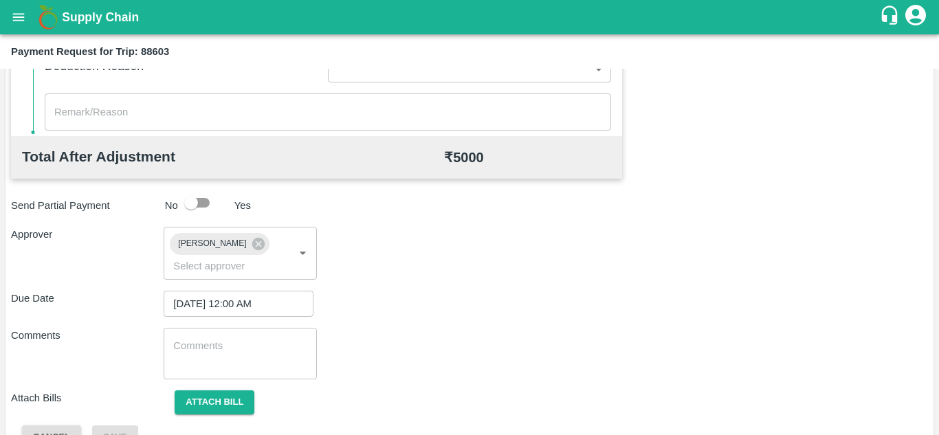
click at [214, 370] on div "x ​" at bounding box center [240, 354] width 153 height 52
paste textarea "Transport Bill"
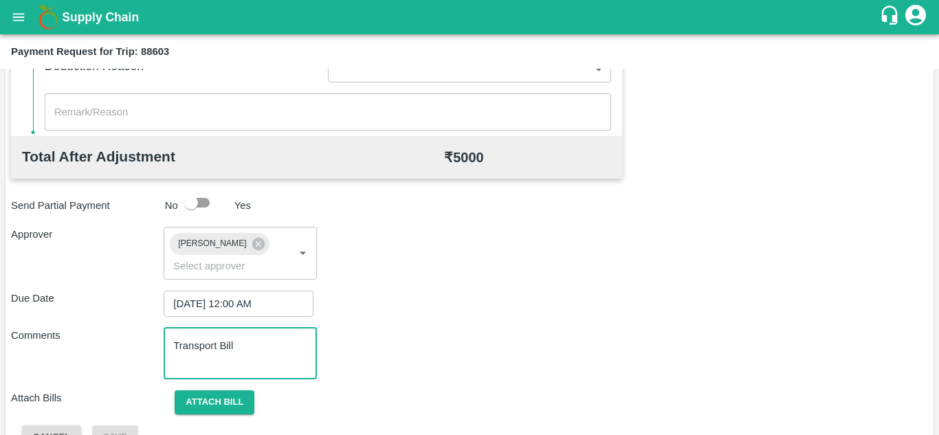
type textarea "Transport Bill"
click at [405, 357] on div "Comments Transport Bill x ​" at bounding box center [469, 354] width 917 height 52
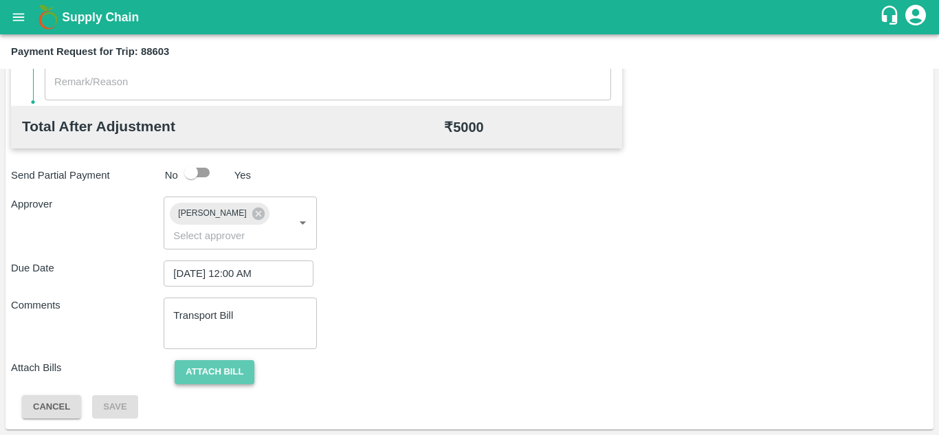
click at [219, 367] on button "Attach bill" at bounding box center [215, 372] width 80 height 24
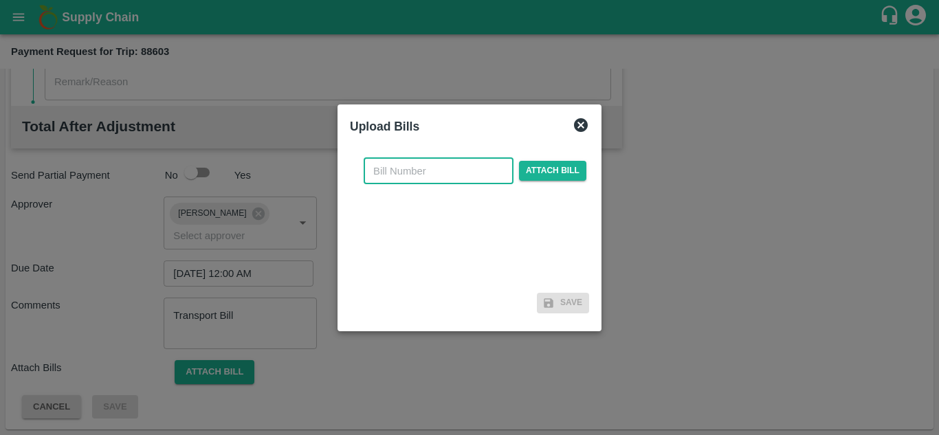
click at [401, 169] on input "text" at bounding box center [439, 171] width 150 height 26
type input "900"
click at [549, 170] on span "Attach bill" at bounding box center [552, 171] width 67 height 20
click at [0, 0] on input "Attach bill" at bounding box center [0, 0] width 0 height 0
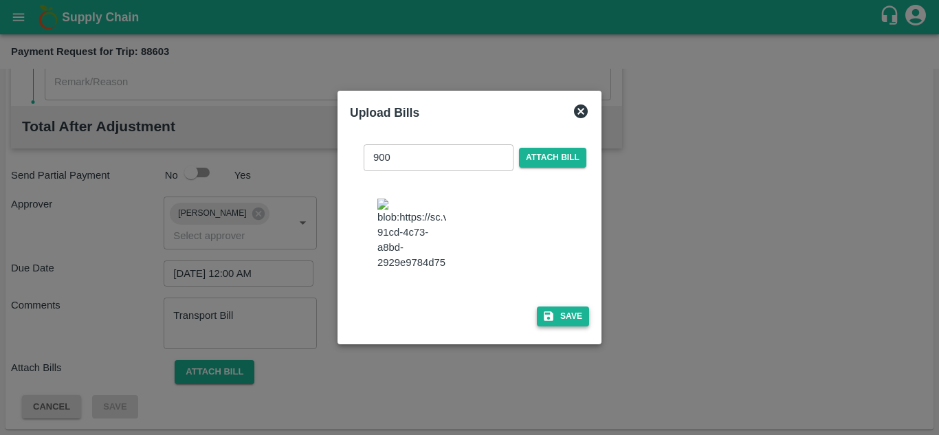
click at [576, 326] on button "Save" at bounding box center [563, 317] width 52 height 20
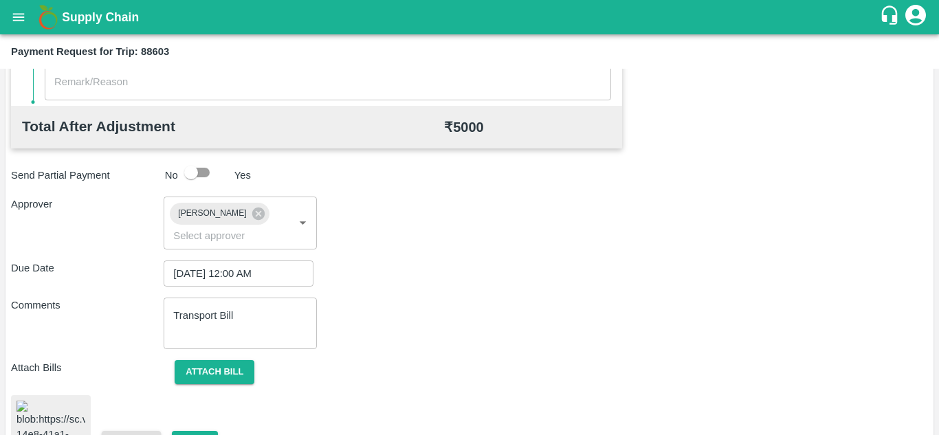
scroll to position [743, 0]
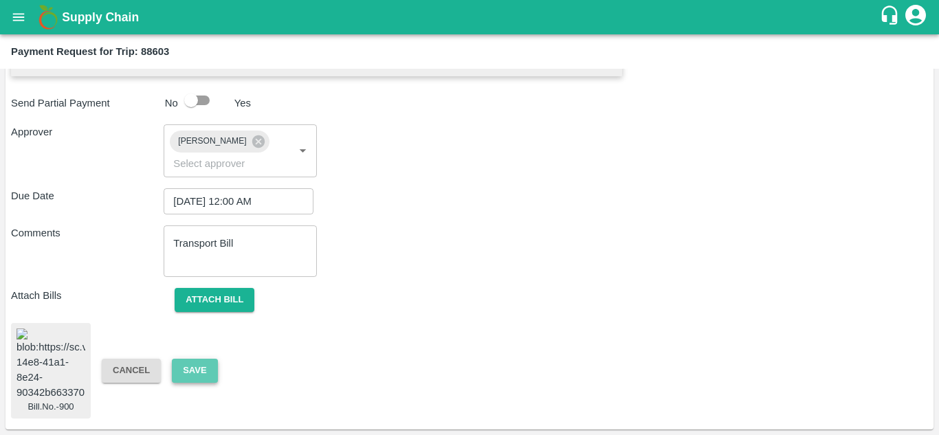
click at [194, 359] on button "Save" at bounding box center [194, 371] width 45 height 24
click at [208, 348] on div "Bill.No.-900 Cancel Save" at bounding box center [469, 371] width 917 height 96
click at [198, 359] on button "Save" at bounding box center [194, 371] width 45 height 24
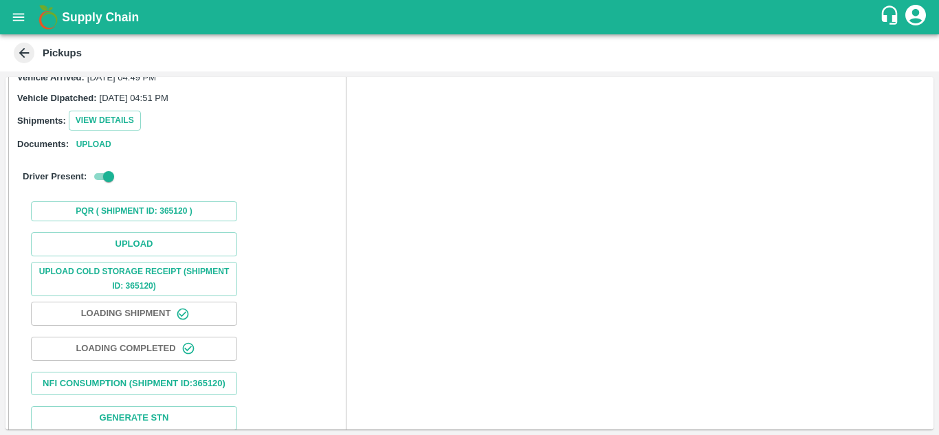
scroll to position [157, 0]
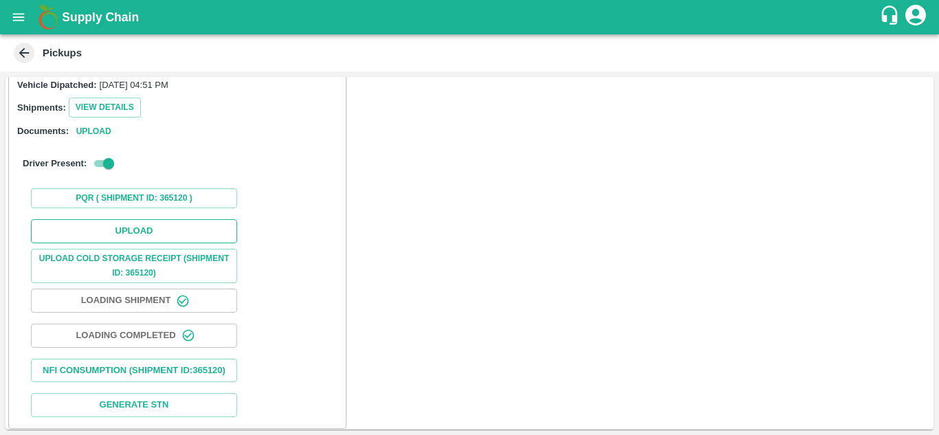
click at [154, 237] on button "Upload" at bounding box center [134, 231] width 206 height 24
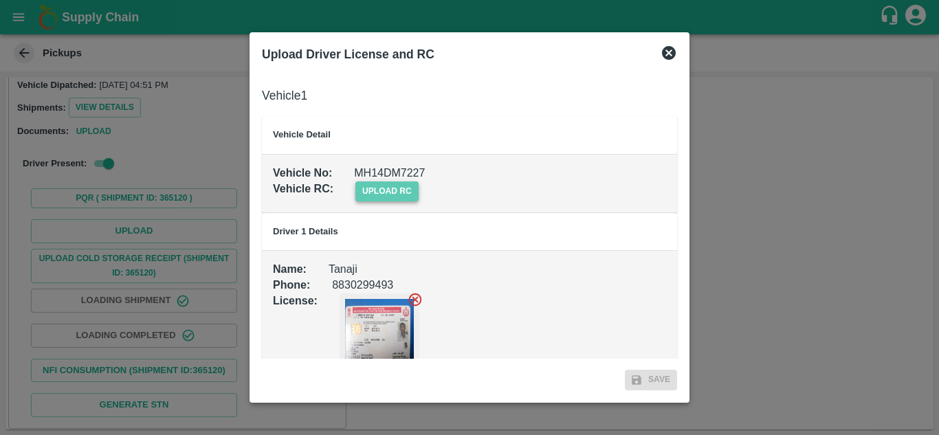
click at [407, 187] on span "upload rc" at bounding box center [386, 191] width 63 height 20
click at [0, 0] on input "upload rc" at bounding box center [0, 0] width 0 height 0
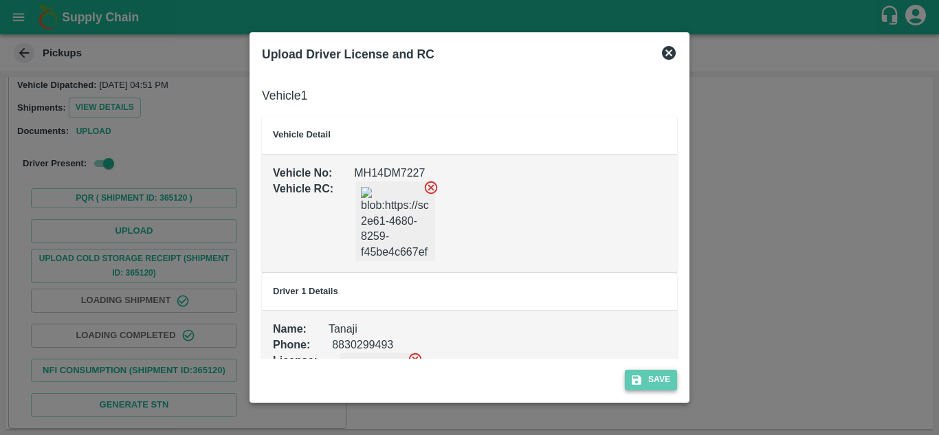
click at [658, 379] on button "Save" at bounding box center [651, 380] width 52 height 20
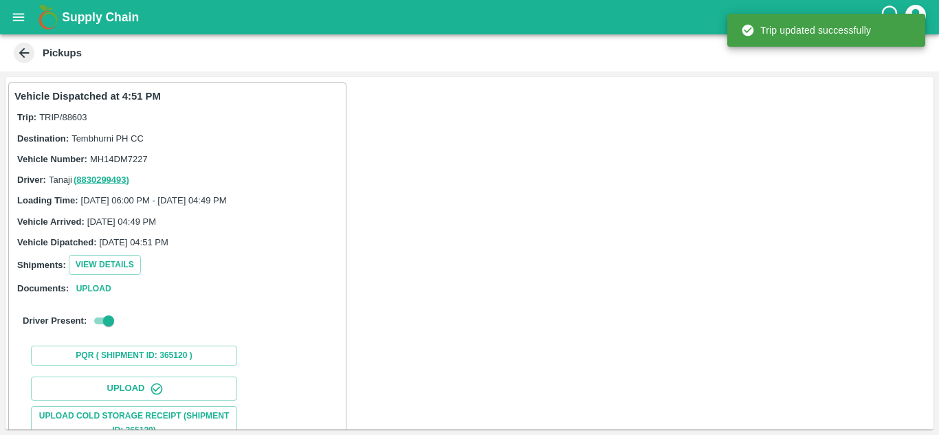
scroll to position [213, 0]
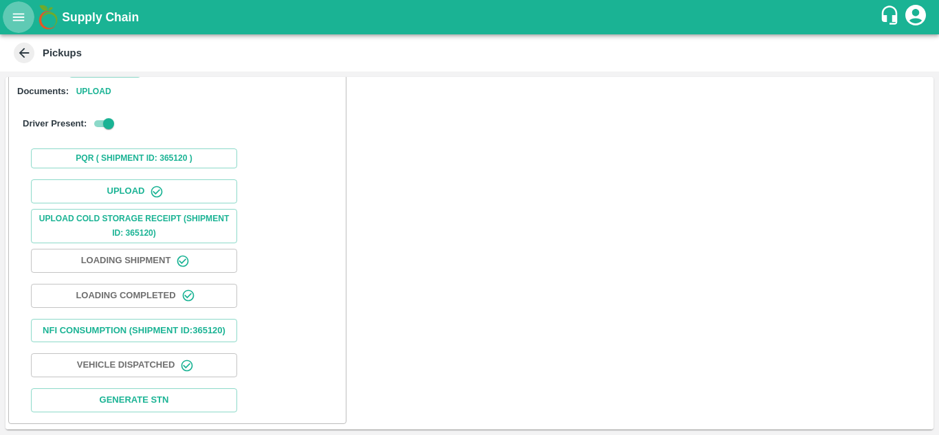
click at [16, 14] on icon "open drawer" at bounding box center [19, 17] width 12 height 8
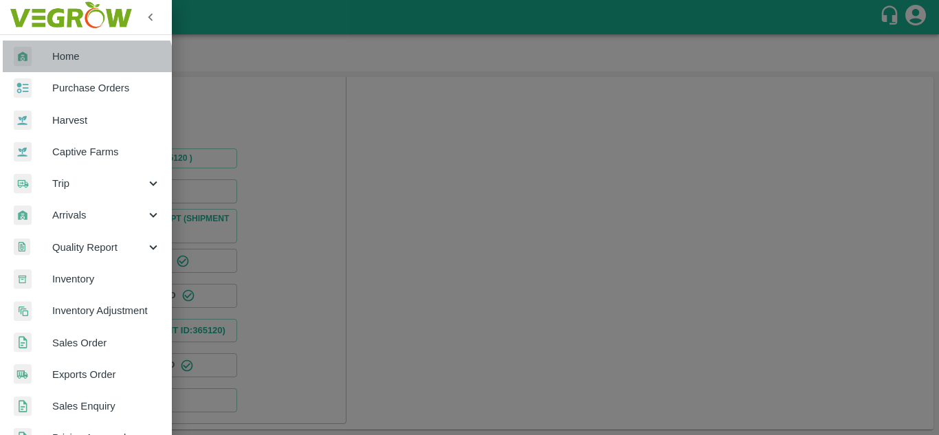
click at [84, 71] on link "Home" at bounding box center [86, 57] width 172 height 32
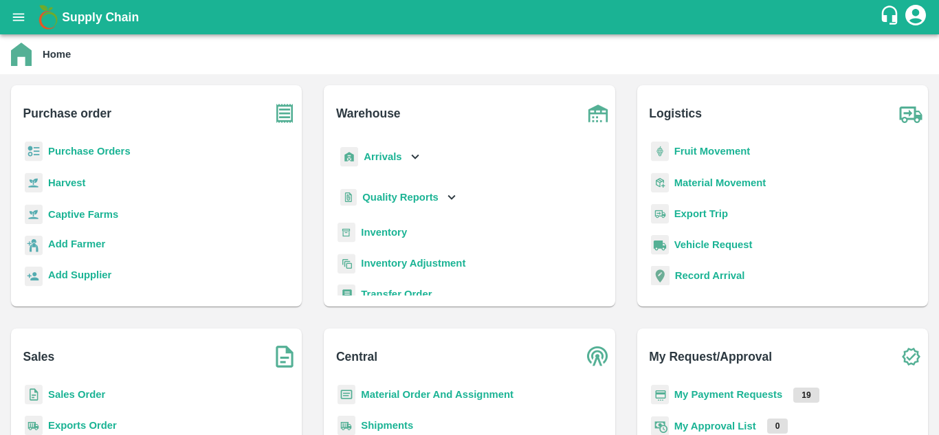
click at [12, 14] on icon "open drawer" at bounding box center [18, 17] width 15 height 15
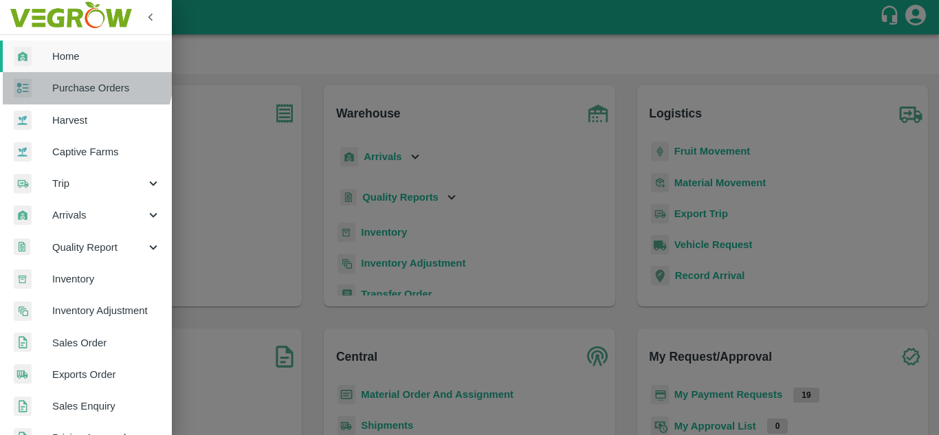
click at [76, 78] on link "Purchase Orders" at bounding box center [86, 88] width 172 height 32
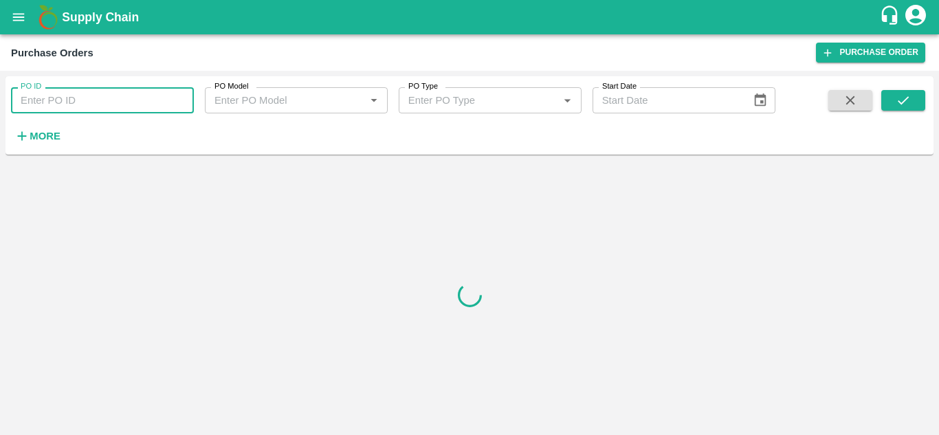
click at [34, 102] on input "PO ID" at bounding box center [102, 100] width 183 height 26
paste input "177699"
type input "177699"
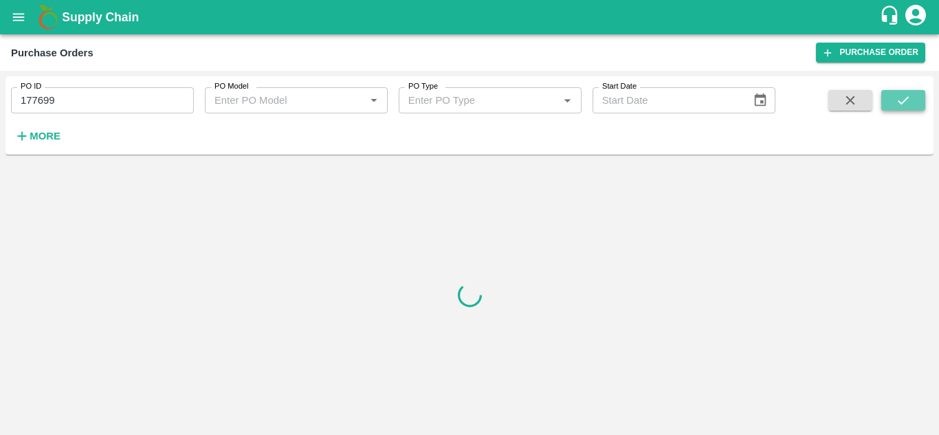
click at [908, 103] on icon "submit" at bounding box center [903, 100] width 15 height 15
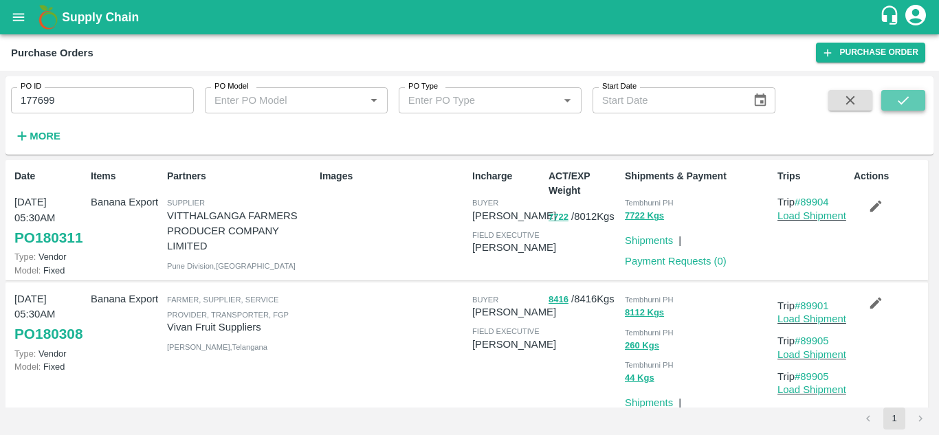
click at [909, 97] on icon "submit" at bounding box center [903, 100] width 15 height 15
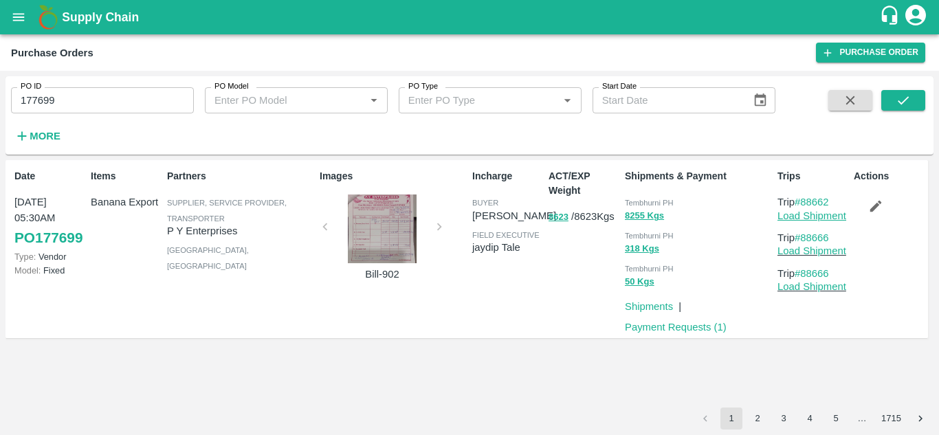
click at [825, 213] on link "Load Shipment" at bounding box center [811, 215] width 69 height 11
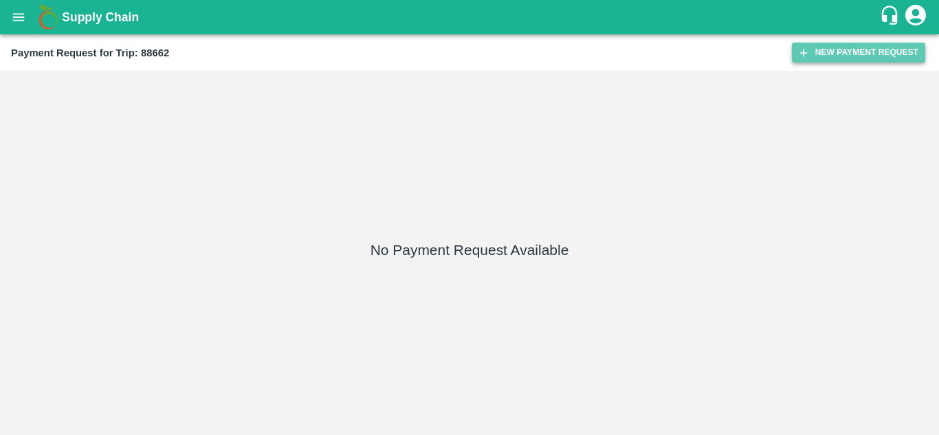
click at [850, 56] on button "New Payment Request" at bounding box center [858, 53] width 133 height 20
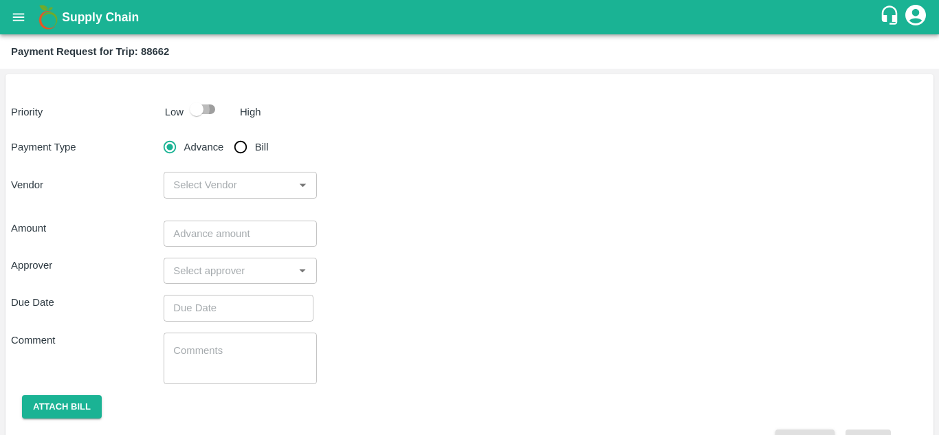
click at [206, 113] on input "checkbox" at bounding box center [196, 109] width 78 height 26
checkbox input "true"
click at [241, 156] on input "Bill" at bounding box center [240, 146] width 27 height 27
radio input "true"
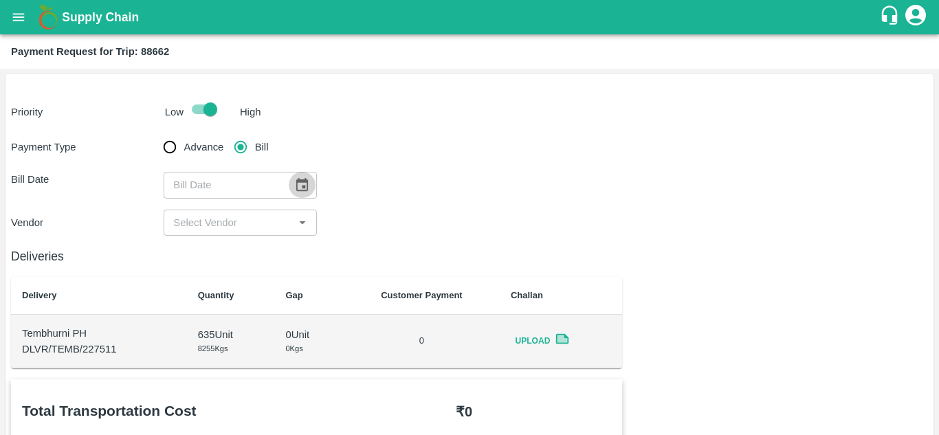
click at [300, 190] on icon "Choose date" at bounding box center [302, 184] width 12 height 13
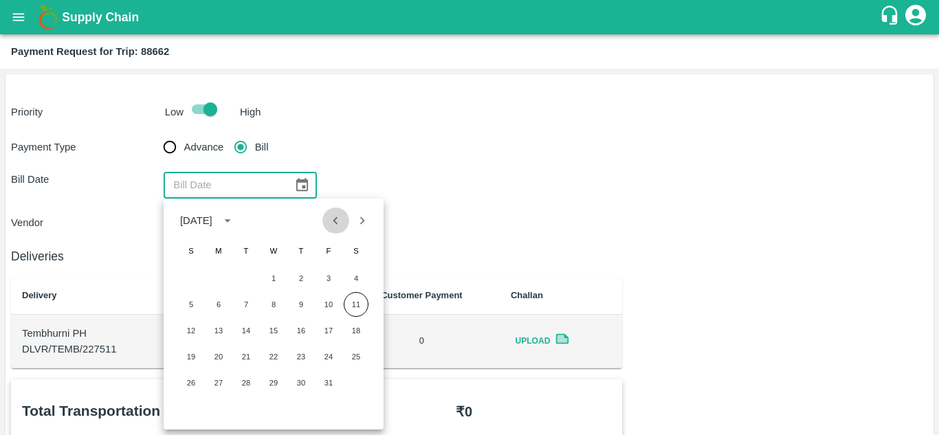
click at [336, 220] on icon "Previous month" at bounding box center [335, 220] width 15 height 15
click at [357, 331] on button "20" at bounding box center [356, 330] width 25 height 25
type input "20/09/2025"
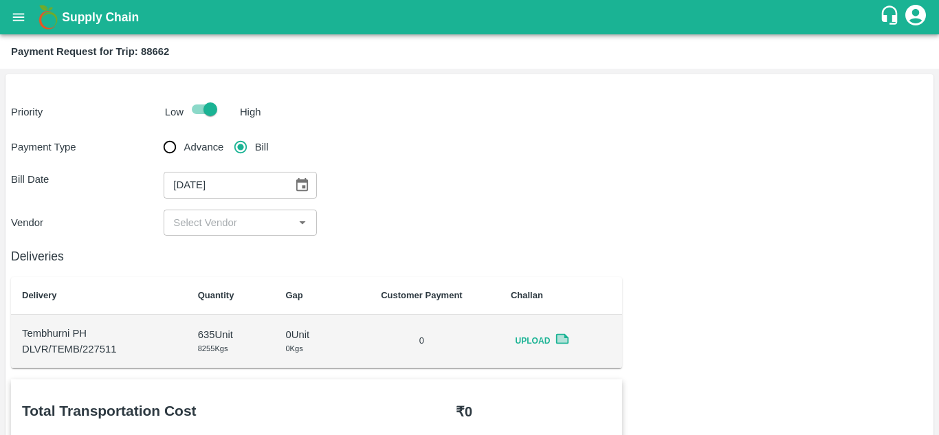
click at [234, 219] on input "input" at bounding box center [229, 223] width 122 height 18
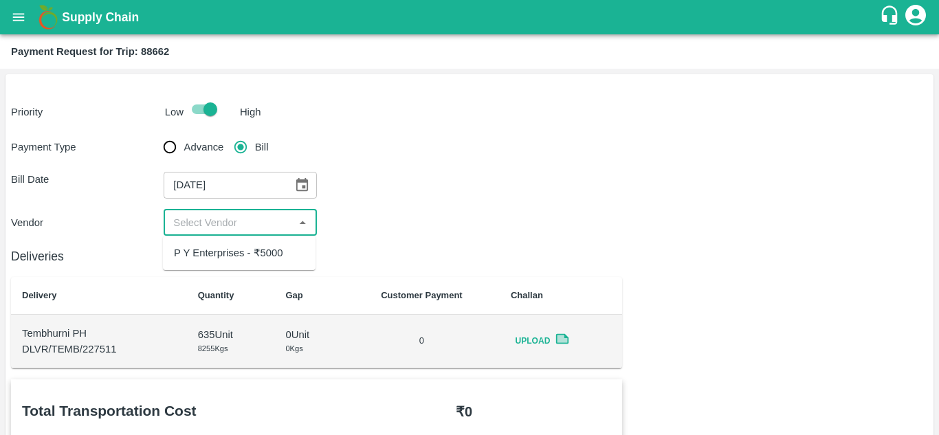
click at [231, 243] on div "P Y Enterprises - ₹5000" at bounding box center [239, 252] width 153 height 23
type input "P Y Enterprises - ₹5000"
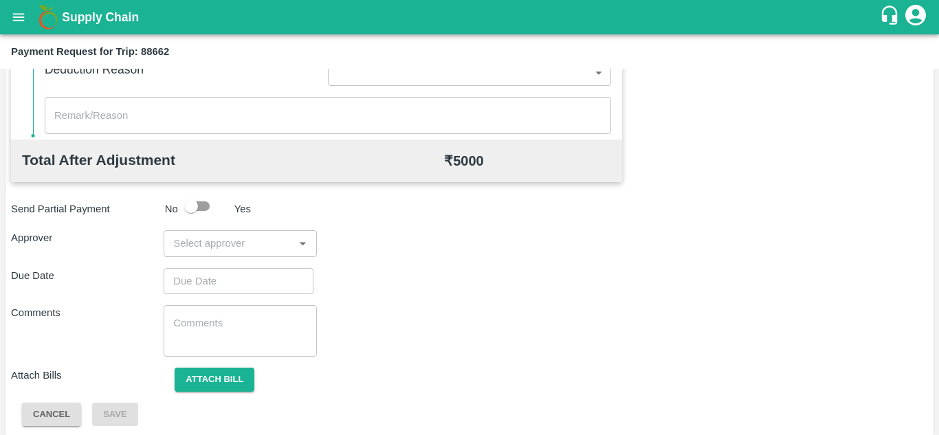
scroll to position [623, 0]
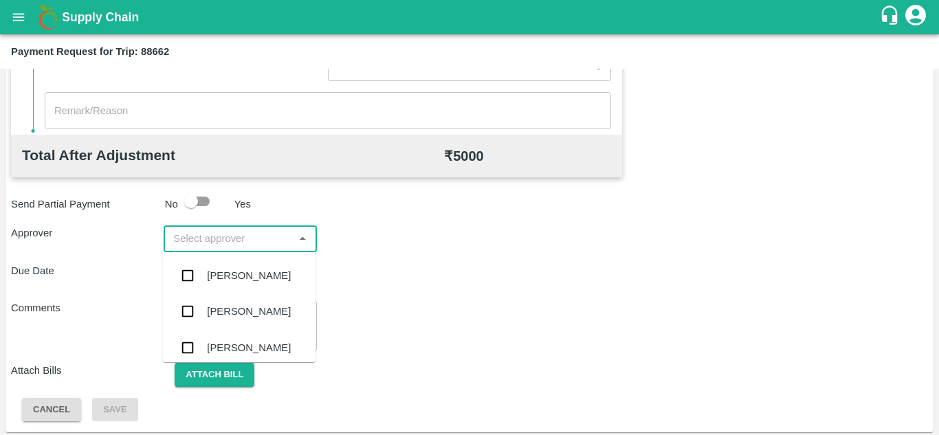
click at [221, 246] on input "input" at bounding box center [229, 239] width 122 height 18
type input "PRASA"
click at [252, 269] on div "Prasad Waghade" at bounding box center [249, 275] width 84 height 15
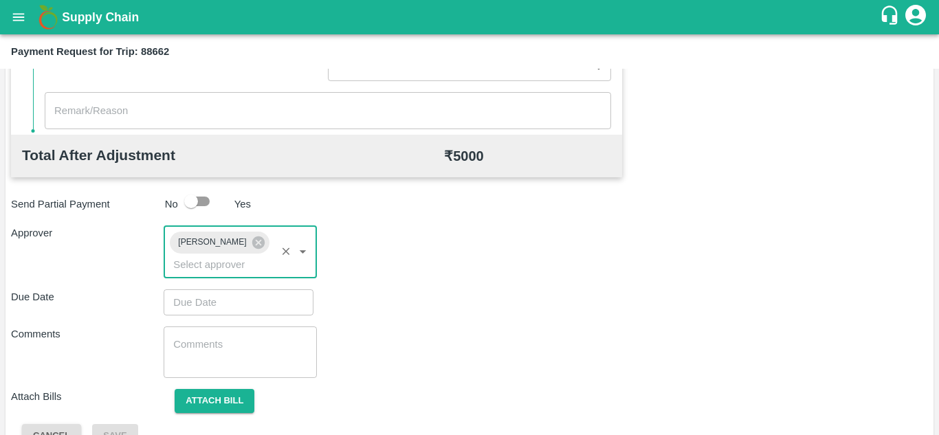
type input "DD/MM/YYYY hh:mm aa"
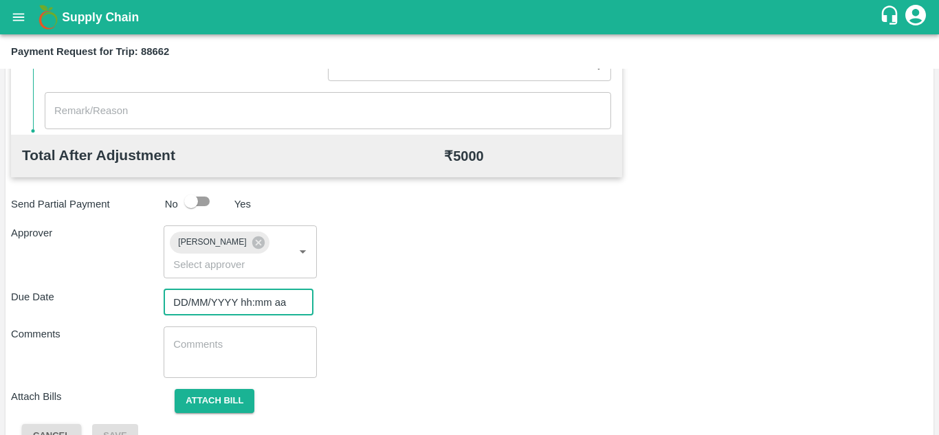
click at [208, 305] on input "DD/MM/YYYY hh:mm aa" at bounding box center [234, 302] width 140 height 26
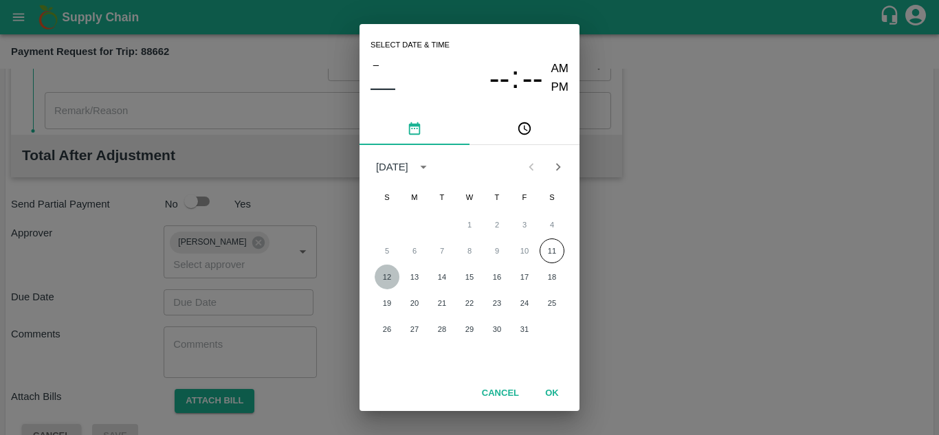
click at [382, 276] on button "12" at bounding box center [387, 277] width 25 height 25
type input "12/10/2025 12:00 AM"
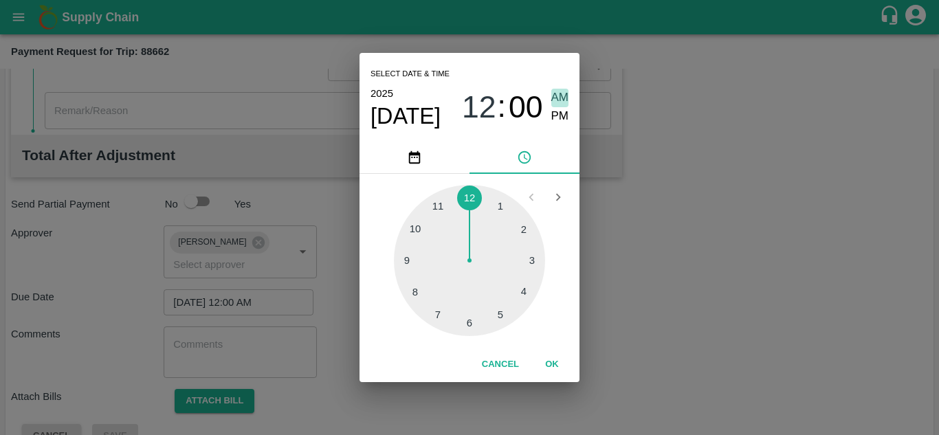
click at [557, 98] on span "AM" at bounding box center [560, 98] width 18 height 19
click at [552, 362] on button "OK" at bounding box center [552, 365] width 44 height 24
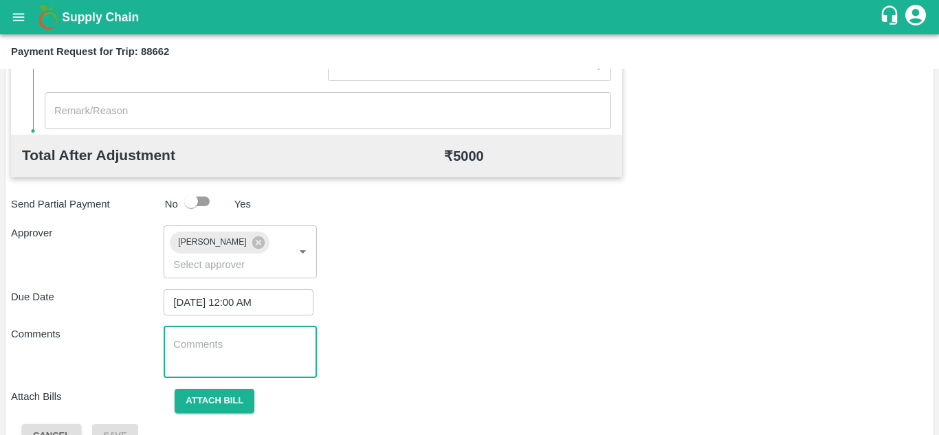
click at [217, 351] on textarea at bounding box center [239, 352] width 133 height 29
paste textarea "177482"
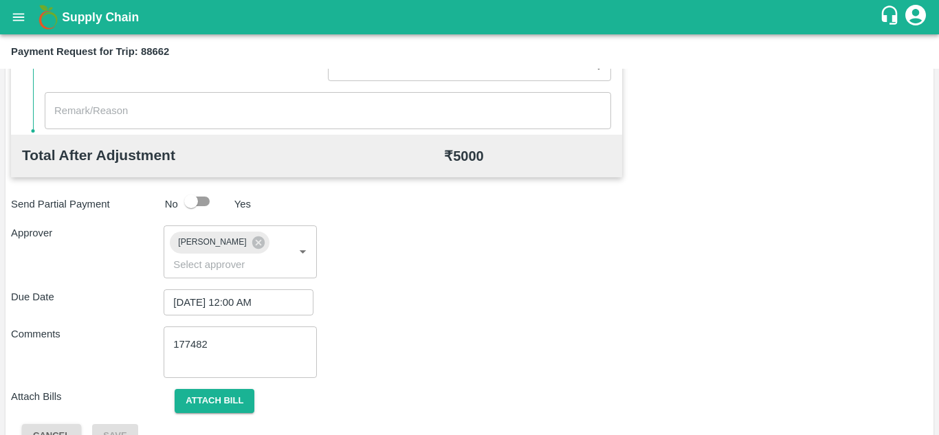
click at [421, 344] on div "Comments 177482 x ​" at bounding box center [469, 353] width 917 height 52
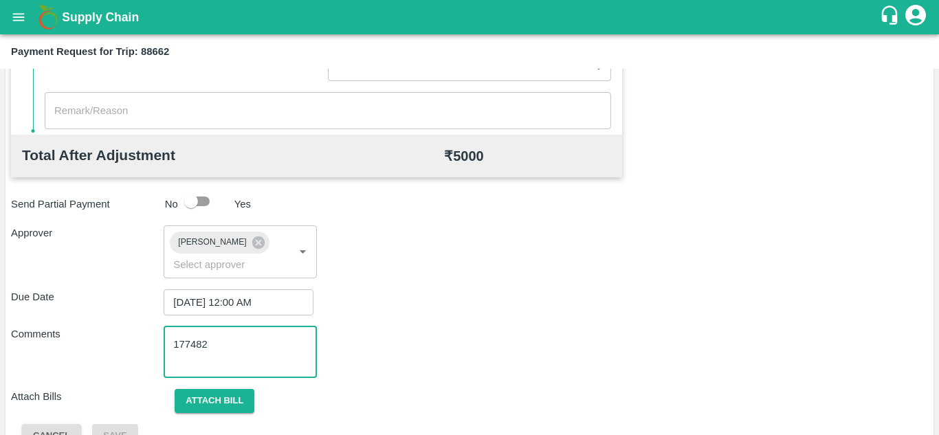
click at [232, 344] on textarea "177482" at bounding box center [239, 352] width 133 height 29
type textarea "1"
type textarea "t"
type textarea "Transport Bill"
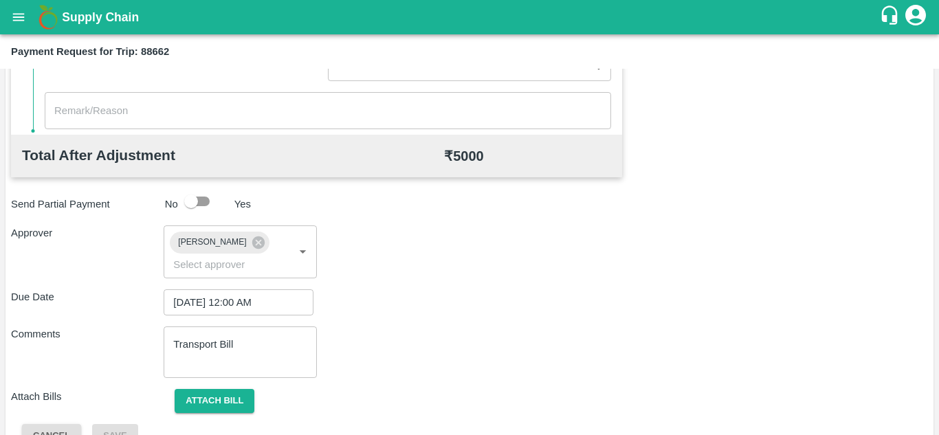
click at [436, 318] on div "Total Transportation Cost ₹ 5000 Advance payment - ₹ Additional Charges(+) Inam…" at bounding box center [469, 103] width 917 height 692
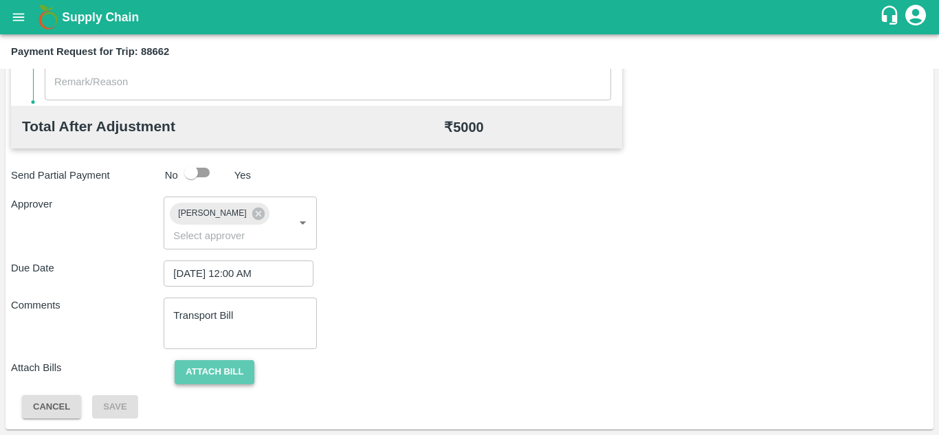
click at [211, 363] on button "Attach bill" at bounding box center [215, 372] width 80 height 24
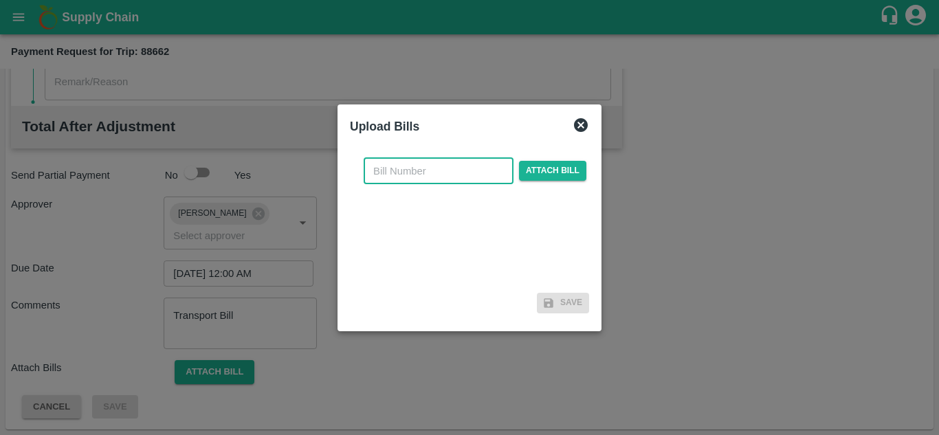
click at [380, 169] on input "text" at bounding box center [439, 171] width 150 height 26
type input "903"
click at [541, 167] on span "Attach bill" at bounding box center [552, 171] width 67 height 20
click at [0, 0] on input "Attach bill" at bounding box center [0, 0] width 0 height 0
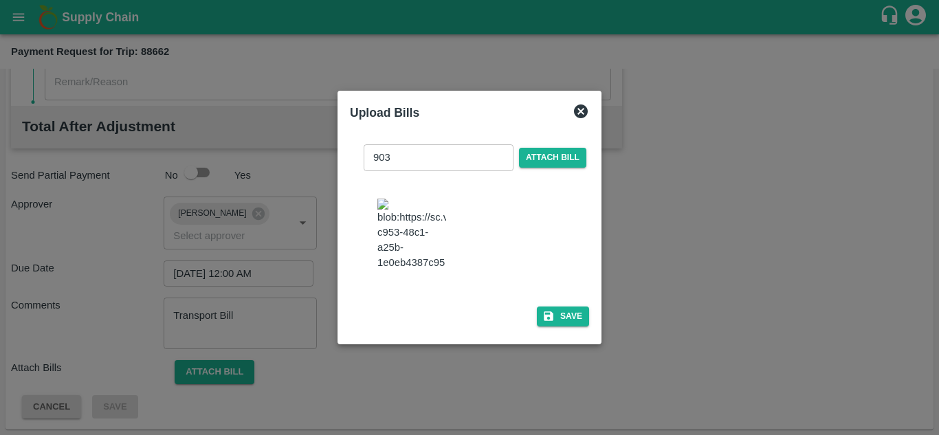
click at [421, 234] on img at bounding box center [411, 235] width 69 height 72
click at [553, 327] on button "Save" at bounding box center [563, 317] width 52 height 20
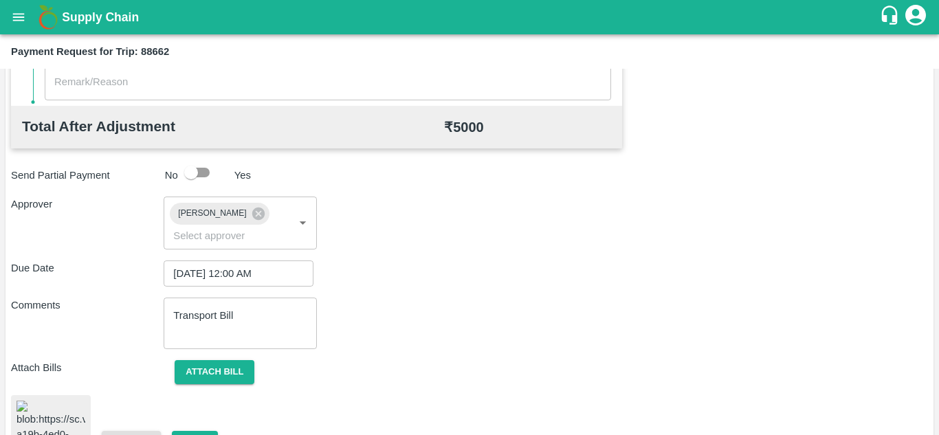
scroll to position [744, 0]
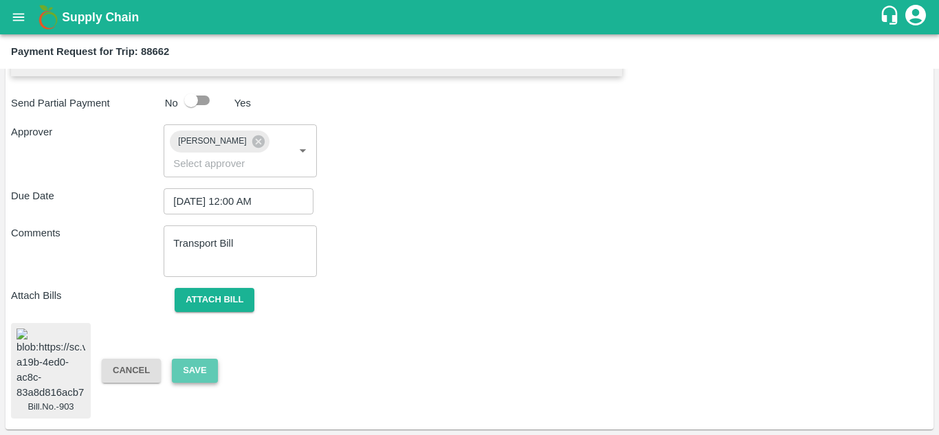
click at [192, 359] on button "Save" at bounding box center [194, 371] width 45 height 24
click at [199, 363] on button "Save" at bounding box center [194, 371] width 45 height 24
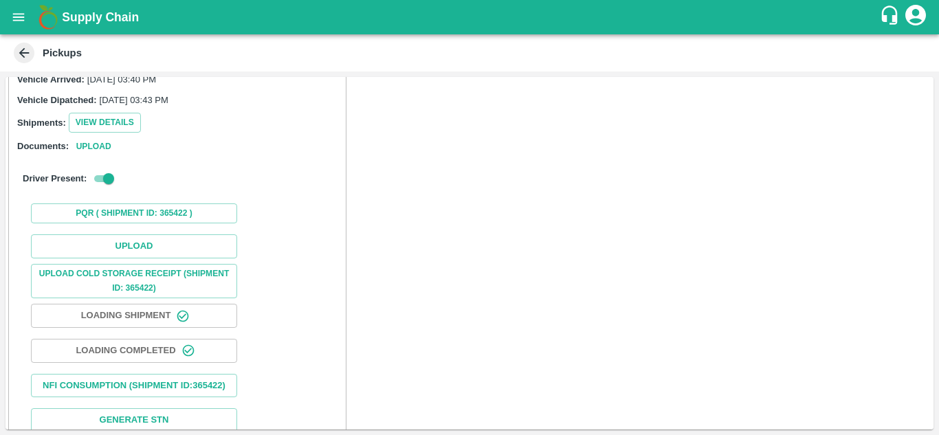
scroll to position [151, 0]
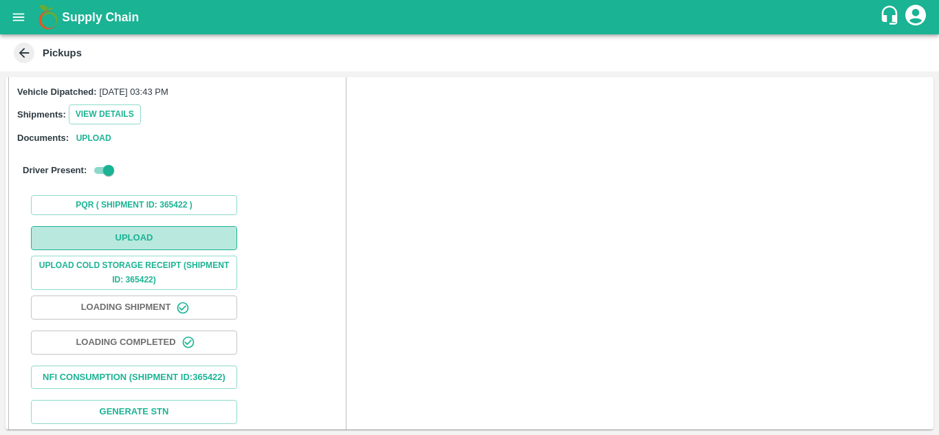
click at [138, 236] on button "Upload" at bounding box center [134, 238] width 206 height 24
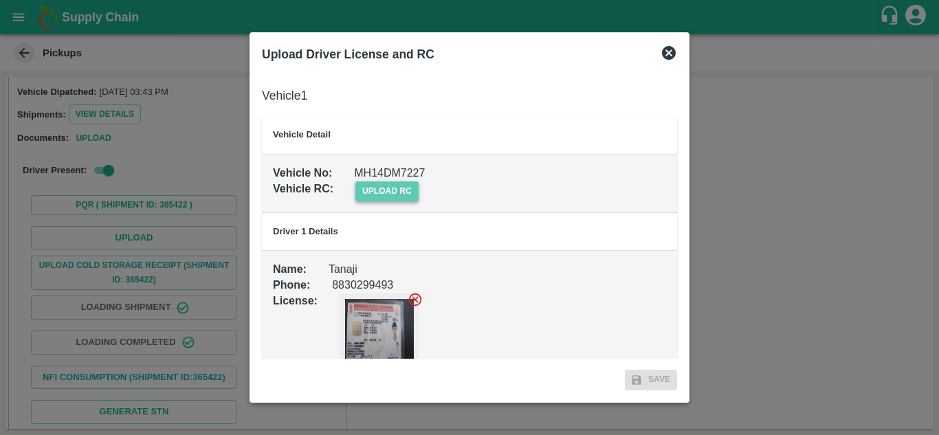
click at [409, 191] on span "upload rc" at bounding box center [386, 191] width 63 height 20
click at [0, 0] on input "upload rc" at bounding box center [0, 0] width 0 height 0
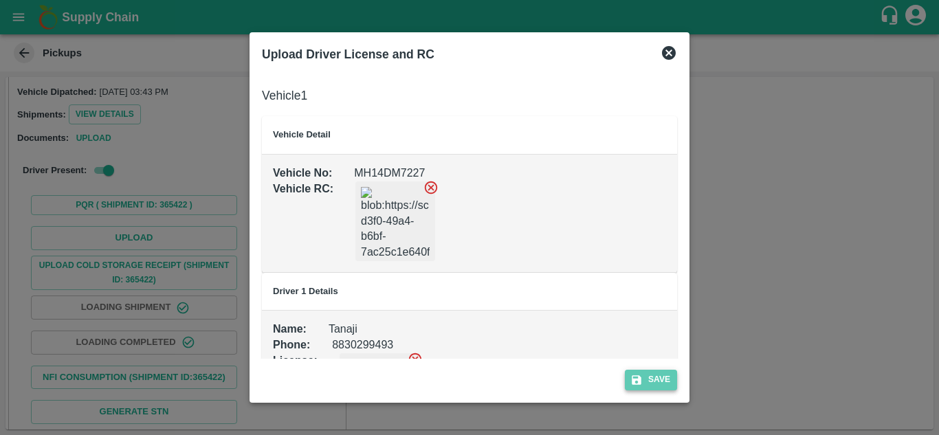
click at [659, 379] on button "Save" at bounding box center [651, 380] width 52 height 20
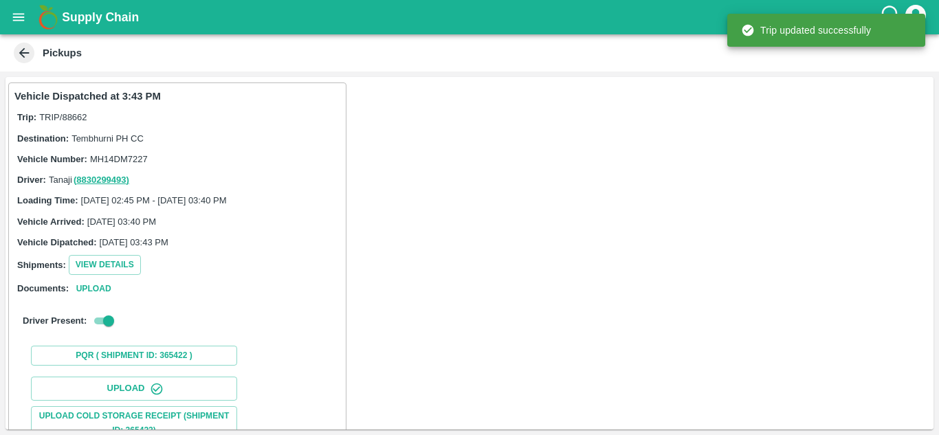
scroll to position [213, 0]
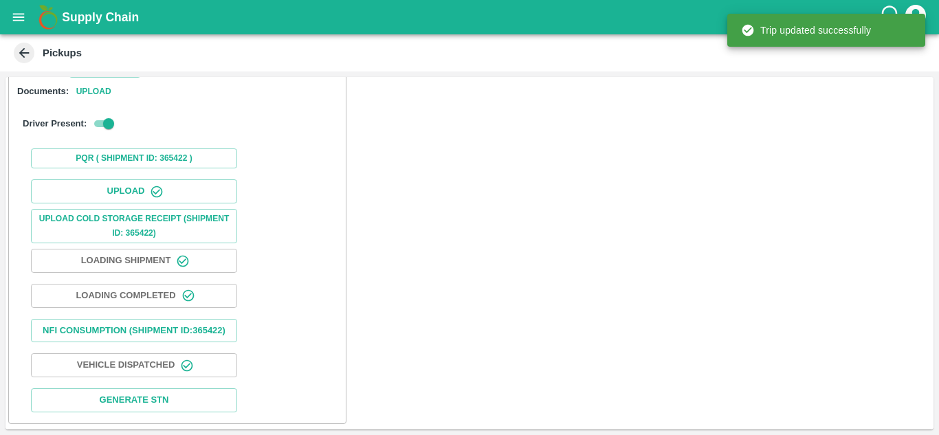
click at [13, 16] on icon "open drawer" at bounding box center [18, 17] width 15 height 15
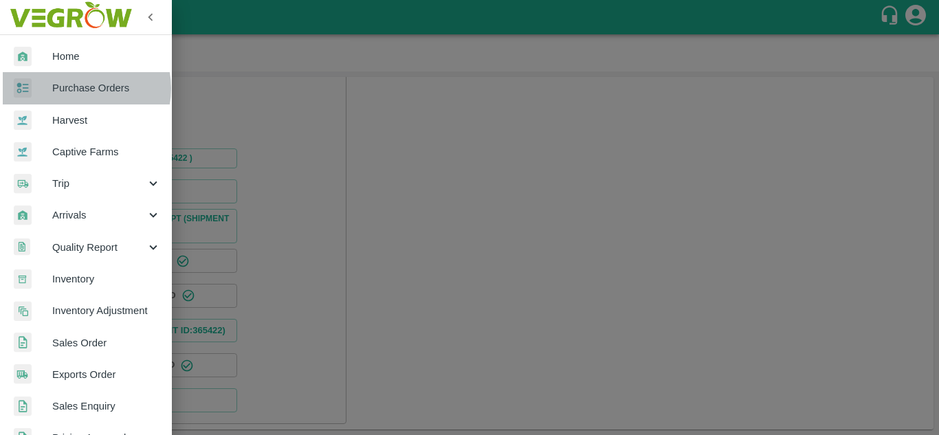
click at [84, 88] on span "Purchase Orders" at bounding box center [106, 87] width 109 height 15
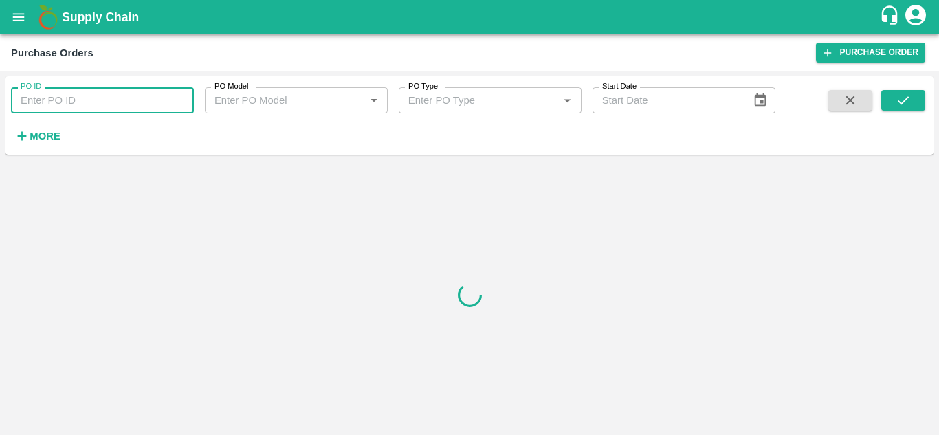
click at [89, 94] on input "PO ID" at bounding box center [102, 100] width 183 height 26
paste input "173605"
type input "173605"
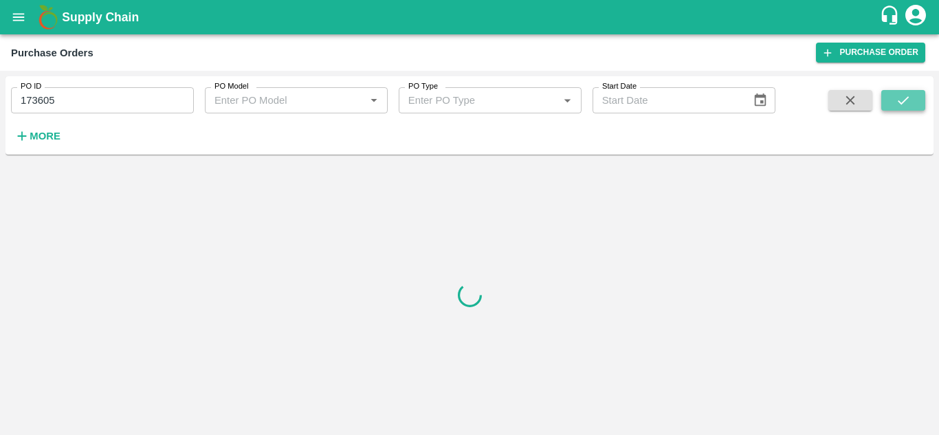
click at [903, 105] on icon "submit" at bounding box center [903, 100] width 15 height 15
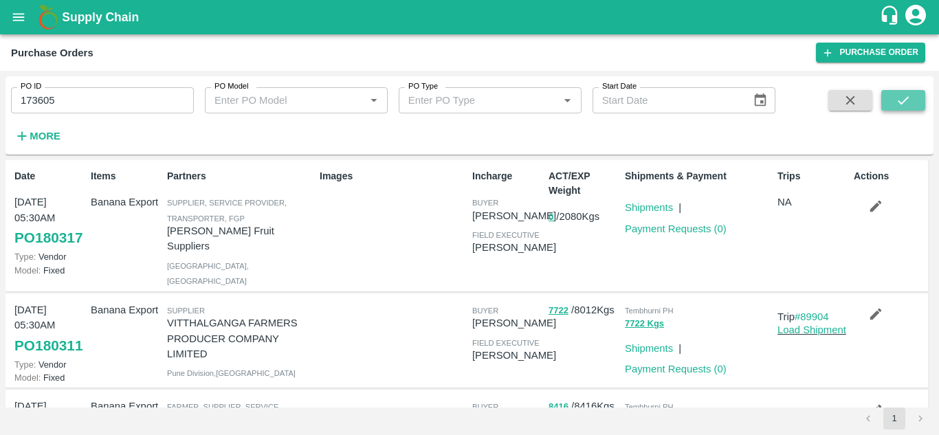
click at [905, 102] on icon "submit" at bounding box center [903, 100] width 15 height 15
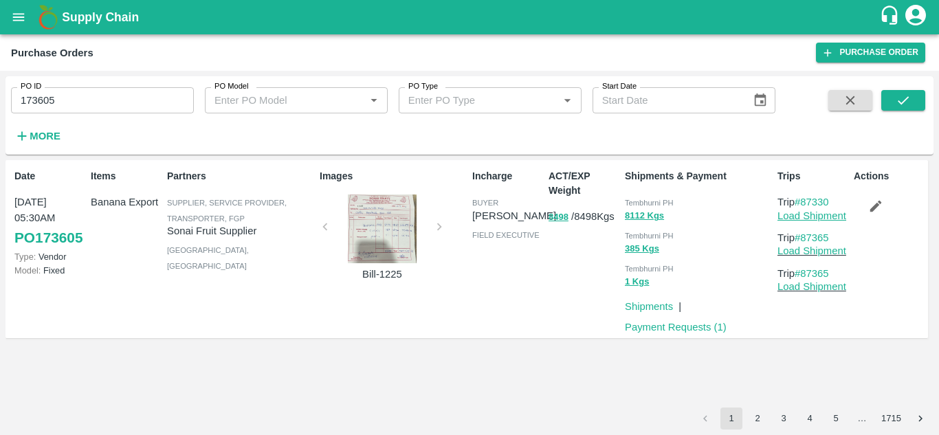
click at [819, 219] on link "Load Shipment" at bounding box center [811, 215] width 69 height 11
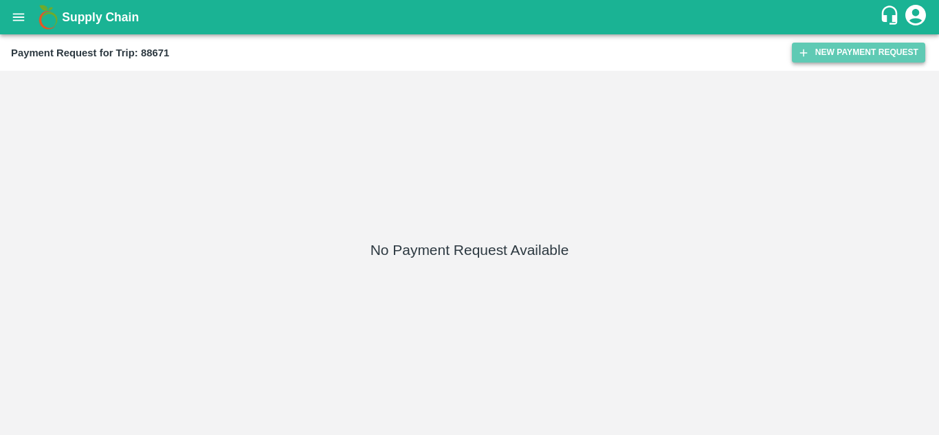
click at [842, 51] on button "New Payment Request" at bounding box center [858, 53] width 133 height 20
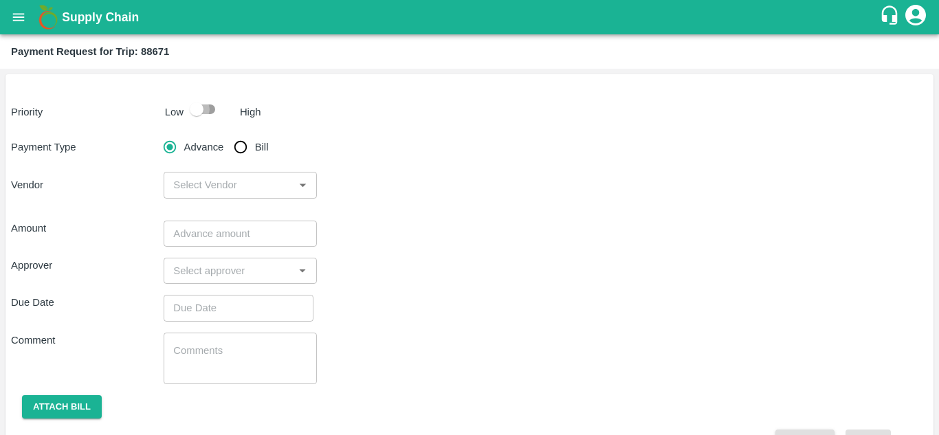
click at [210, 109] on input "checkbox" at bounding box center [196, 109] width 78 height 26
checkbox input "true"
click at [238, 151] on input "Bill" at bounding box center [240, 146] width 27 height 27
radio input "true"
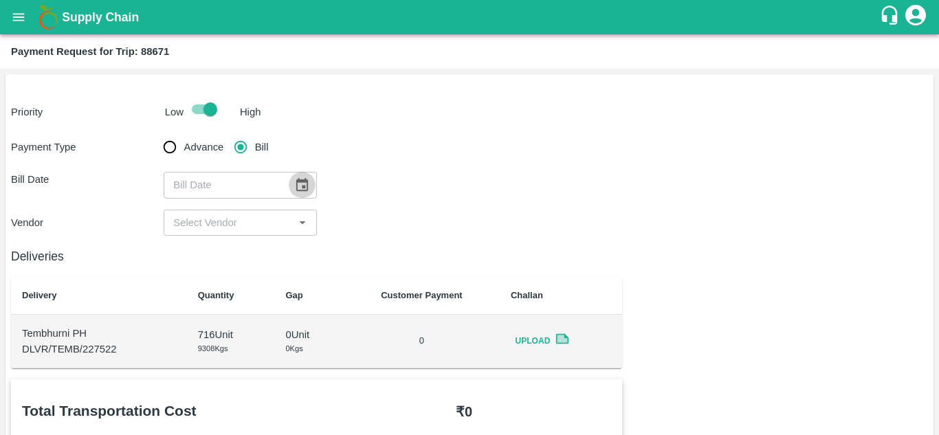
click at [298, 177] on button "Choose date" at bounding box center [302, 185] width 26 height 26
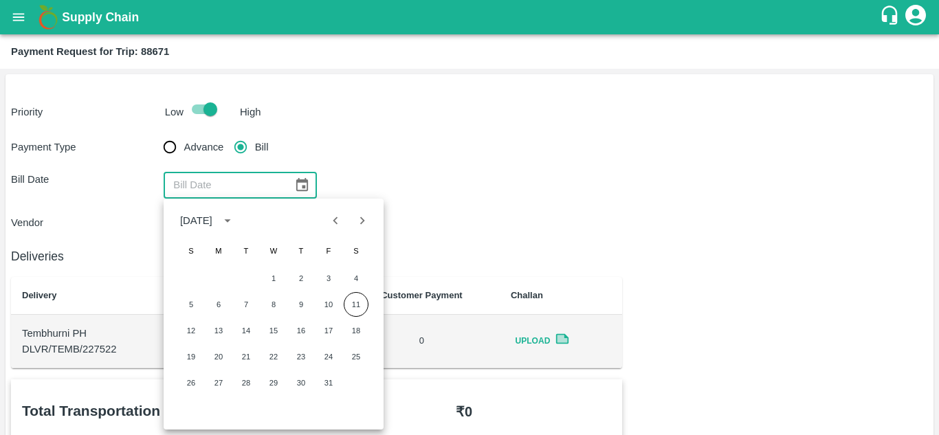
click at [298, 177] on icon "Choose date" at bounding box center [301, 184] width 15 height 15
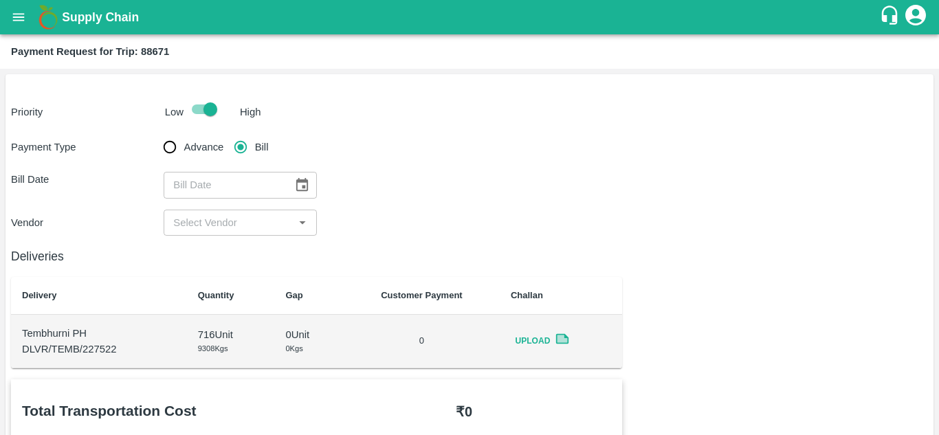
click at [298, 177] on icon "Choose date" at bounding box center [301, 184] width 15 height 15
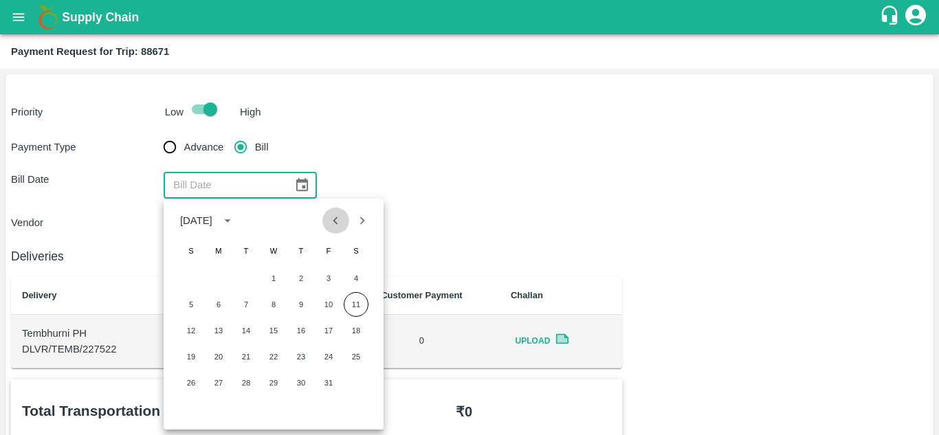
click at [335, 226] on icon "Previous month" at bounding box center [335, 220] width 15 height 15
click at [358, 331] on button "20" at bounding box center [356, 330] width 25 height 25
type input "[DATE]"
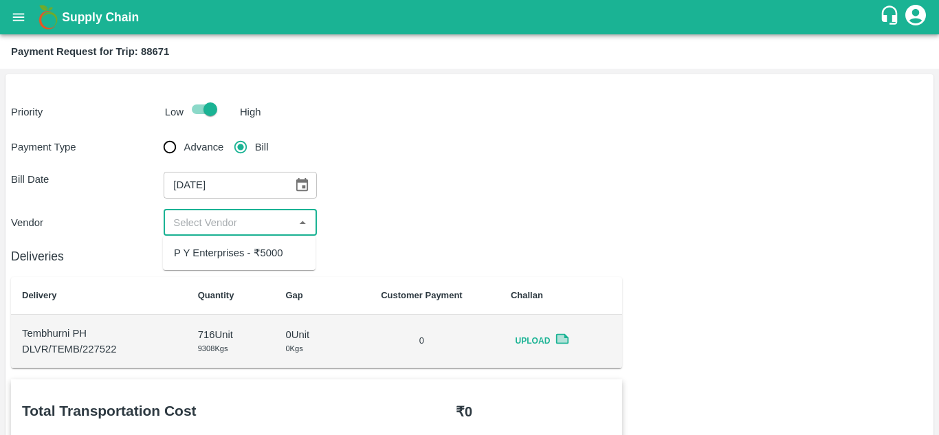
click at [238, 231] on input "input" at bounding box center [229, 223] width 122 height 18
click at [244, 245] on div "P Y Enterprises - ₹5000" at bounding box center [239, 252] width 153 height 23
type input "P Y Enterprises - ₹5000"
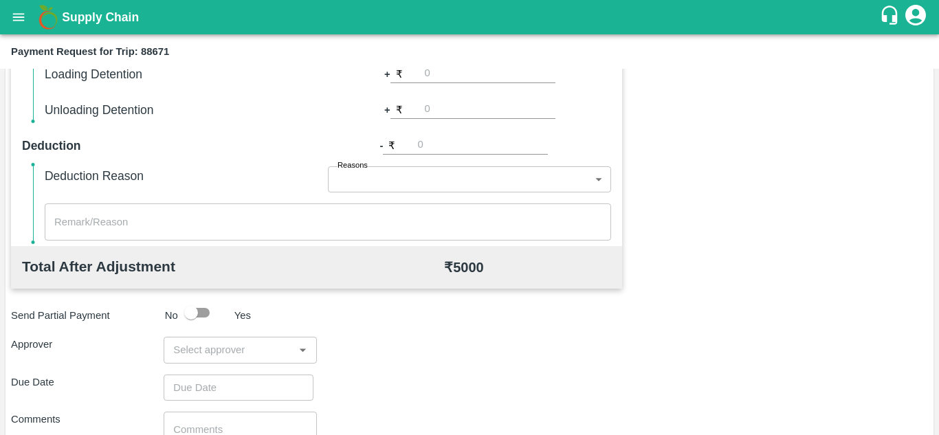
scroll to position [520, 0]
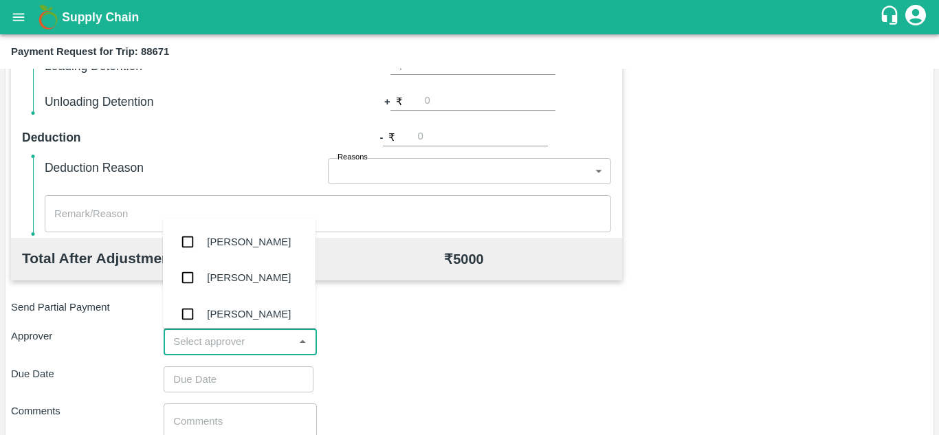
click at [208, 345] on input "input" at bounding box center [229, 342] width 122 height 18
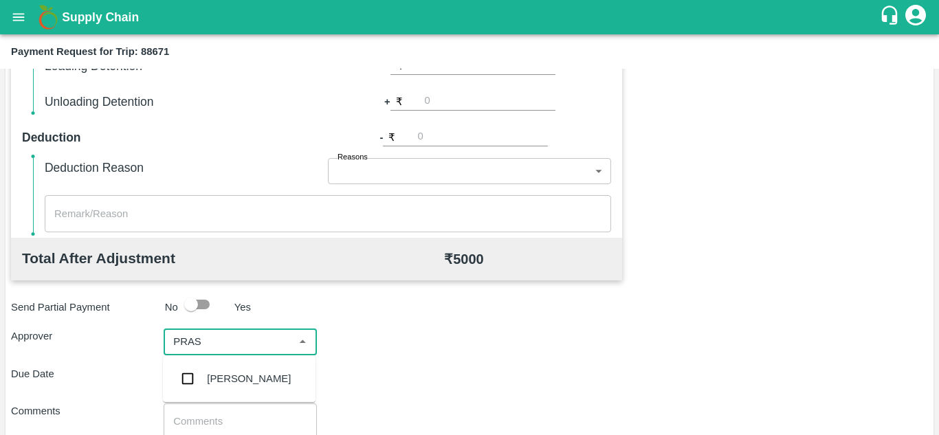
type input "PRASA"
click at [241, 374] on div "[PERSON_NAME]" at bounding box center [249, 378] width 84 height 15
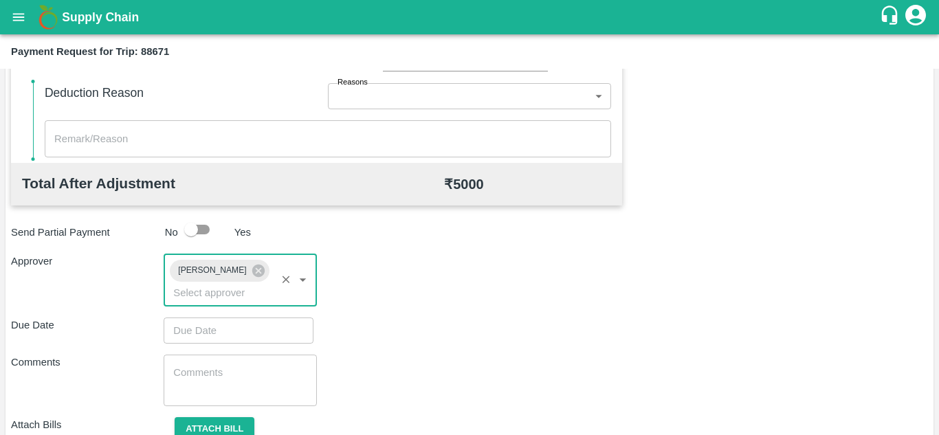
scroll to position [595, 0]
type input "DD/MM/YYYY hh:mm aa"
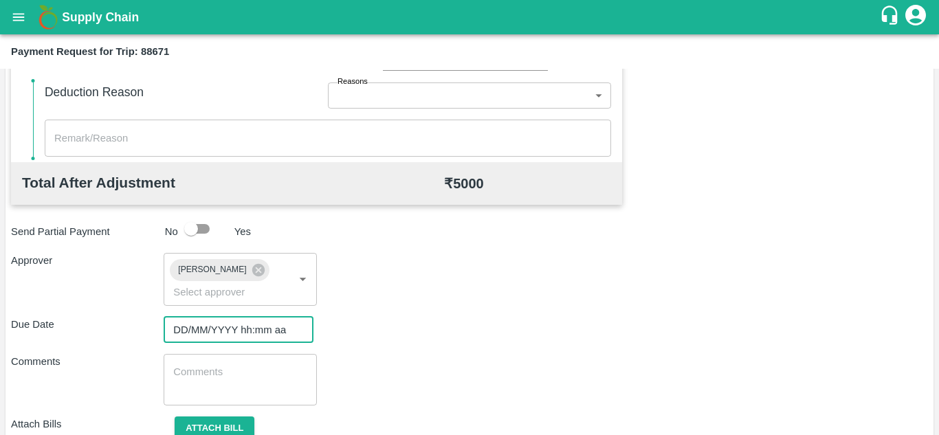
click at [229, 330] on input "DD/MM/YYYY hh:mm aa" at bounding box center [234, 330] width 140 height 26
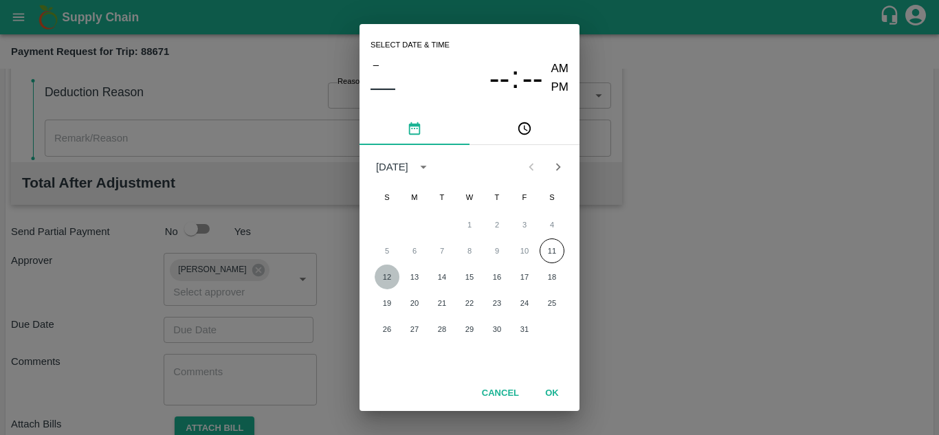
click at [387, 275] on button "12" at bounding box center [387, 277] width 25 height 25
type input "[DATE] 12:00 AM"
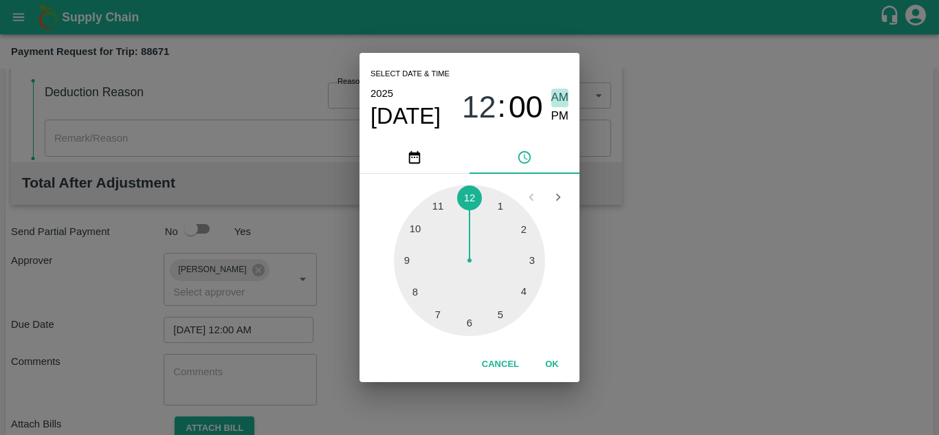
click at [567, 102] on span "AM" at bounding box center [560, 98] width 18 height 19
click at [551, 360] on button "OK" at bounding box center [552, 365] width 44 height 24
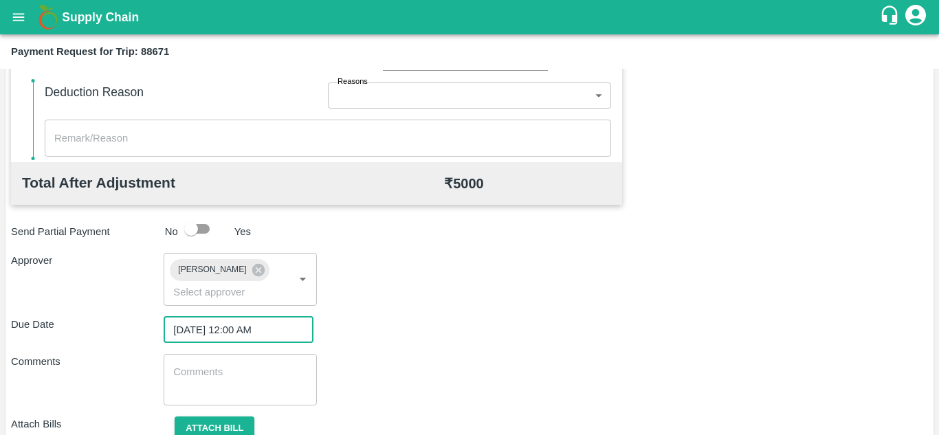
drag, startPoint x: 218, startPoint y: 342, endPoint x: 189, endPoint y: 384, distance: 50.3
click at [189, 384] on div "Total Transportation Cost ₹ 5000 Advance payment - ₹ Additional Charges(+) Inam…" at bounding box center [469, 130] width 917 height 692
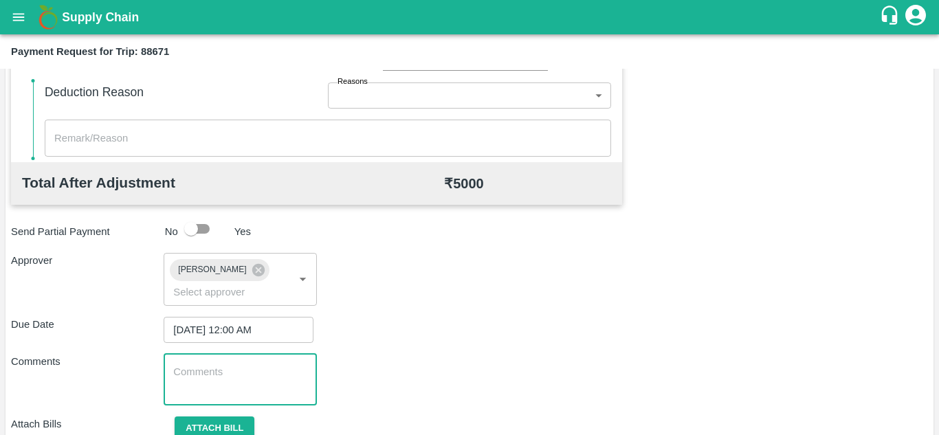
click at [189, 384] on textarea at bounding box center [239, 379] width 133 height 29
paste textarea "177699"
type textarea "1"
type textarea "t"
click at [179, 372] on textarea "Tansport Bill" at bounding box center [239, 379] width 133 height 29
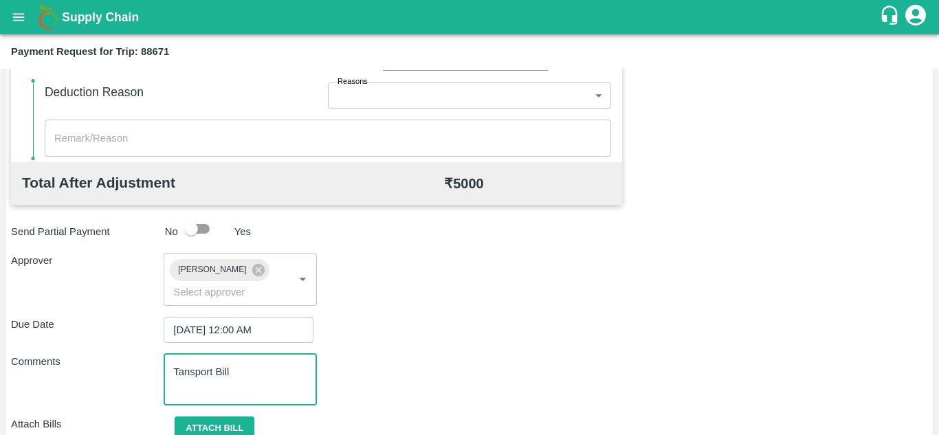
click at [190, 375] on textarea "Tansport Bill" at bounding box center [239, 379] width 133 height 29
type textarea "Transport Bill"
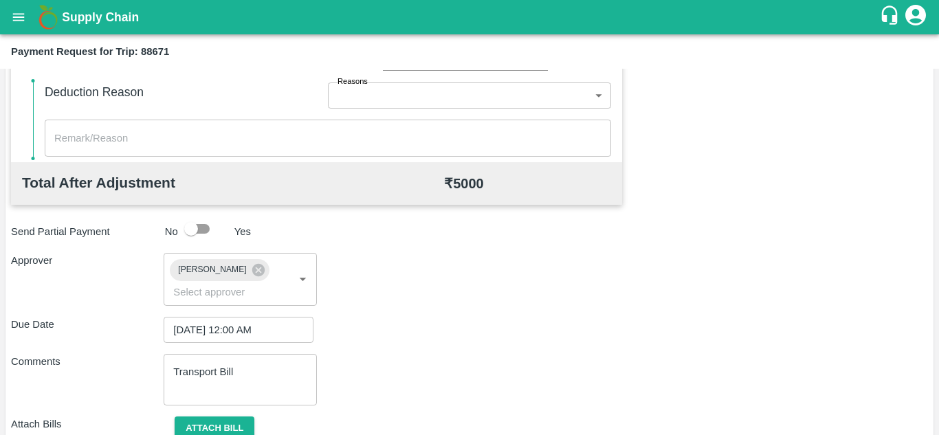
click at [412, 344] on div "Total Transportation Cost ₹ 5000 Advance payment - ₹ Additional Charges(+) Inam…" at bounding box center [469, 130] width 917 height 692
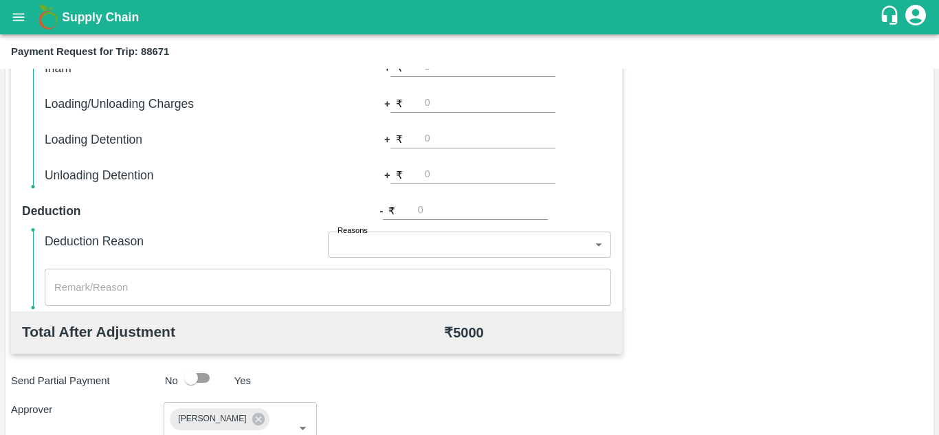
scroll to position [652, 0]
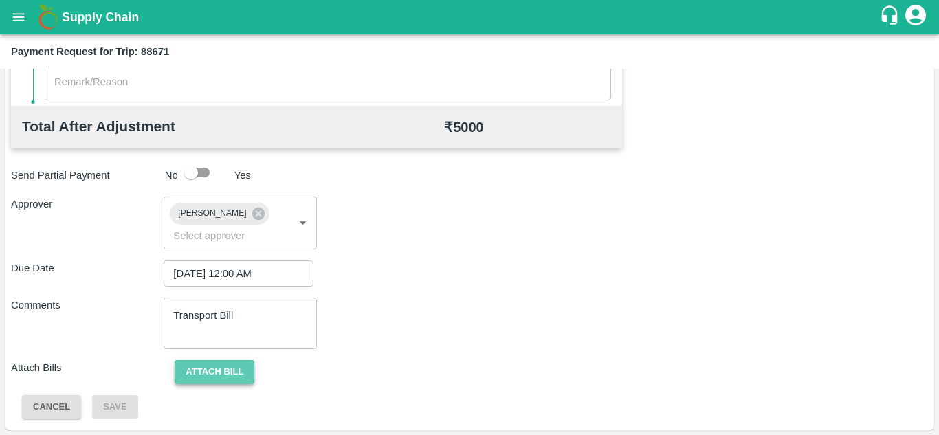
click at [216, 373] on button "Attach bill" at bounding box center [215, 372] width 80 height 24
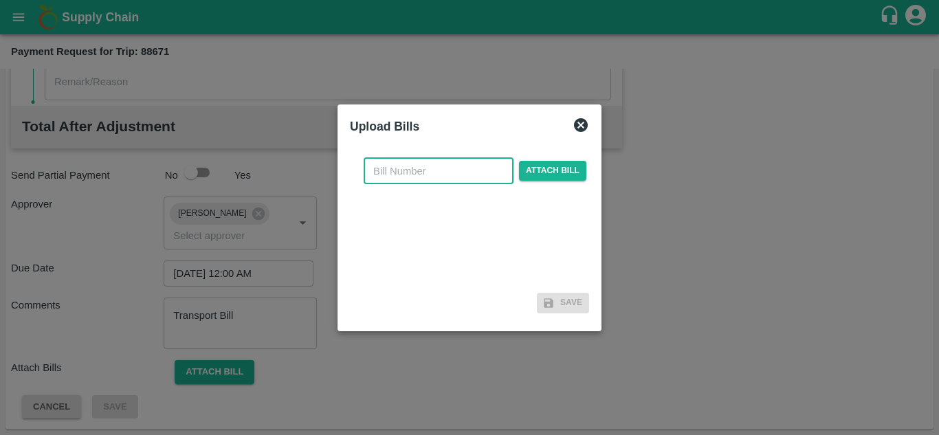
click at [397, 175] on input "text" at bounding box center [439, 171] width 150 height 26
type input "905"
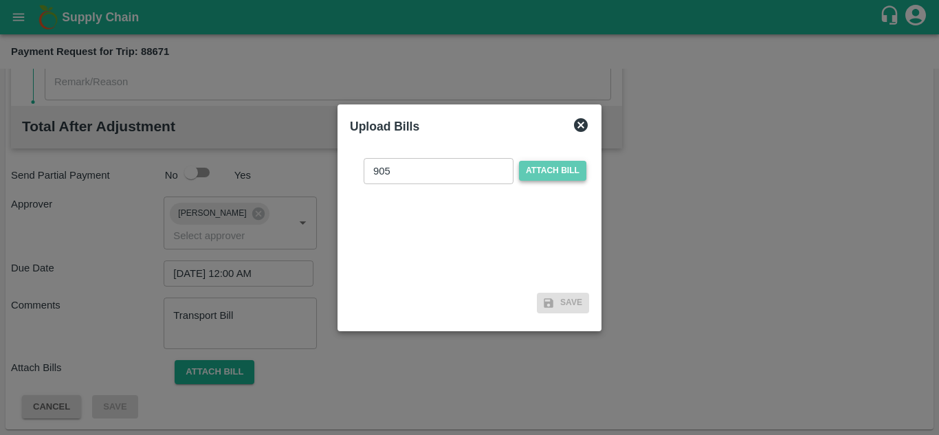
click at [549, 168] on span "Attach bill" at bounding box center [552, 171] width 67 height 20
click at [0, 0] on input "Attach bill" at bounding box center [0, 0] width 0 height 0
click at [568, 164] on span "Attach bill" at bounding box center [552, 171] width 67 height 20
click at [0, 0] on input "Attach bill" at bounding box center [0, 0] width 0 height 0
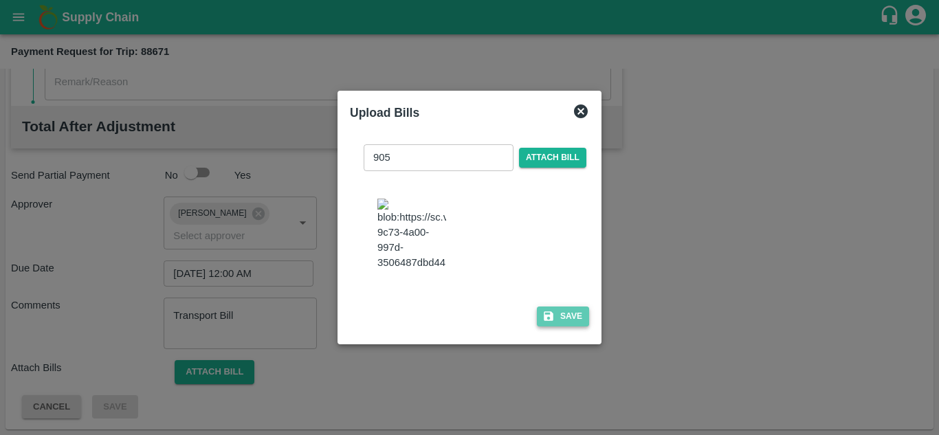
click at [568, 322] on button "Save" at bounding box center [563, 317] width 52 height 20
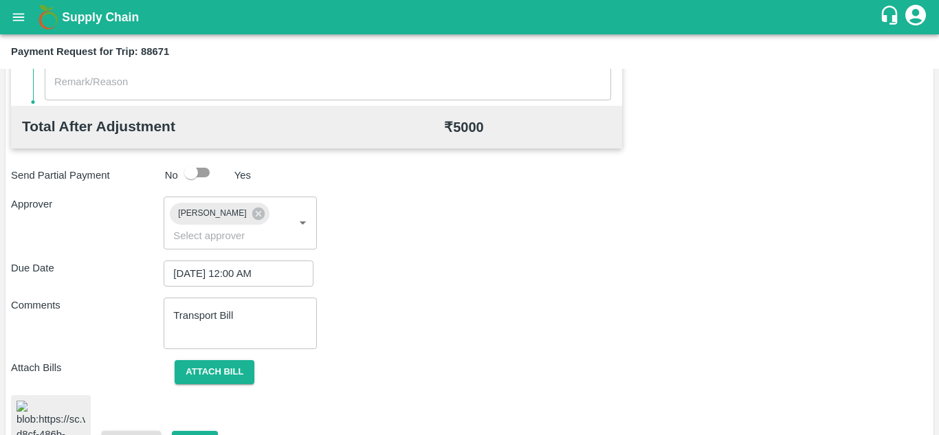
scroll to position [746, 0]
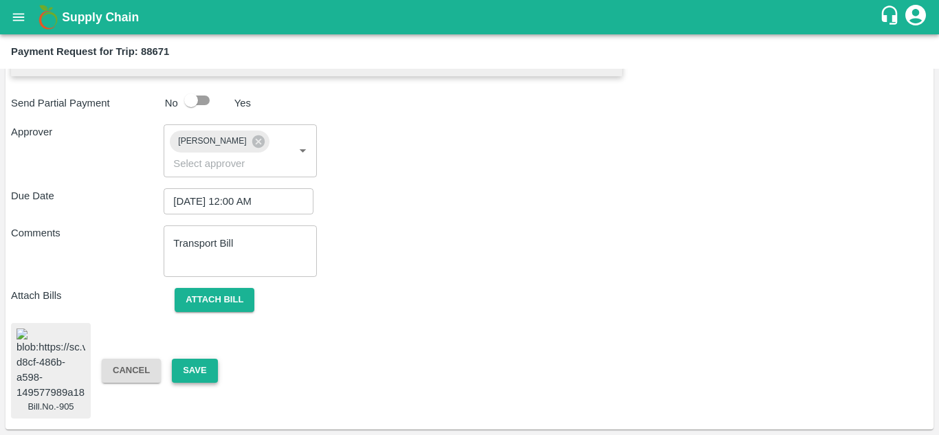
click at [200, 352] on div "Bill.No.-905 Cancel Save" at bounding box center [469, 371] width 917 height 96
click at [200, 359] on button "Save" at bounding box center [194, 371] width 45 height 24
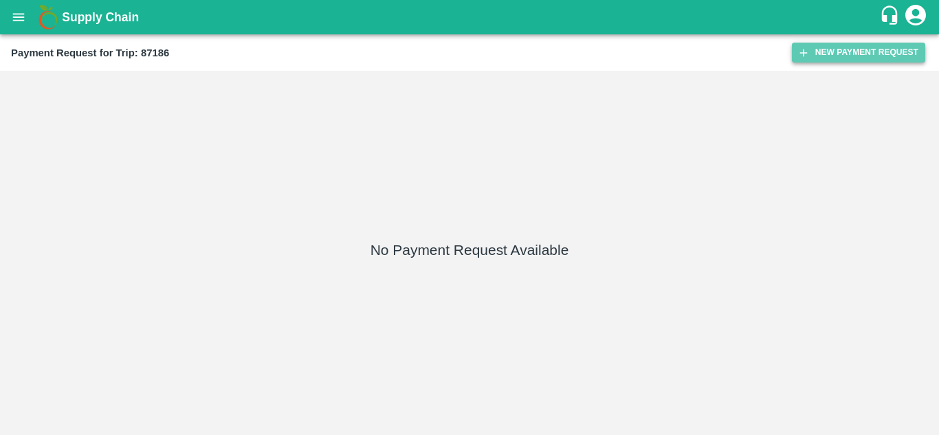
click at [859, 54] on button "New Payment Request" at bounding box center [858, 53] width 133 height 20
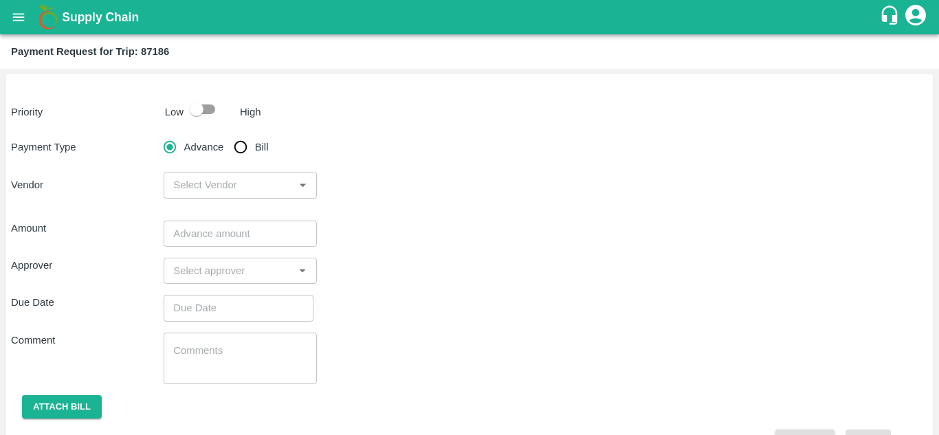
click at [208, 110] on input "checkbox" at bounding box center [196, 109] width 78 height 26
checkbox input "true"
click at [247, 142] on input "Bill" at bounding box center [240, 146] width 27 height 27
radio input "true"
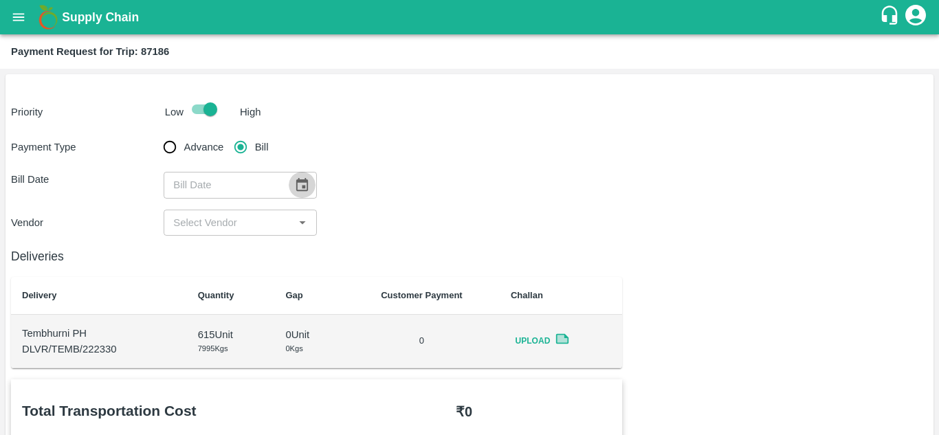
click at [299, 187] on icon "Choose date" at bounding box center [301, 184] width 15 height 15
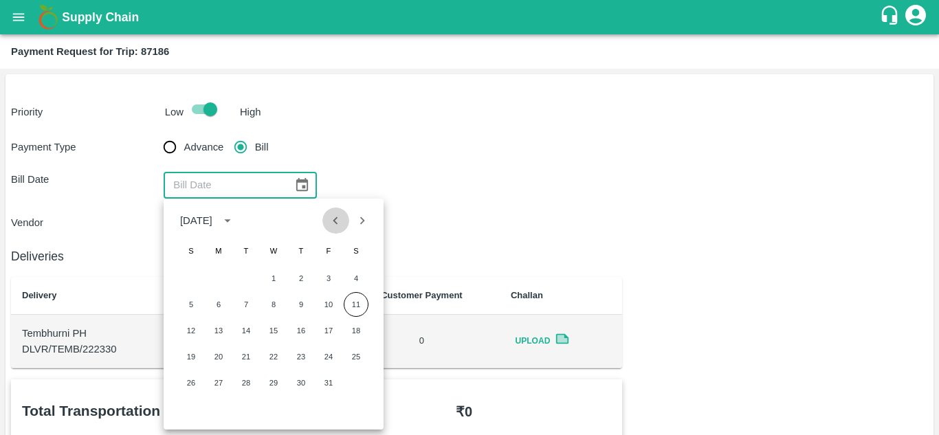
click at [331, 221] on icon "Previous month" at bounding box center [335, 220] width 15 height 15
click at [222, 283] on button "1" at bounding box center [218, 278] width 25 height 25
type input "[DATE]"
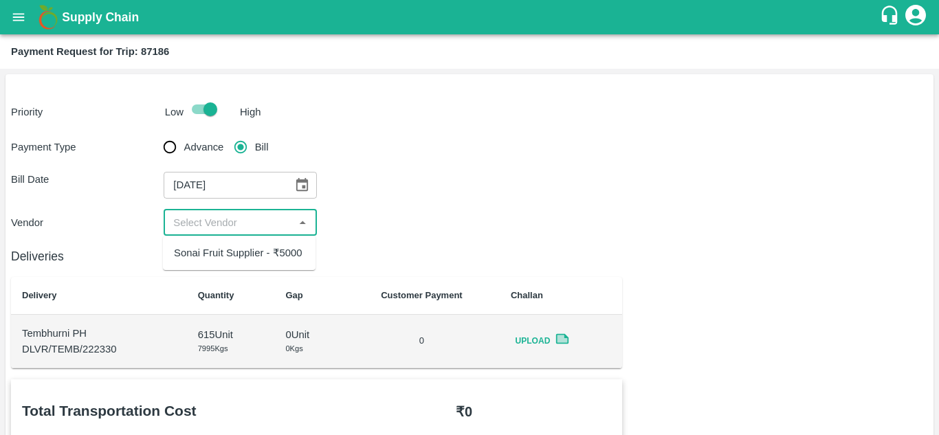
click at [243, 229] on input "input" at bounding box center [229, 223] width 122 height 18
click at [244, 244] on div "Sonai Fruit Supplier - ₹5000" at bounding box center [239, 252] width 153 height 23
type input "Sonai Fruit Supplier - ₹5000"
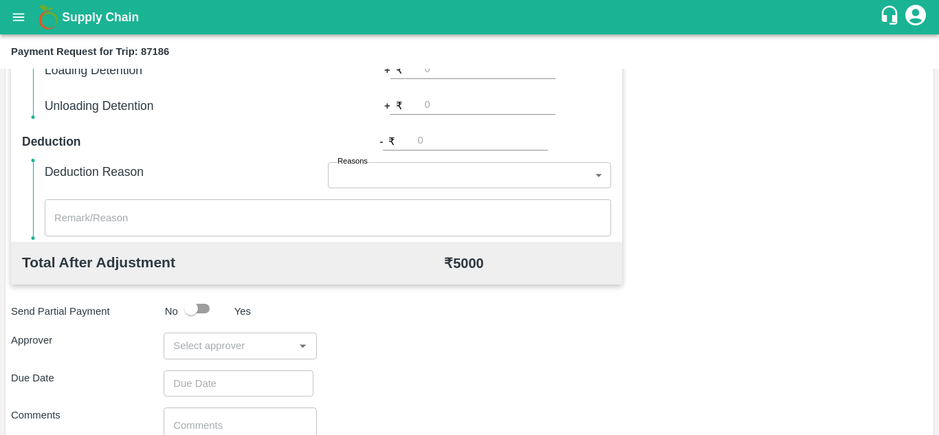
scroll to position [575, 0]
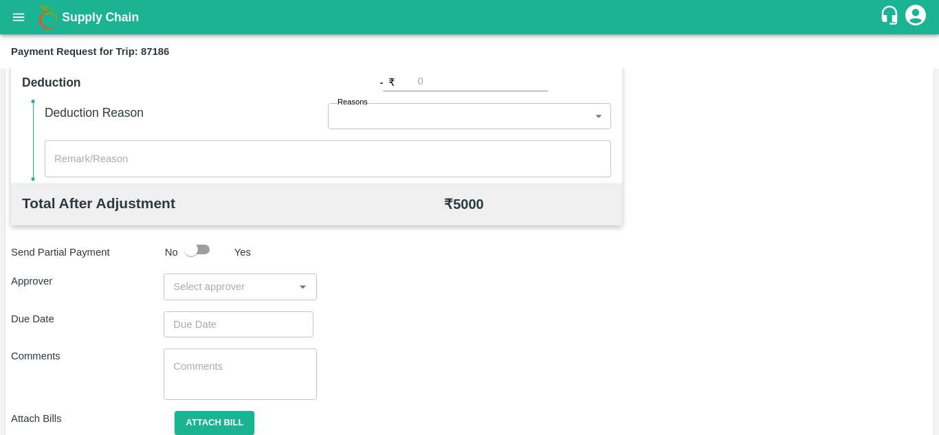
click at [217, 298] on div "​" at bounding box center [240, 287] width 153 height 26
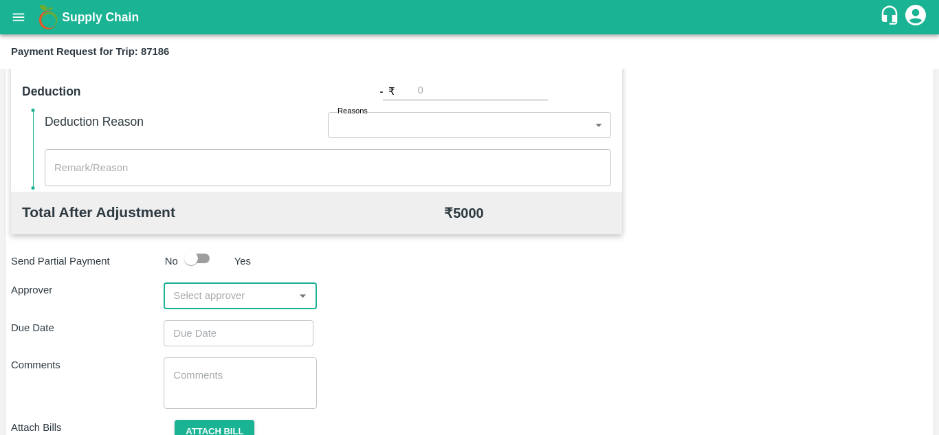
scroll to position [542, 0]
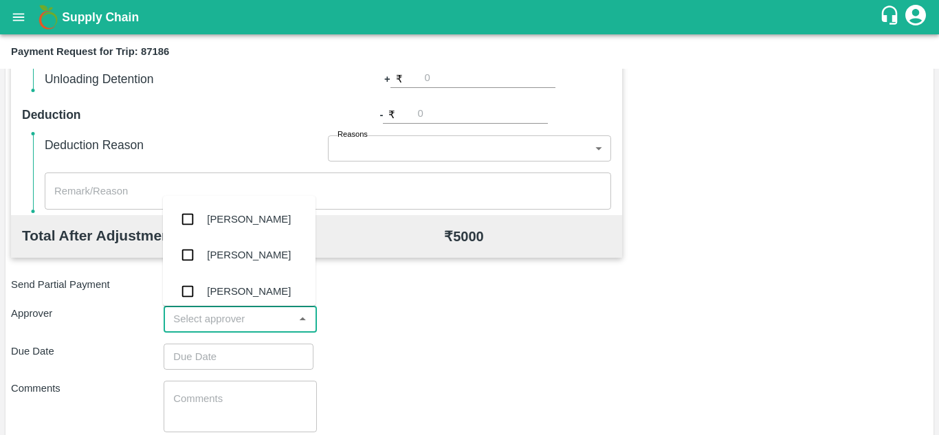
click at [203, 326] on input "input" at bounding box center [229, 319] width 122 height 18
type input "PRASA"
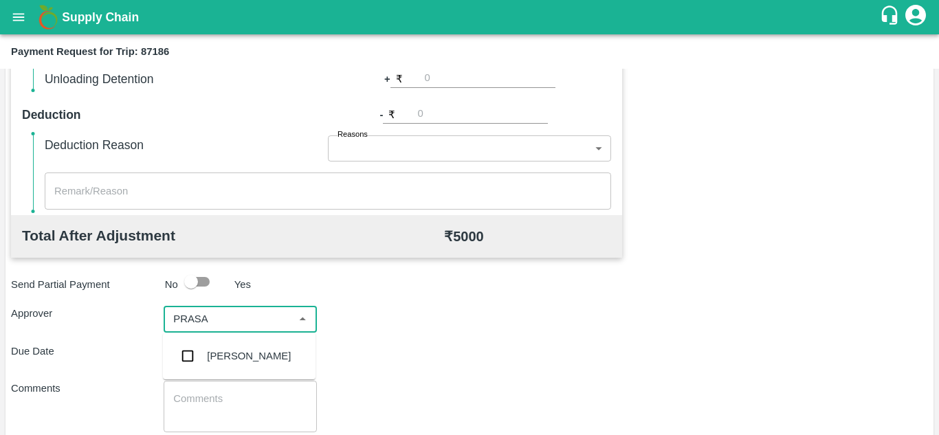
click at [236, 352] on div "[PERSON_NAME]" at bounding box center [249, 356] width 84 height 15
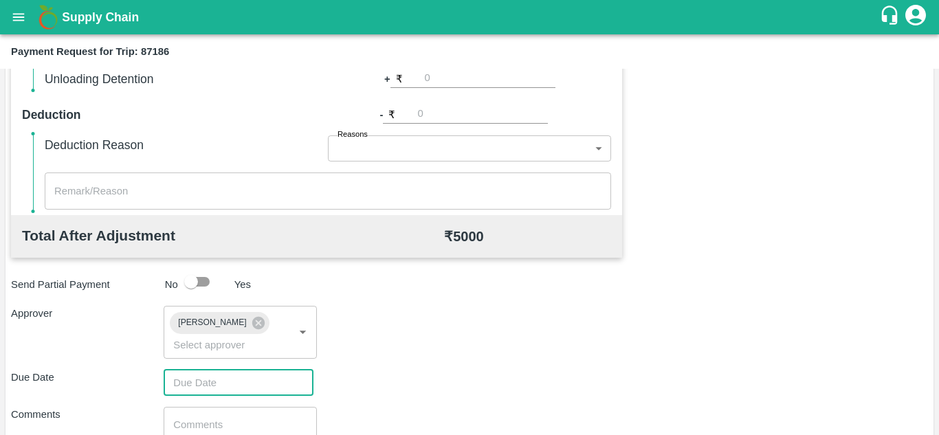
type input "DD/MM/YYYY hh:mm aa"
click at [190, 376] on input "DD/MM/YYYY hh:mm aa" at bounding box center [234, 383] width 140 height 26
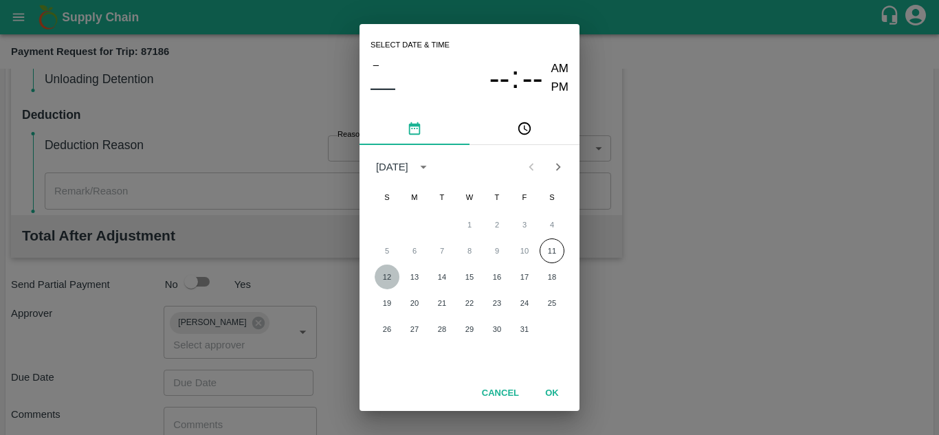
click at [381, 276] on button "12" at bounding box center [387, 277] width 25 height 25
type input "[DATE] 12:00 AM"
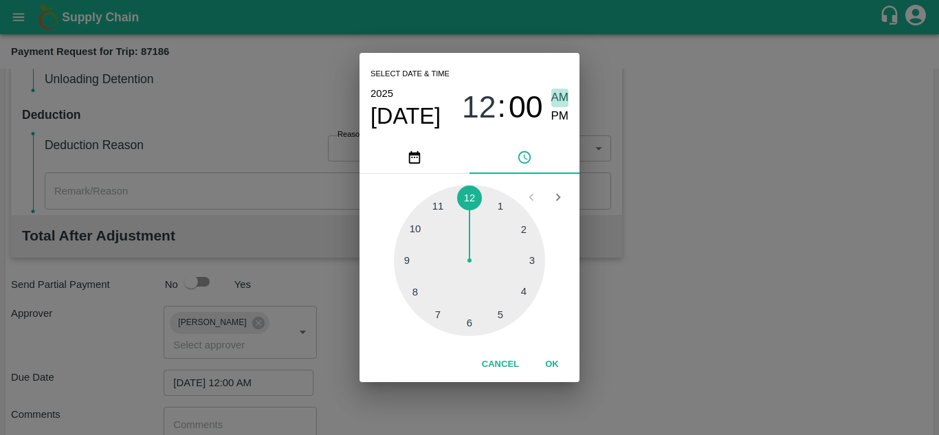
click at [557, 96] on span "AM" at bounding box center [560, 98] width 18 height 19
click at [554, 369] on button "OK" at bounding box center [552, 365] width 44 height 24
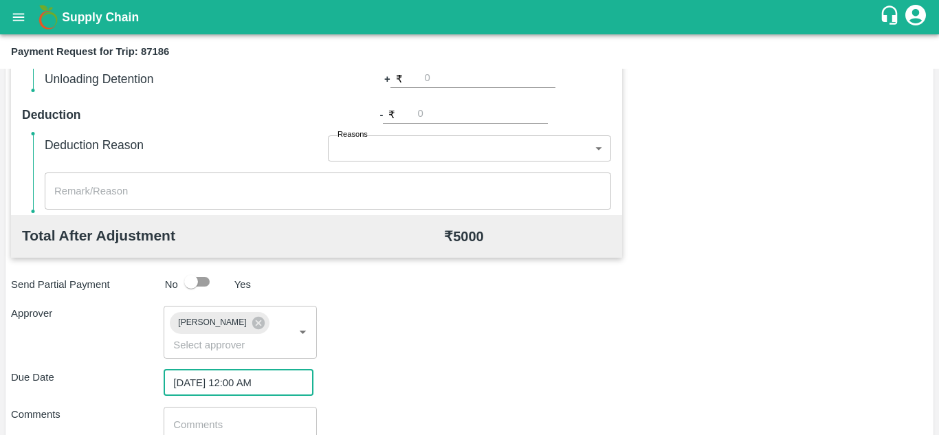
scroll to position [652, 0]
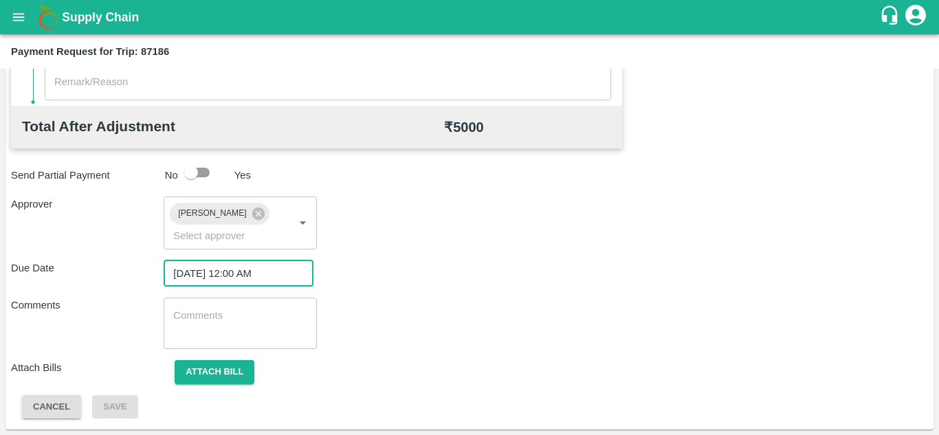
click at [236, 327] on textarea at bounding box center [239, 323] width 133 height 29
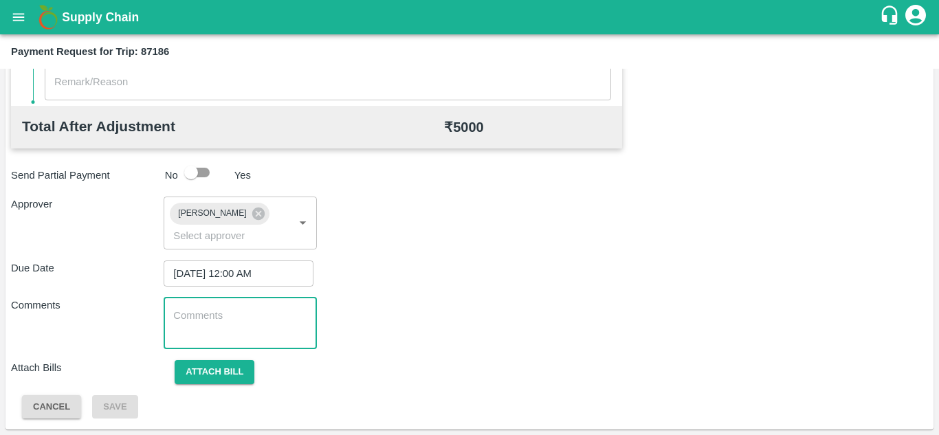
paste textarea "Transport Bill"
type textarea "Transport Bill"
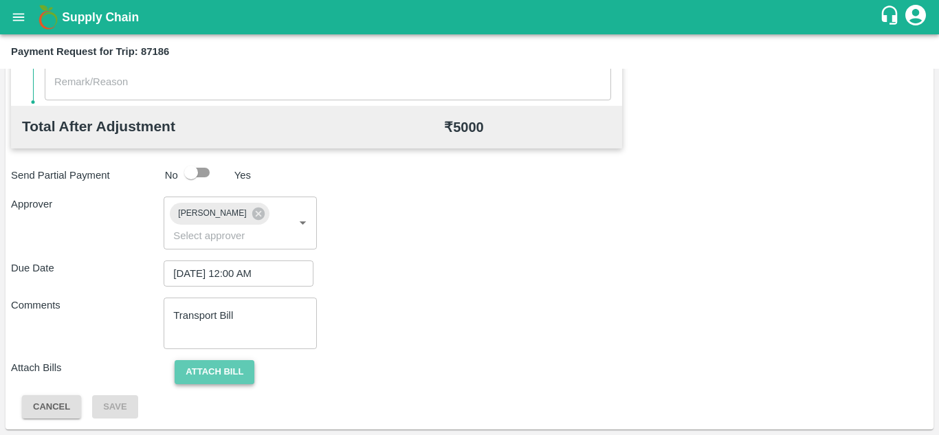
click at [235, 360] on button "Attach bill" at bounding box center [215, 372] width 80 height 24
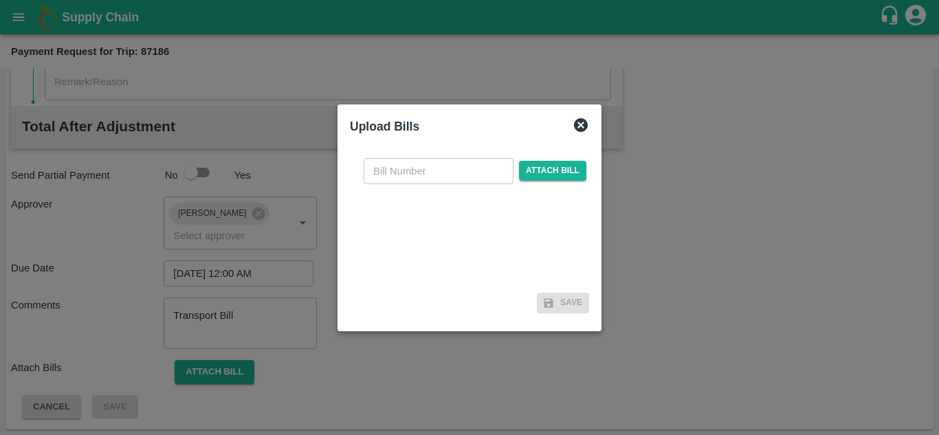
drag, startPoint x: 388, startPoint y: 184, endPoint x: 388, endPoint y: 170, distance: 13.7
click at [388, 170] on div "​ Attach bill" at bounding box center [469, 217] width 239 height 141
click at [388, 170] on input "text" at bounding box center [439, 171] width 150 height 26
type input "1213"
click at [543, 162] on span "Attach bill" at bounding box center [552, 171] width 67 height 20
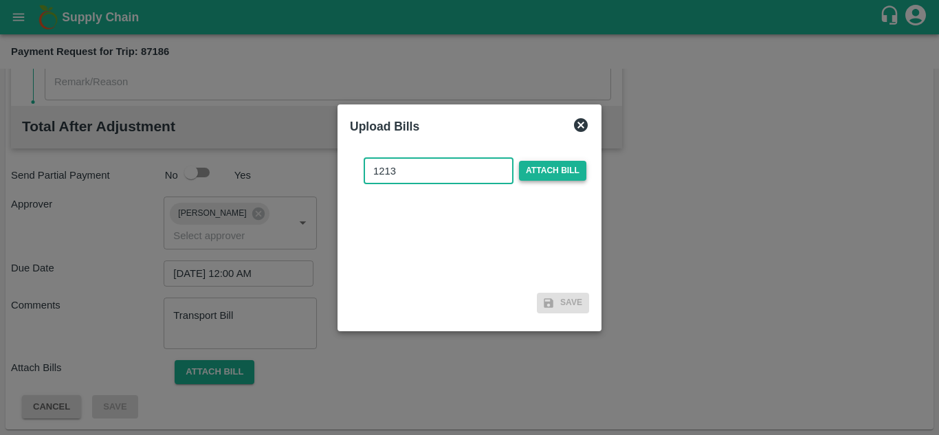
click at [0, 0] on input "Attach bill" at bounding box center [0, 0] width 0 height 0
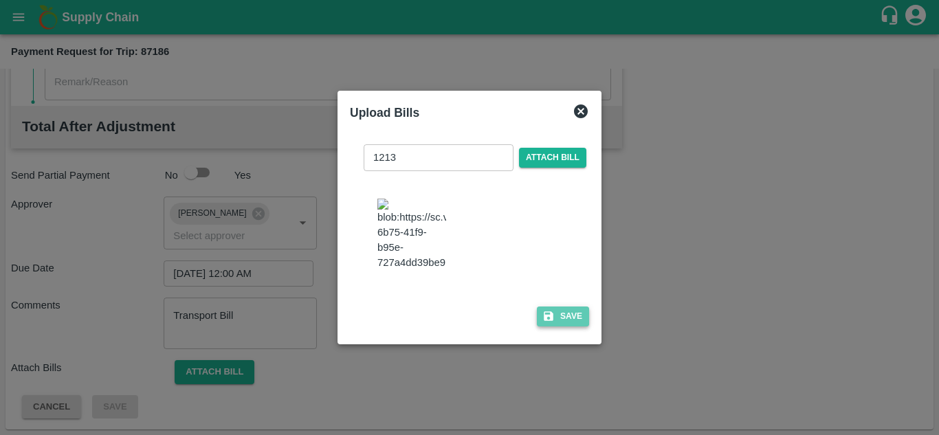
click at [573, 319] on button "Save" at bounding box center [563, 317] width 52 height 20
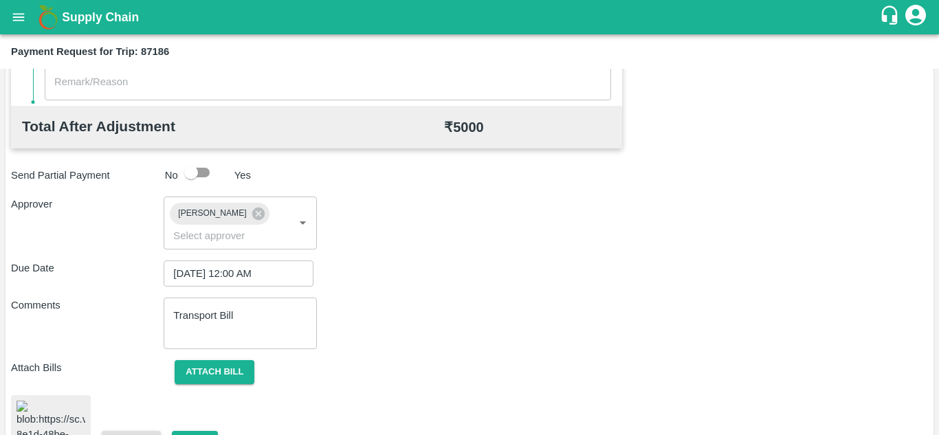
scroll to position [728, 0]
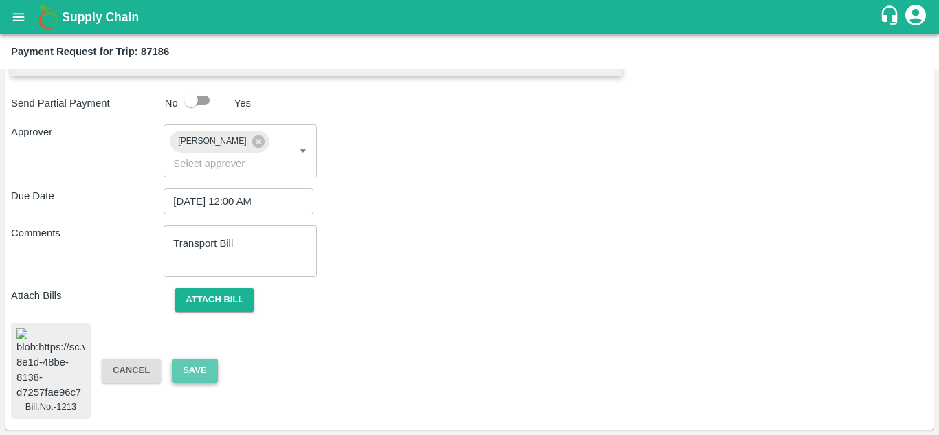
click at [198, 361] on button "Save" at bounding box center [194, 371] width 45 height 24
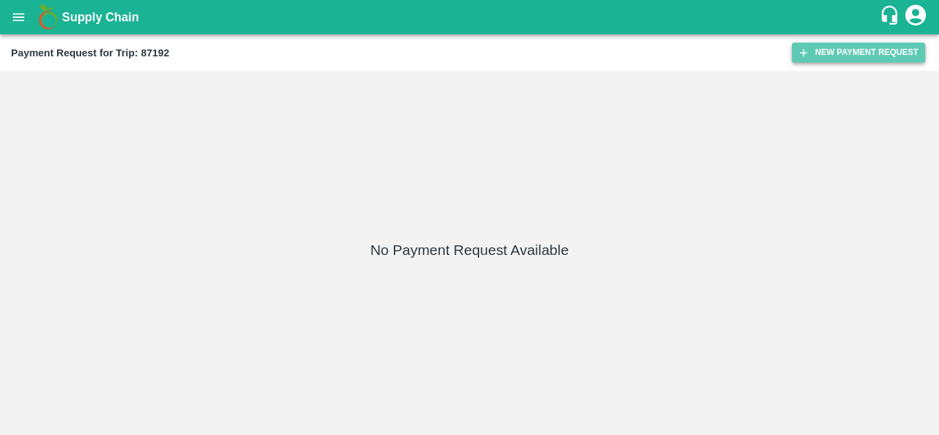
click at [841, 52] on button "New Payment Request" at bounding box center [858, 53] width 133 height 20
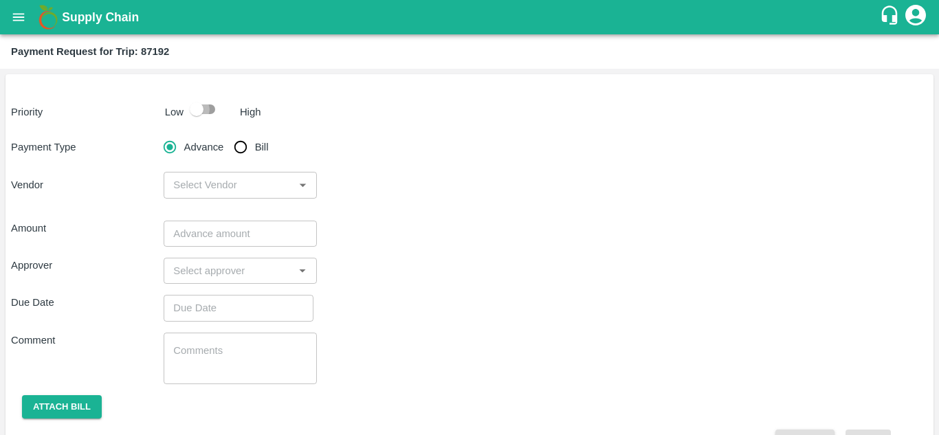
click at [212, 102] on input "checkbox" at bounding box center [196, 109] width 78 height 26
checkbox input "true"
click at [243, 152] on input "Bill" at bounding box center [240, 146] width 27 height 27
radio input "true"
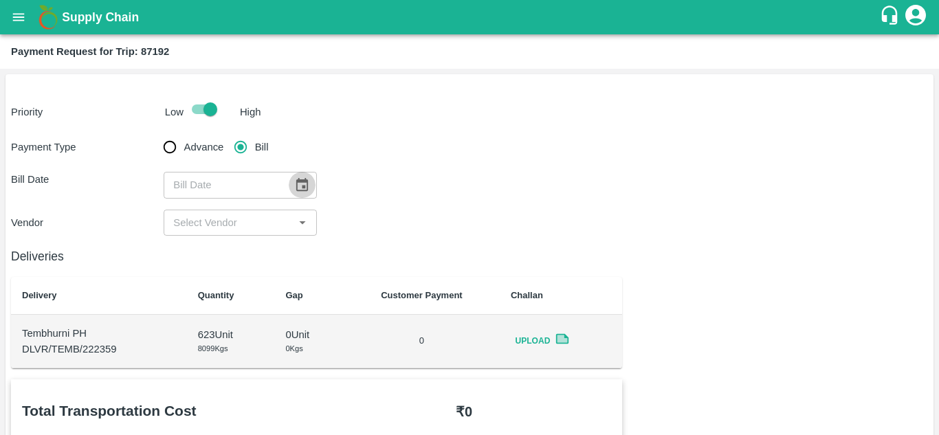
click at [304, 180] on icon "Choose date" at bounding box center [302, 184] width 12 height 13
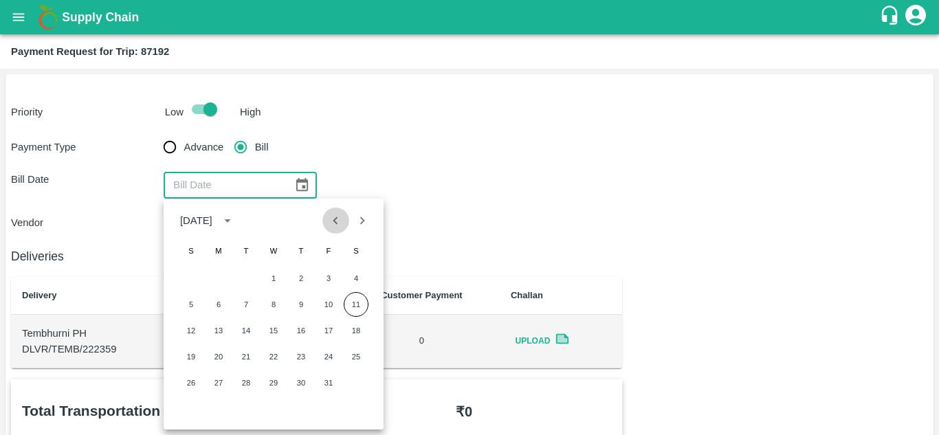
click at [329, 226] on icon "Previous month" at bounding box center [335, 220] width 15 height 15
click at [222, 280] on button "1" at bounding box center [218, 278] width 25 height 25
type input "01/09/2025"
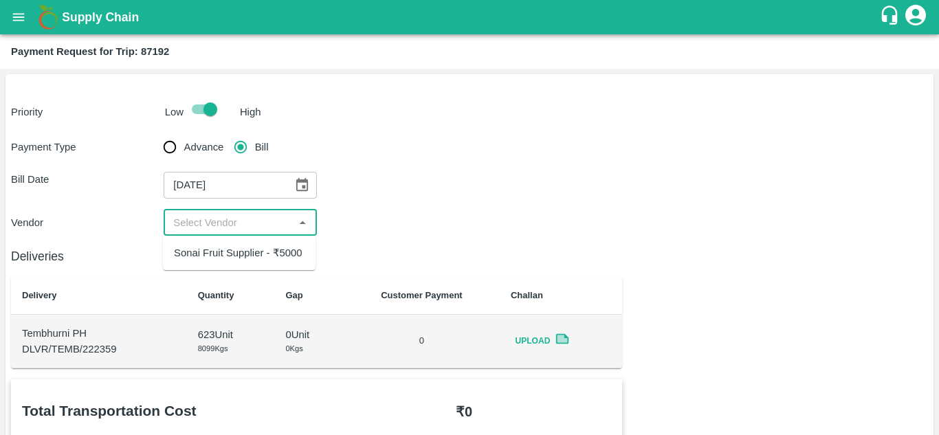
click at [248, 223] on input "input" at bounding box center [229, 223] width 122 height 18
click at [247, 250] on div "Sonai Fruit Supplier - ₹5000" at bounding box center [238, 252] width 129 height 15
type input "Sonai Fruit Supplier - ₹5000"
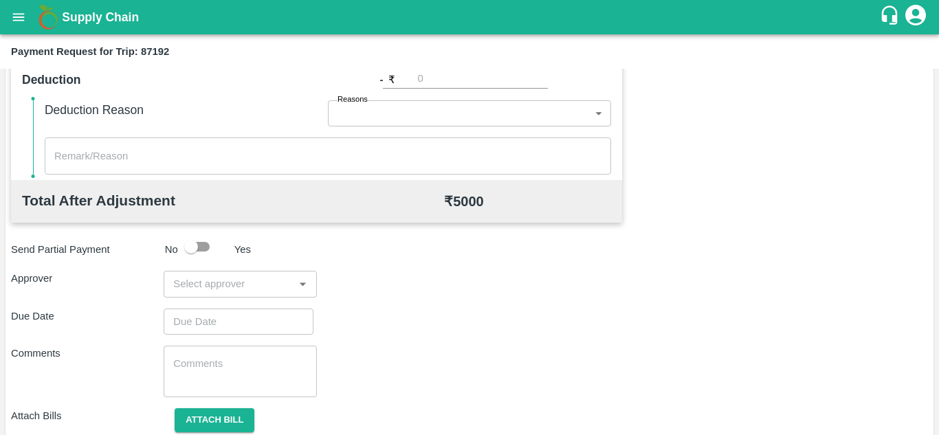
scroll to position [626, 0]
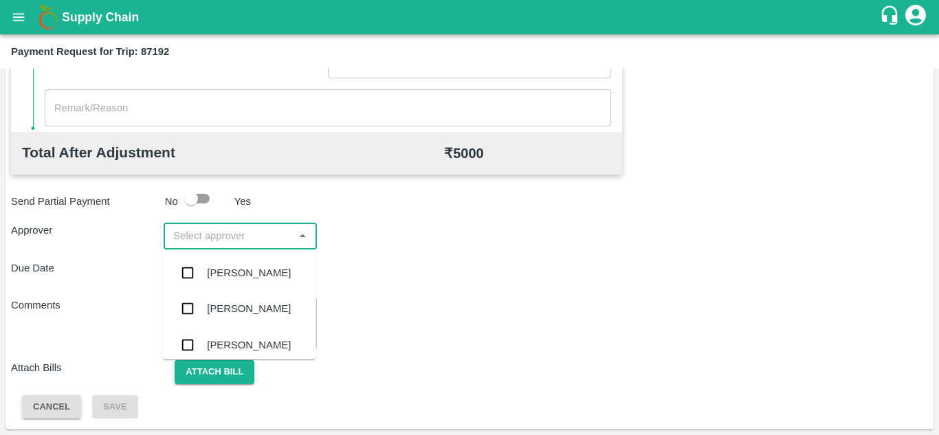
click at [190, 241] on input "input" at bounding box center [229, 236] width 122 height 18
type input "PRASA"
click at [236, 263] on div "Prasad Waghade" at bounding box center [239, 273] width 153 height 36
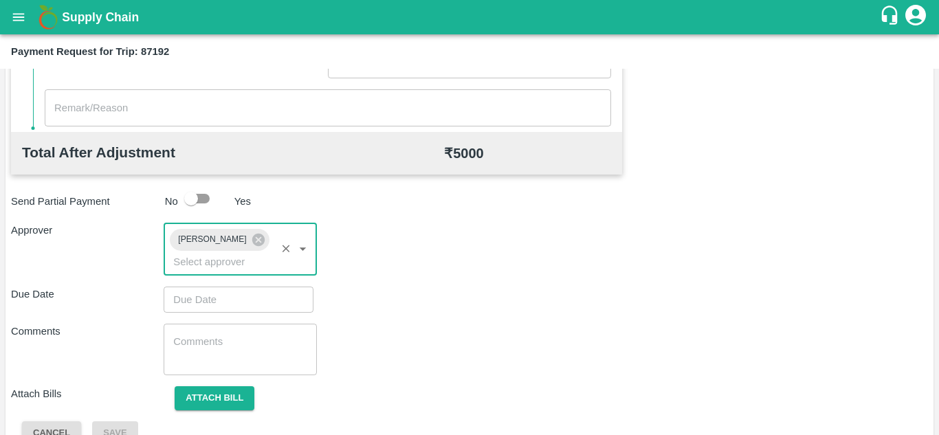
type input "DD/MM/YYYY hh:mm aa"
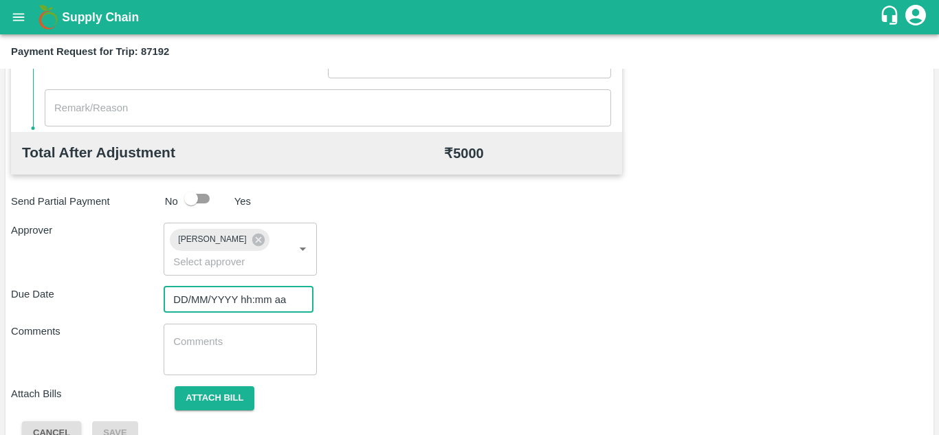
click at [191, 301] on input "DD/MM/YYYY hh:mm aa" at bounding box center [234, 300] width 140 height 26
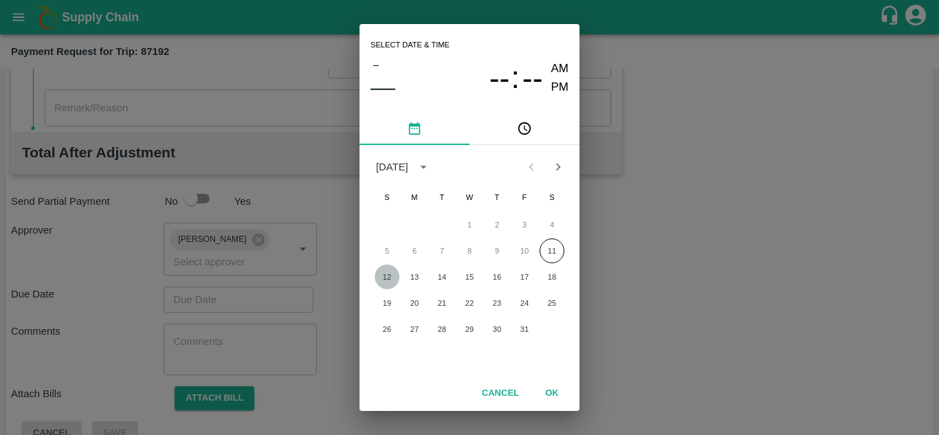
click at [388, 276] on button "12" at bounding box center [387, 277] width 25 height 25
type input "12/10/2025 12:00 AM"
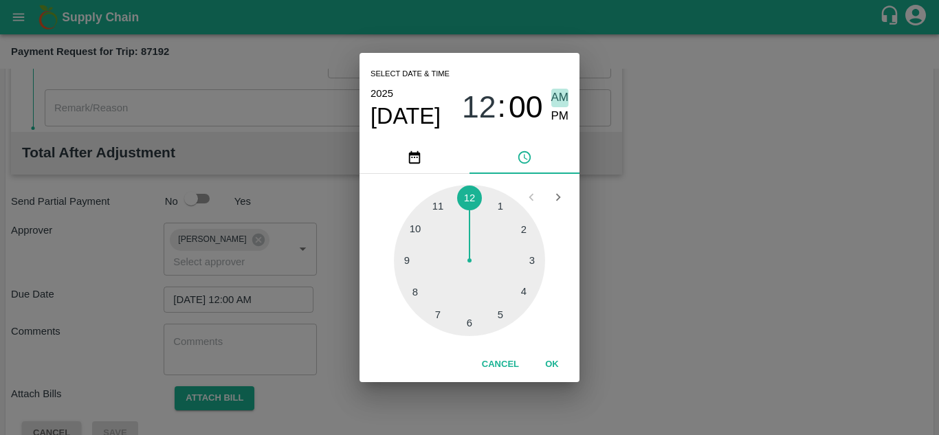
click at [557, 96] on span "AM" at bounding box center [560, 98] width 18 height 19
click at [555, 366] on button "OK" at bounding box center [552, 365] width 44 height 24
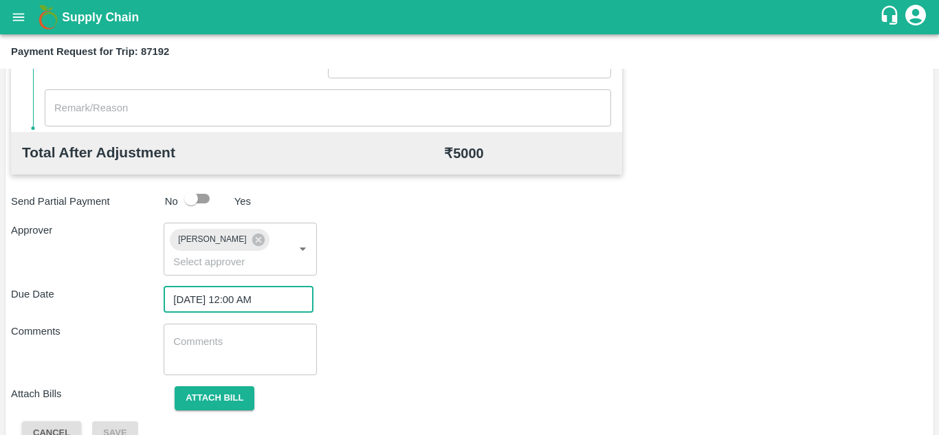
click at [170, 358] on div "x ​" at bounding box center [240, 350] width 153 height 52
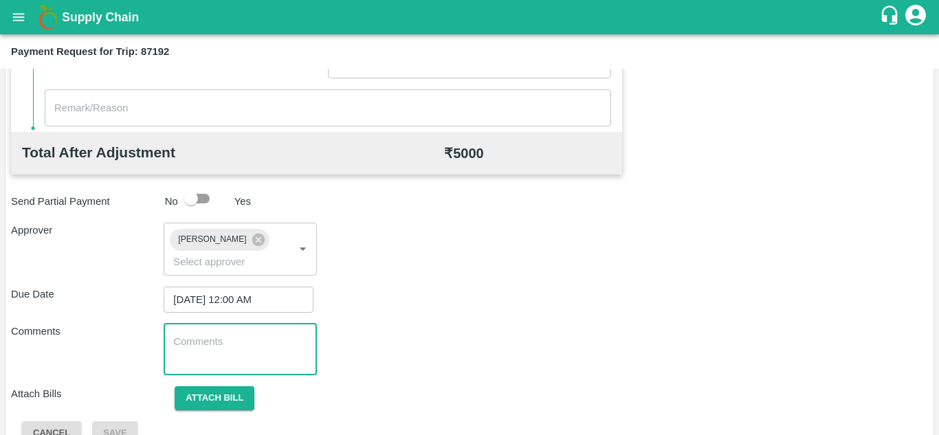
paste textarea "Transport Bill"
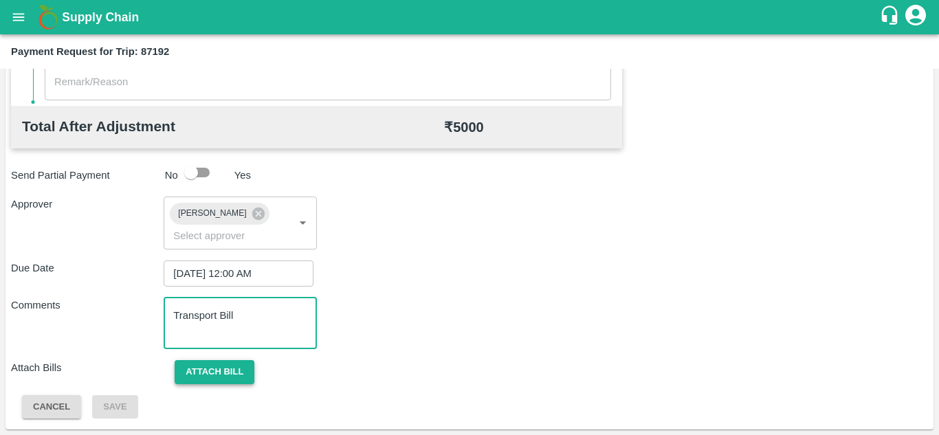
type textarea "Transport Bill"
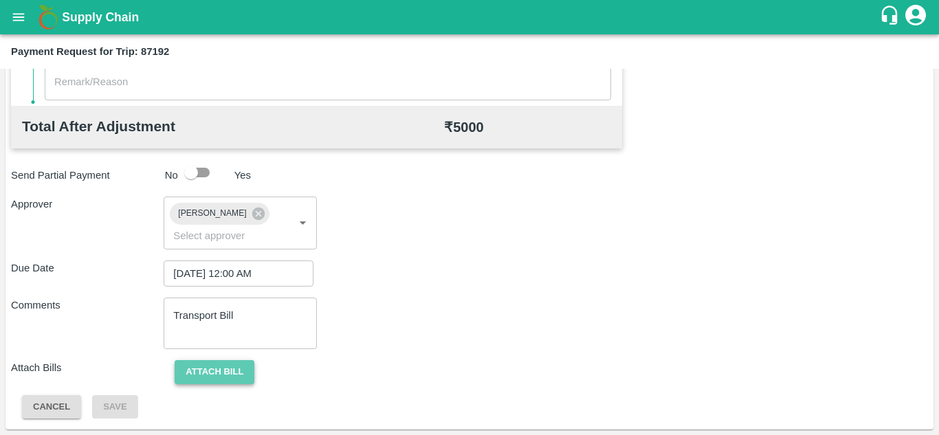
click at [230, 380] on button "Attach bill" at bounding box center [215, 372] width 80 height 24
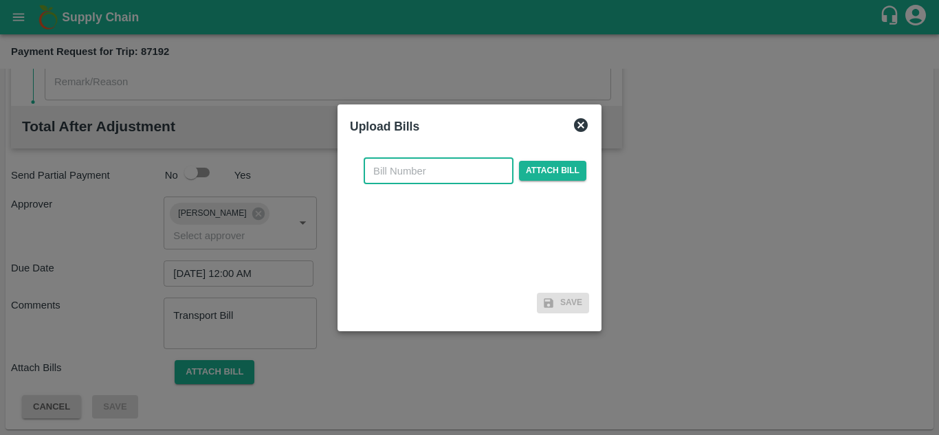
click at [399, 173] on input "text" at bounding box center [439, 171] width 150 height 26
type input "1215"
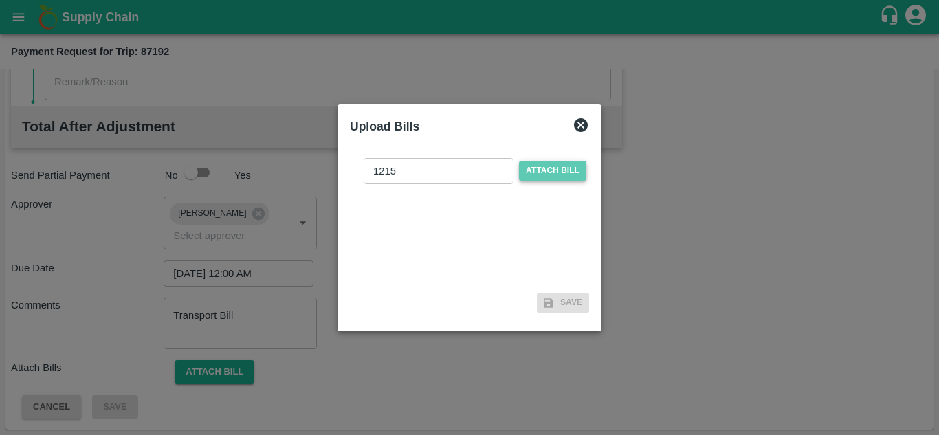
click at [539, 161] on span "Attach bill" at bounding box center [552, 171] width 67 height 20
click at [0, 0] on input "Attach bill" at bounding box center [0, 0] width 0 height 0
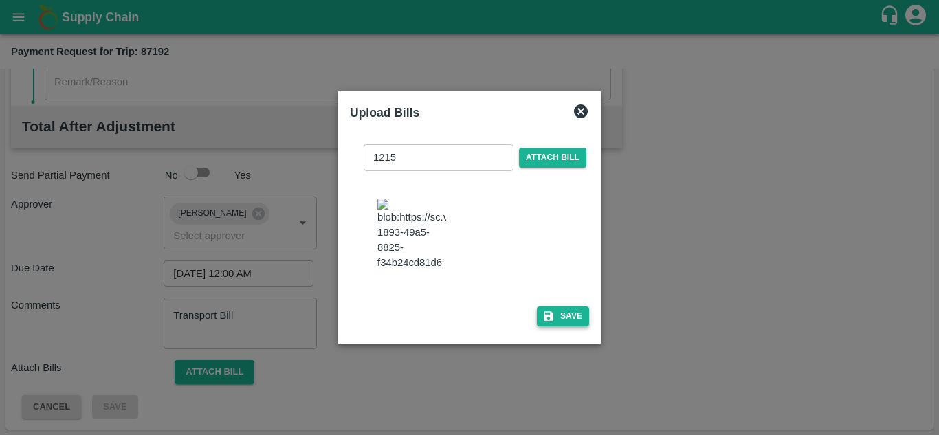
click at [566, 323] on button "Save" at bounding box center [563, 317] width 52 height 20
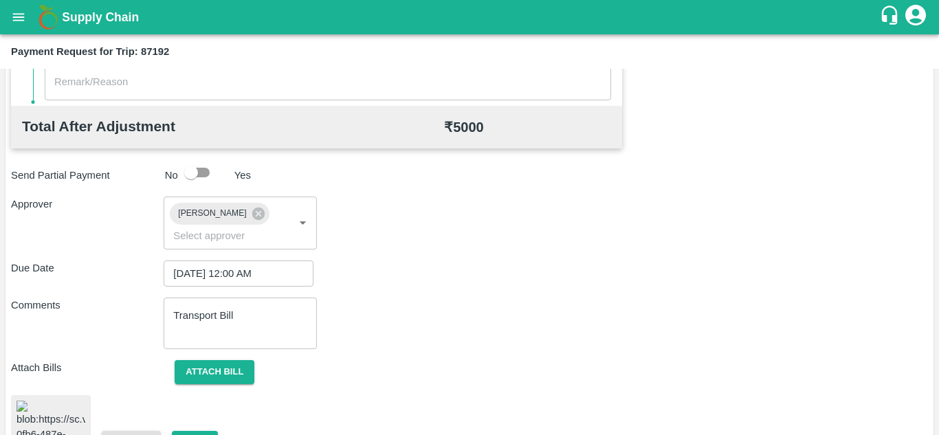
scroll to position [731, 0]
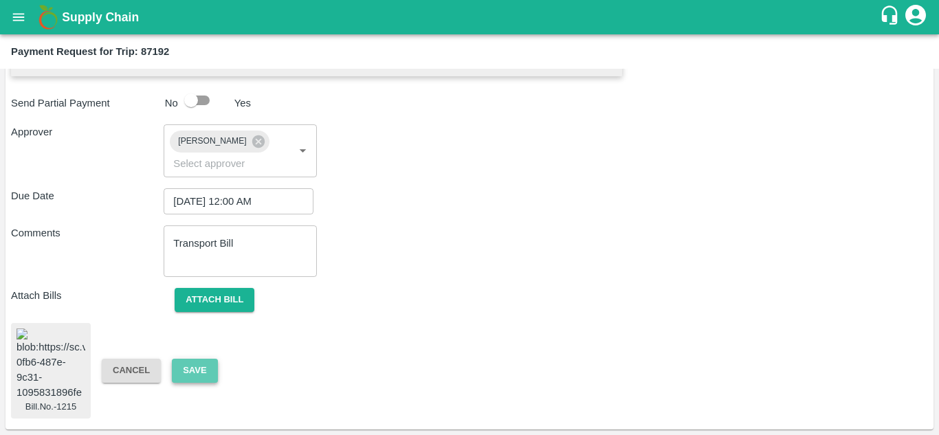
click at [192, 364] on button "Save" at bounding box center [194, 371] width 45 height 24
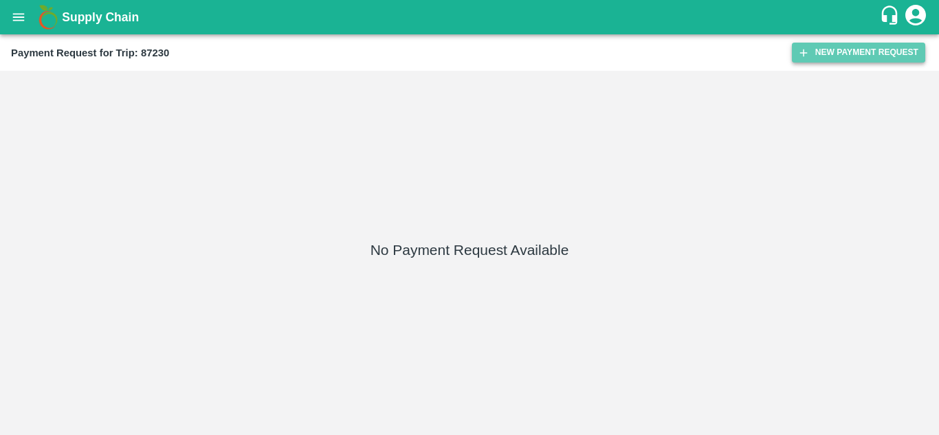
click at [845, 56] on button "New Payment Request" at bounding box center [858, 53] width 133 height 20
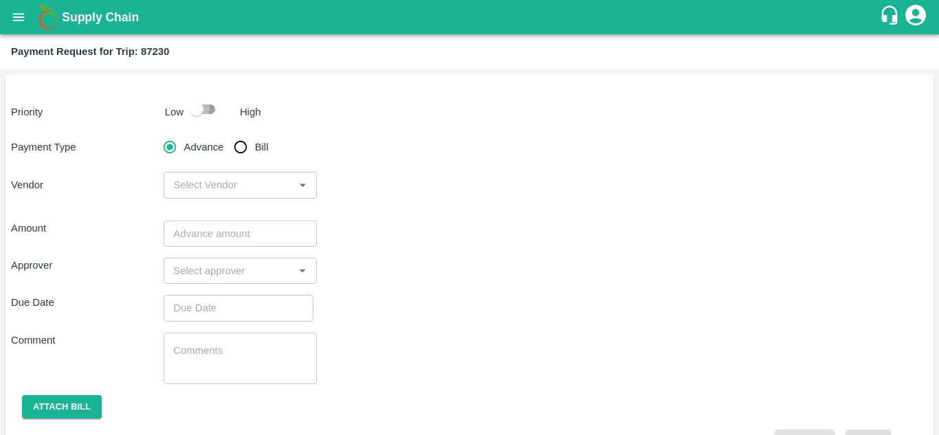
click at [208, 114] on input "checkbox" at bounding box center [196, 109] width 78 height 26
checkbox input "true"
click at [243, 153] on input "Bill" at bounding box center [240, 146] width 27 height 27
radio input "true"
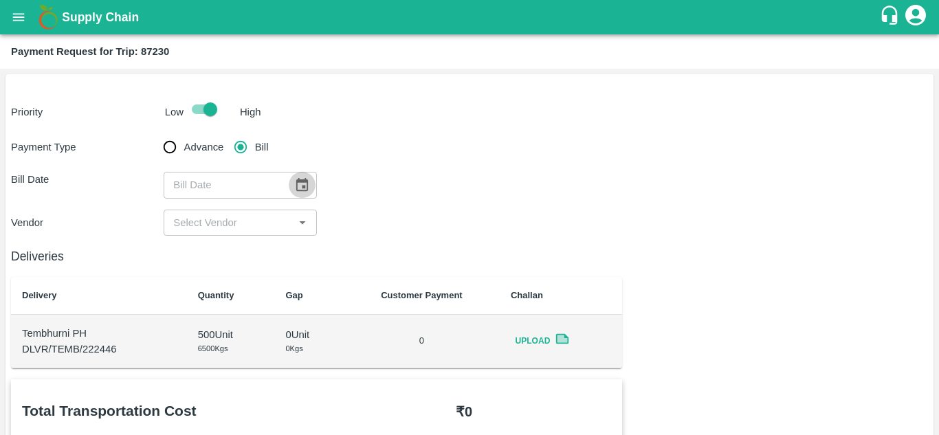
click at [300, 183] on icon "Choose date" at bounding box center [301, 184] width 15 height 15
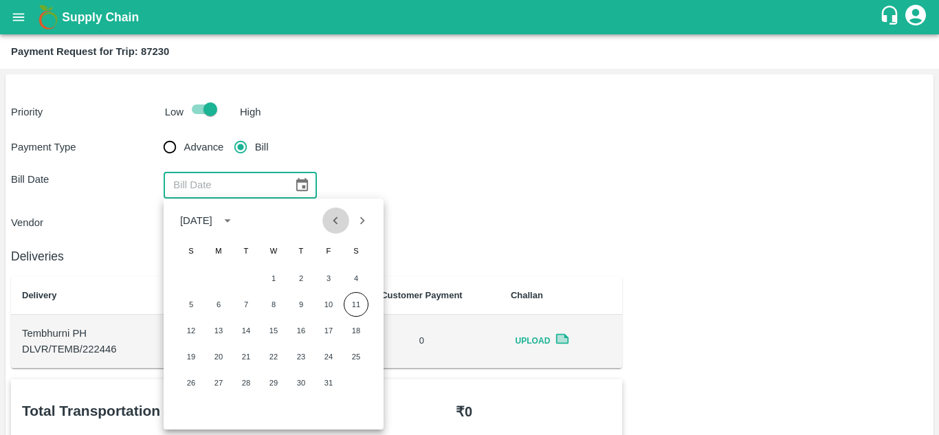
click at [338, 222] on icon "Previous month" at bounding box center [335, 220] width 15 height 15
click at [242, 275] on button "2" at bounding box center [246, 278] width 25 height 25
type input "[DATE]"
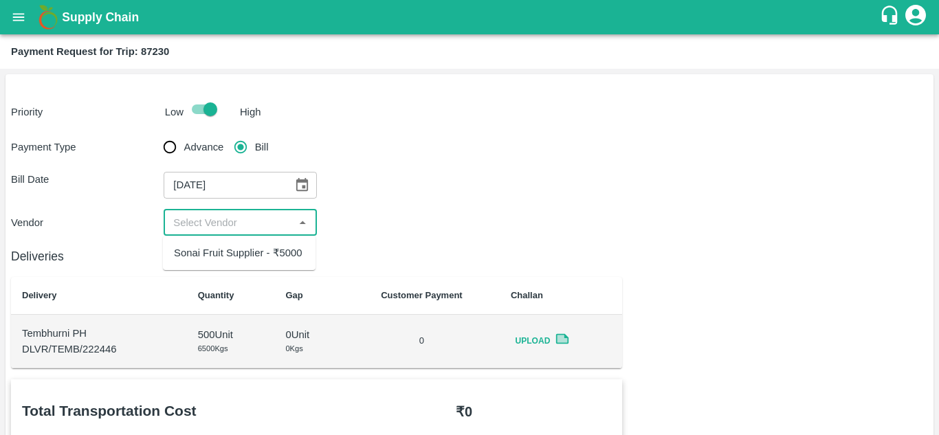
click at [239, 215] on input "input" at bounding box center [229, 223] width 122 height 18
click at [222, 242] on div "Sonai Fruit Supplier - ₹5000" at bounding box center [239, 252] width 153 height 23
type input "Sonai Fruit Supplier - ₹5000"
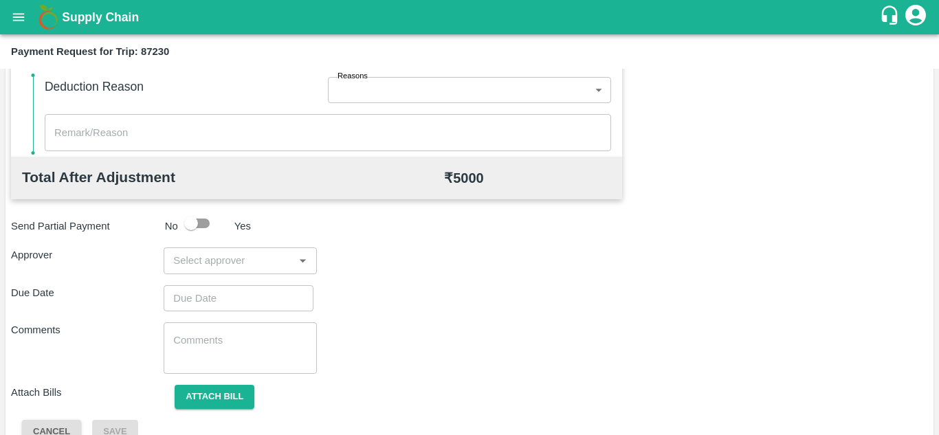
scroll to position [626, 0]
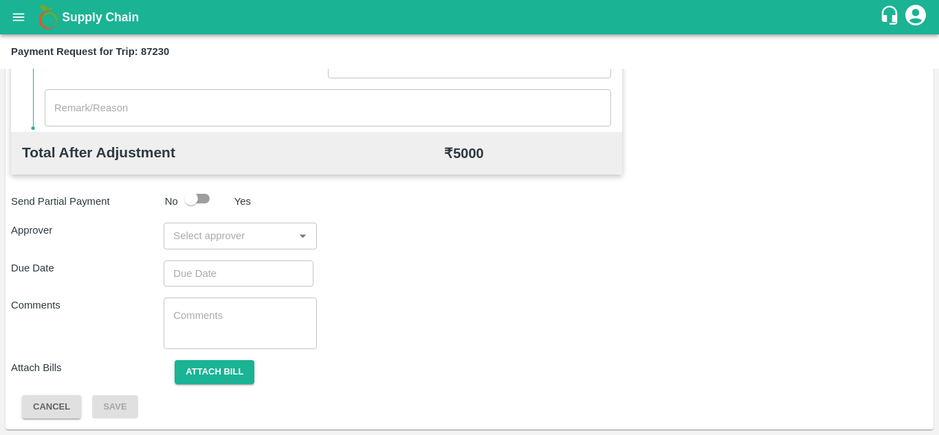
click at [195, 245] on input "input" at bounding box center [229, 236] width 122 height 18
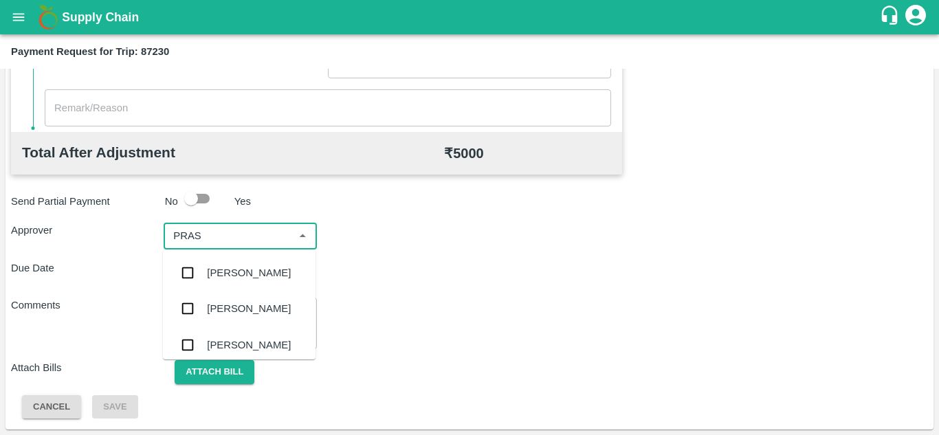
type input "PRASA"
click at [236, 269] on div "[PERSON_NAME]" at bounding box center [249, 272] width 84 height 15
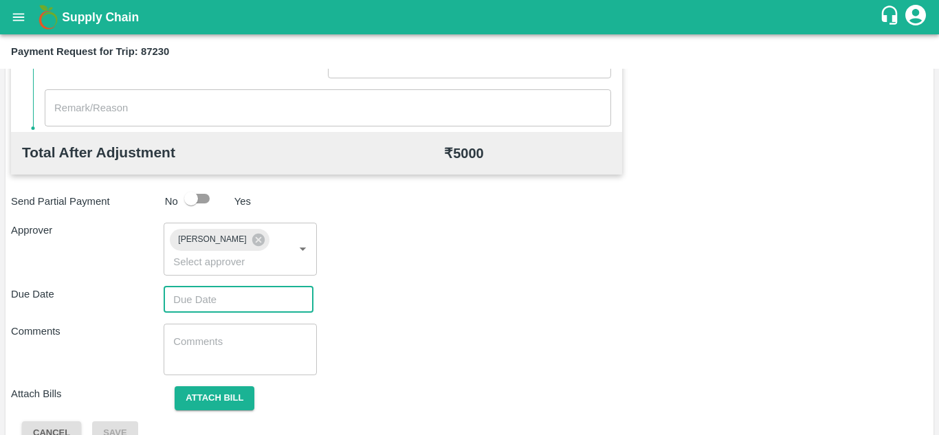
type input "DD/MM/YYYY hh:mm aa"
click at [197, 301] on input "DD/MM/YYYY hh:mm aa" at bounding box center [234, 300] width 140 height 26
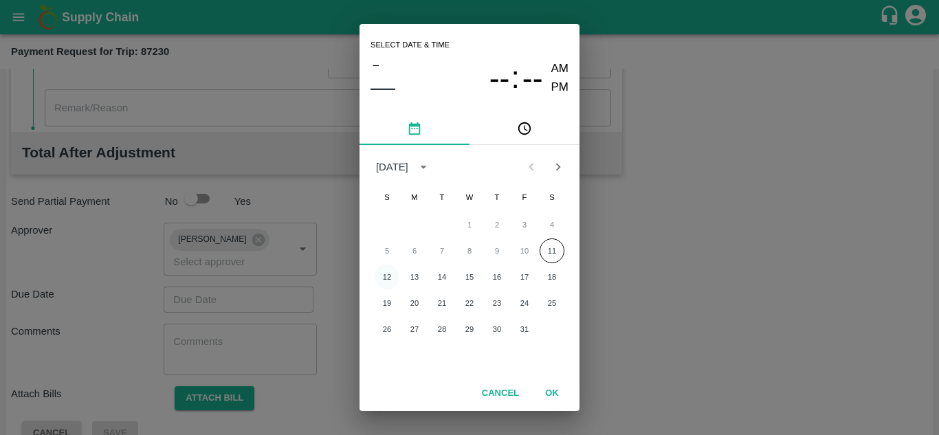
click at [390, 281] on button "12" at bounding box center [387, 277] width 25 height 25
type input "[DATE] 12:00 AM"
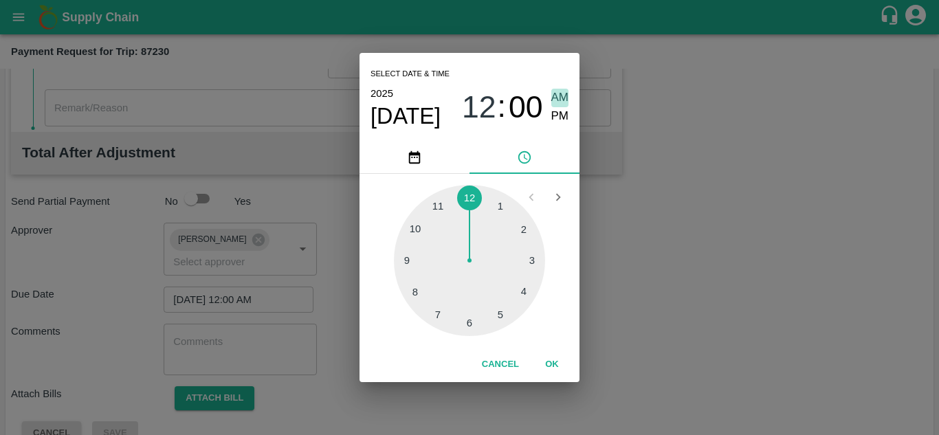
click at [556, 95] on span "AM" at bounding box center [560, 98] width 18 height 19
click at [545, 361] on button "OK" at bounding box center [552, 365] width 44 height 24
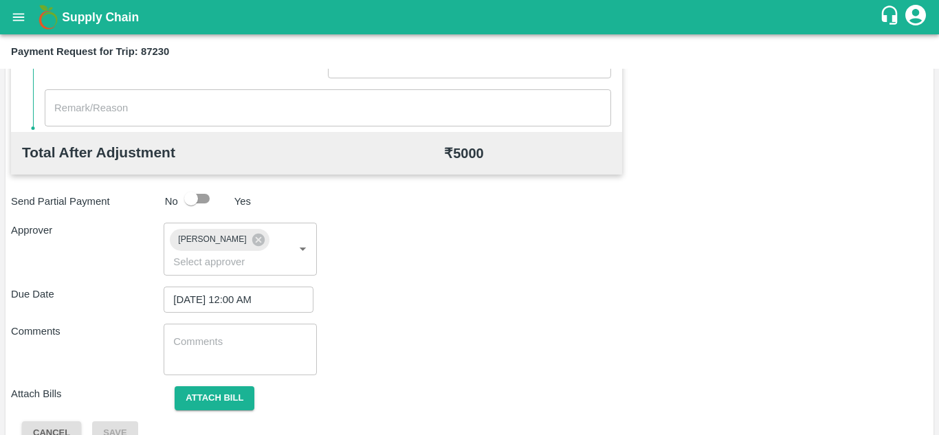
click at [247, 374] on div "x ​" at bounding box center [240, 350] width 153 height 52
click at [221, 354] on textarea at bounding box center [239, 349] width 133 height 29
paste textarea "Transport Bill"
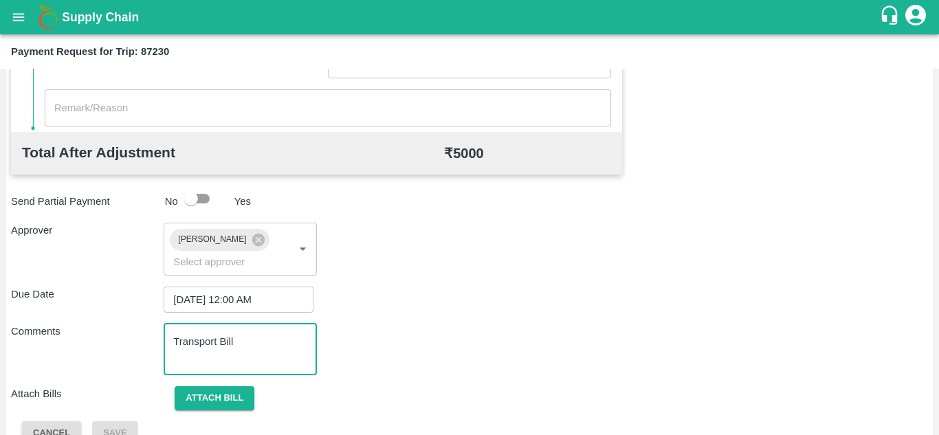
type textarea "Transport Bill"
click at [486, 293] on div "Due Date 12/10/2025 12:00 AM ​" at bounding box center [469, 300] width 917 height 26
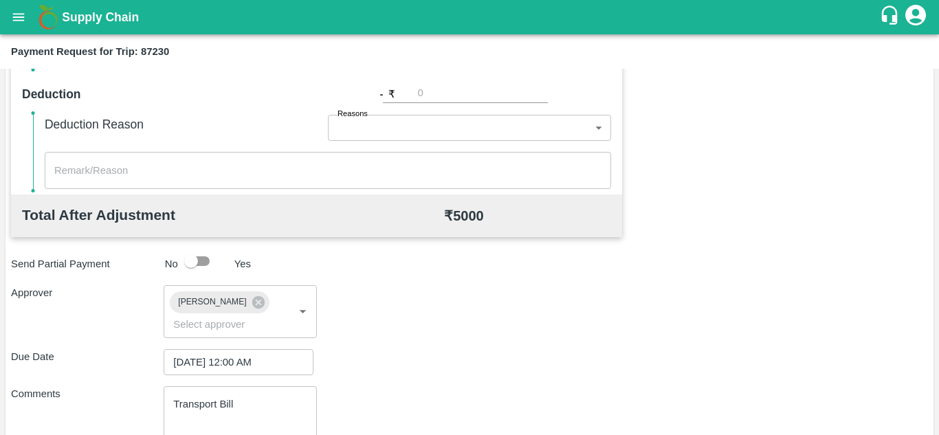
scroll to position [652, 0]
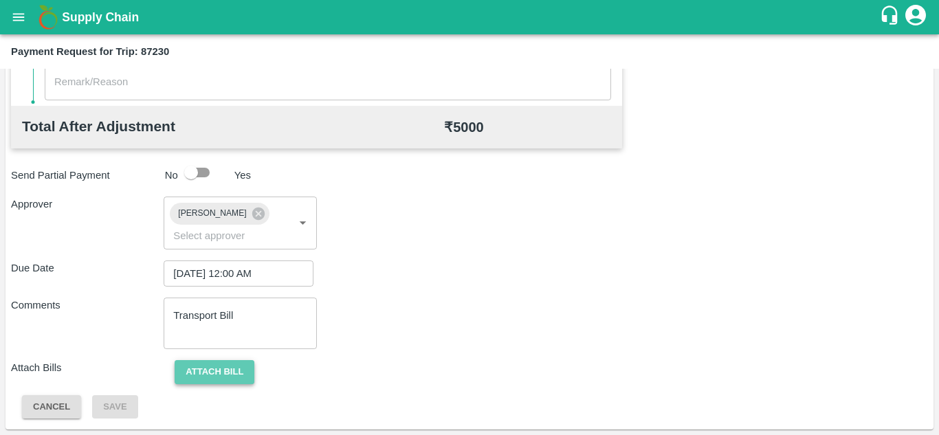
click at [209, 362] on button "Attach bill" at bounding box center [215, 372] width 80 height 24
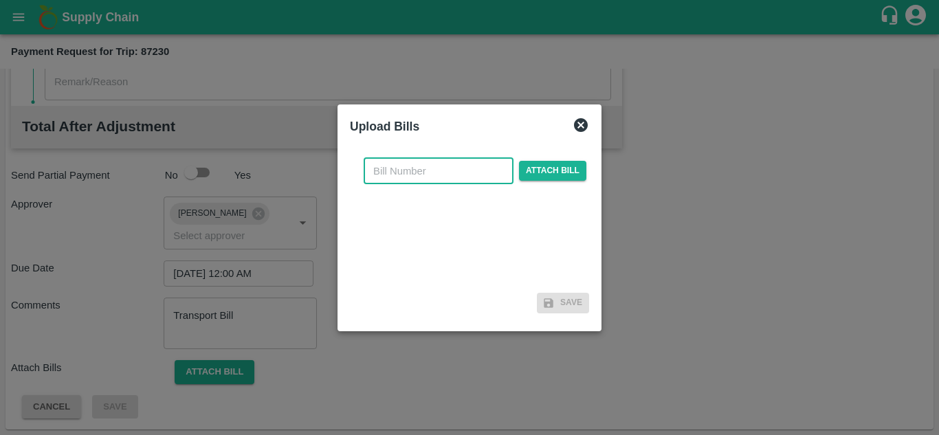
click at [400, 170] on input "text" at bounding box center [439, 171] width 150 height 26
type input "1217"
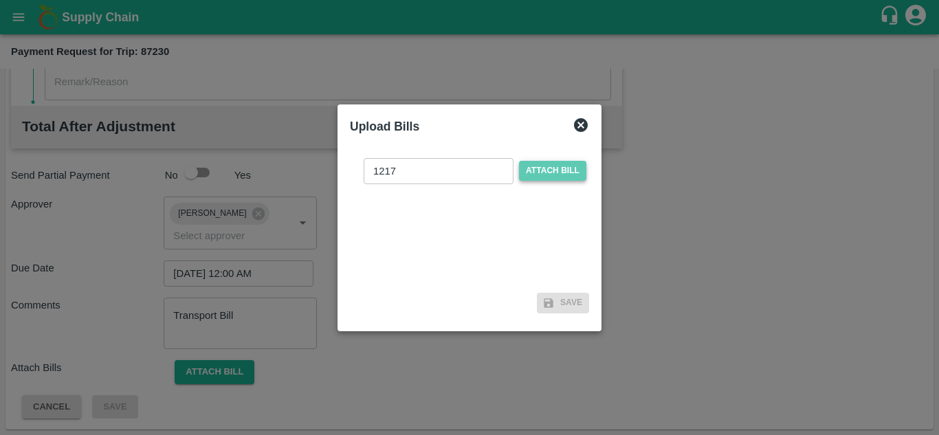
click at [562, 168] on span "Attach bill" at bounding box center [552, 171] width 67 height 20
click at [0, 0] on input "Attach bill" at bounding box center [0, 0] width 0 height 0
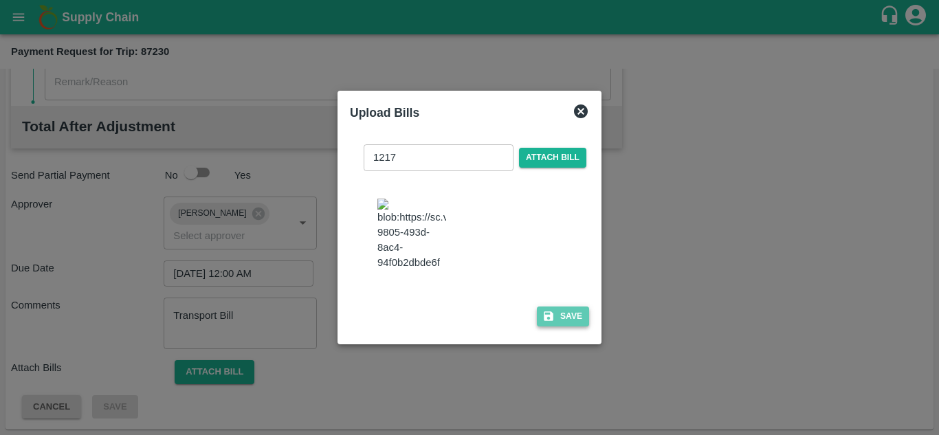
click at [563, 324] on button "Save" at bounding box center [563, 317] width 52 height 20
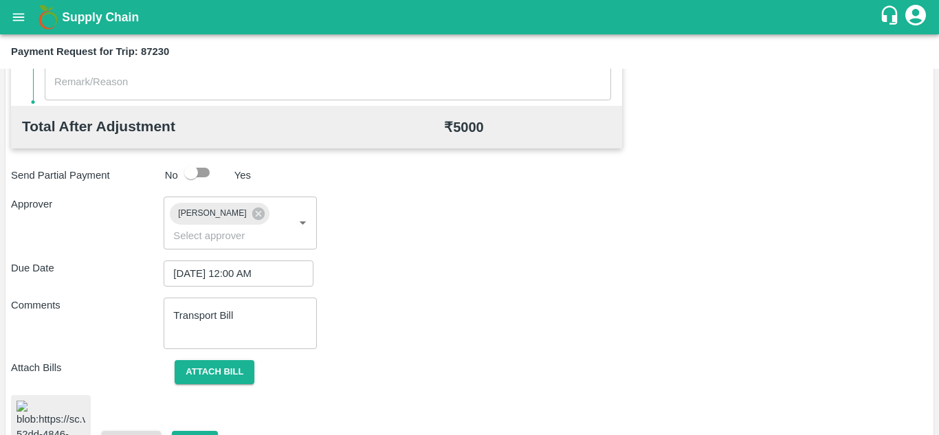
scroll to position [732, 0]
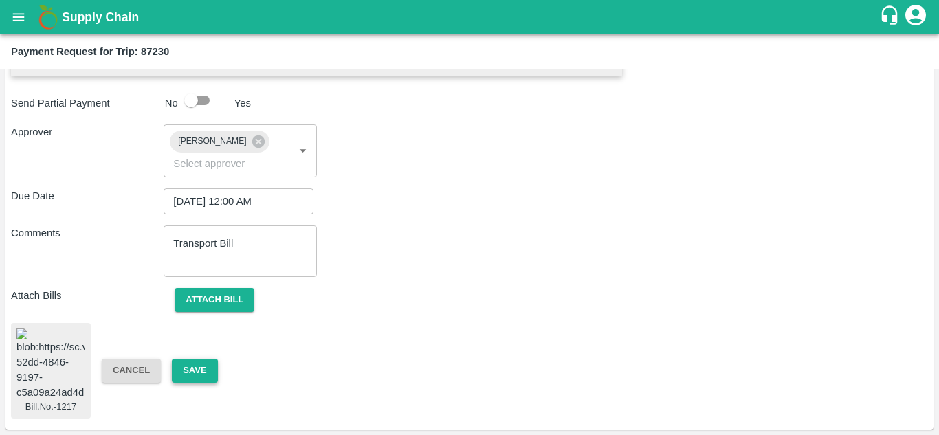
click at [192, 360] on button "Save" at bounding box center [194, 371] width 45 height 24
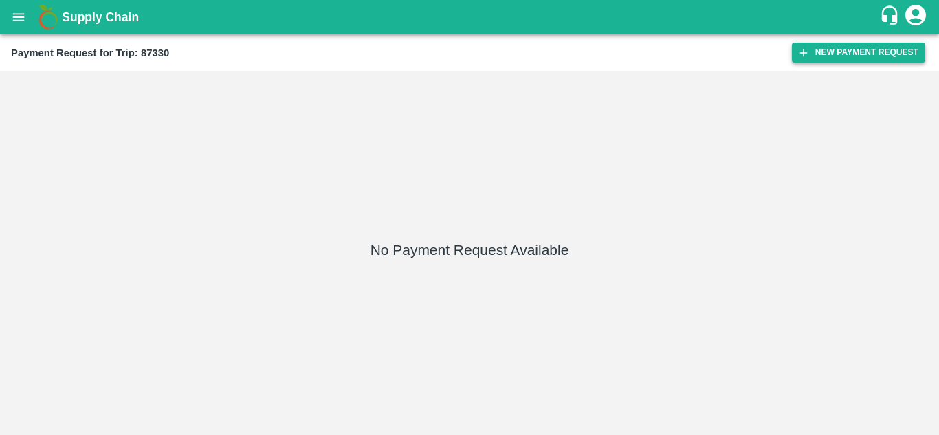
click at [830, 45] on button "New Payment Request" at bounding box center [858, 53] width 133 height 20
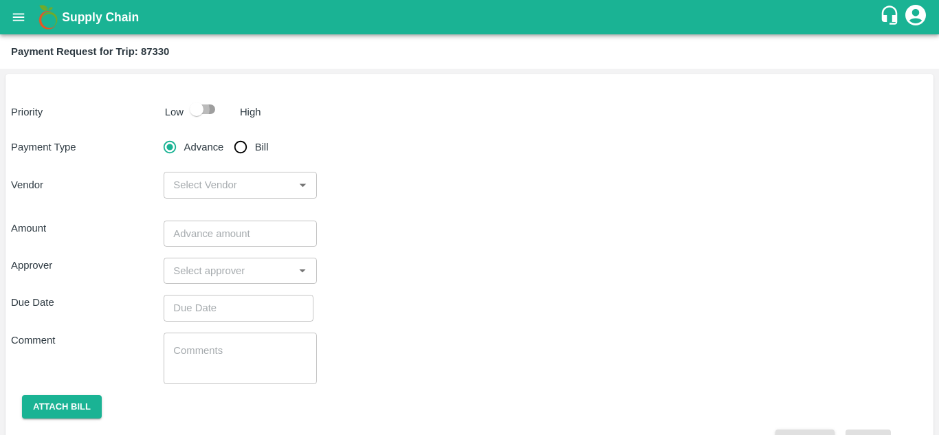
click at [211, 106] on input "checkbox" at bounding box center [196, 109] width 78 height 26
checkbox input "true"
click at [247, 154] on input "Bill" at bounding box center [240, 146] width 27 height 27
radio input "true"
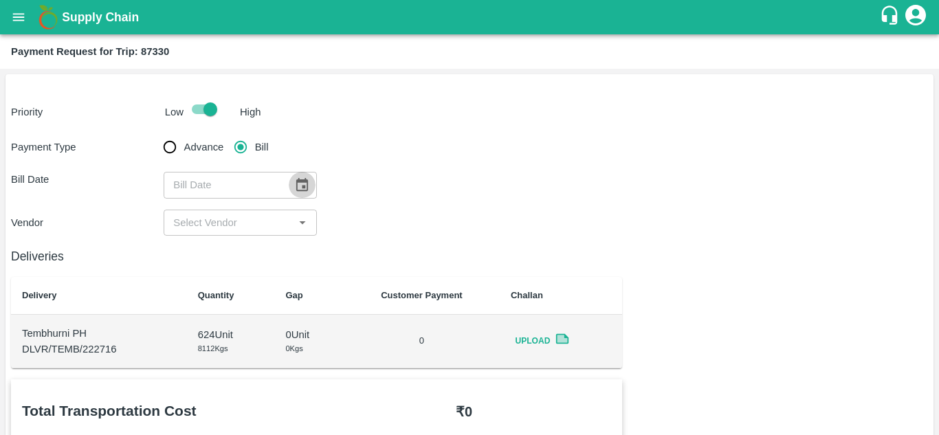
click at [302, 183] on icon "Choose date" at bounding box center [301, 184] width 15 height 15
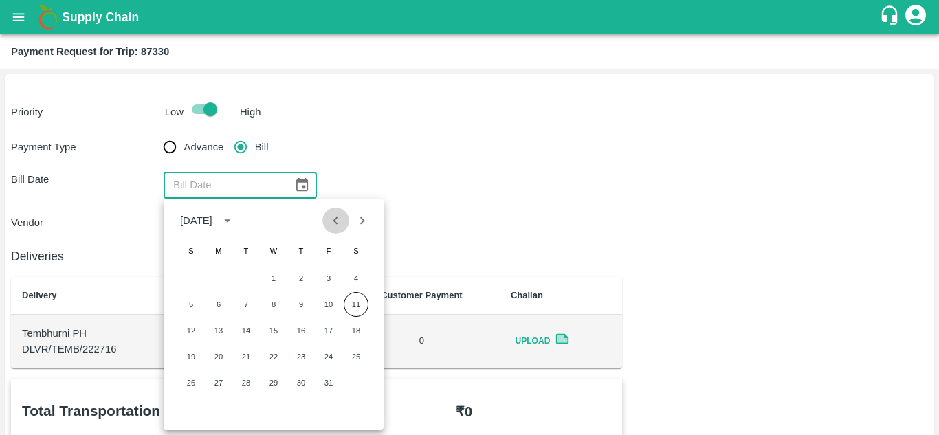
click at [335, 221] on icon "Previous month" at bounding box center [335, 221] width 5 height 8
click at [248, 278] on button "2" at bounding box center [246, 278] width 25 height 25
type input "[DATE]"
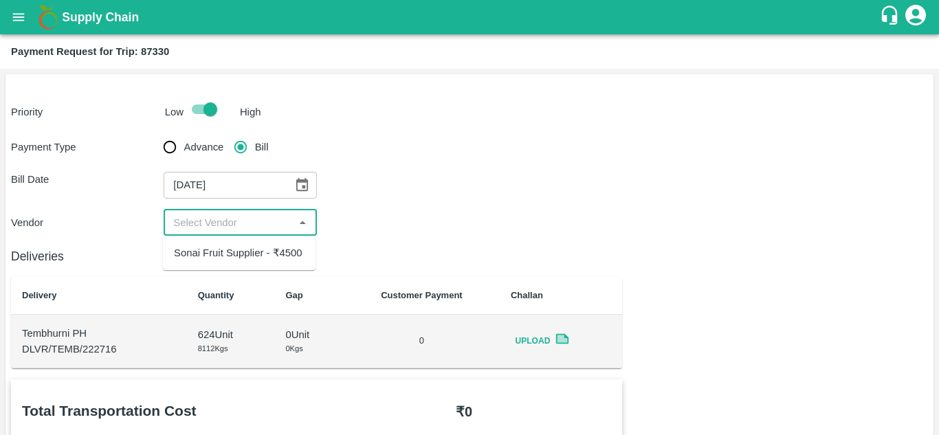
click at [230, 229] on input "input" at bounding box center [229, 223] width 122 height 18
click at [230, 247] on div "Sonai Fruit Supplier - ₹4500" at bounding box center [238, 252] width 129 height 15
type input "Sonai Fruit Supplier - ₹4500"
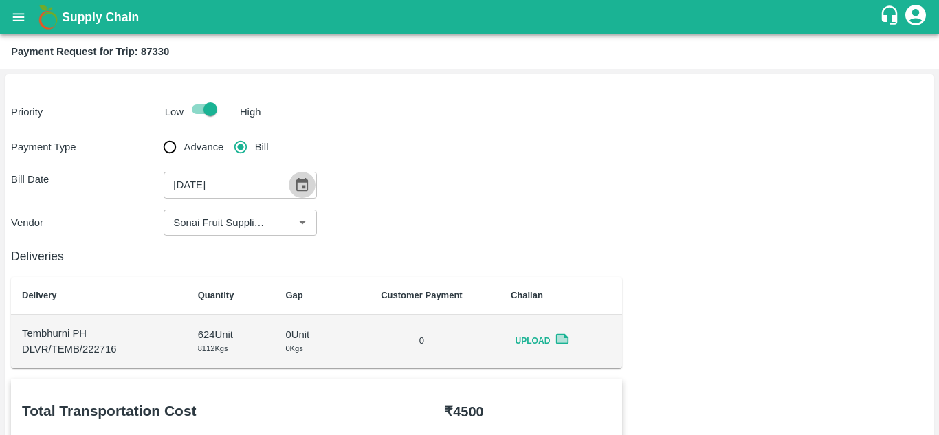
click at [300, 188] on icon "Choose date, selected date is Sep 2, 2025" at bounding box center [301, 184] width 15 height 15
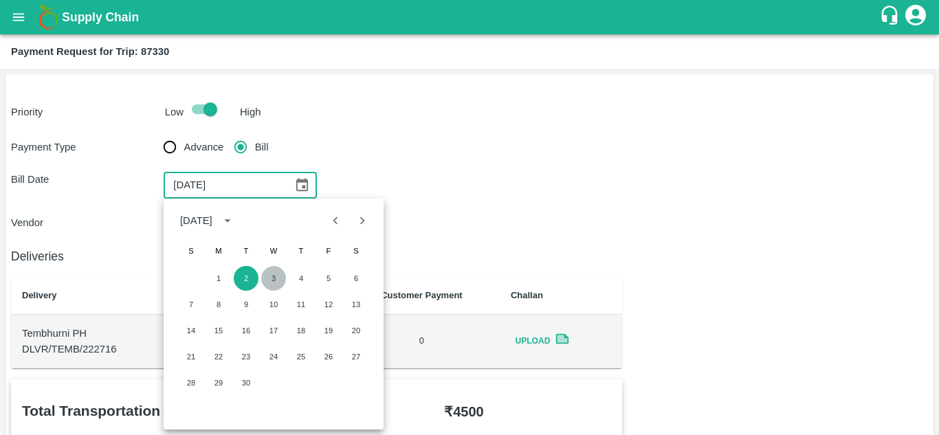
click at [268, 282] on button "3" at bounding box center [273, 278] width 25 height 25
type input "03/09/2025"
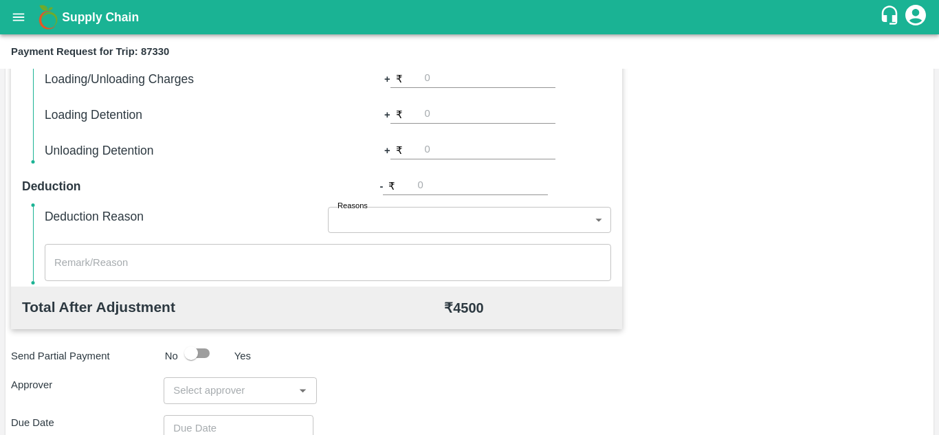
scroll to position [626, 0]
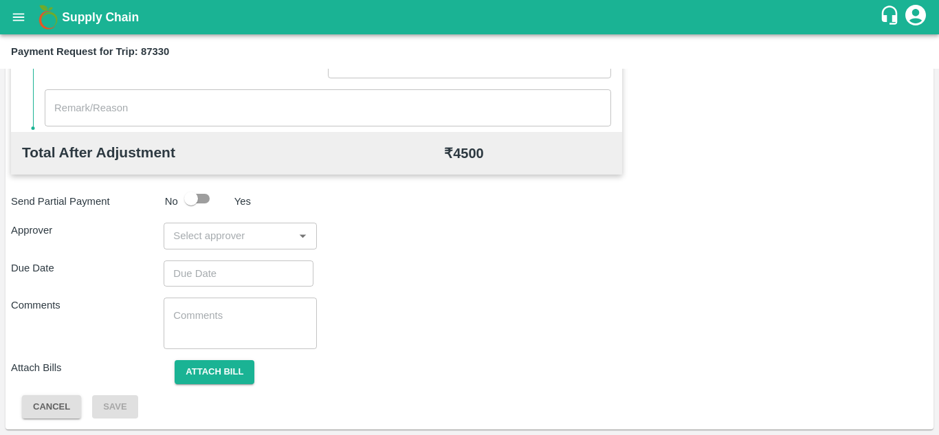
click at [263, 96] on div "x ​" at bounding box center [328, 107] width 566 height 37
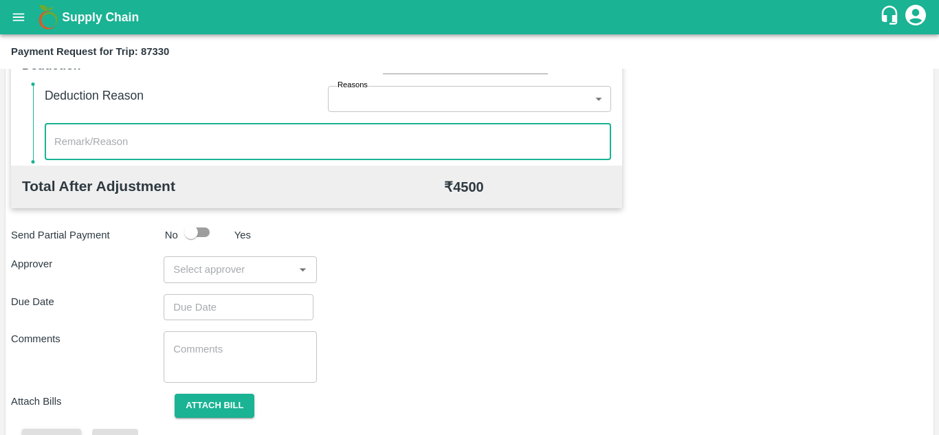
scroll to position [604, 0]
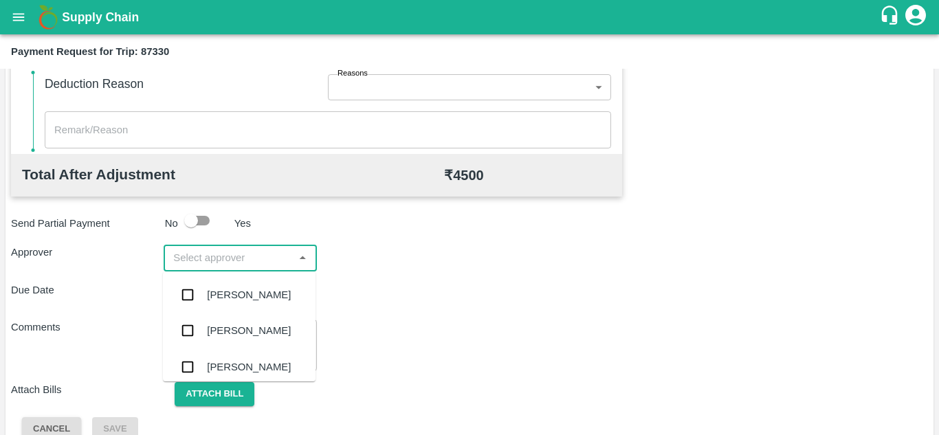
click at [198, 250] on input "input" at bounding box center [229, 258] width 122 height 18
type input "PRASA"
click at [256, 295] on div "Prasad Waghade" at bounding box center [249, 294] width 84 height 15
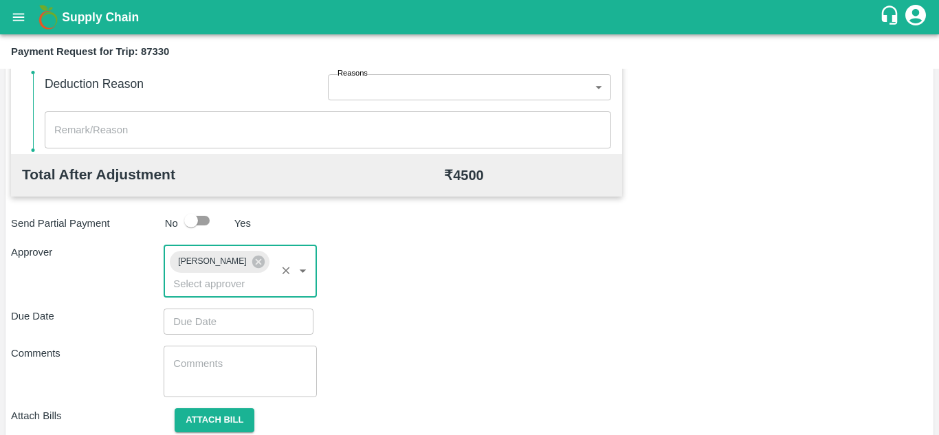
type input "DD/MM/YYYY hh:mm aa"
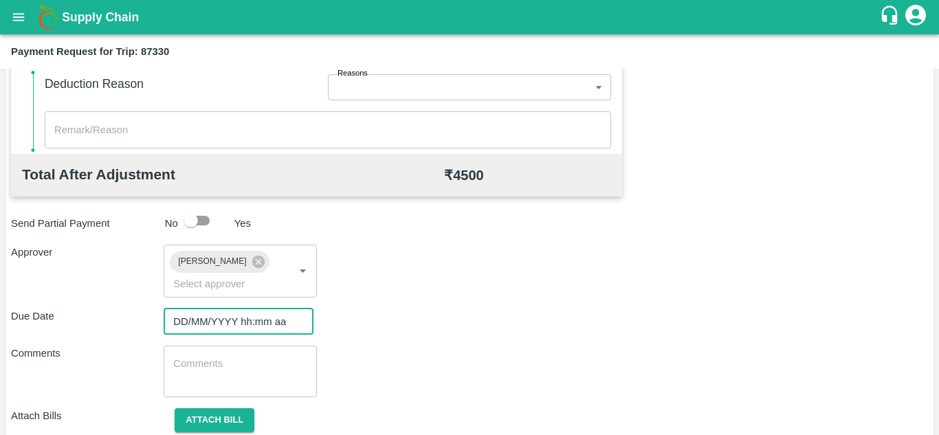
click at [198, 320] on input "DD/MM/YYYY hh:mm aa" at bounding box center [234, 322] width 140 height 26
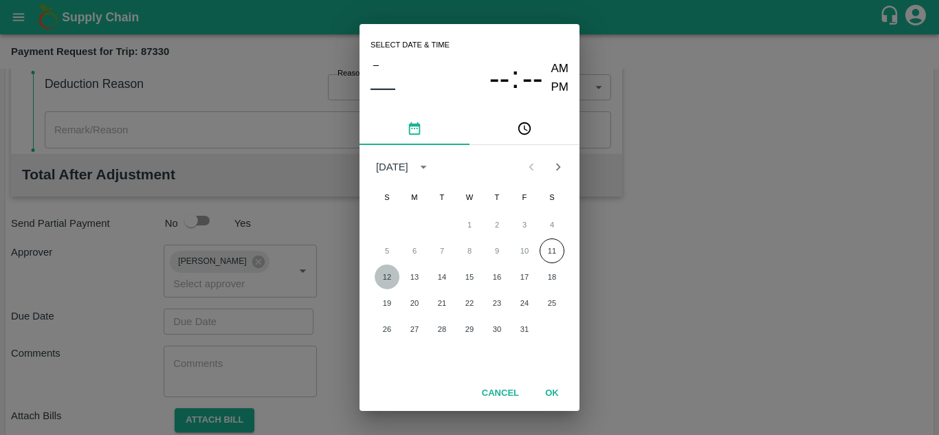
click at [386, 271] on button "12" at bounding box center [387, 277] width 25 height 25
type input "12/10/2025 12:00 AM"
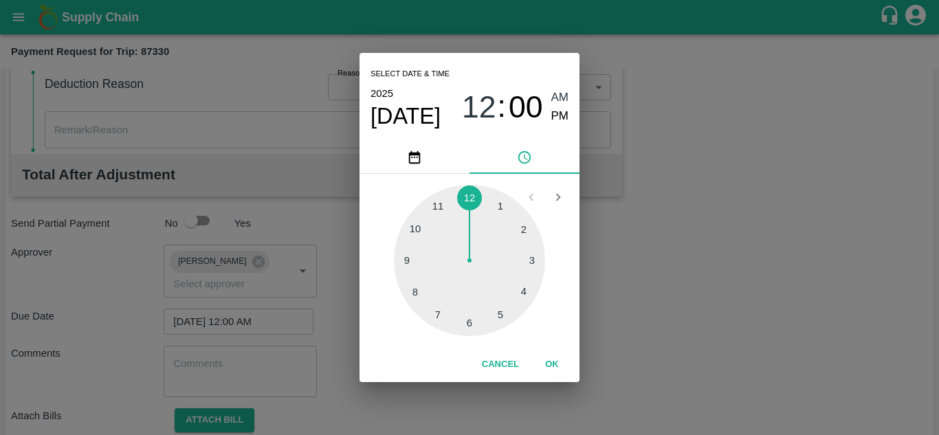
click at [559, 87] on div "2025 Oct 12 12 : 00 AM PM" at bounding box center [470, 107] width 198 height 45
click at [559, 93] on span "AM" at bounding box center [560, 98] width 18 height 19
click at [553, 355] on button "OK" at bounding box center [552, 365] width 44 height 24
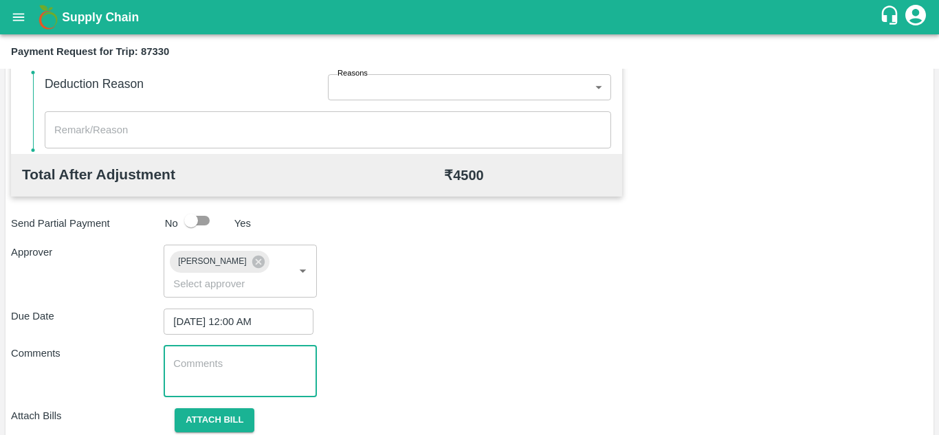
click at [254, 362] on textarea at bounding box center [239, 371] width 133 height 29
paste textarea "Transport Bill"
type textarea "Transport Bill"
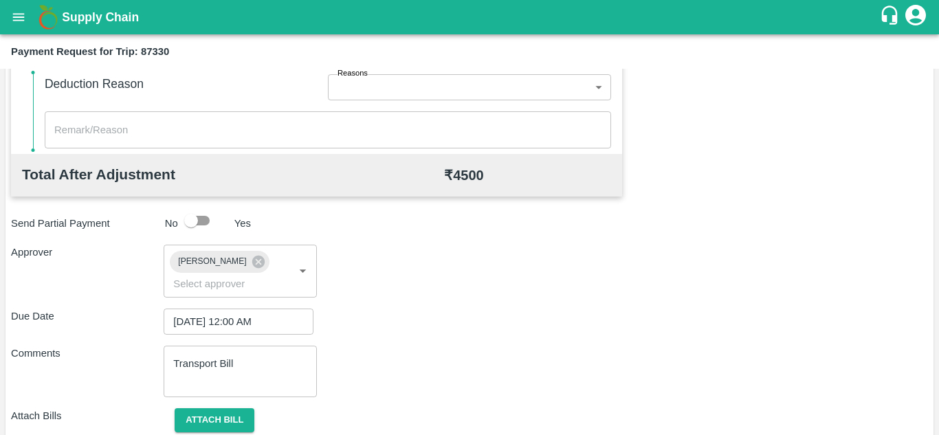
click at [478, 373] on div "Comments Transport Bill x ​" at bounding box center [469, 372] width 917 height 52
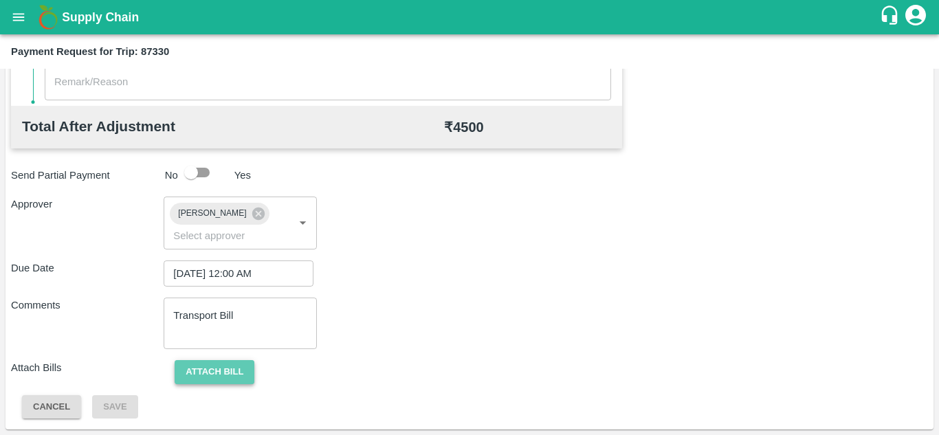
click at [238, 373] on button "Attach bill" at bounding box center [215, 372] width 80 height 24
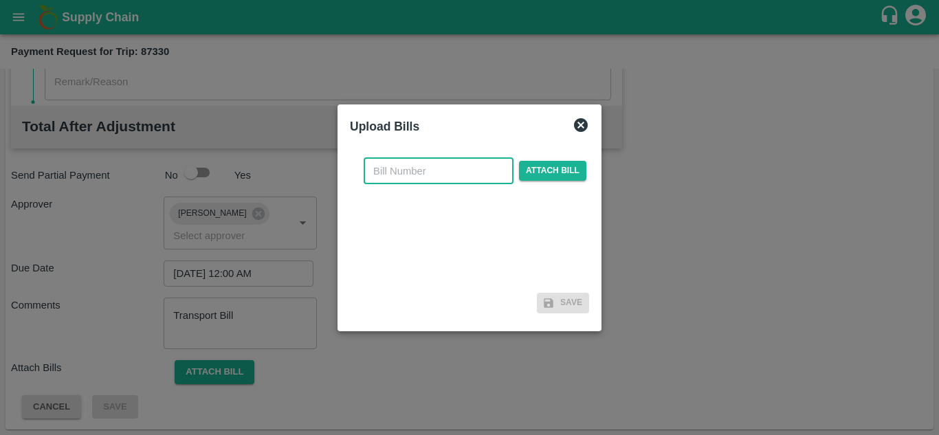
click at [392, 176] on input "text" at bounding box center [439, 171] width 150 height 26
type input "1219"
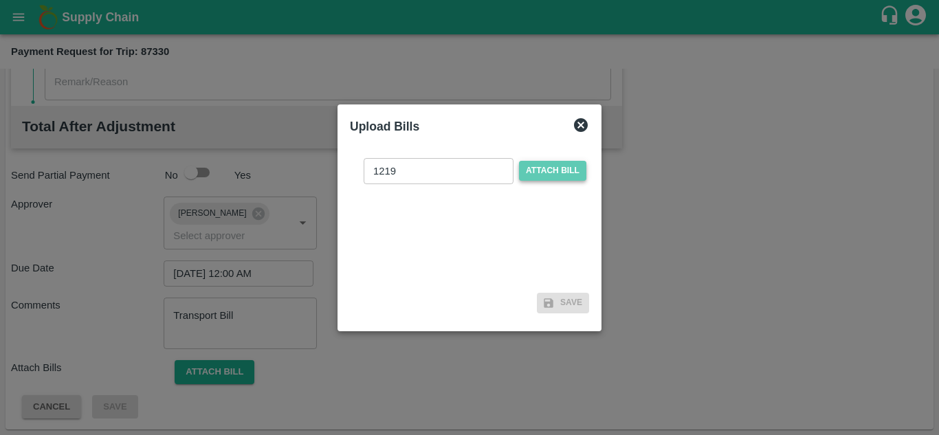
click at [569, 164] on span "Attach bill" at bounding box center [552, 171] width 67 height 20
click at [0, 0] on input "Attach bill" at bounding box center [0, 0] width 0 height 0
click at [555, 168] on span "Attach bill" at bounding box center [552, 171] width 67 height 20
click at [0, 0] on input "Attach bill" at bounding box center [0, 0] width 0 height 0
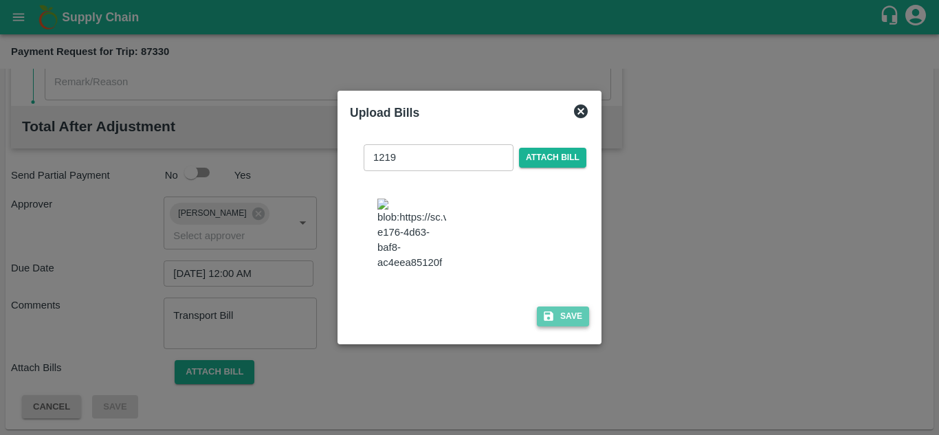
click at [566, 309] on button "Save" at bounding box center [563, 317] width 52 height 20
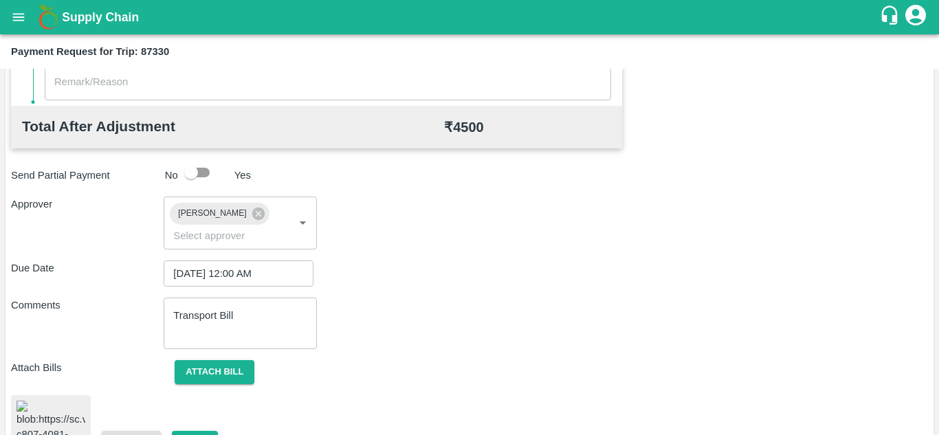
scroll to position [725, 0]
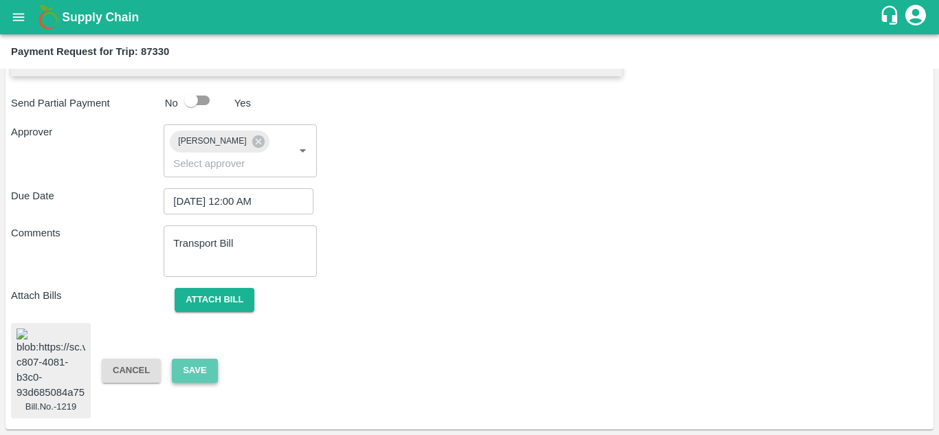
click at [195, 362] on button "Save" at bounding box center [194, 371] width 45 height 24
click at [190, 369] on button "Save" at bounding box center [194, 371] width 45 height 24
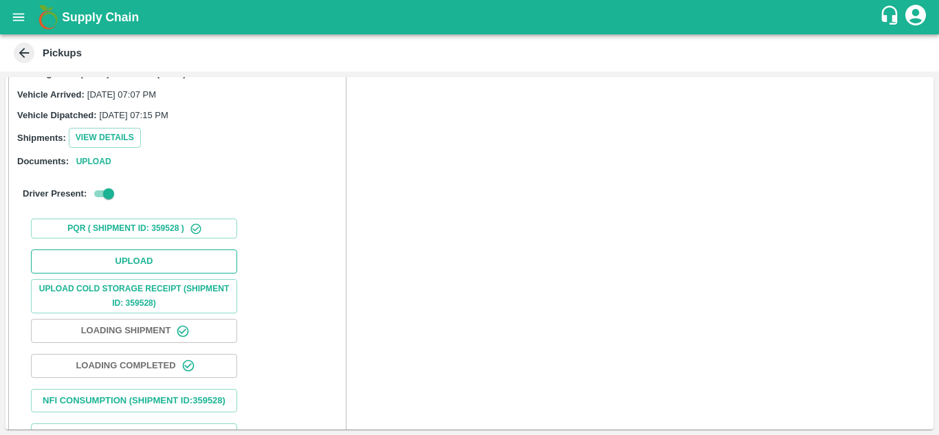
scroll to position [128, 0]
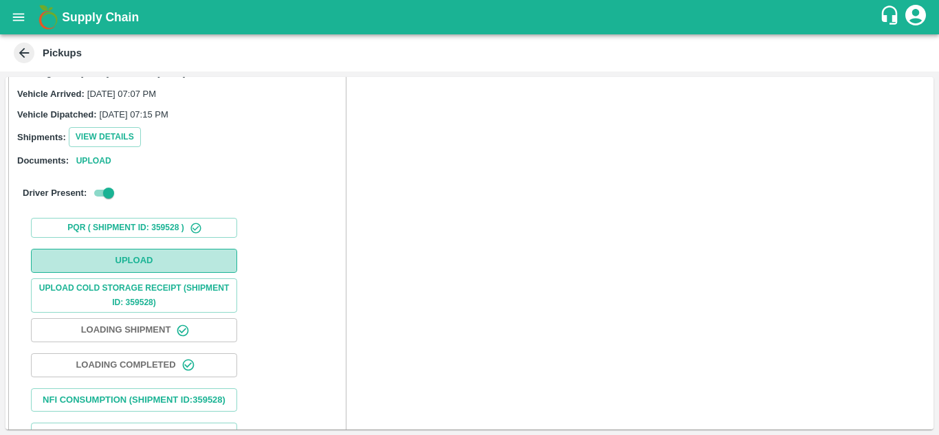
click at [125, 260] on button "Upload" at bounding box center [134, 261] width 206 height 24
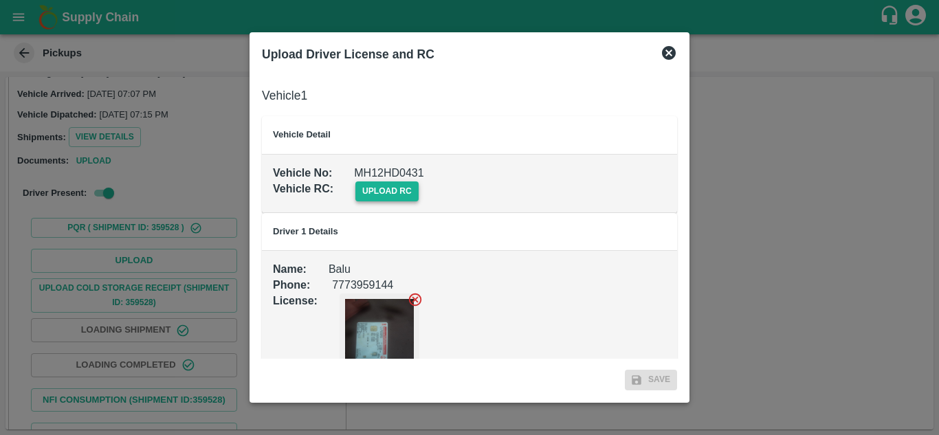
click at [404, 195] on span "upload rc" at bounding box center [386, 191] width 63 height 20
click at [0, 0] on input "upload rc" at bounding box center [0, 0] width 0 height 0
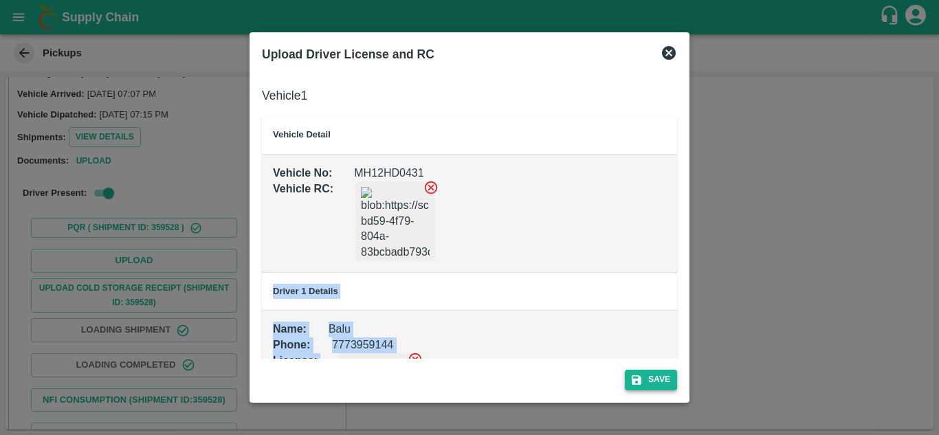
drag, startPoint x: 652, startPoint y: 357, endPoint x: 659, endPoint y: 386, distance: 28.9
click at [659, 386] on div "Upload Driver License and RC Vehicle 1 Vehicle Detail Vehicle No : MH12HD0431 V…" at bounding box center [470, 217] width 440 height 370
click at [663, 378] on button "Save" at bounding box center [651, 380] width 52 height 20
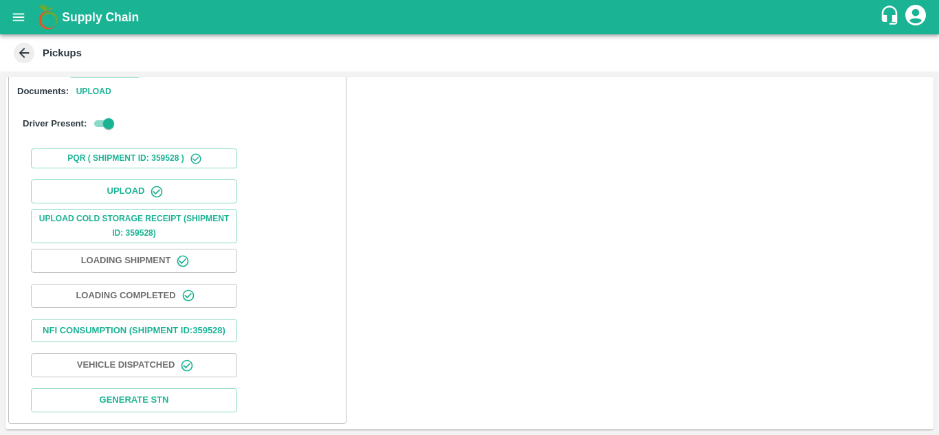
scroll to position [0, 0]
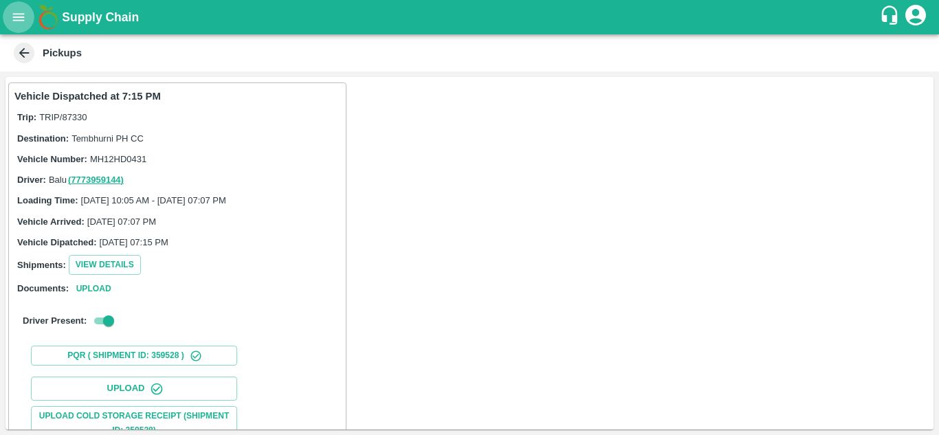
click at [21, 14] on icon "open drawer" at bounding box center [19, 17] width 12 height 8
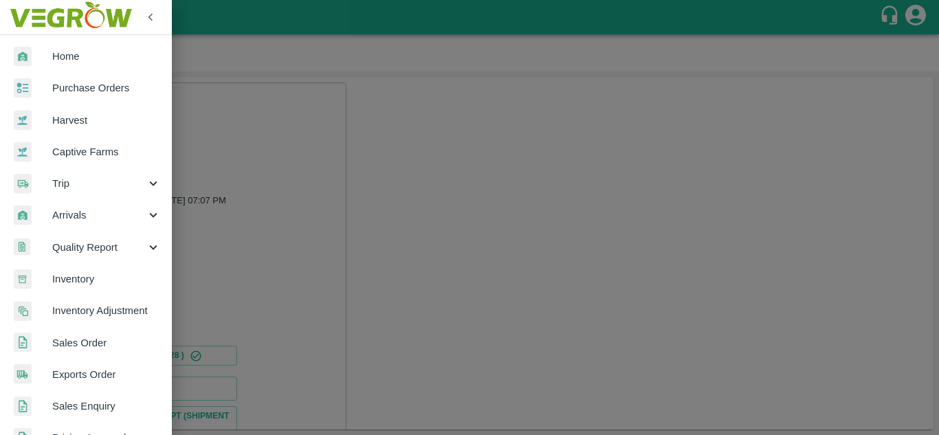
click at [97, 80] on link "Purchase Orders" at bounding box center [86, 88] width 172 height 32
